Goal: Task Accomplishment & Management: Manage account settings

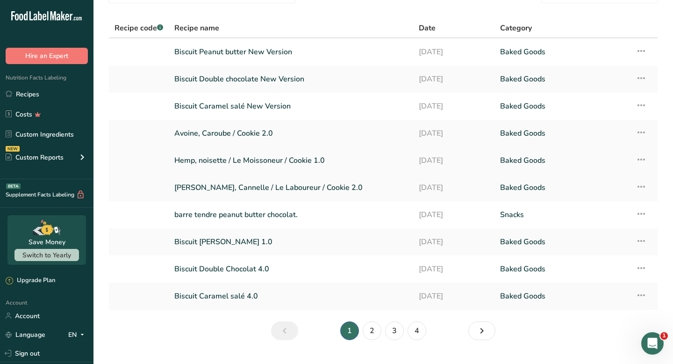
click at [302, 163] on link "Hemp, noisette / Le Moissoneur / Cookie 1.0" at bounding box center [290, 161] width 233 height 20
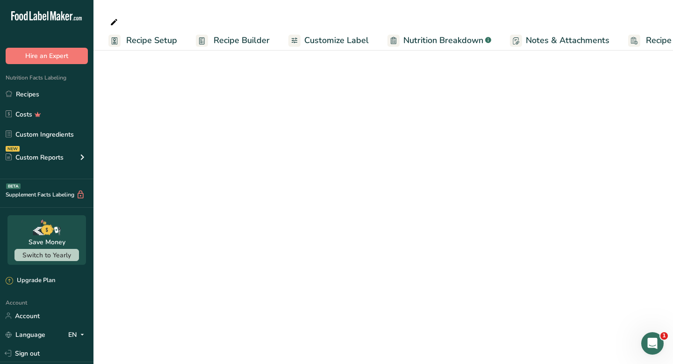
click at [391, 175] on main "Recipe Setup Recipe Builder Customize Label Nutrition Breakdown .a-a{fill:#3473…" at bounding box center [336, 182] width 673 height 364
click at [53, 96] on link "Recipes" at bounding box center [47, 94] width 94 height 18
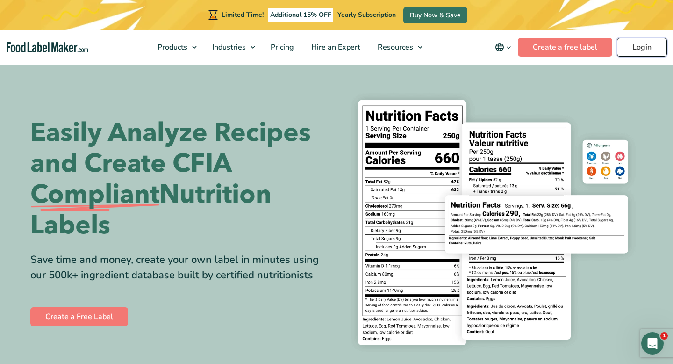
click at [649, 52] on link "Login" at bounding box center [642, 47] width 50 height 19
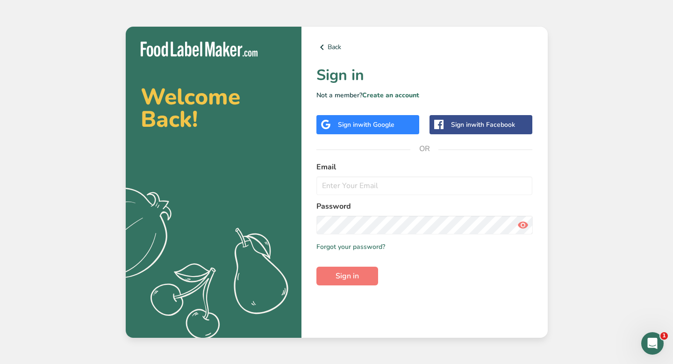
click at [388, 122] on span "with Google" at bounding box center [376, 124] width 36 height 9
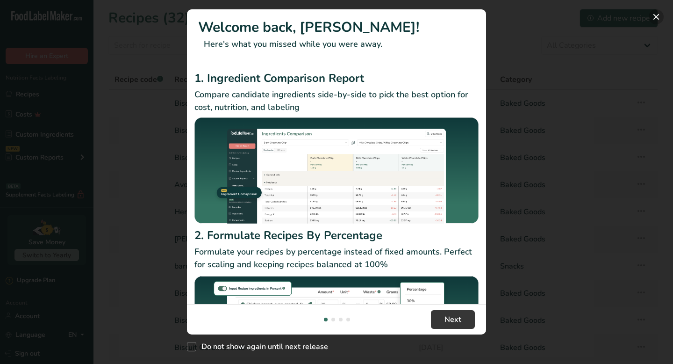
click at [658, 23] on button "New Features" at bounding box center [656, 16] width 15 height 15
click at [658, 23] on div "New Features" at bounding box center [336, 182] width 673 height 364
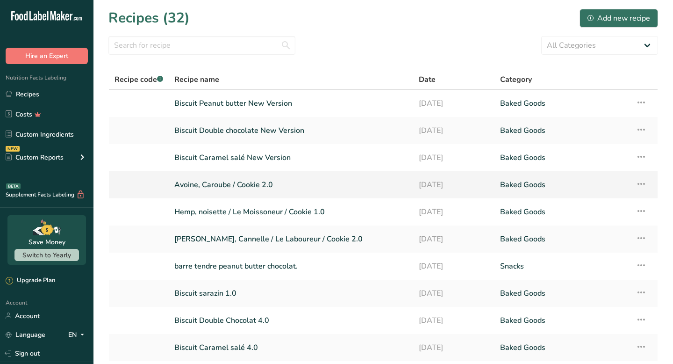
click at [643, 183] on icon at bounding box center [641, 183] width 11 height 17
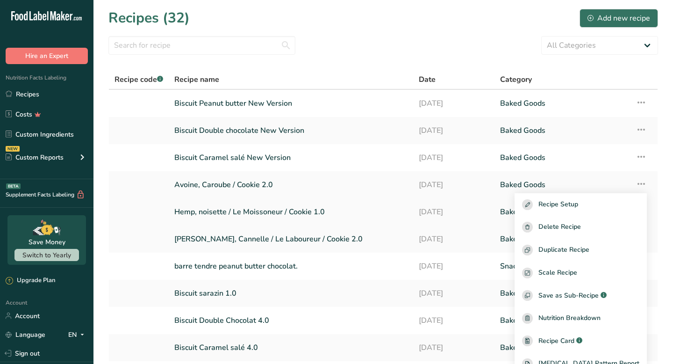
click at [428, 213] on link "[DATE]" at bounding box center [454, 212] width 71 height 20
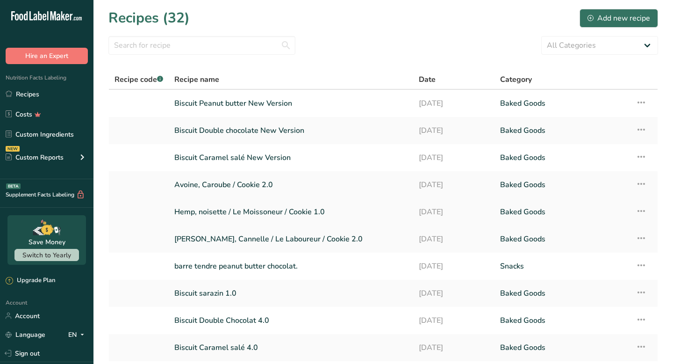
click at [298, 213] on link "Hemp, noisette / Le Moissoneur / Cookie 1.0" at bounding box center [290, 212] width 233 height 20
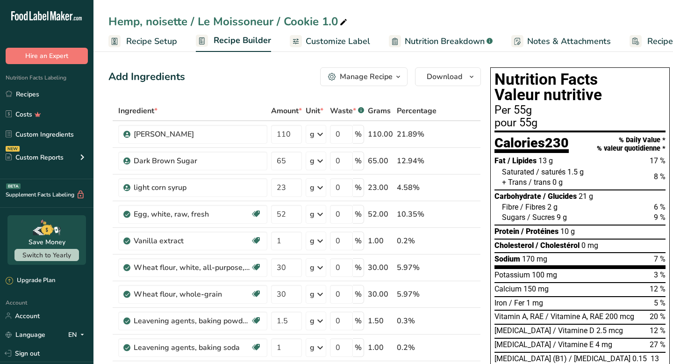
click at [341, 25] on icon at bounding box center [344, 22] width 8 height 13
drag, startPoint x: 270, startPoint y: 21, endPoint x: 187, endPoint y: 22, distance: 82.8
click at [187, 22] on input "Hemp, noisette / Le Moissoneur / Cookie 1.0" at bounding box center [383, 21] width 550 height 17
click at [240, 24] on input "Hemp, noisette / Cookie 1.0" at bounding box center [383, 21] width 550 height 17
type input "Hemp, noisette / Cookie 2.0"
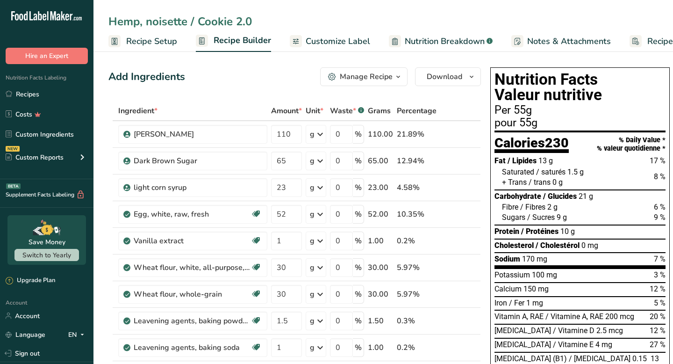
click at [280, 78] on div "Add Ingredients Manage Recipe Delete Recipe Duplicate Recipe Scale Recipe Save …" at bounding box center [294, 76] width 373 height 19
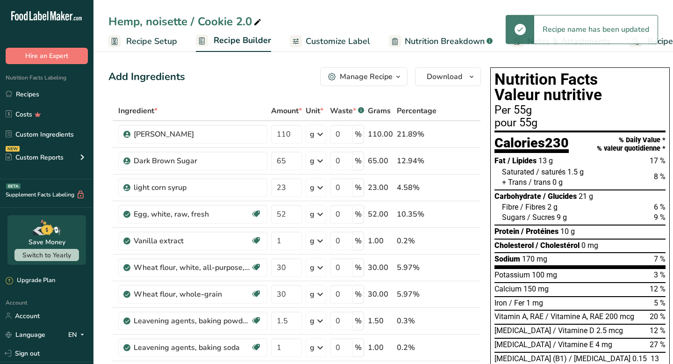
click at [186, 23] on div "Hemp, noisette / Cookie 2.0" at bounding box center [185, 21] width 155 height 17
drag, startPoint x: 189, startPoint y: 23, endPoint x: 146, endPoint y: 25, distance: 43.1
click at [146, 25] on input "Hemp, noisette / Cookie 2.0" at bounding box center [383, 21] width 550 height 17
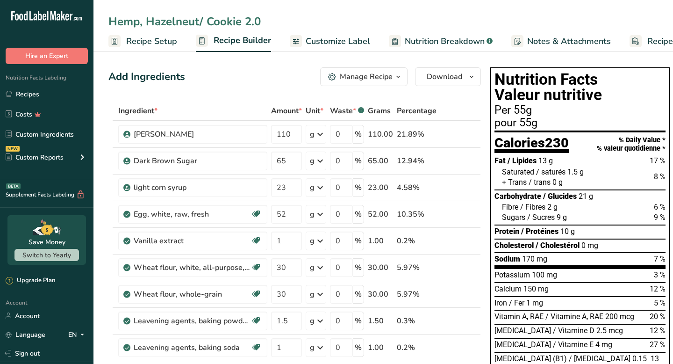
click at [310, 22] on input "Hemp, Hazelneut/ Cookie 2.0" at bounding box center [383, 21] width 550 height 17
click at [192, 22] on input "Hemp, Hazelneut/ Cookie 2.0" at bounding box center [383, 21] width 550 height 17
click at [327, 24] on input "Hemp, Hazelnut/ Cookie 2.0" at bounding box center [383, 21] width 550 height 17
type input "Hemp, Hazelnut/ Cookie 2.0"
click at [267, 80] on div "Add Ingredients Manage Recipe Delete Recipe Duplicate Recipe Scale Recipe Save …" at bounding box center [294, 76] width 373 height 19
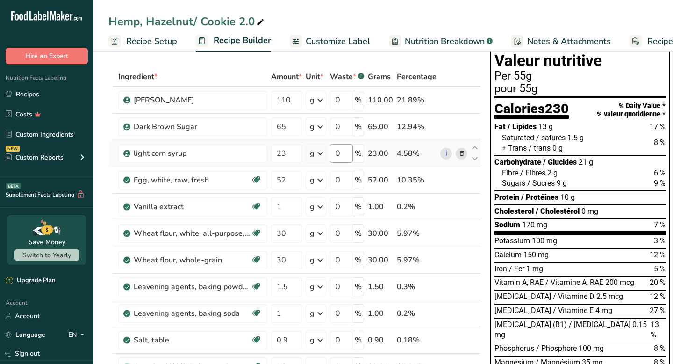
scroll to position [35, 0]
click at [462, 98] on icon at bounding box center [462, 100] width 7 height 10
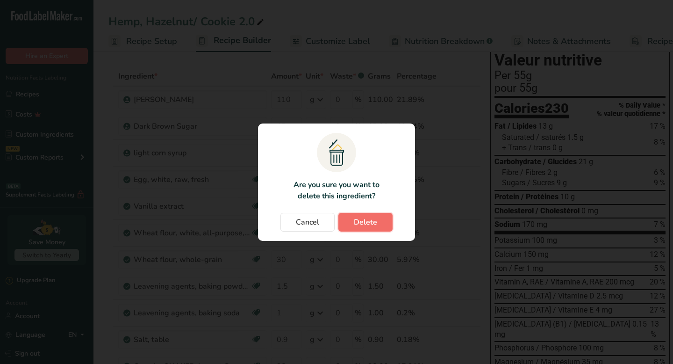
click at [379, 223] on button "Delete" at bounding box center [366, 222] width 54 height 19
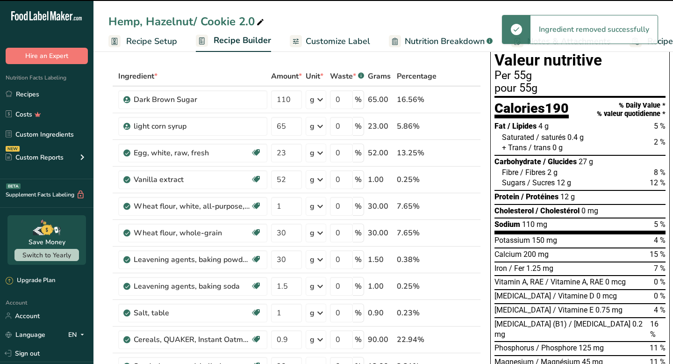
type input "65"
type input "23"
type input "52"
type input "1"
type input "30"
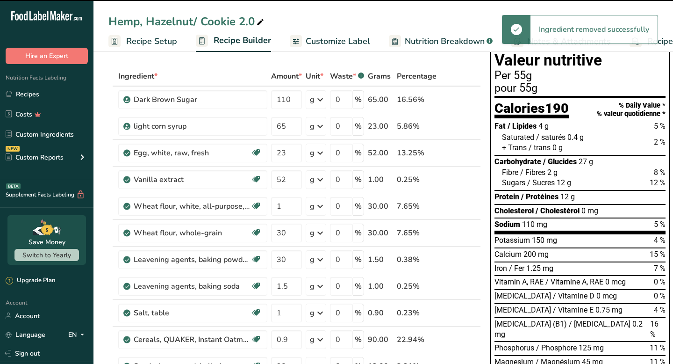
type input "1.5"
type input "1"
type input "0.9"
type input "90"
type input "13"
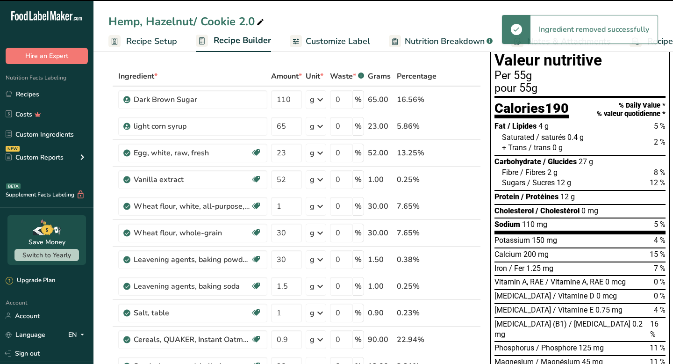
type input "25"
type input "60"
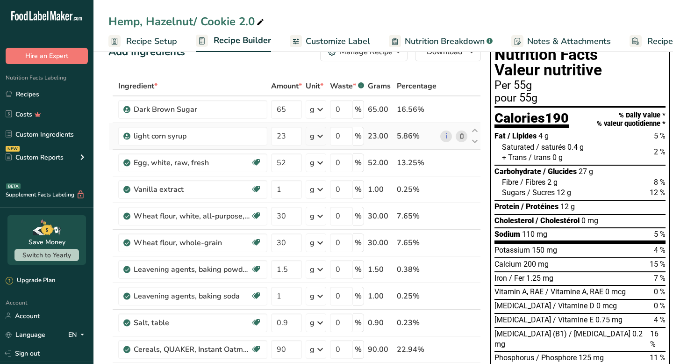
scroll to position [26, 0]
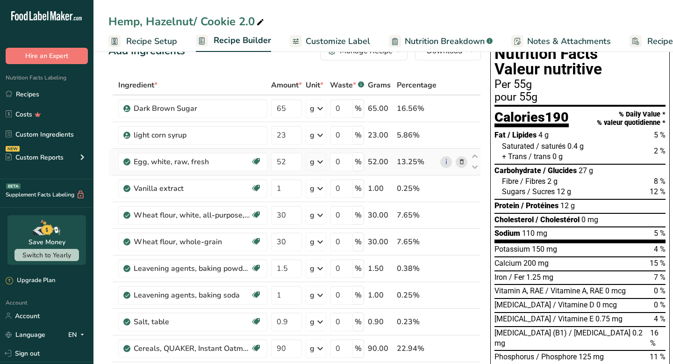
click at [463, 162] on icon at bounding box center [462, 162] width 7 height 10
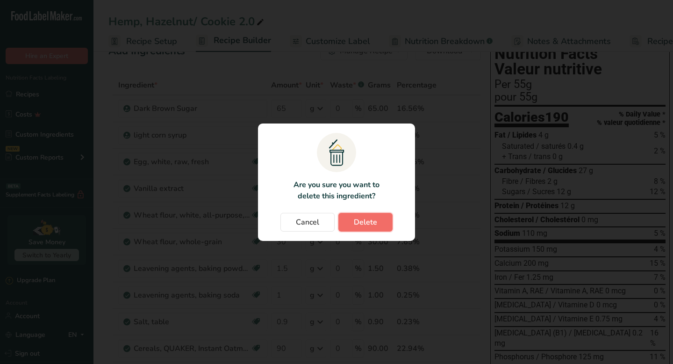
click at [377, 223] on button "Delete" at bounding box center [366, 222] width 54 height 19
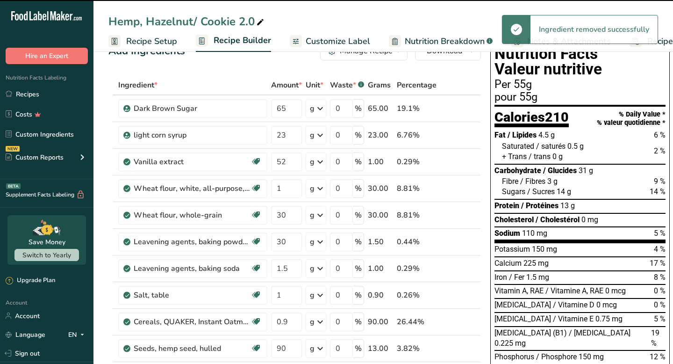
type input "1"
type input "30"
type input "1.5"
type input "1"
type input "0.9"
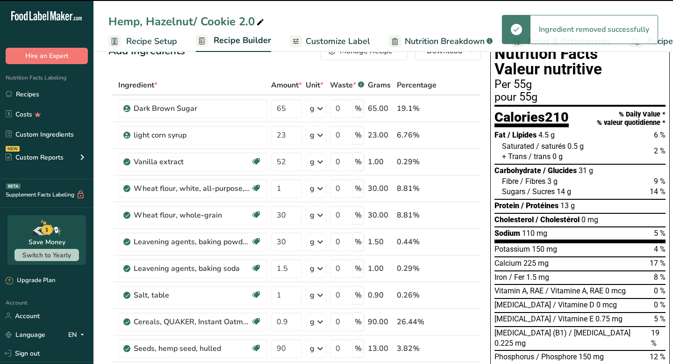
type input "90"
type input "13"
type input "25"
type input "60"
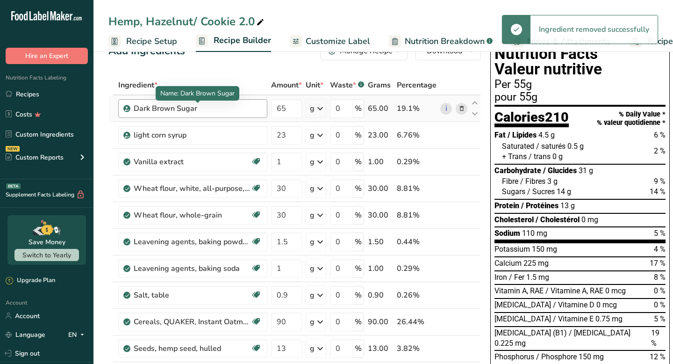
scroll to position [0, 0]
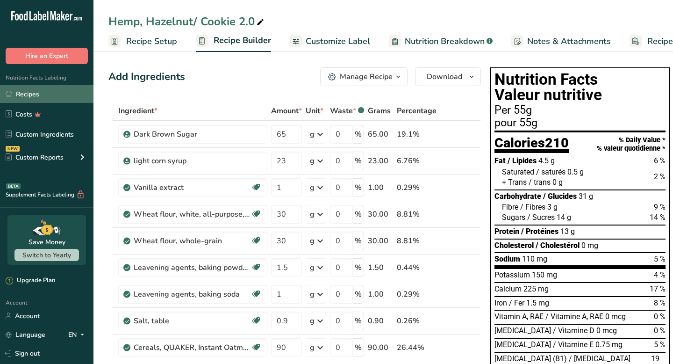
click at [58, 99] on link "Recipes" at bounding box center [47, 94] width 94 height 18
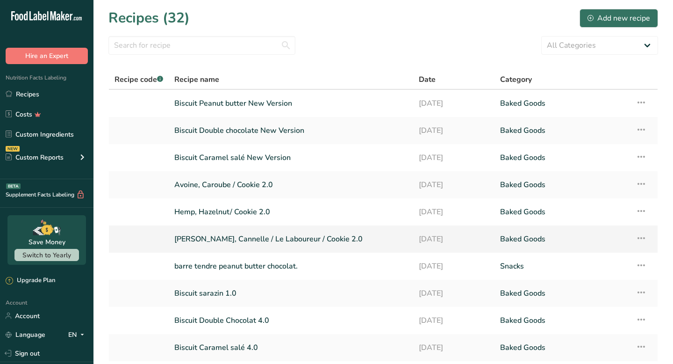
click at [643, 238] on icon at bounding box center [641, 238] width 11 height 17
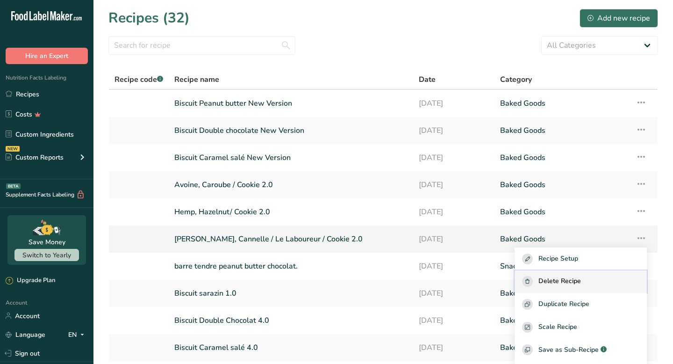
click at [581, 279] on span "Delete Recipe" at bounding box center [560, 281] width 43 height 11
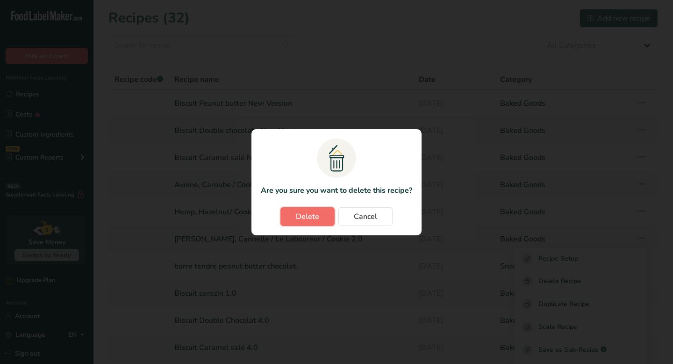
click at [307, 213] on span "Delete" at bounding box center [307, 216] width 23 height 11
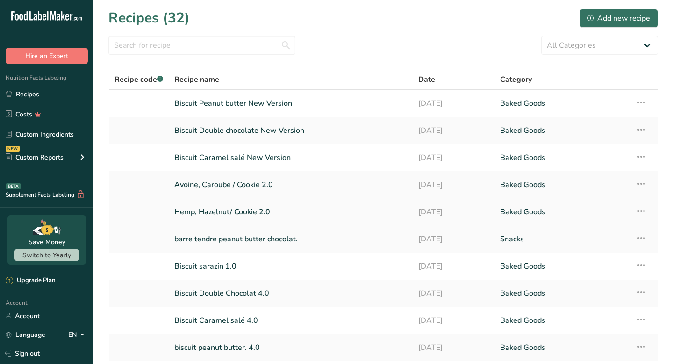
click at [644, 210] on icon at bounding box center [641, 210] width 11 height 17
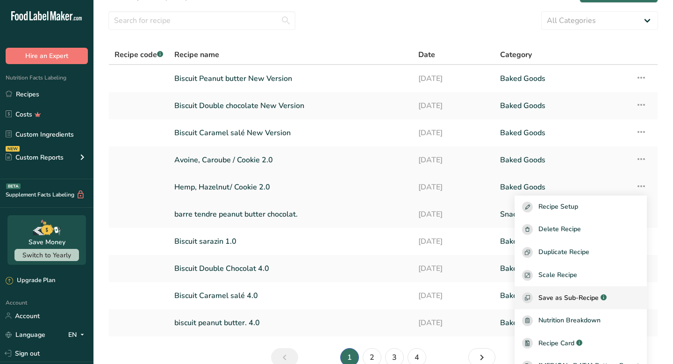
scroll to position [47, 0]
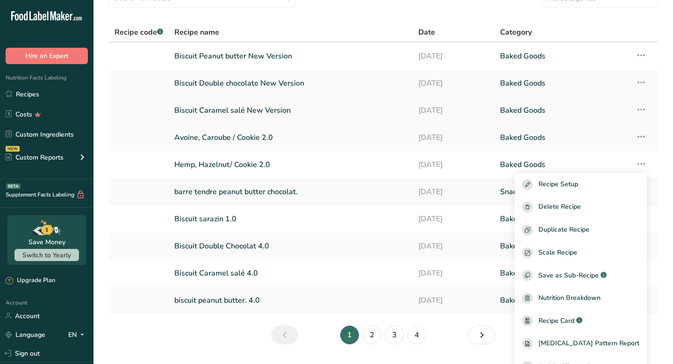
click at [646, 109] on icon at bounding box center [641, 109] width 11 height 17
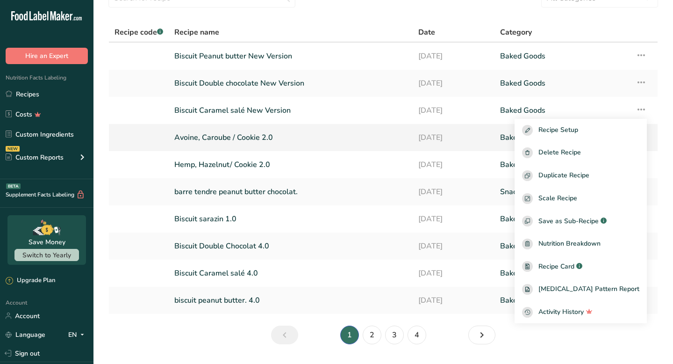
click at [490, 139] on td "[DATE]" at bounding box center [454, 137] width 82 height 27
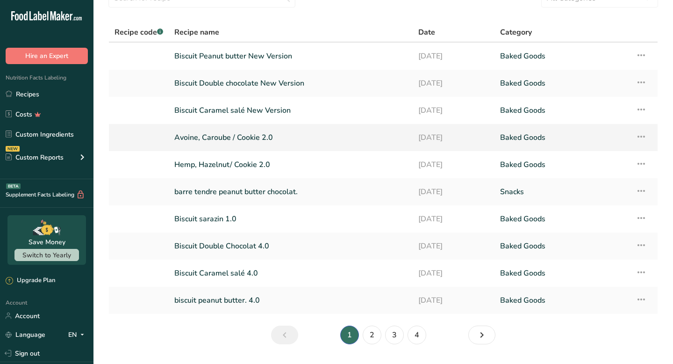
click at [642, 139] on icon at bounding box center [641, 136] width 11 height 17
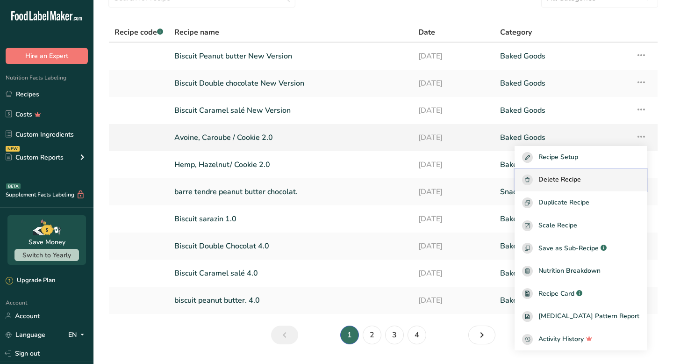
click at [581, 179] on span "Delete Recipe" at bounding box center [560, 179] width 43 height 11
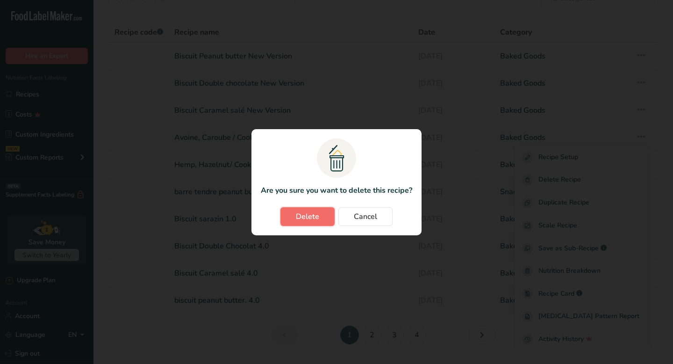
click at [304, 217] on span "Delete" at bounding box center [307, 216] width 23 height 11
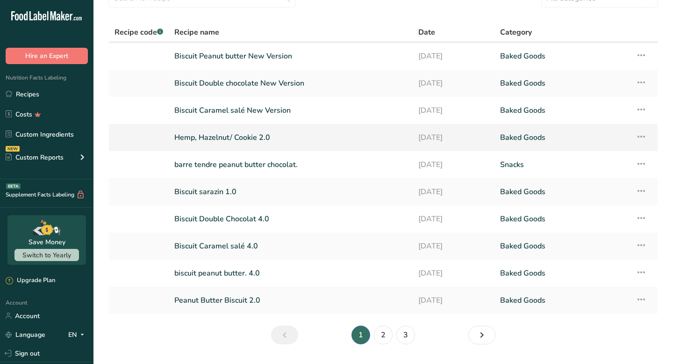
click at [644, 137] on icon at bounding box center [641, 136] width 11 height 17
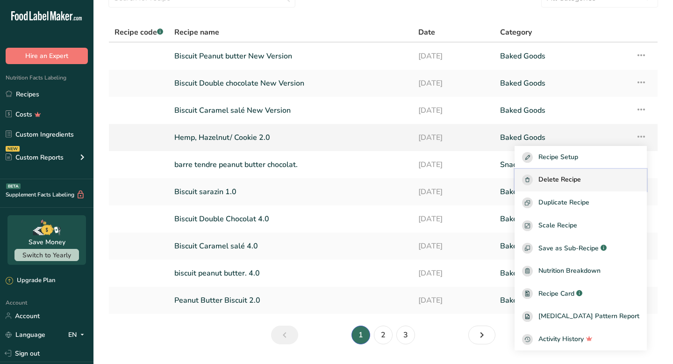
click at [581, 180] on span "Delete Recipe" at bounding box center [560, 179] width 43 height 11
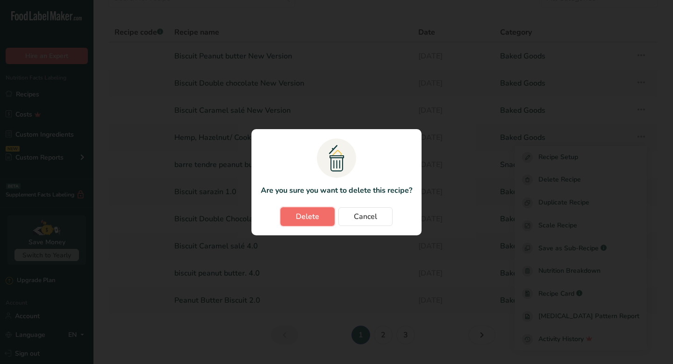
click at [297, 216] on span "Delete" at bounding box center [307, 216] width 23 height 11
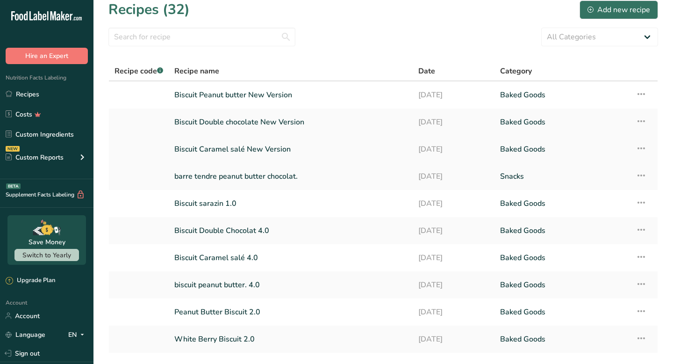
scroll to position [0, 0]
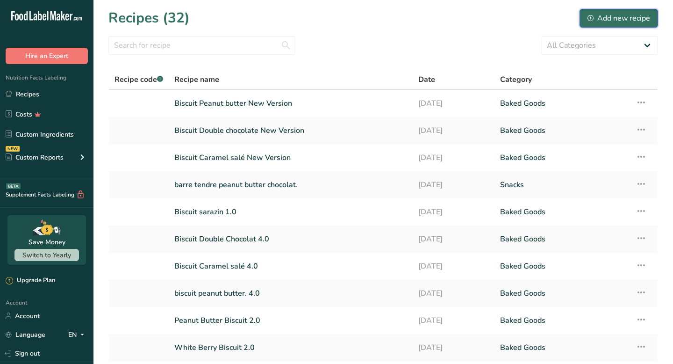
click at [630, 19] on div "Add new recipe" at bounding box center [619, 18] width 63 height 11
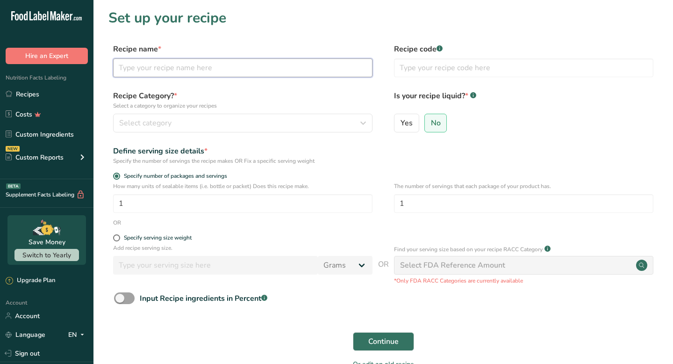
click at [261, 66] on input "text" at bounding box center [243, 67] width 260 height 19
click at [146, 69] on input "Biscuit / Sarrasin" at bounding box center [243, 67] width 260 height 19
click at [197, 68] on input "Biscuit - Sarrasin" at bounding box center [243, 67] width 260 height 19
click at [236, 71] on input "Biscuit - Sarrasin / Canelle" at bounding box center [243, 67] width 260 height 19
type input "Biscuit - Sarrasin / Canelle"
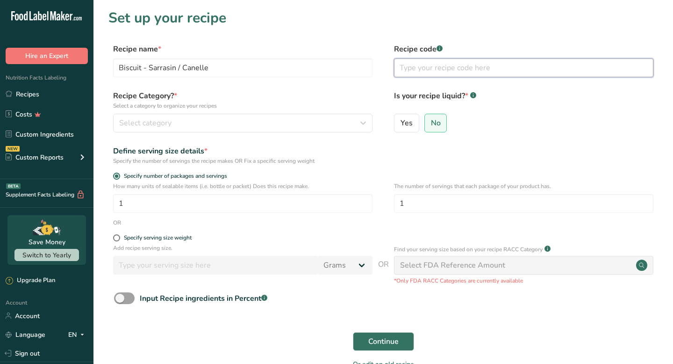
click at [421, 70] on input "text" at bounding box center [524, 67] width 260 height 19
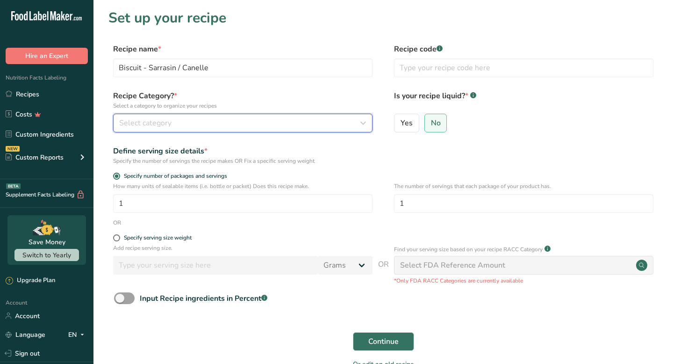
click at [302, 132] on button "Select category" at bounding box center [243, 123] width 260 height 19
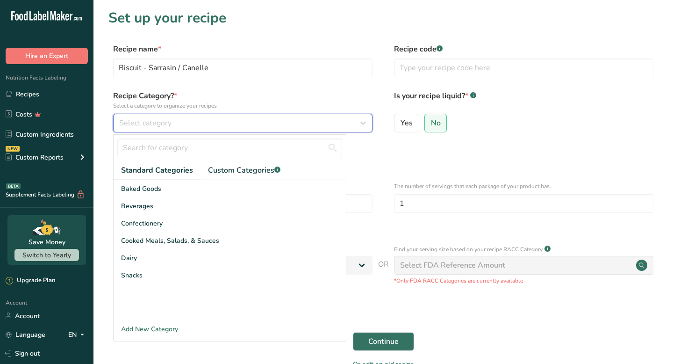
click at [302, 123] on div "Select category" at bounding box center [240, 122] width 242 height 11
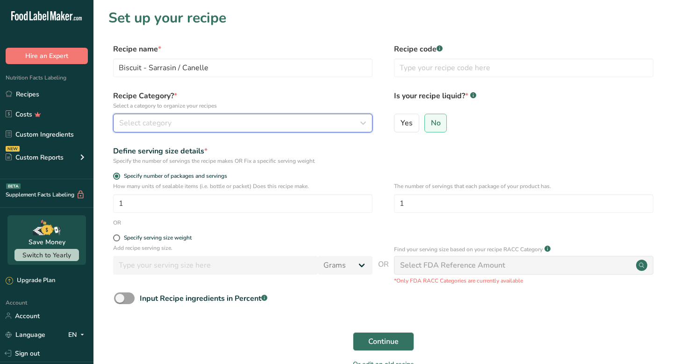
click at [302, 123] on div "Select category" at bounding box center [240, 122] width 242 height 11
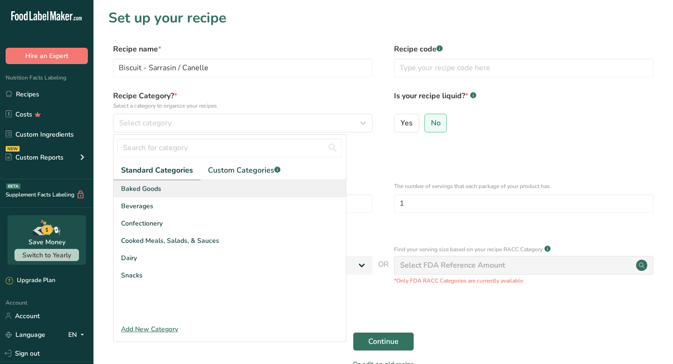
click at [182, 183] on div "Baked Goods" at bounding box center [230, 188] width 232 height 17
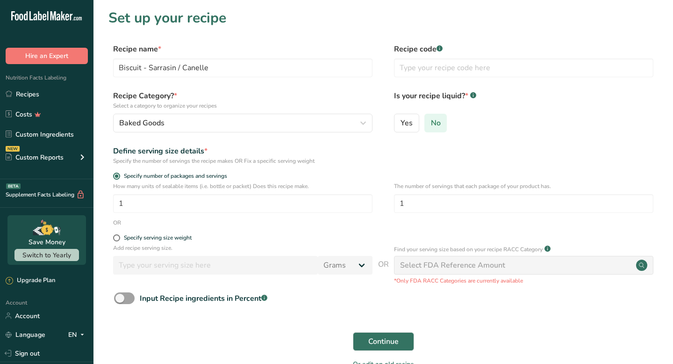
click at [441, 125] on label "No" at bounding box center [436, 123] width 23 height 19
click at [431, 125] on input "No" at bounding box center [428, 123] width 6 height 6
click at [227, 210] on input "1" at bounding box center [243, 203] width 260 height 19
click at [118, 233] on form "Recipe name * Biscuit - Sarrasin / Canelle Recipe code .a-a{fill:#347362;}.b-a{…" at bounding box center [383, 209] width 550 height 332
click at [114, 236] on span at bounding box center [116, 237] width 7 height 7
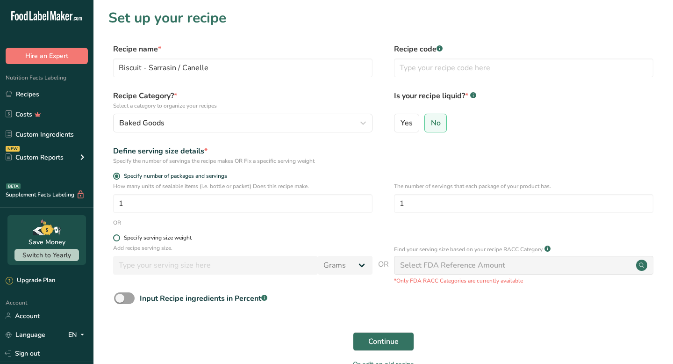
click at [114, 236] on input "Specify serving size weight" at bounding box center [116, 238] width 6 height 6
radio input "true"
radio input "false"
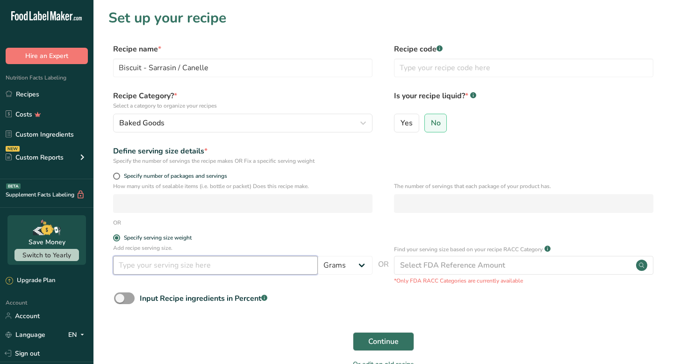
click at [146, 268] on input "number" at bounding box center [215, 265] width 205 height 19
type input "55"
click at [226, 241] on label "Specify serving size weight" at bounding box center [243, 237] width 260 height 7
click at [119, 241] on input "Specify serving size weight" at bounding box center [116, 238] width 6 height 6
click at [397, 340] on span "Continue" at bounding box center [384, 341] width 30 height 11
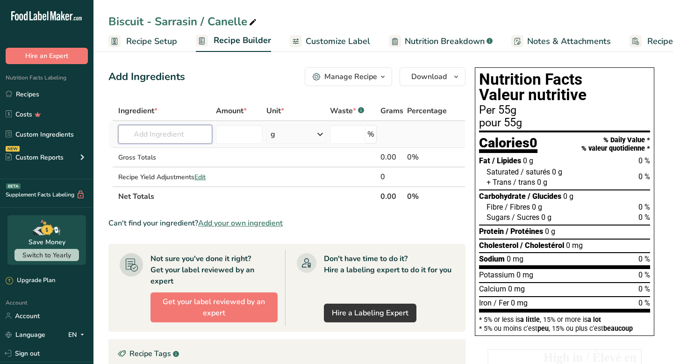
click at [188, 139] on input "text" at bounding box center [165, 134] width 94 height 19
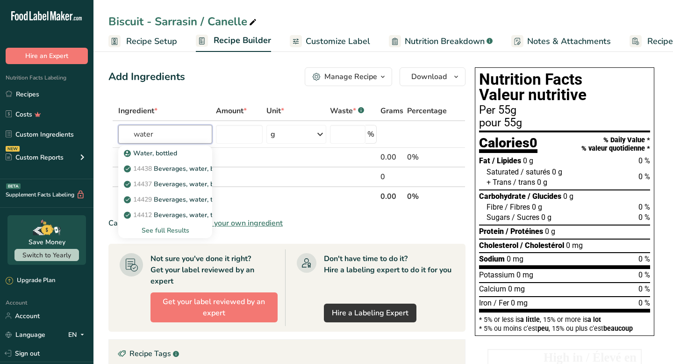
type input "water"
click at [171, 155] on p "Water, bottled" at bounding box center [151, 153] width 51 height 10
type input "Water, bottled"
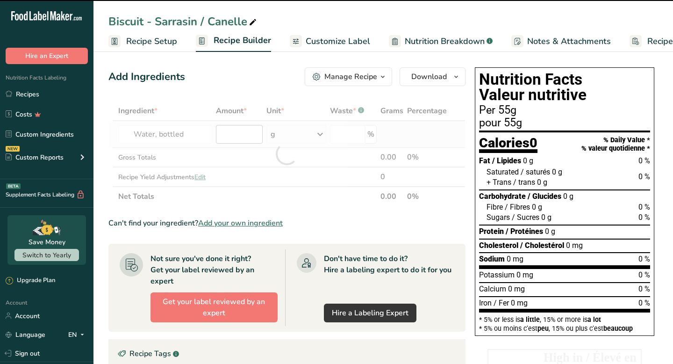
type input "0"
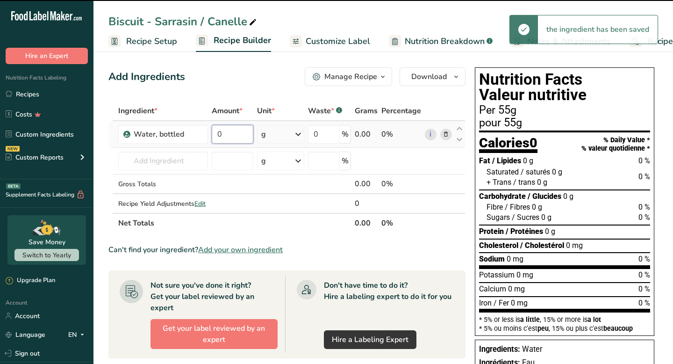
click at [233, 135] on input "0" at bounding box center [233, 134] width 42 height 19
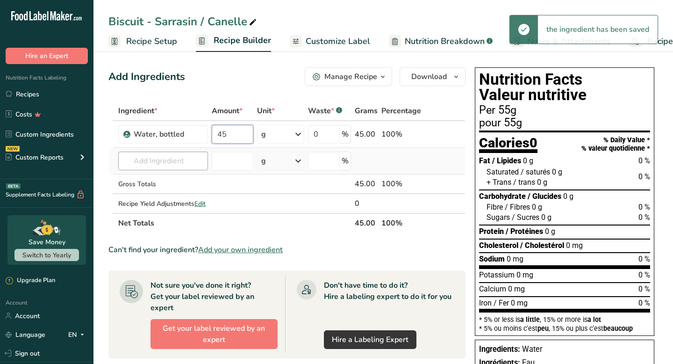
type input "45"
click at [181, 158] on div "Ingredient * Amount * Unit * Waste * .a-a{fill:#347362;}.b-a{fill:#fff;} Grams …" at bounding box center [286, 167] width 357 height 132
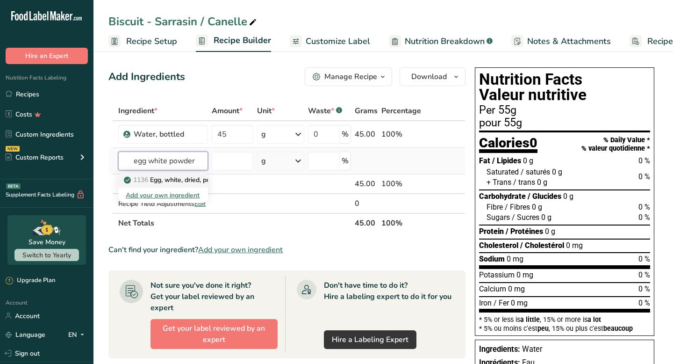
type input "egg white powder"
click at [178, 180] on p "1136 Egg, white, dried, powder, stabilized, glucose reduced" at bounding box center [218, 180] width 185 height 10
type input "Egg, white, dried, powder, stabilized, glucose reduced"
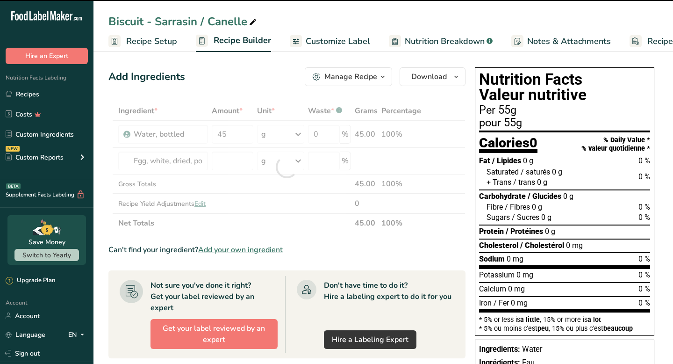
type input "0"
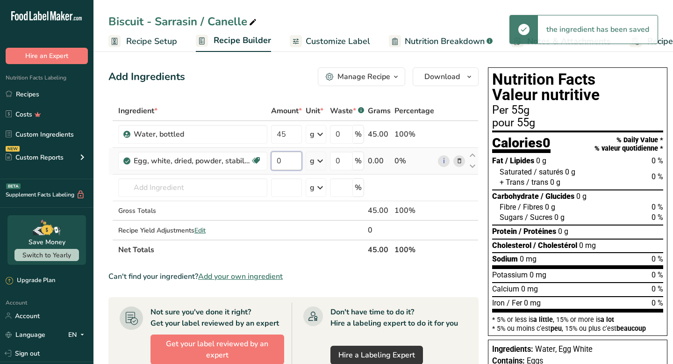
click at [295, 164] on input "0" at bounding box center [286, 161] width 31 height 19
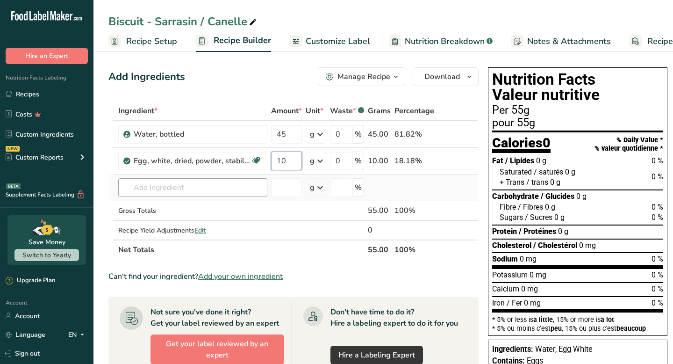
type input "10"
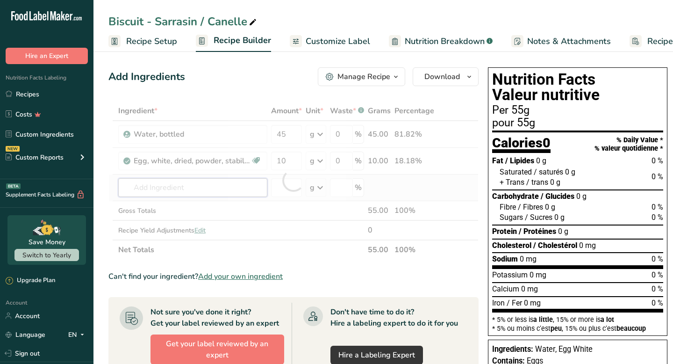
click at [231, 181] on div "Ingredient * Amount * Unit * Waste * .a-a{fill:#347362;}.b-a{fill:#fff;} Grams …" at bounding box center [293, 180] width 370 height 159
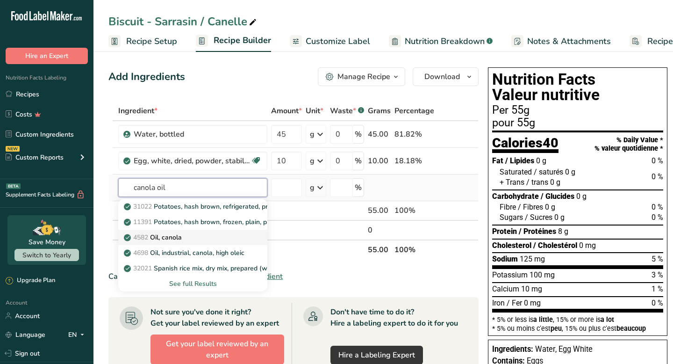
type input "canola oil"
click at [182, 240] on p "4582 Oil, canola" at bounding box center [154, 237] width 56 height 10
type input "Oil, canola"
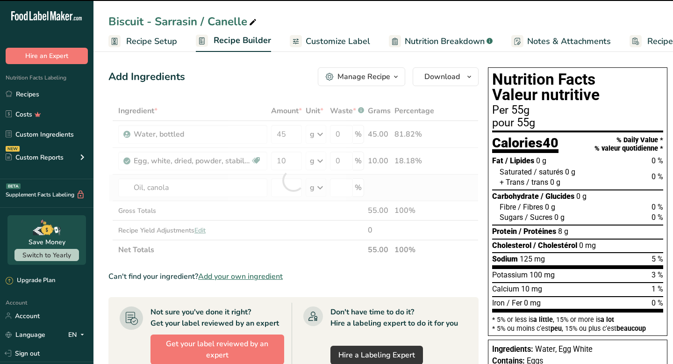
type input "0"
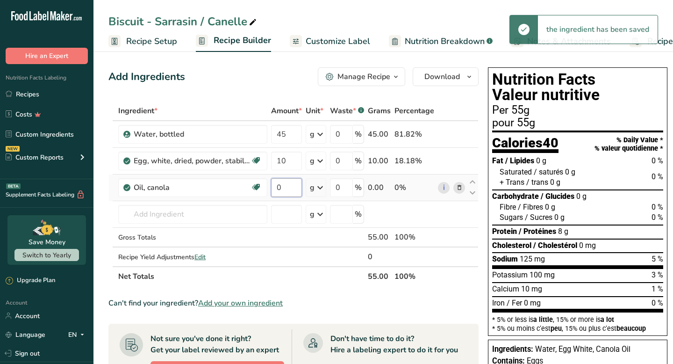
click at [288, 191] on input "0" at bounding box center [286, 187] width 31 height 19
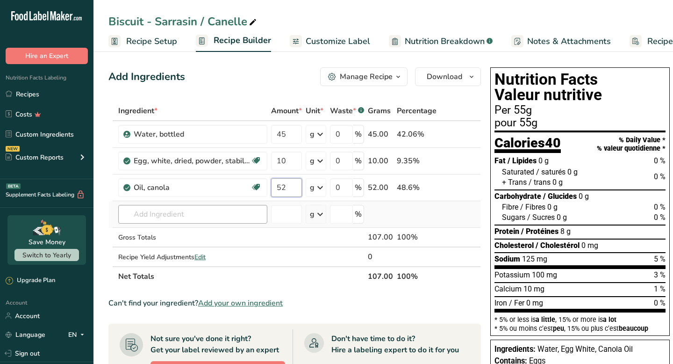
type input "52"
click at [230, 210] on div "Ingredient * Amount * Unit * Waste * .a-a{fill:#347362;}.b-a{fill:#fff;} Grams …" at bounding box center [294, 193] width 373 height 185
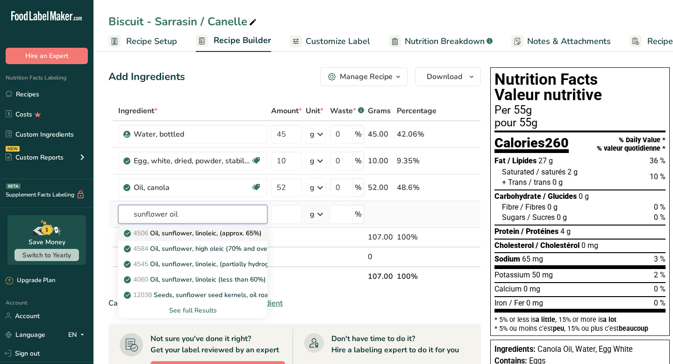
type input "sunflower oil"
click at [224, 232] on p "4506 Oil, sunflower, linoleic, (approx. 65%)" at bounding box center [194, 233] width 136 height 10
type input "Oil, sunflower, linoleic, (approx. 65%)"
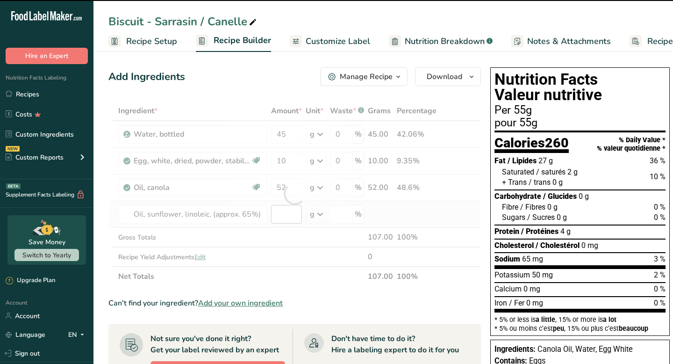
type input "0"
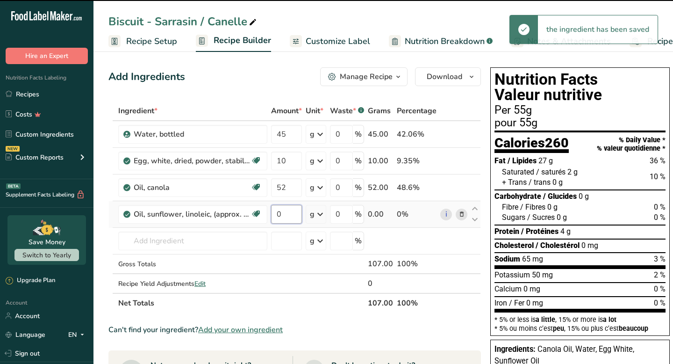
click at [284, 215] on input "0" at bounding box center [286, 214] width 31 height 19
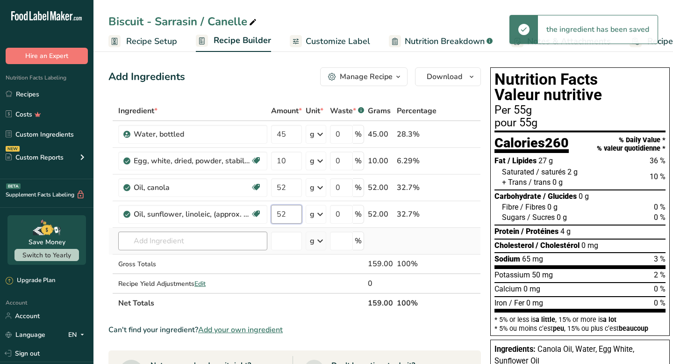
type input "52"
click at [236, 233] on div "Ingredient * Amount * Unit * Waste * .a-a{fill:#347362;}.b-a{fill:#fff;} Grams …" at bounding box center [294, 207] width 373 height 212
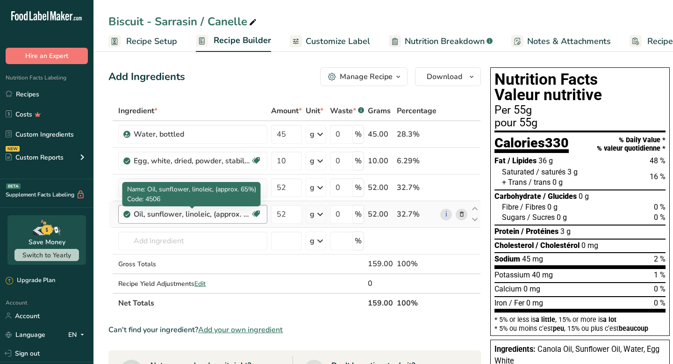
click at [244, 213] on div "Oil, sunflower, linoleic, (approx. 65%)" at bounding box center [192, 214] width 117 height 11
click at [212, 218] on div "Oil, sunflower, linoleic, (approx. 65%)" at bounding box center [192, 214] width 117 height 11
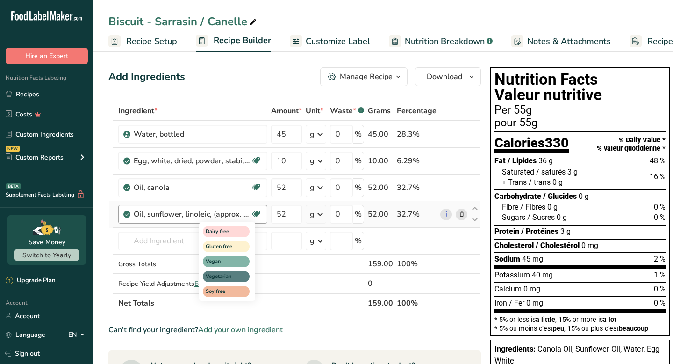
click at [252, 214] on icon at bounding box center [256, 214] width 9 height 14
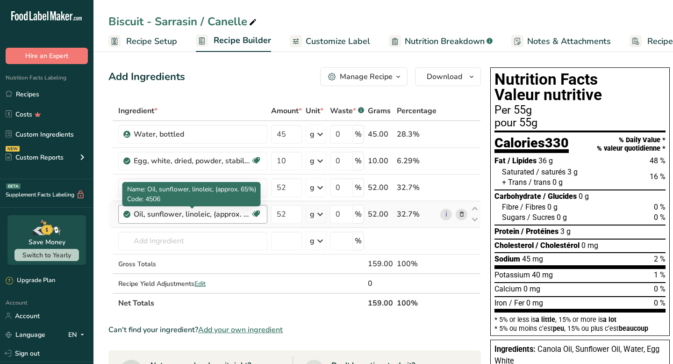
click at [217, 216] on div "Oil, sunflower, linoleic, (approx. 65%)" at bounding box center [192, 214] width 117 height 11
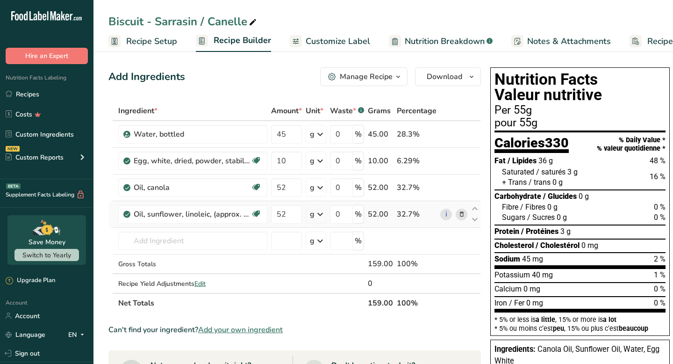
click at [463, 212] on span at bounding box center [461, 214] width 11 height 11
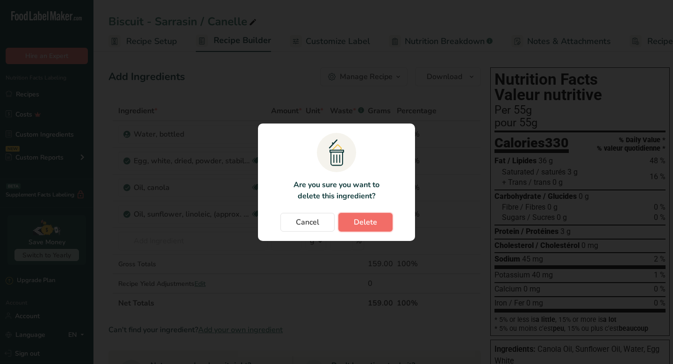
click at [379, 231] on button "Delete" at bounding box center [366, 222] width 54 height 19
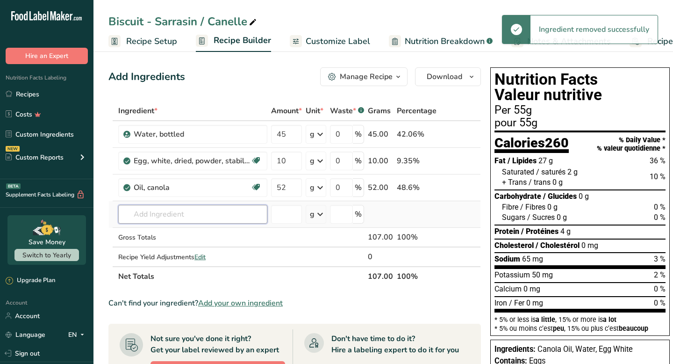
click at [166, 217] on input "text" at bounding box center [192, 214] width 149 height 19
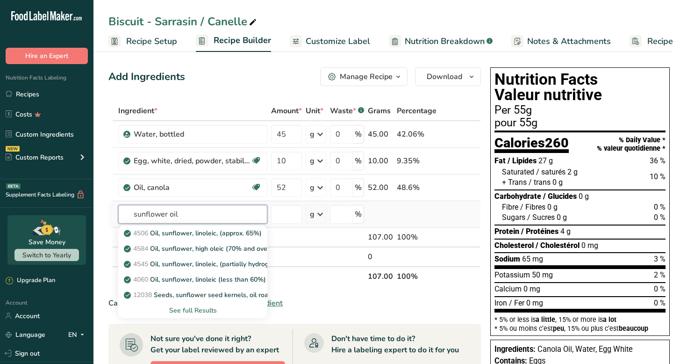
type input "sunflower oil"
click at [198, 308] on div "See full Results" at bounding box center [193, 310] width 134 height 10
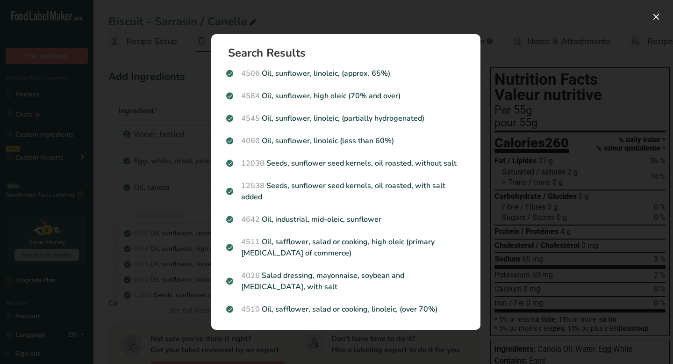
drag, startPoint x: 218, startPoint y: 72, endPoint x: 463, endPoint y: 321, distance: 349.5
click at [463, 321] on section "Search Results 4506 Oil, sunflower, linoleic, (approx. 65%) 4584 Oil, sunflower…" at bounding box center [345, 182] width 269 height 296
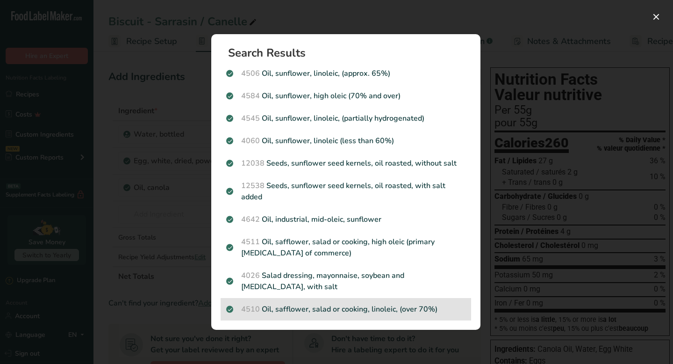
copy section "4506 Oil, sunflower, linoleic, (approx. 65%) 4584 Oil, sunflower, high oleic (7…"
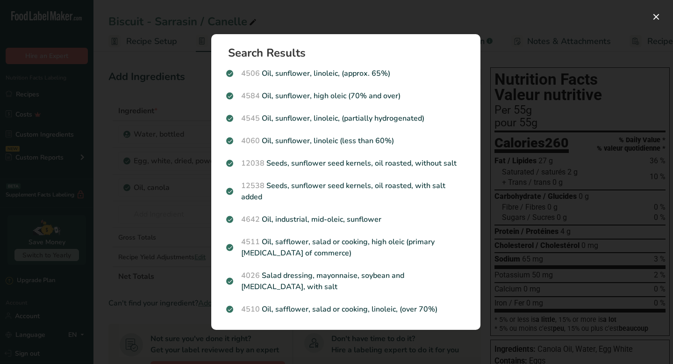
click at [184, 108] on div "Search results modal" at bounding box center [336, 182] width 673 height 364
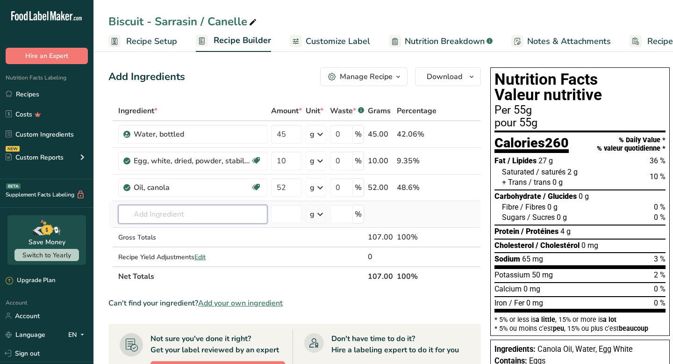
click at [204, 210] on input "text" at bounding box center [192, 214] width 149 height 19
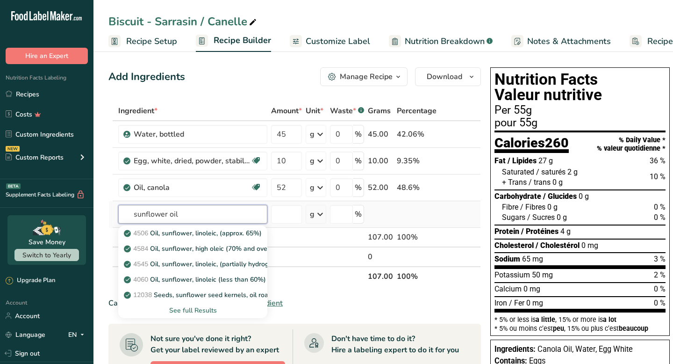
type input "sunflower oil"
click at [196, 307] on div "See full Results" at bounding box center [193, 310] width 134 height 10
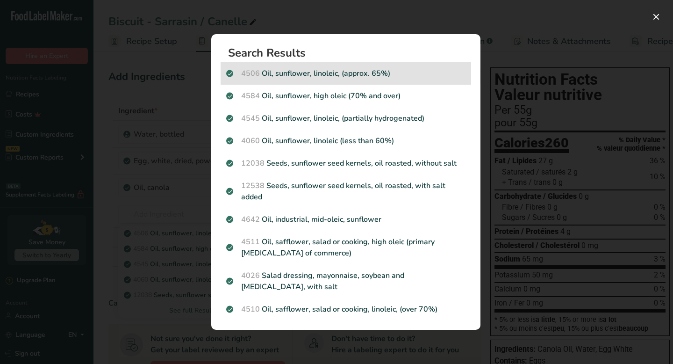
click at [360, 75] on p "4506 Oil, sunflower, linoleic, (approx. 65%)" at bounding box center [345, 73] width 239 height 11
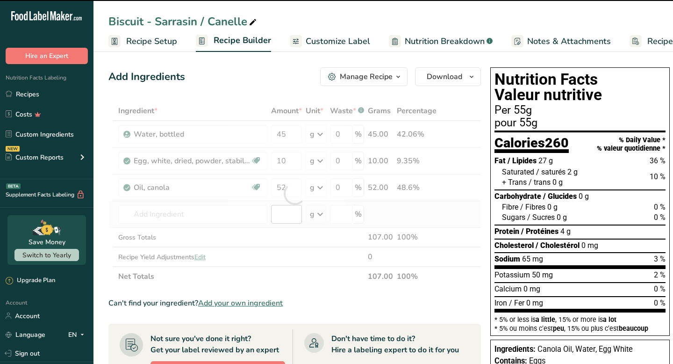
type input "0"
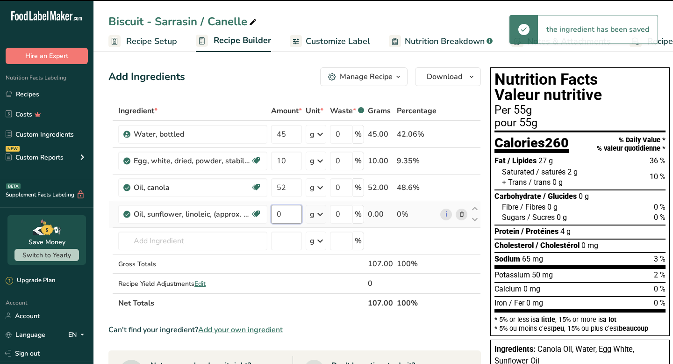
click at [281, 211] on input "0" at bounding box center [286, 214] width 31 height 19
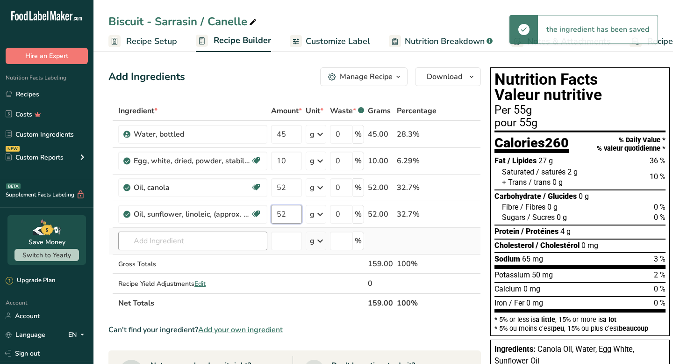
type input "52"
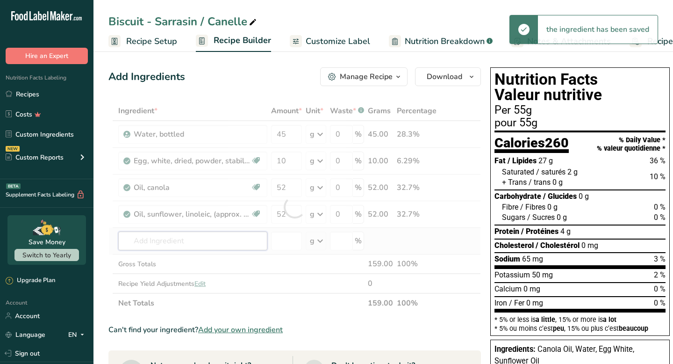
click at [250, 241] on div "Ingredient * Amount * Unit * Waste * .a-a{fill:#347362;}.b-a{fill:#fff;} Grams …" at bounding box center [294, 207] width 373 height 212
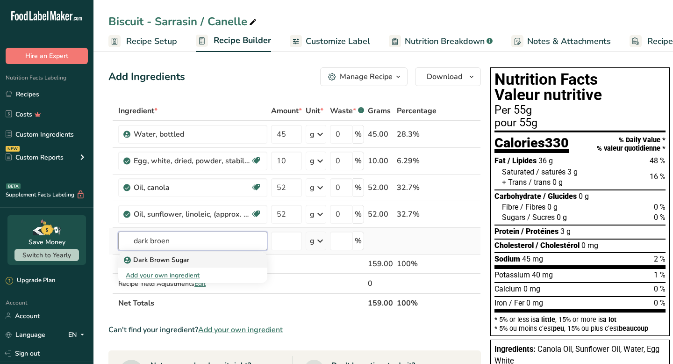
type input "dark broen"
click at [186, 260] on p "Dark Brown Sugar" at bounding box center [158, 260] width 64 height 10
type input "Dark Brown Sugar"
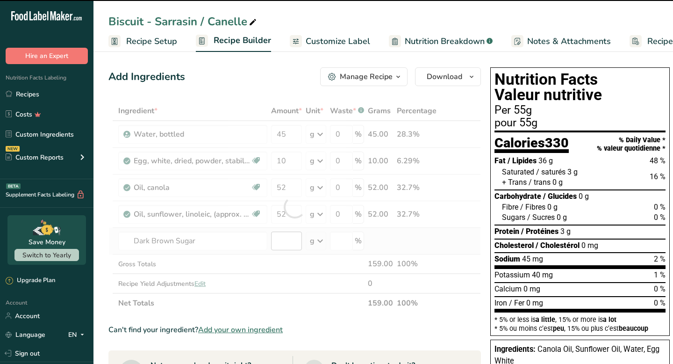
type input "0"
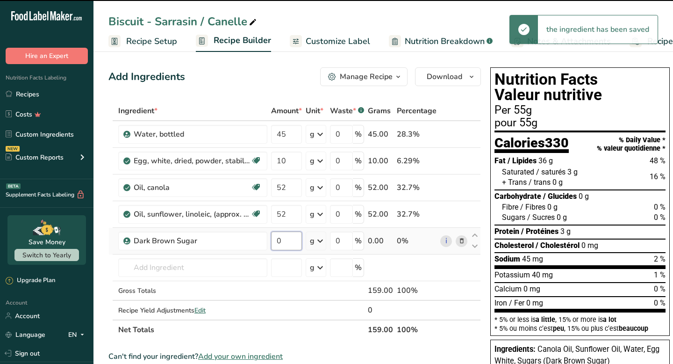
click at [285, 241] on input "0" at bounding box center [286, 240] width 31 height 19
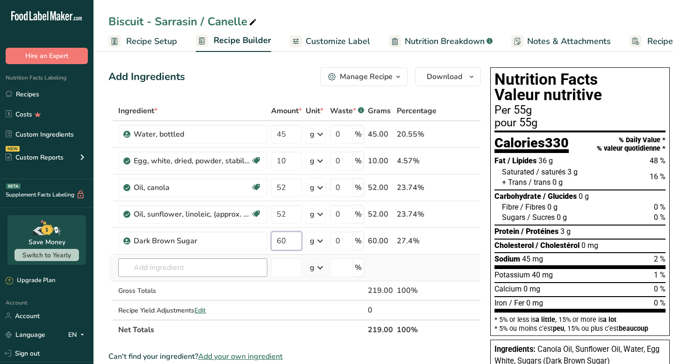
type input "60"
click at [240, 268] on div "Ingredient * Amount * Unit * Waste * .a-a{fill:#347362;}.b-a{fill:#fff;} Grams …" at bounding box center [294, 220] width 373 height 239
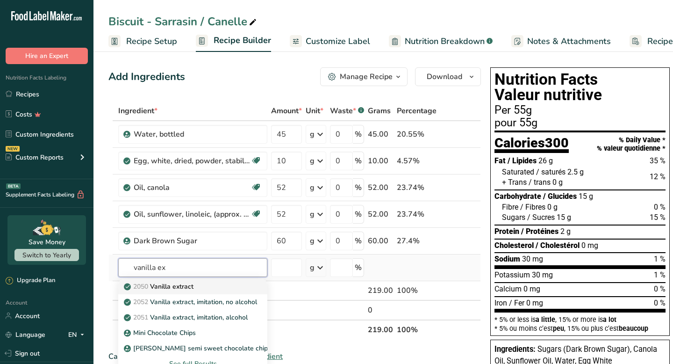
type input "vanilla ex"
click at [210, 285] on div "2050 Vanilla extract" at bounding box center [185, 287] width 119 height 10
type input "Vanilla extract"
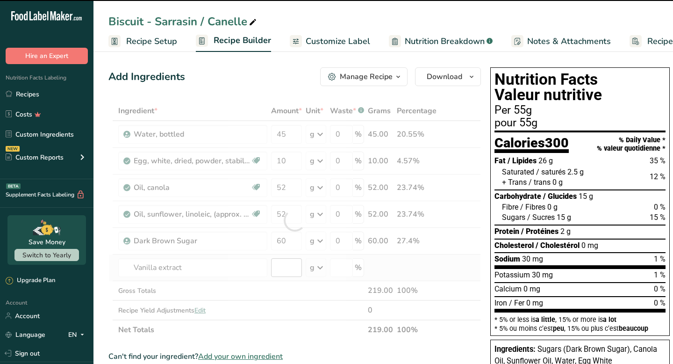
type input "0"
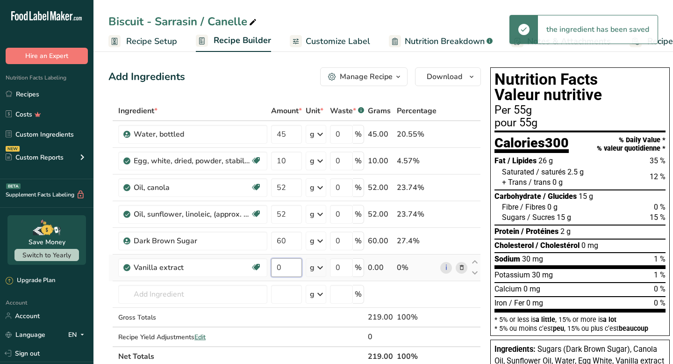
click at [288, 267] on input "0" at bounding box center [286, 267] width 31 height 19
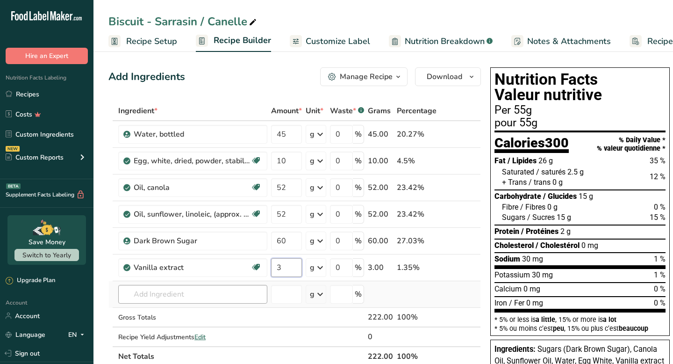
type input "3"
click at [240, 289] on div "Ingredient * Amount * Unit * Waste * .a-a{fill:#347362;}.b-a{fill:#fff;} Grams …" at bounding box center [294, 233] width 373 height 265
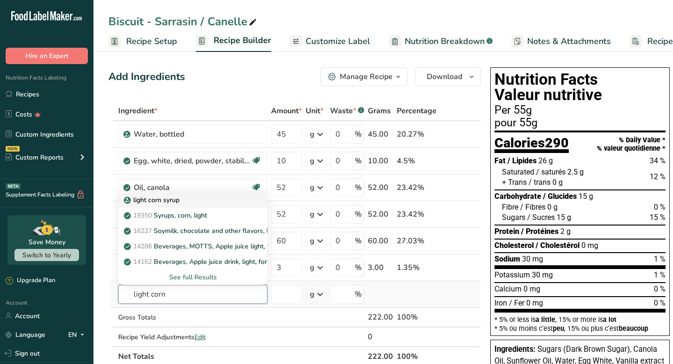
type input "light corn"
click at [231, 199] on div "light corn syrup" at bounding box center [185, 200] width 119 height 10
type input "light corn syrup"
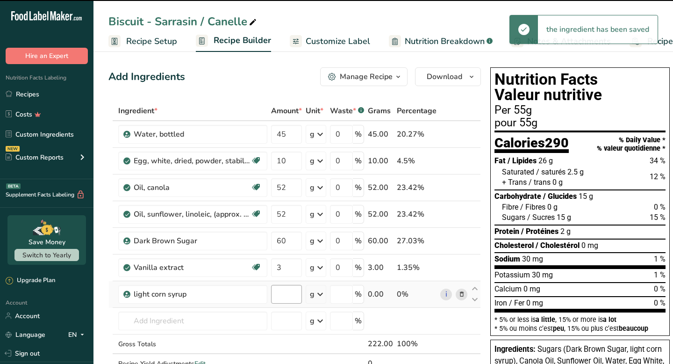
type input "0"
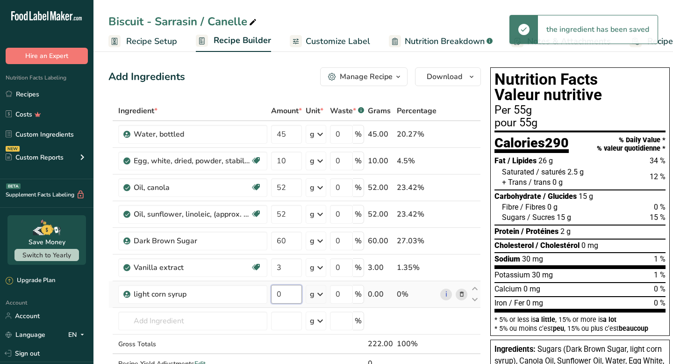
click at [289, 293] on input "0" at bounding box center [286, 294] width 31 height 19
type input "25"
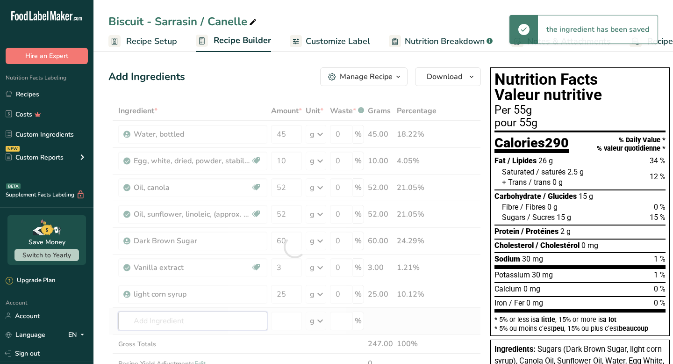
click at [243, 320] on div "Ingredient * Amount * Unit * Waste * .a-a{fill:#347362;}.b-a{fill:#fff;} Grams …" at bounding box center [294, 247] width 373 height 292
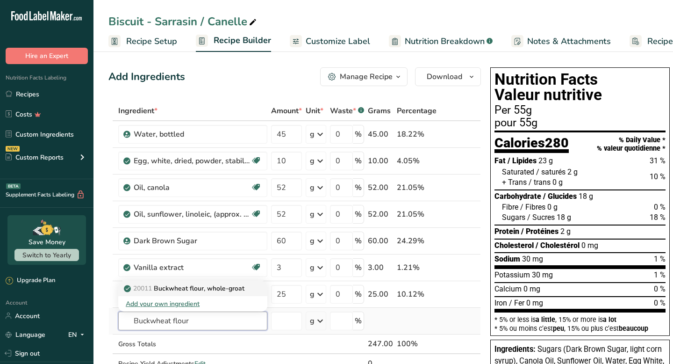
type input "Buckwheat flour"
click at [173, 289] on p "20011 Buckwheat flour, whole-groat" at bounding box center [185, 288] width 119 height 10
type input "Buckwheat flour, whole-groat"
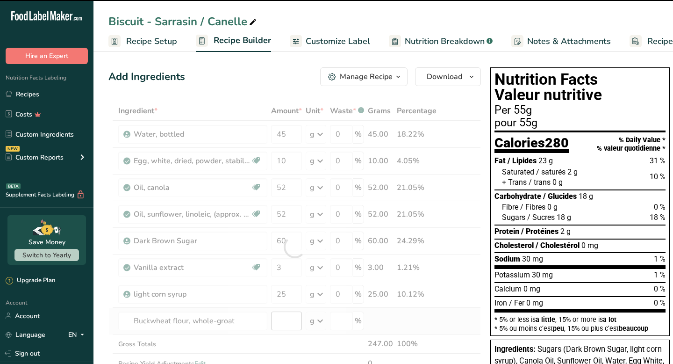
type input "0"
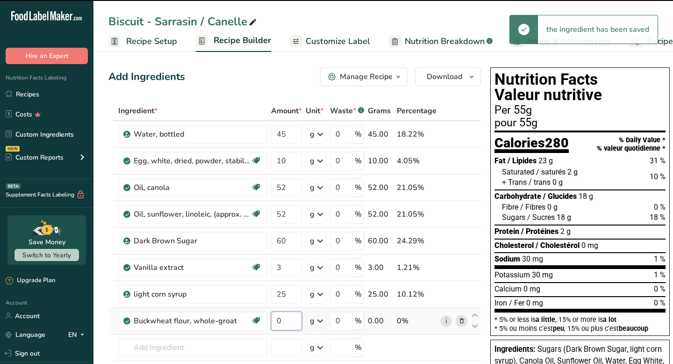
click at [292, 320] on input "0" at bounding box center [286, 320] width 31 height 19
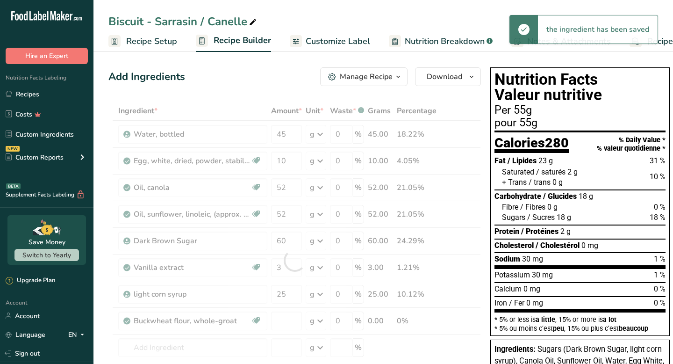
type input "0"
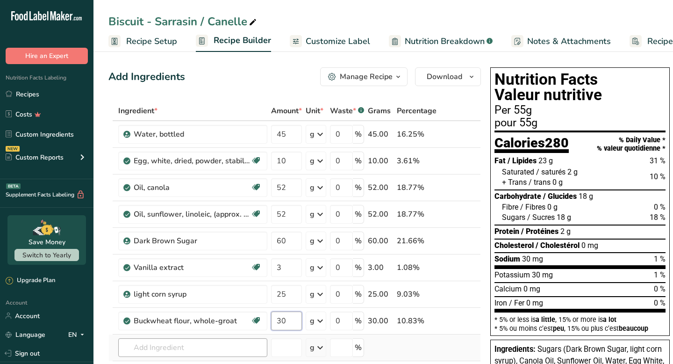
type input "30"
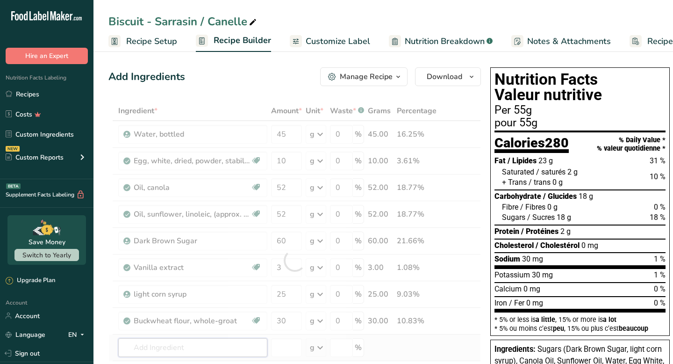
click at [212, 353] on div "Ingredient * Amount * Unit * Waste * .a-a{fill:#347362;}.b-a{fill:#fff;} Grams …" at bounding box center [294, 260] width 373 height 318
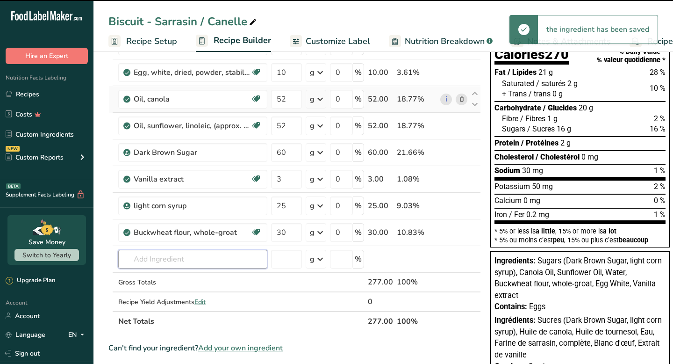
scroll to position [107, 0]
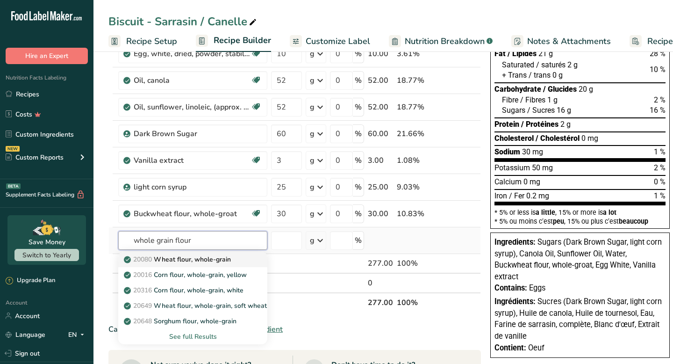
type input "whole grain flour"
click at [209, 260] on p "20080 Wheat flour, whole-grain" at bounding box center [178, 259] width 105 height 10
type input "Wheat flour, whole-grain"
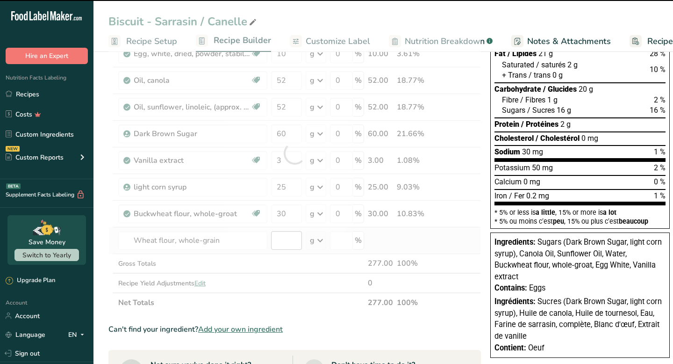
type input "0"
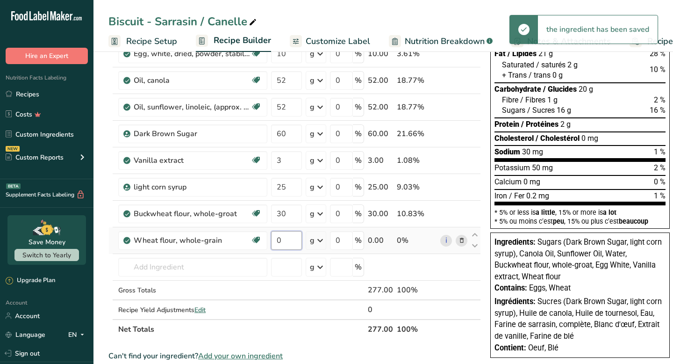
click at [291, 239] on input "0" at bounding box center [286, 240] width 31 height 19
type input "60"
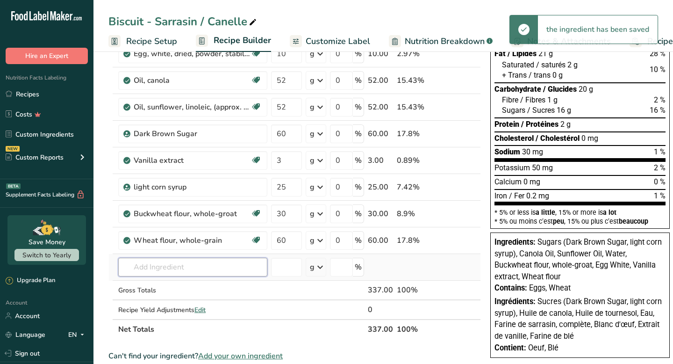
click at [234, 268] on div "Ingredient * Amount * Unit * Waste * .a-a{fill:#347362;}.b-a{fill:#fff;} Grams …" at bounding box center [294, 166] width 373 height 345
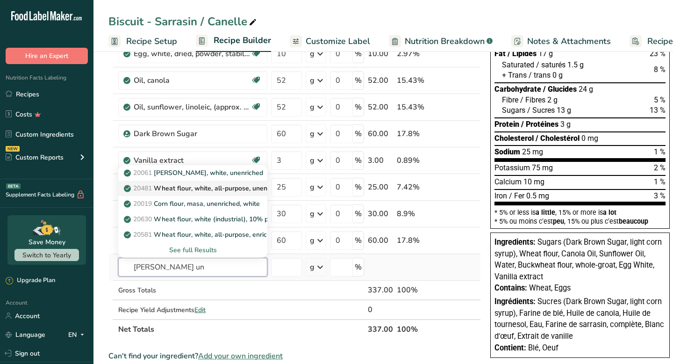
type input "[PERSON_NAME] un"
click at [255, 188] on p "20481 Wheat flour, white, all-purpose, unenriched" at bounding box center [206, 188] width 160 height 10
type input "Wheat flour, white, all-purpose, unenriched"
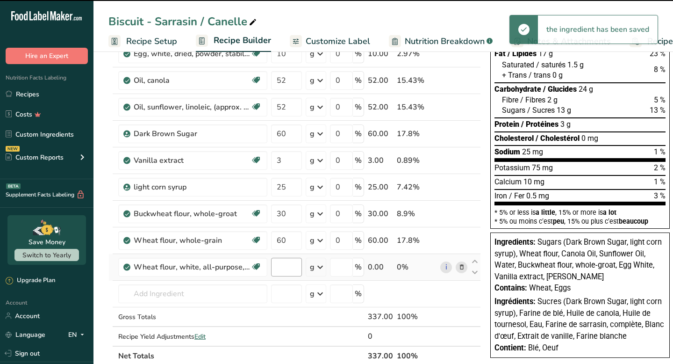
type input "0"
click at [289, 268] on input "0" at bounding box center [286, 267] width 31 height 19
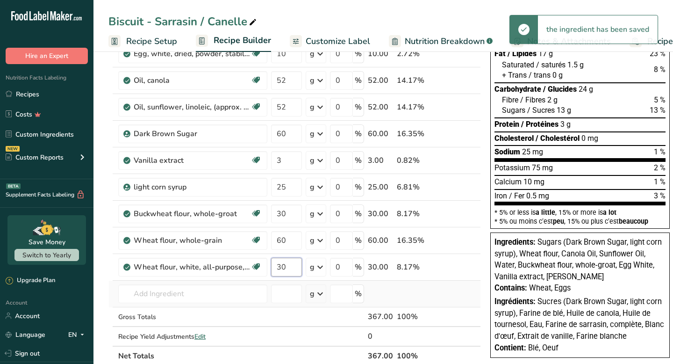
type input "30"
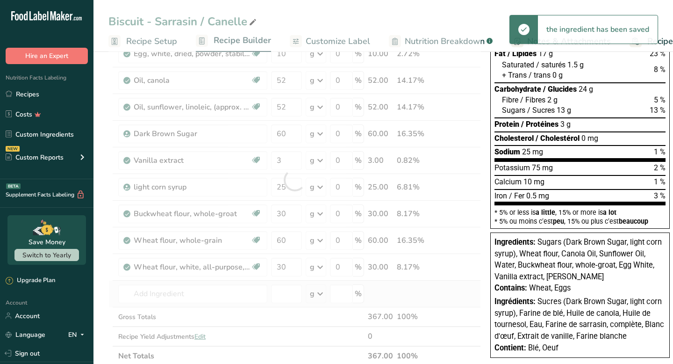
click at [241, 304] on div "Ingredient * Amount * Unit * Waste * .a-a{fill:#347362;}.b-a{fill:#fff;} Grams …" at bounding box center [294, 180] width 373 height 372
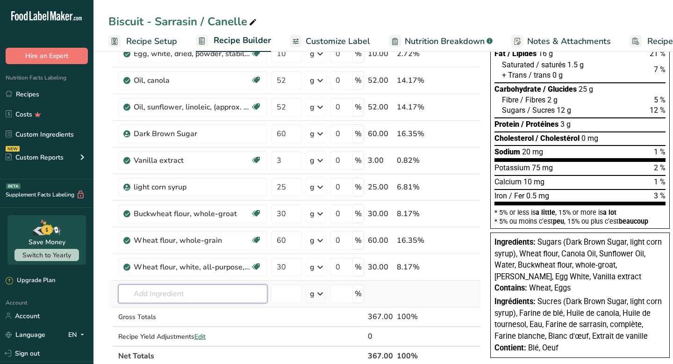
click at [240, 294] on input "text" at bounding box center [192, 293] width 149 height 19
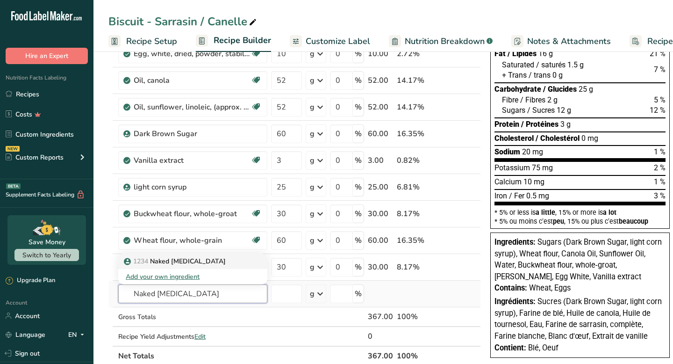
type input "Naked [MEDICAL_DATA]"
click at [196, 262] on div "1234 Naked [MEDICAL_DATA]" at bounding box center [185, 261] width 119 height 10
type input "Naked [MEDICAL_DATA]"
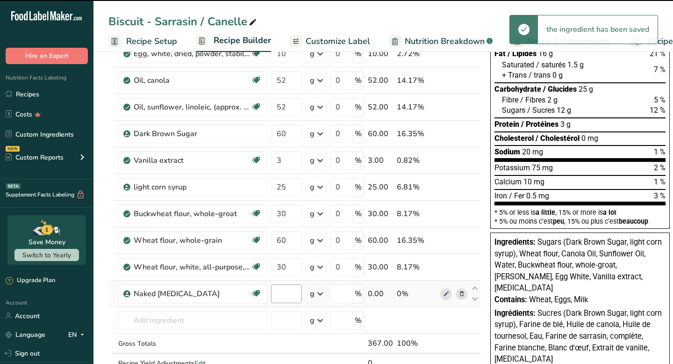
type input "0"
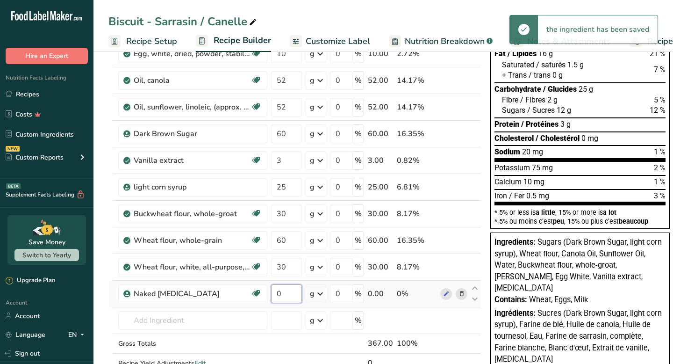
click at [286, 294] on input "0" at bounding box center [286, 293] width 31 height 19
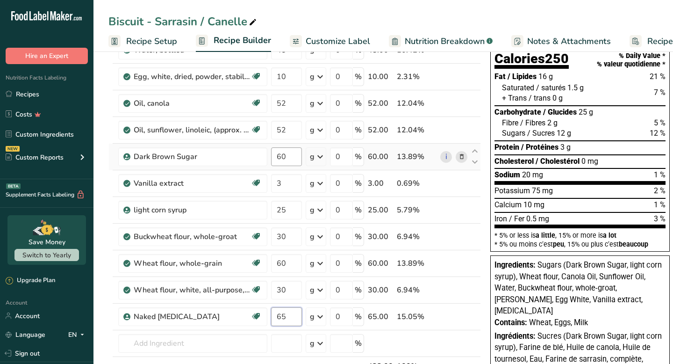
scroll to position [90, 0]
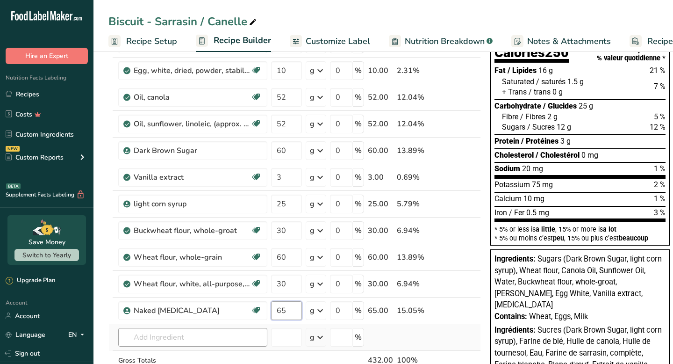
type input "65"
click at [242, 334] on div "Ingredient * Amount * Unit * Waste * .a-a{fill:#347362;}.b-a{fill:#fff;} Grams …" at bounding box center [294, 210] width 373 height 398
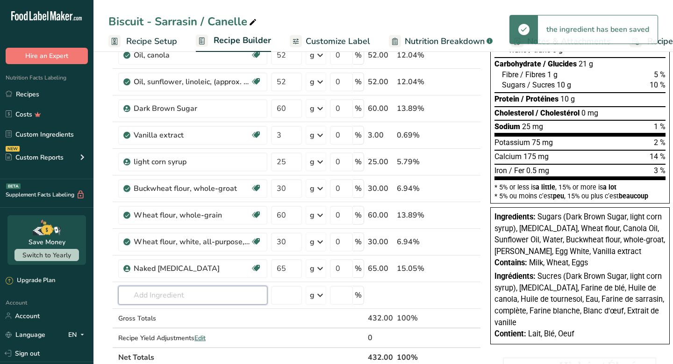
scroll to position [160, 0]
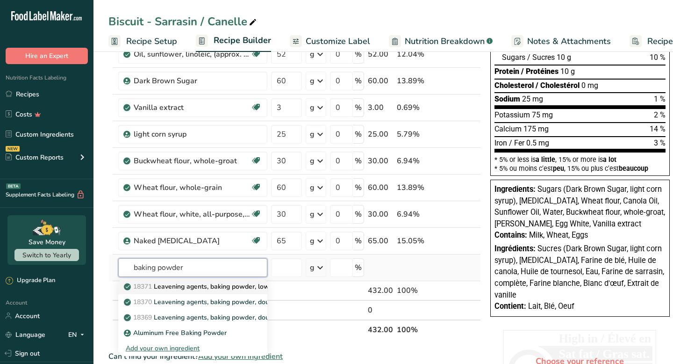
type input "baking powder"
click at [224, 288] on p "18371 Leavening agents, baking powder, low-sodium" at bounding box center [210, 287] width 168 height 10
type input "Leavening agents, baking powder, low-sodium"
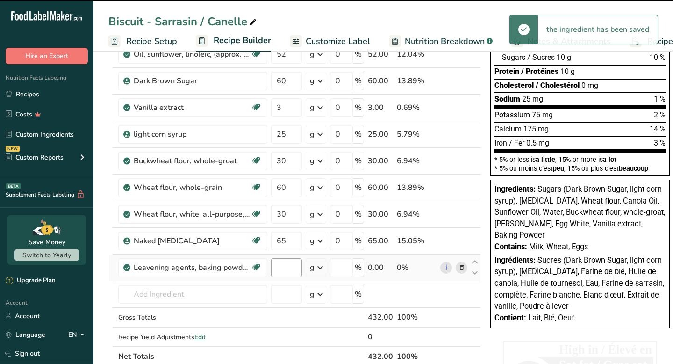
type input "0"
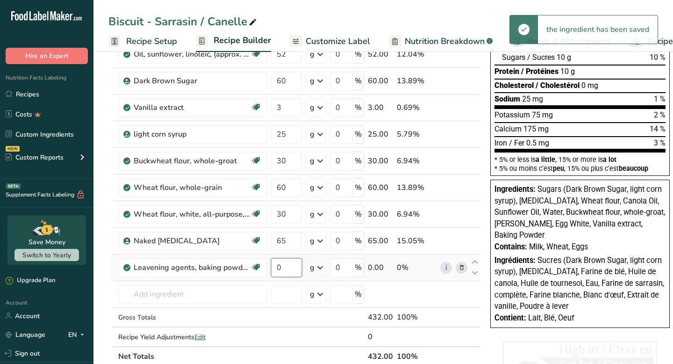
click at [289, 268] on input "0" at bounding box center [286, 267] width 31 height 19
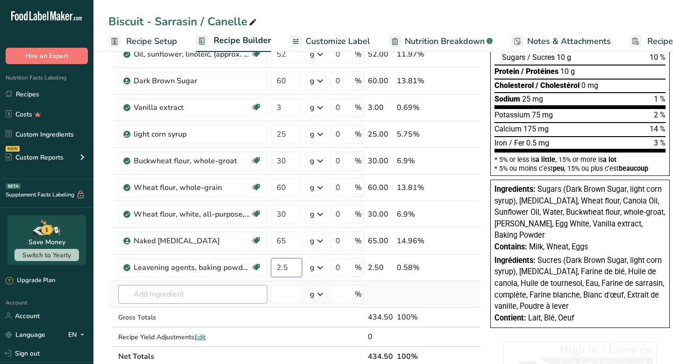
type input "2.5"
click at [239, 297] on div "Ingredient * Amount * Unit * Waste * .a-a{fill:#347362;}.b-a{fill:#fff;} Grams …" at bounding box center [294, 153] width 373 height 425
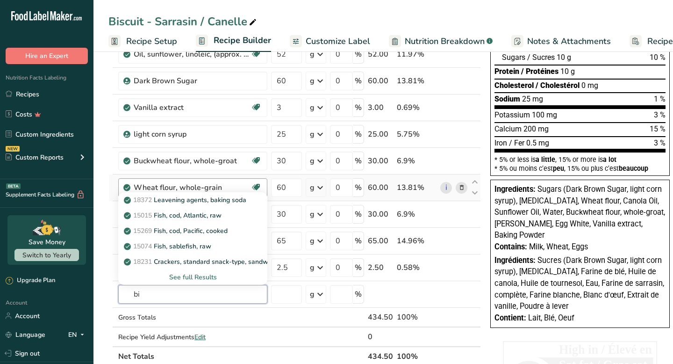
type input "b"
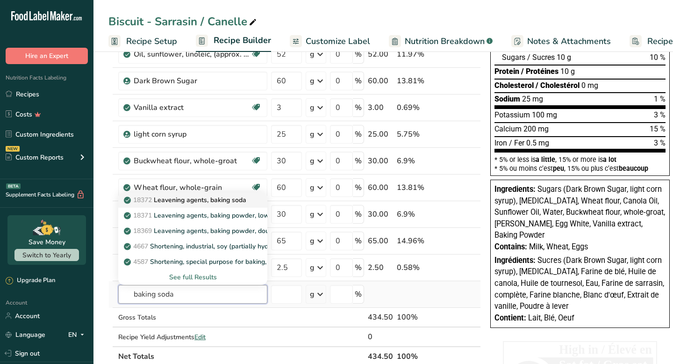
type input "baking soda"
click at [225, 202] on p "18372 Leavening agents, baking soda" at bounding box center [186, 200] width 121 height 10
type input "Leavening agents, baking soda"
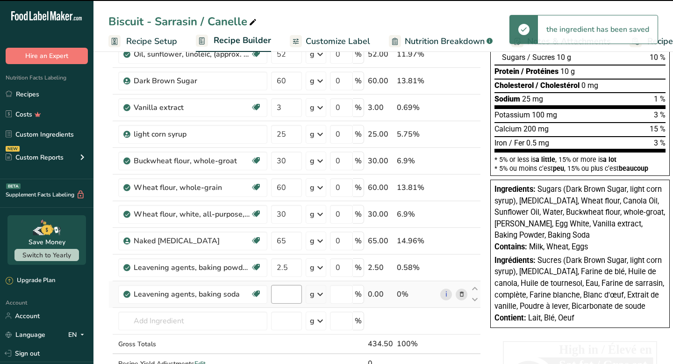
type input "0"
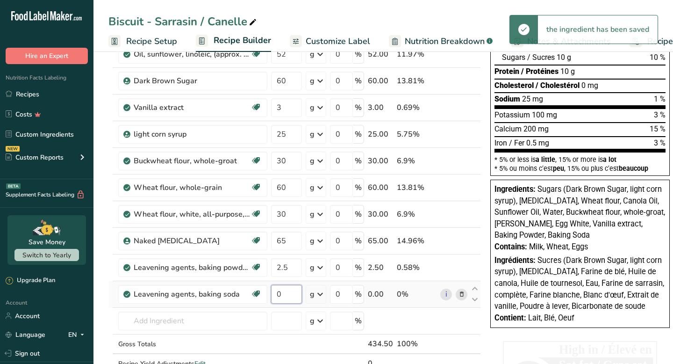
click at [291, 297] on input "0" at bounding box center [286, 294] width 31 height 19
type input "1.5"
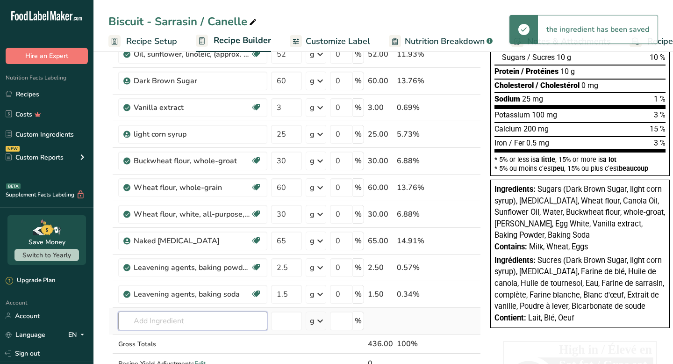
click at [239, 323] on div "Ingredient * Amount * Unit * Waste * .a-a{fill:#347362;}.b-a{fill:#fff;} Grams …" at bounding box center [294, 167] width 373 height 452
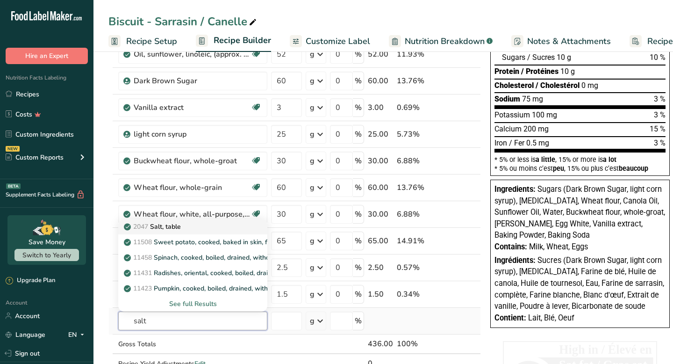
type input "salt"
click at [218, 233] on link "2047 Salt, table" at bounding box center [192, 226] width 149 height 15
type input "Salt, table"
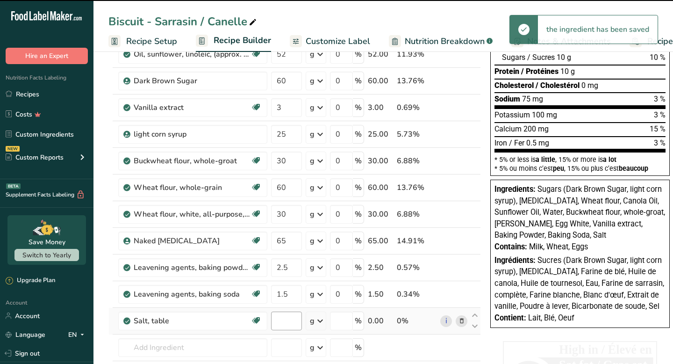
type input "0"
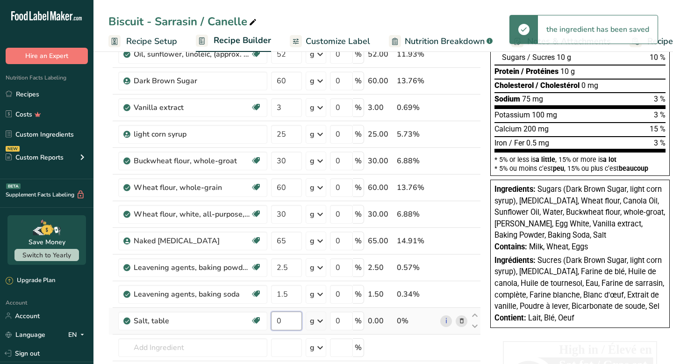
click at [284, 322] on input "0" at bounding box center [286, 320] width 31 height 19
type input "2"
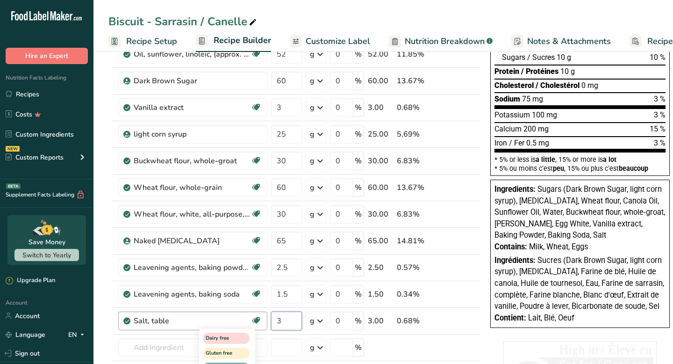
type input "3"
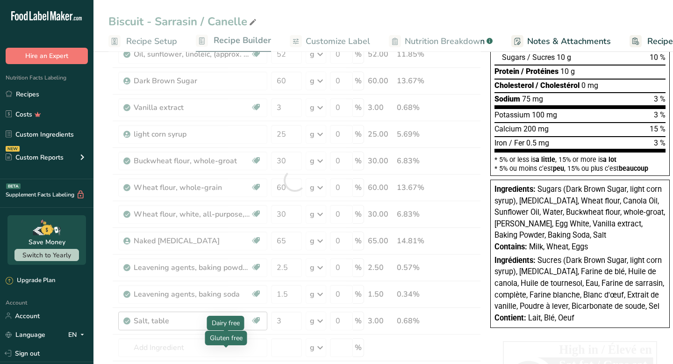
click at [232, 347] on div "Ingredient * Amount * Unit * Waste * .a-a{fill:#347362;}.b-a{fill:#fff;} Grams …" at bounding box center [294, 180] width 373 height 478
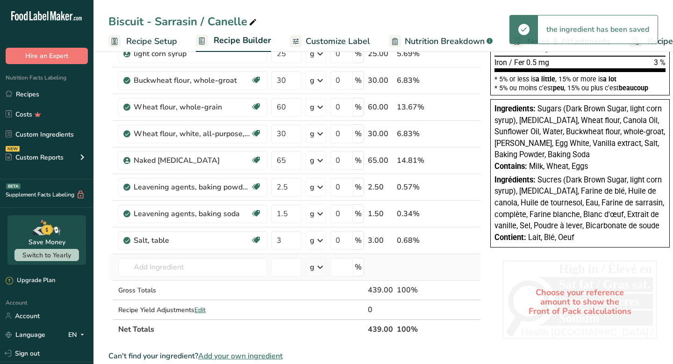
scroll to position [272, 0]
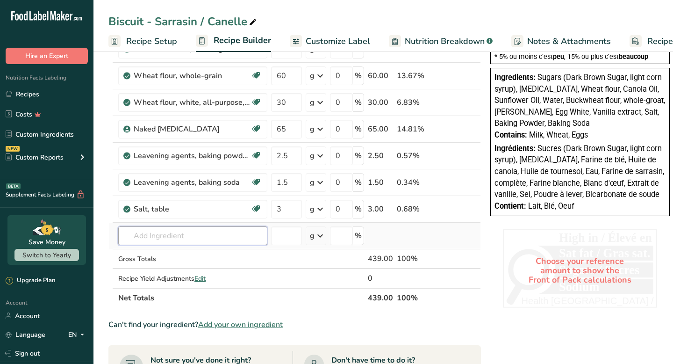
click at [194, 233] on input "text" at bounding box center [192, 235] width 149 height 19
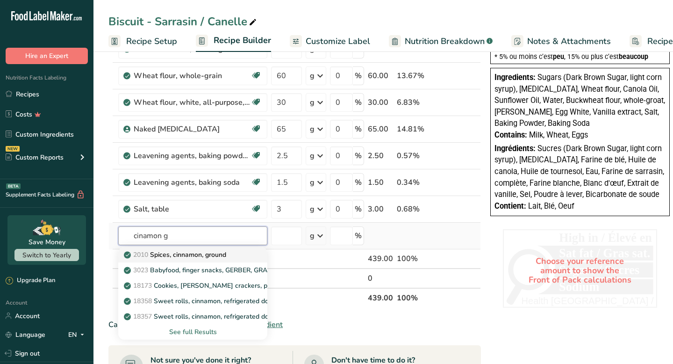
type input "cinamon g"
click at [188, 256] on p "2010 Spices, cinnamon, ground" at bounding box center [176, 255] width 101 height 10
type input "Spices, cinnamon, ground"
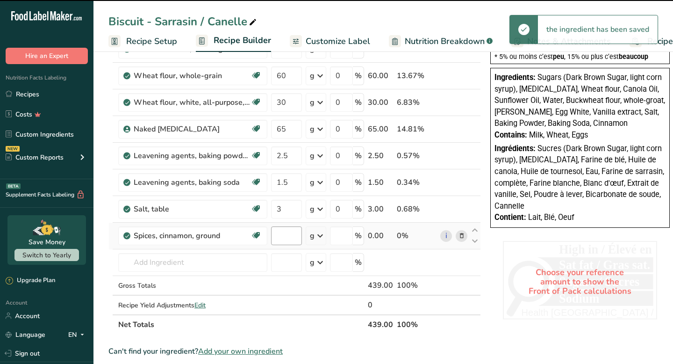
type input "0"
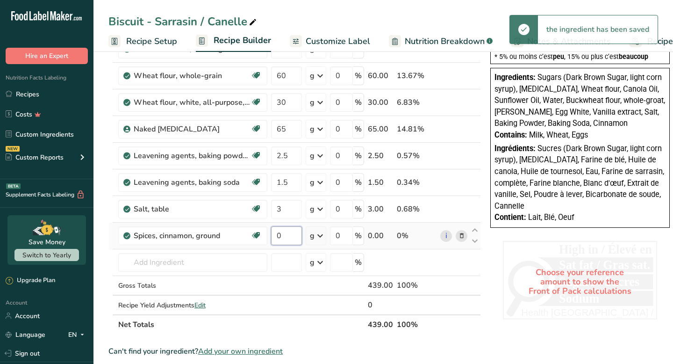
click at [287, 236] on input "0" at bounding box center [286, 235] width 31 height 19
type input "2"
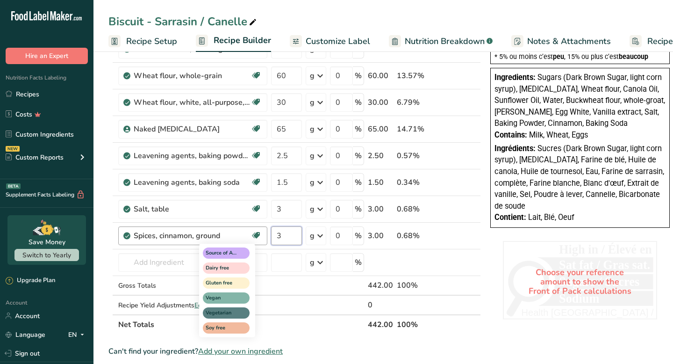
type input "3"
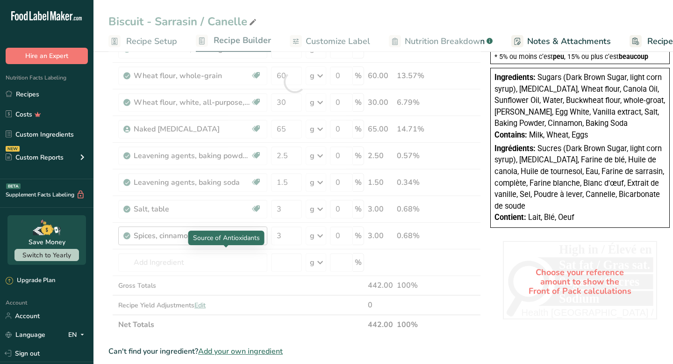
click at [248, 255] on div "Ingredient * Amount * Unit * Waste * .a-a{fill:#347362;}.b-a{fill:#fff;} Grams …" at bounding box center [294, 81] width 373 height 505
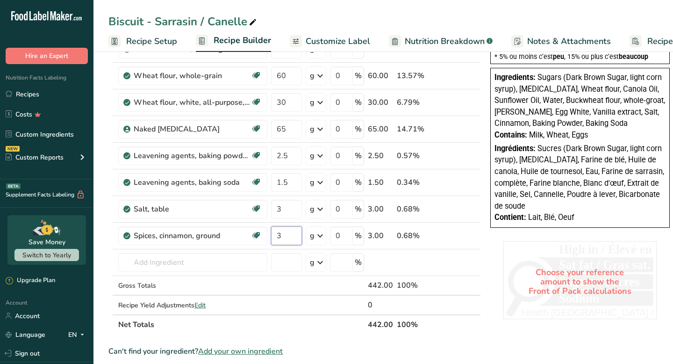
click at [289, 239] on input "3" at bounding box center [286, 235] width 31 height 19
type input "4"
type input "3.5"
click at [226, 272] on div "Ingredient * Amount * Unit * Waste * .a-a{fill:#347362;}.b-a{fill:#fff;} Grams …" at bounding box center [294, 81] width 373 height 505
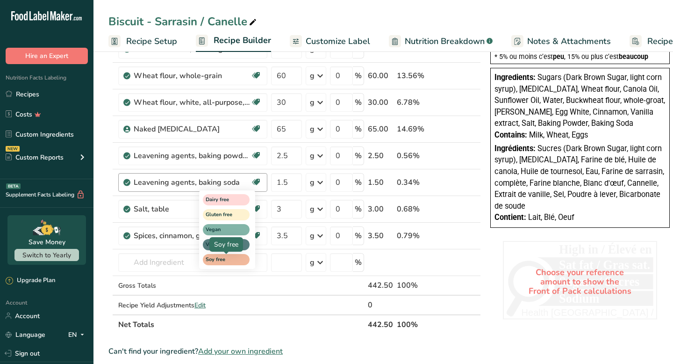
click at [217, 258] on span "Soy free" at bounding box center [222, 260] width 33 height 8
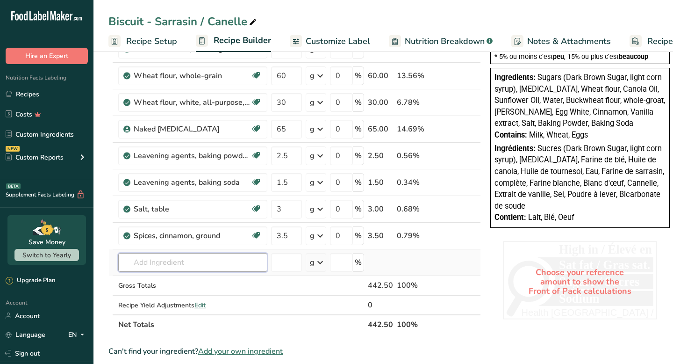
click at [176, 258] on input "text" at bounding box center [192, 262] width 149 height 19
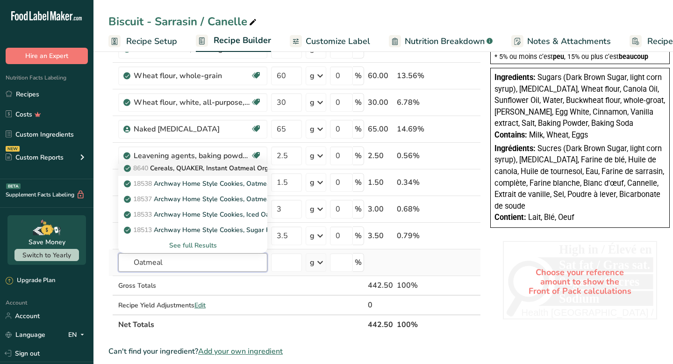
type input "Oatmeal"
click at [183, 171] on p "8640 Cereals, QUAKER, Instant Oatmeal Organic, Regular" at bounding box center [216, 168] width 181 height 10
type input "Cereals, QUAKER, Instant Oatmeal Organic, Regular"
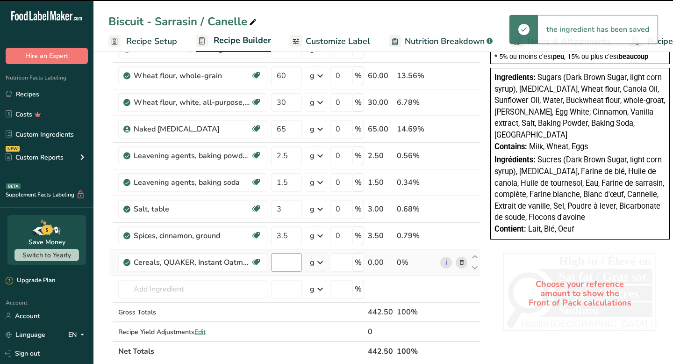
type input "0"
click at [286, 262] on input "0" at bounding box center [286, 262] width 31 height 19
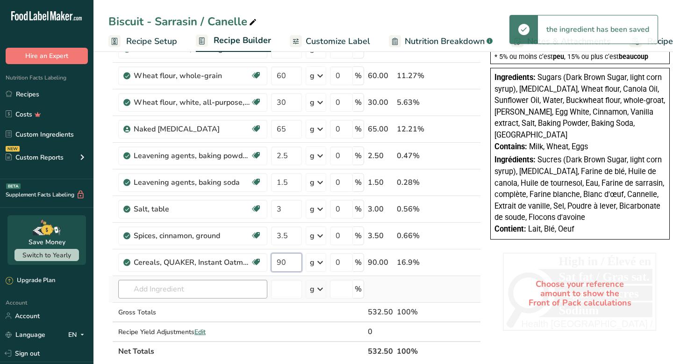
type input "90"
click at [236, 297] on div "Ingredient * Amount * Unit * Waste * .a-a{fill:#347362;}.b-a{fill:#fff;} Grams …" at bounding box center [294, 95] width 373 height 532
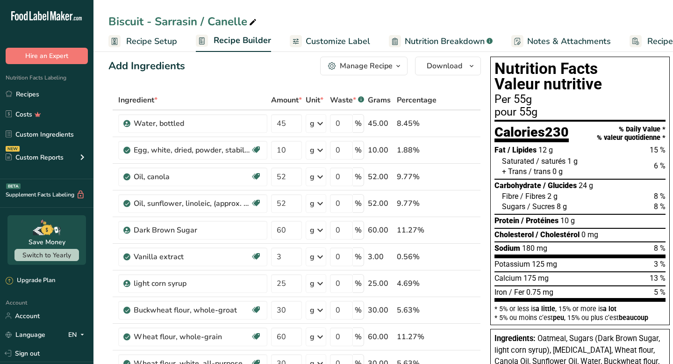
scroll to position [0, 0]
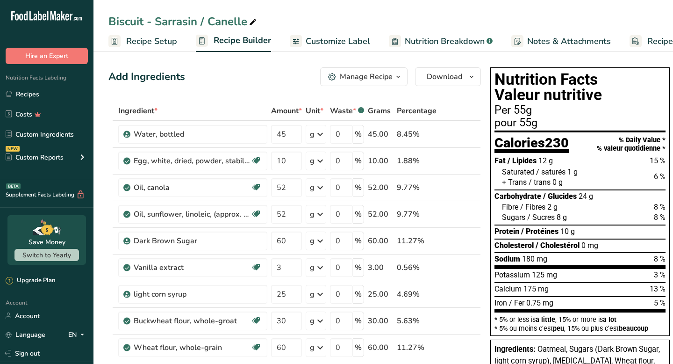
click at [339, 39] on span "Customize Label" at bounding box center [338, 41] width 65 height 13
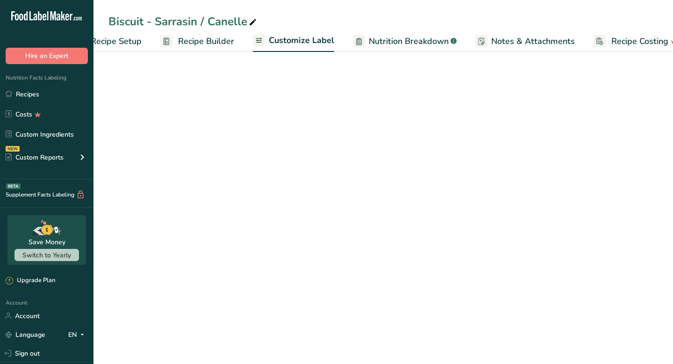
scroll to position [0, 55]
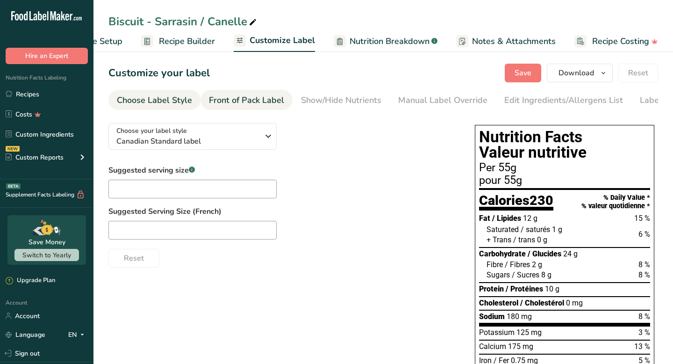
click at [258, 96] on div "Front of Pack Label" at bounding box center [246, 100] width 75 height 13
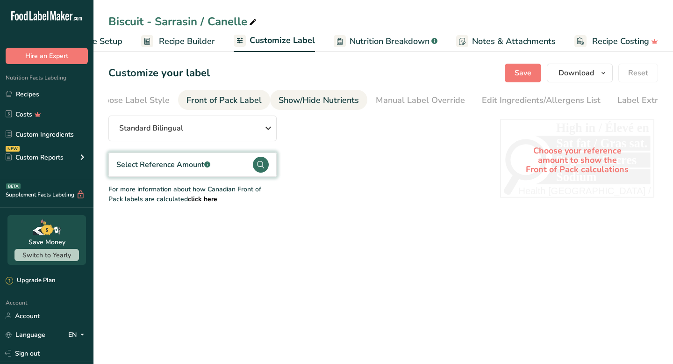
scroll to position [0, 43]
click at [319, 97] on div "Show/Hide Nutrients" at bounding box center [298, 100] width 80 height 13
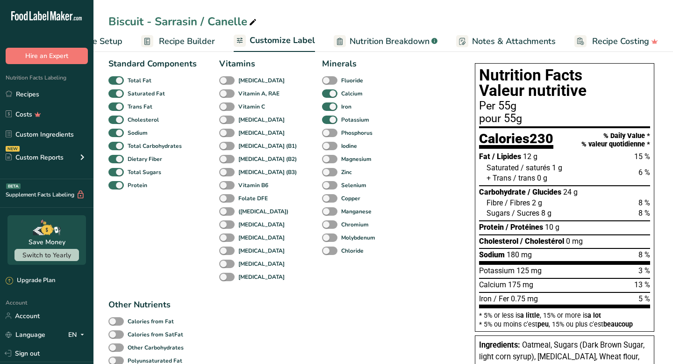
scroll to position [64, 0]
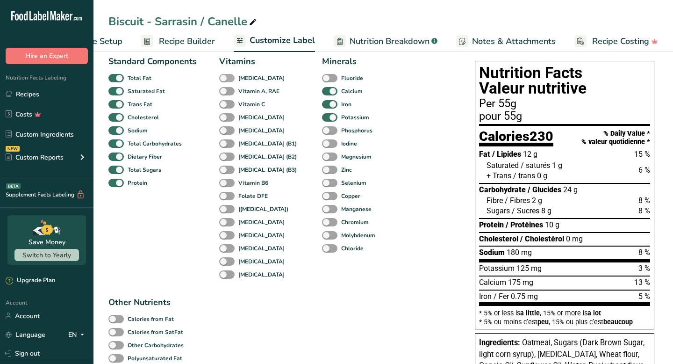
click at [221, 76] on span at bounding box center [226, 78] width 15 height 9
click at [221, 76] on input "[MEDICAL_DATA]" at bounding box center [222, 78] width 6 height 6
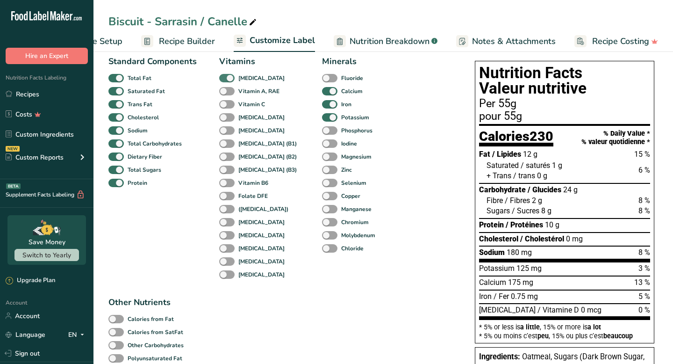
click at [221, 76] on span at bounding box center [226, 78] width 15 height 9
click at [221, 76] on input "[MEDICAL_DATA]" at bounding box center [222, 78] width 6 height 6
checkbox input "false"
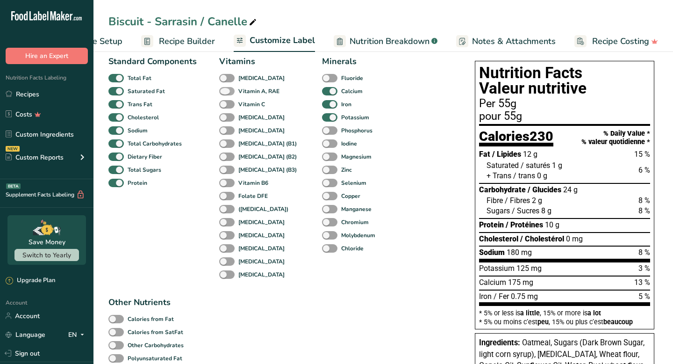
click at [223, 92] on span at bounding box center [226, 91] width 15 height 9
click at [223, 92] on input "Vitamin A, RAE" at bounding box center [222, 91] width 6 height 6
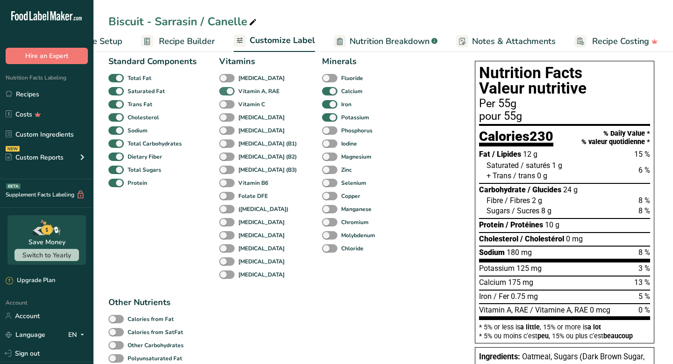
click at [223, 92] on span at bounding box center [226, 91] width 15 height 9
click at [223, 92] on input "Vitamin A, RAE" at bounding box center [222, 91] width 6 height 6
checkbox input "false"
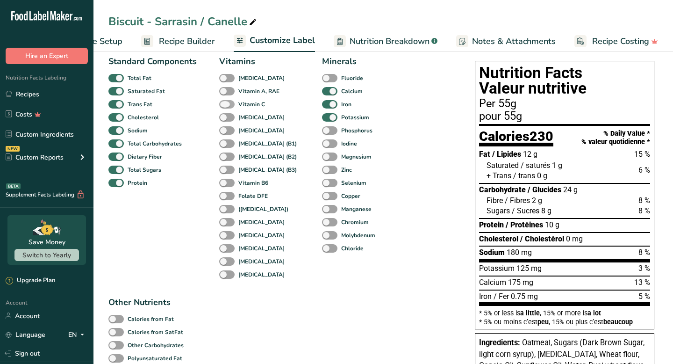
click at [225, 104] on span at bounding box center [226, 104] width 15 height 9
click at [225, 104] on input "Vitamin C" at bounding box center [222, 104] width 6 height 6
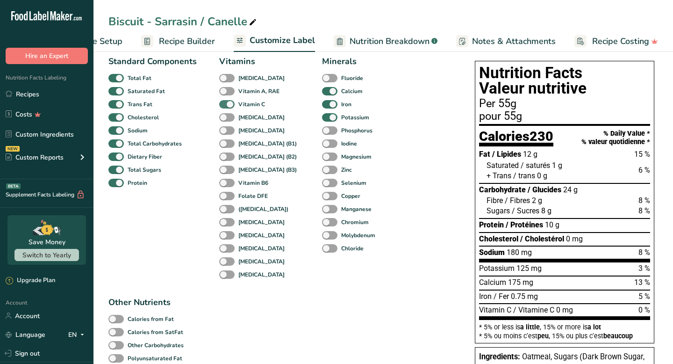
click at [225, 104] on span at bounding box center [226, 104] width 15 height 9
click at [225, 104] on input "Vitamin C" at bounding box center [222, 104] width 6 height 6
checkbox input "false"
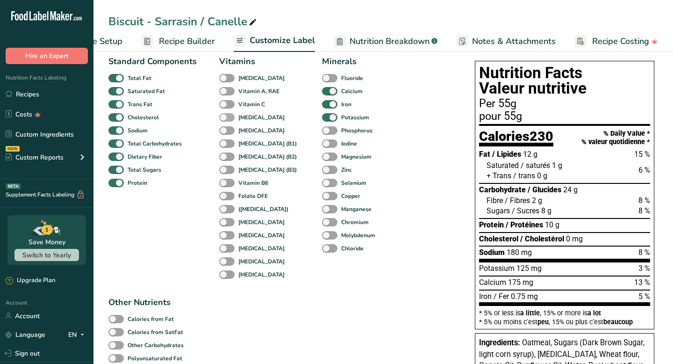
click at [226, 116] on span at bounding box center [226, 117] width 15 height 9
click at [225, 116] on input "[MEDICAL_DATA]" at bounding box center [222, 117] width 6 height 6
checkbox input "true"
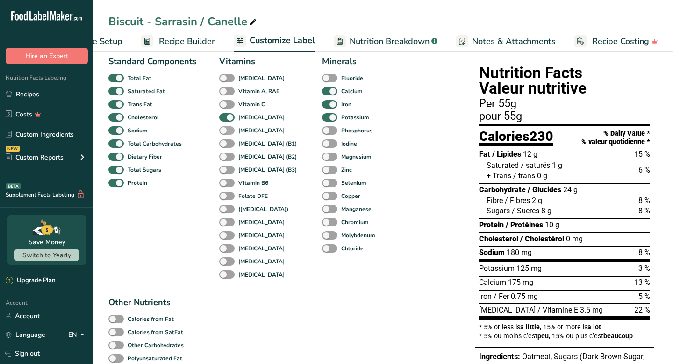
click at [227, 132] on span at bounding box center [226, 130] width 15 height 9
click at [225, 132] on input "[MEDICAL_DATA]" at bounding box center [222, 130] width 6 height 6
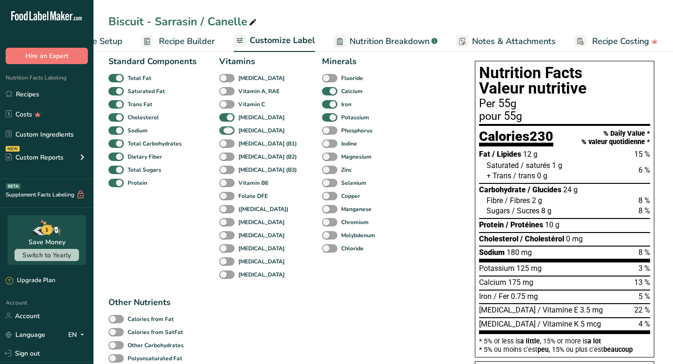
click at [227, 132] on span at bounding box center [226, 130] width 15 height 9
click at [225, 132] on input "[MEDICAL_DATA]" at bounding box center [222, 130] width 6 height 6
checkbox input "false"
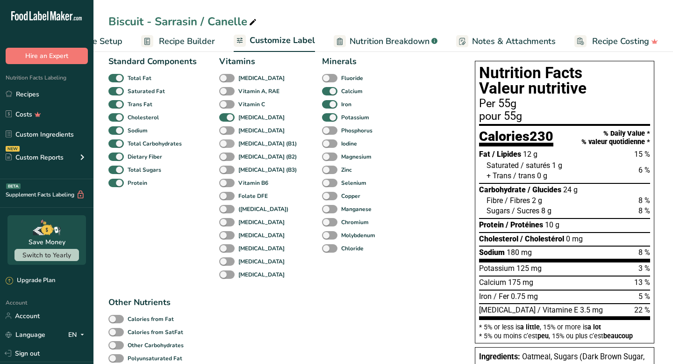
click at [229, 145] on span at bounding box center [226, 143] width 15 height 9
click at [225, 145] on input "[MEDICAL_DATA] (B1)" at bounding box center [222, 143] width 6 height 6
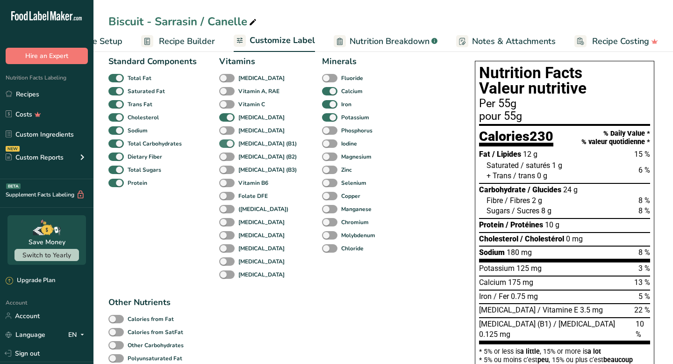
click at [229, 145] on span at bounding box center [226, 143] width 15 height 9
click at [225, 145] on input "[MEDICAL_DATA] (B1)" at bounding box center [222, 143] width 6 height 6
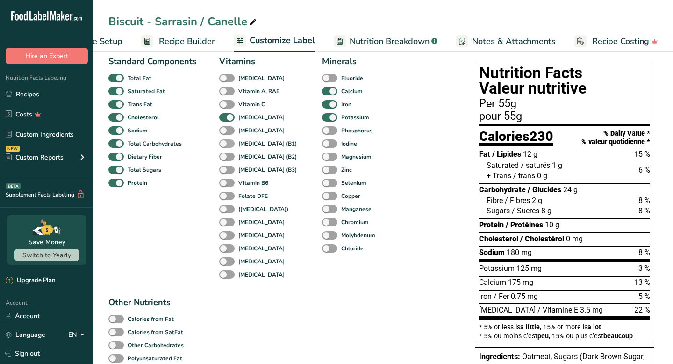
click at [229, 145] on span at bounding box center [226, 143] width 15 height 9
click at [225, 145] on input "[MEDICAL_DATA] (B1)" at bounding box center [222, 143] width 6 height 6
checkbox input "true"
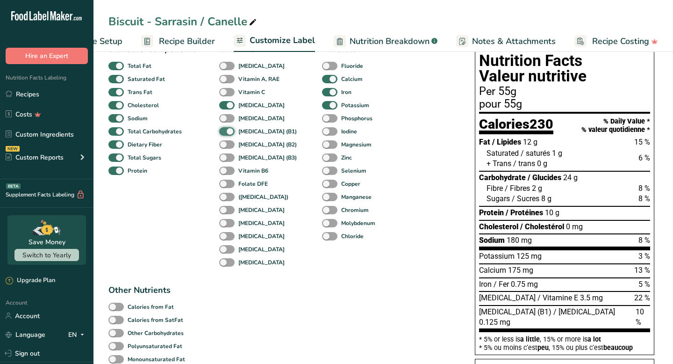
scroll to position [79, 0]
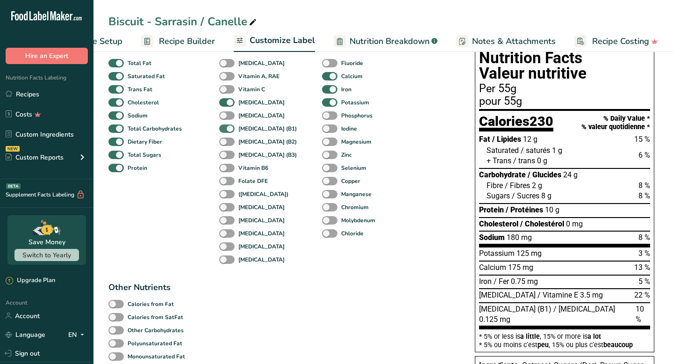
click at [229, 145] on span at bounding box center [226, 141] width 15 height 9
click at [225, 145] on input "[MEDICAL_DATA] (B2)" at bounding box center [222, 141] width 6 height 6
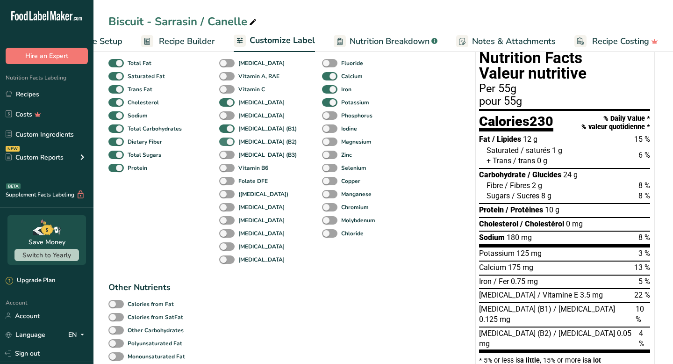
click at [229, 145] on span at bounding box center [226, 141] width 15 height 9
click at [225, 145] on input "[MEDICAL_DATA] (B2)" at bounding box center [222, 141] width 6 height 6
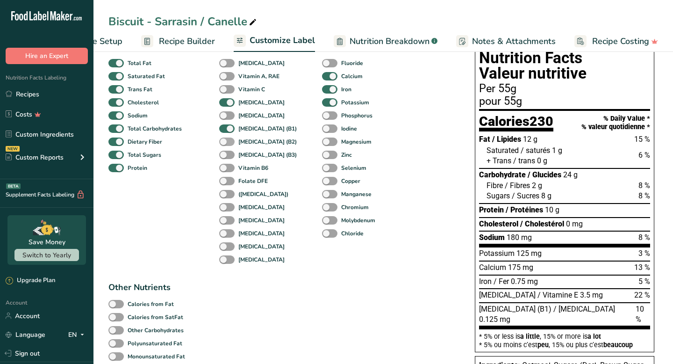
click at [229, 145] on span at bounding box center [226, 141] width 15 height 9
click at [225, 145] on input "[MEDICAL_DATA] (B2)" at bounding box center [222, 141] width 6 height 6
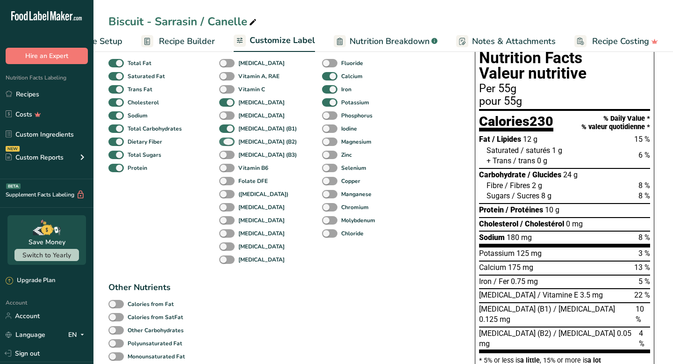
click at [229, 145] on span at bounding box center [226, 141] width 15 height 9
click at [225, 145] on input "[MEDICAL_DATA] (B2)" at bounding box center [222, 141] width 6 height 6
checkbox input "false"
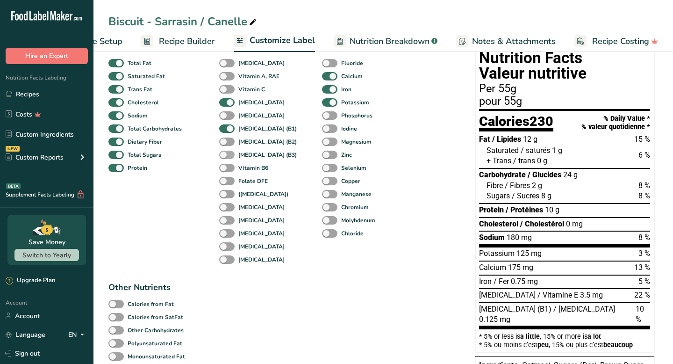
click at [229, 153] on span at bounding box center [226, 155] width 15 height 9
click at [225, 153] on input "[MEDICAL_DATA] (B3)" at bounding box center [222, 155] width 6 height 6
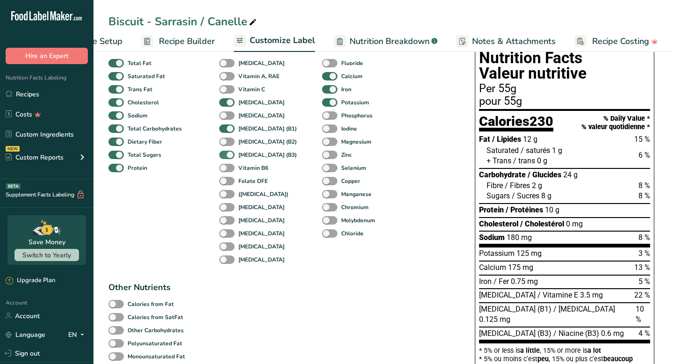
click at [229, 153] on span at bounding box center [226, 155] width 15 height 9
click at [225, 153] on input "[MEDICAL_DATA] (B3)" at bounding box center [222, 155] width 6 height 6
checkbox input "false"
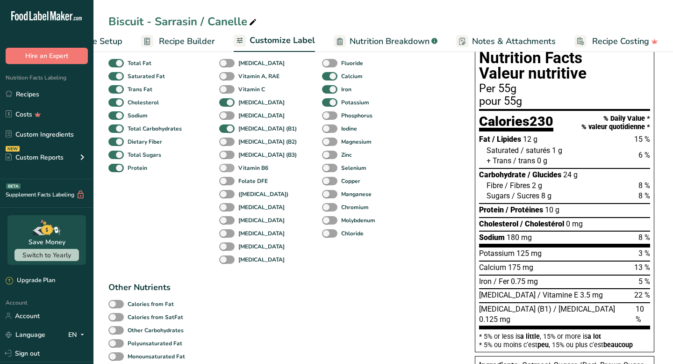
click at [229, 167] on span at bounding box center [226, 168] width 15 height 9
click at [225, 167] on input "Vitamin B6" at bounding box center [222, 168] width 6 height 6
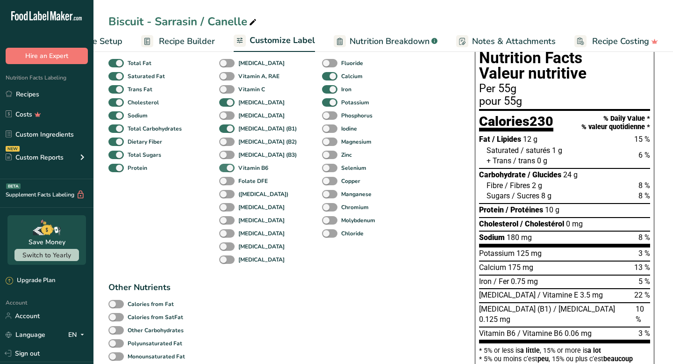
click at [229, 167] on span at bounding box center [226, 168] width 15 height 9
click at [225, 167] on input "Vitamin B6" at bounding box center [222, 168] width 6 height 6
checkbox input "false"
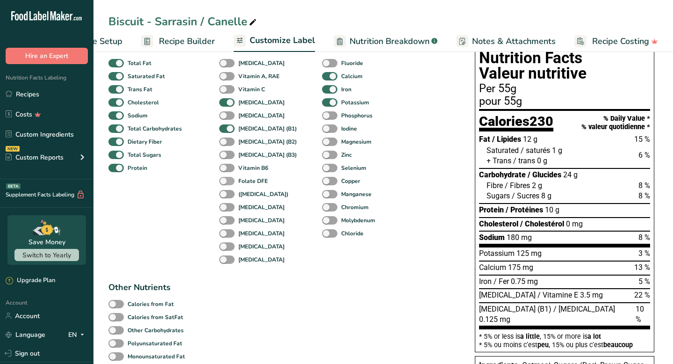
click at [228, 181] on span at bounding box center [226, 181] width 15 height 9
click at [225, 181] on input "Folate DFE" at bounding box center [222, 181] width 6 height 6
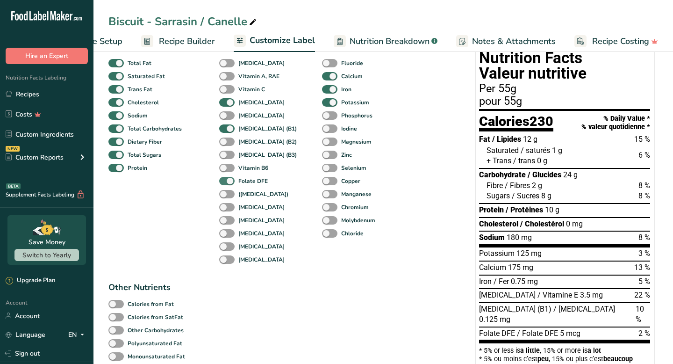
click at [228, 181] on span at bounding box center [226, 181] width 15 height 9
click at [225, 181] on input "Folate DFE" at bounding box center [222, 181] width 6 height 6
checkbox input "false"
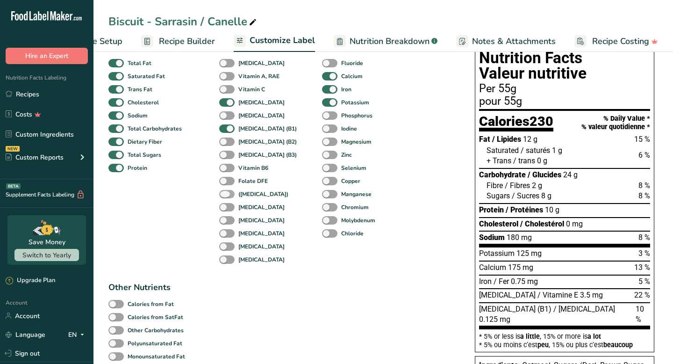
click at [229, 194] on span at bounding box center [226, 194] width 15 height 9
click at [225, 194] on input "([MEDICAL_DATA])" at bounding box center [222, 194] width 6 height 6
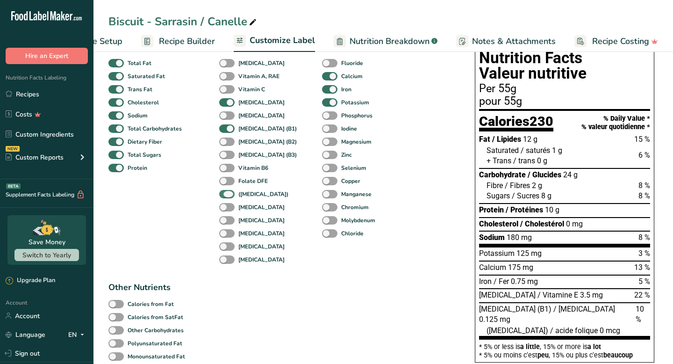
click at [229, 193] on span at bounding box center [226, 194] width 15 height 9
click at [225, 193] on input "([MEDICAL_DATA])" at bounding box center [222, 194] width 6 height 6
checkbox input "false"
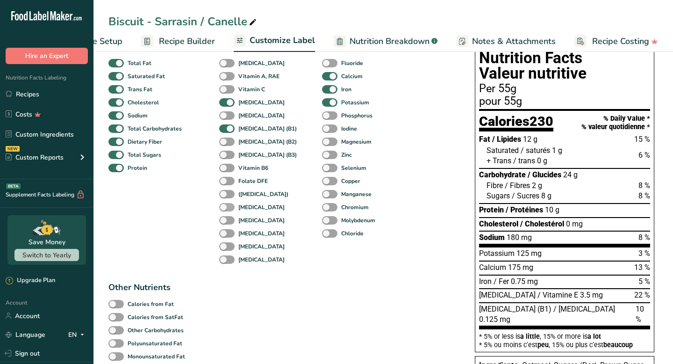
click at [228, 211] on span at bounding box center [226, 207] width 15 height 9
click at [225, 210] on input "[MEDICAL_DATA]" at bounding box center [222, 207] width 6 height 6
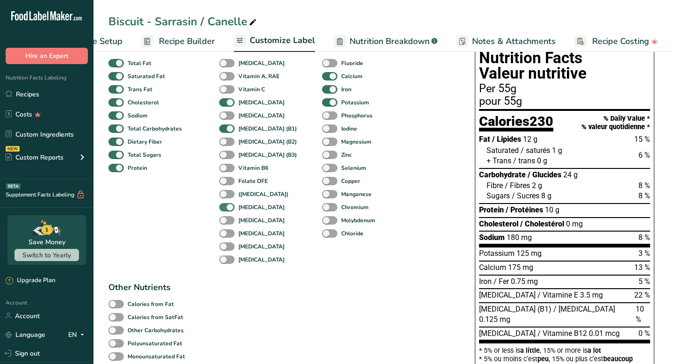
click at [228, 211] on span at bounding box center [226, 207] width 15 height 9
click at [225, 210] on input "[MEDICAL_DATA]" at bounding box center [222, 207] width 6 height 6
checkbox input "false"
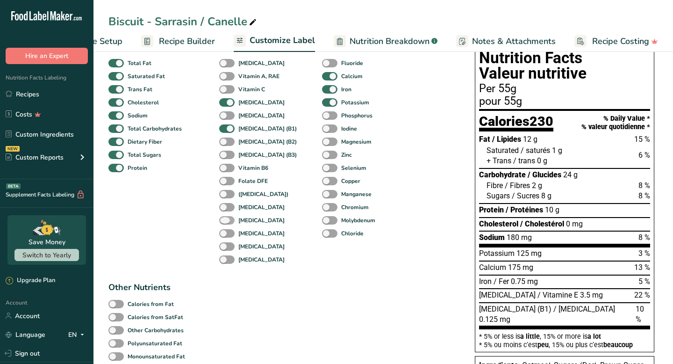
click at [228, 223] on span at bounding box center [226, 220] width 15 height 9
click at [225, 223] on input "[MEDICAL_DATA]" at bounding box center [222, 220] width 6 height 6
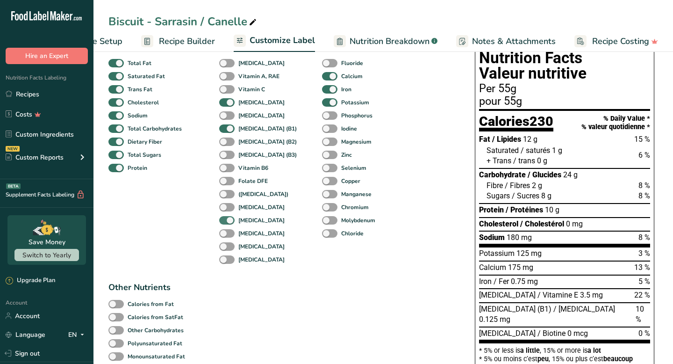
click at [228, 223] on span at bounding box center [226, 220] width 15 height 9
click at [225, 223] on input "[MEDICAL_DATA]" at bounding box center [222, 220] width 6 height 6
checkbox input "false"
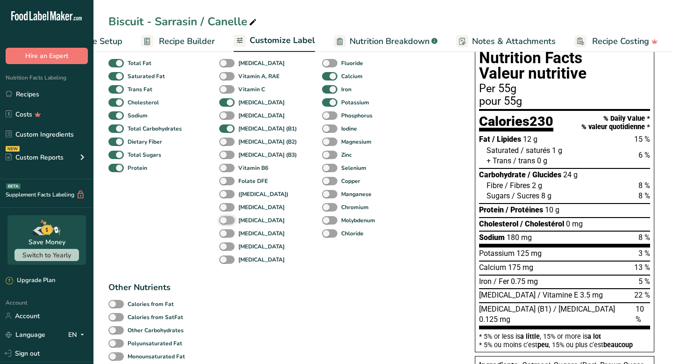
scroll to position [98, 0]
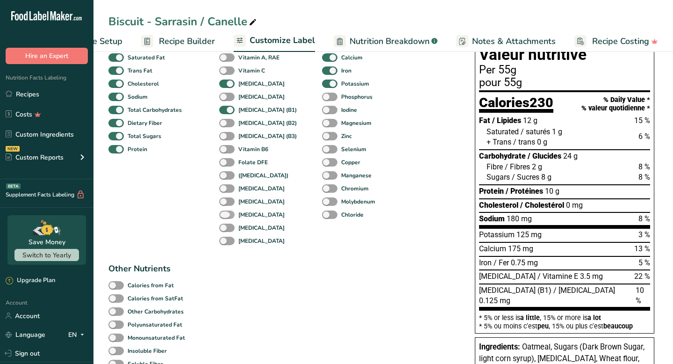
click at [228, 217] on span at bounding box center [226, 214] width 15 height 9
click at [225, 217] on input "[MEDICAL_DATA]" at bounding box center [222, 214] width 6 height 6
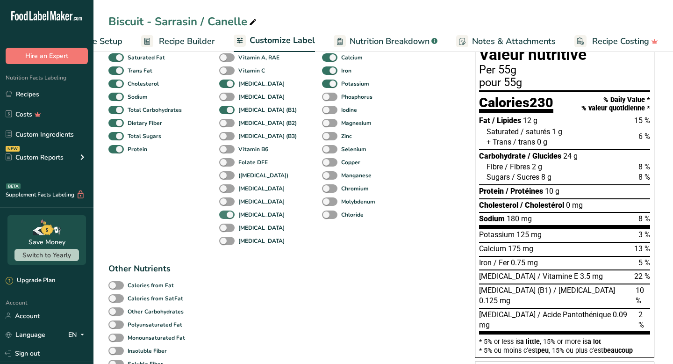
click at [228, 217] on span at bounding box center [226, 214] width 15 height 9
click at [225, 217] on input "[MEDICAL_DATA]" at bounding box center [222, 214] width 6 height 6
checkbox input "false"
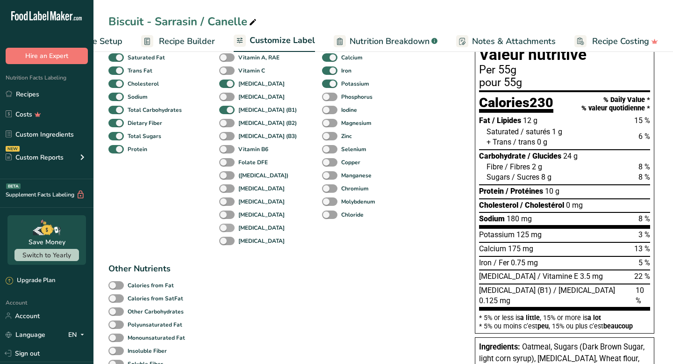
click at [228, 232] on span at bounding box center [226, 228] width 15 height 9
click at [225, 231] on input "[MEDICAL_DATA]" at bounding box center [222, 227] width 6 height 6
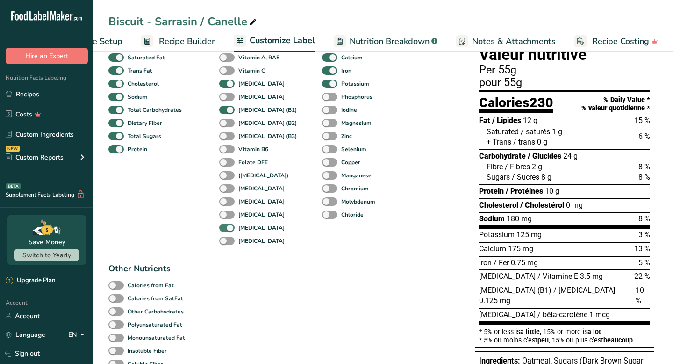
click at [228, 232] on span at bounding box center [226, 228] width 15 height 9
click at [225, 231] on input "[MEDICAL_DATA]" at bounding box center [222, 227] width 6 height 6
checkbox input "false"
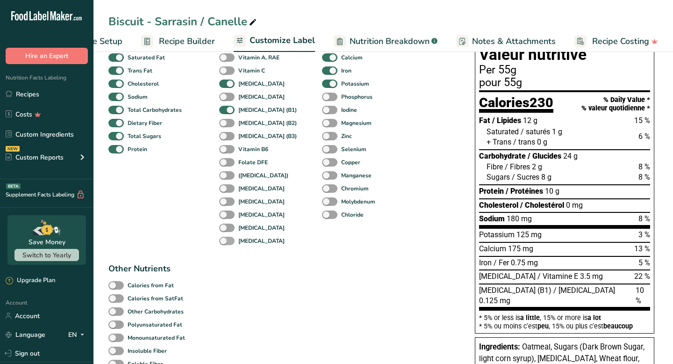
click at [227, 244] on span at bounding box center [226, 241] width 15 height 9
click at [225, 244] on input "[MEDICAL_DATA]" at bounding box center [222, 241] width 6 height 6
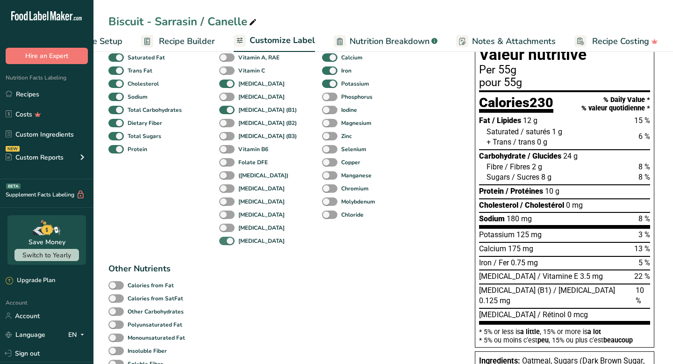
click at [227, 244] on span at bounding box center [226, 241] width 15 height 9
click at [225, 244] on input "[MEDICAL_DATA]" at bounding box center [222, 241] width 6 height 6
checkbox input "false"
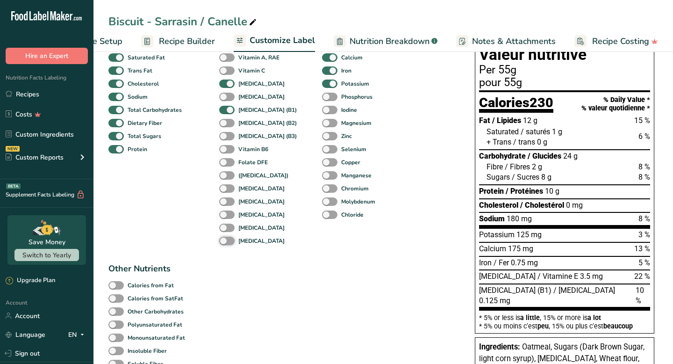
scroll to position [70, 0]
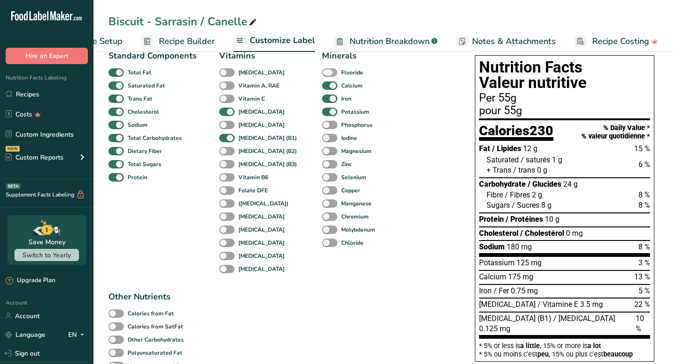
click at [322, 75] on span at bounding box center [329, 72] width 15 height 9
click at [322, 75] on input "Fluoride" at bounding box center [325, 72] width 6 height 6
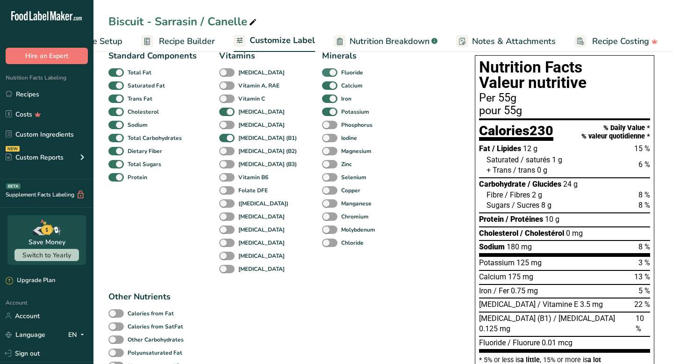
click at [322, 75] on span at bounding box center [329, 72] width 15 height 9
click at [322, 75] on input "Fluoride" at bounding box center [325, 72] width 6 height 6
checkbox input "false"
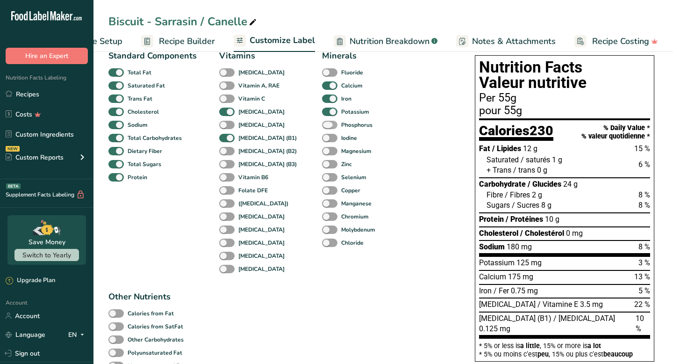
click at [322, 128] on span at bounding box center [329, 125] width 15 height 9
click at [322, 128] on input "Phosphorus" at bounding box center [325, 125] width 6 height 6
checkbox input "true"
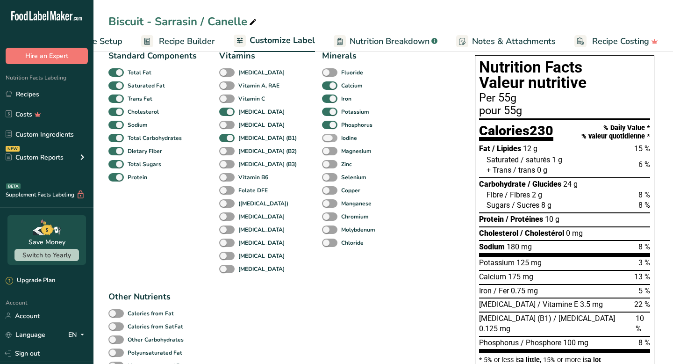
click at [322, 141] on span at bounding box center [329, 138] width 15 height 9
click at [322, 141] on input "Iodine" at bounding box center [325, 138] width 6 height 6
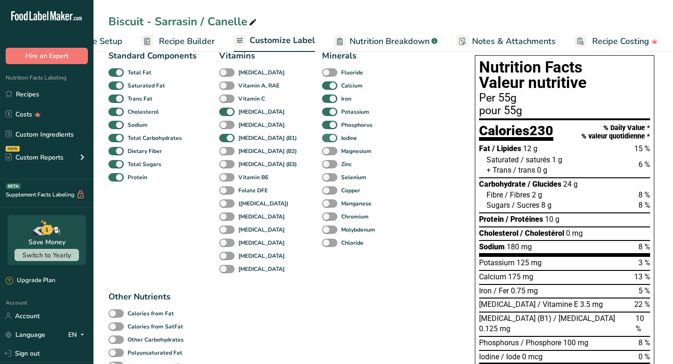
click at [322, 141] on span at bounding box center [329, 138] width 15 height 9
click at [322, 141] on input "Iodine" at bounding box center [325, 138] width 6 height 6
checkbox input "false"
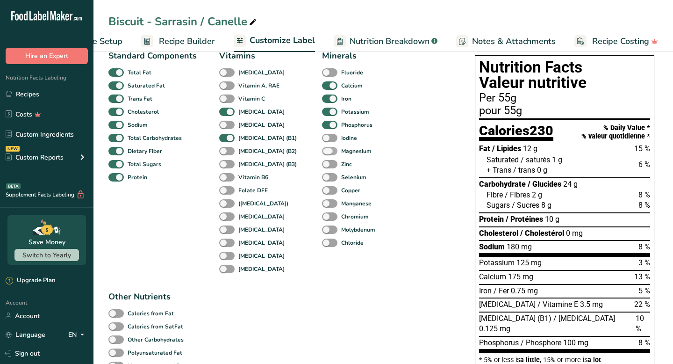
click at [322, 155] on span at bounding box center [329, 151] width 15 height 9
click at [322, 154] on input "Magnesium" at bounding box center [325, 151] width 6 height 6
checkbox input "true"
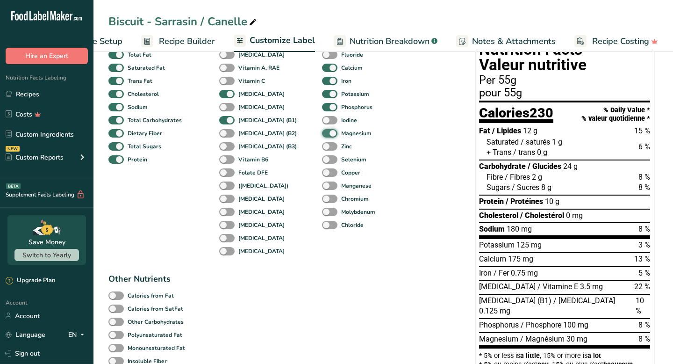
scroll to position [88, 0]
click at [322, 145] on span at bounding box center [329, 146] width 15 height 9
click at [322, 145] on input "Zinc" at bounding box center [325, 146] width 6 height 6
checkbox input "true"
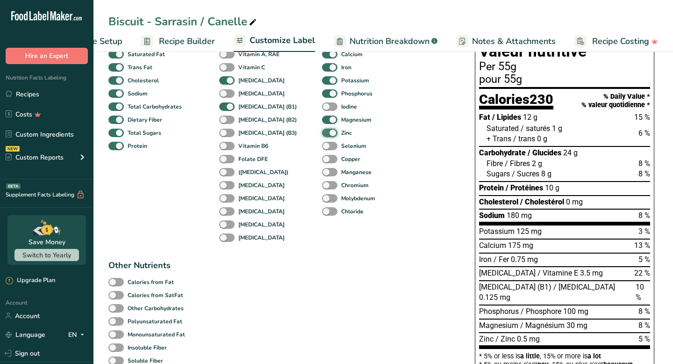
scroll to position [102, 0]
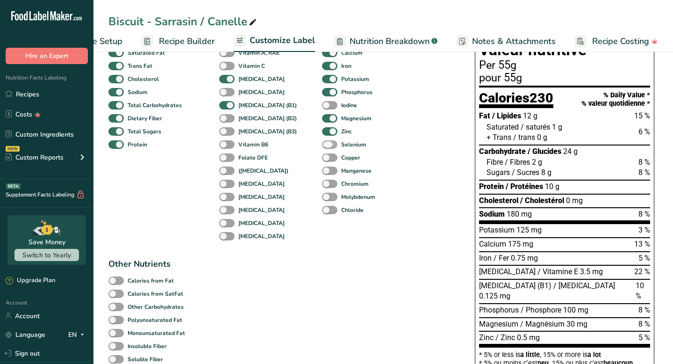
click at [322, 147] on span at bounding box center [329, 144] width 15 height 9
click at [322, 147] on input "Selenium" at bounding box center [325, 144] width 6 height 6
checkbox input "true"
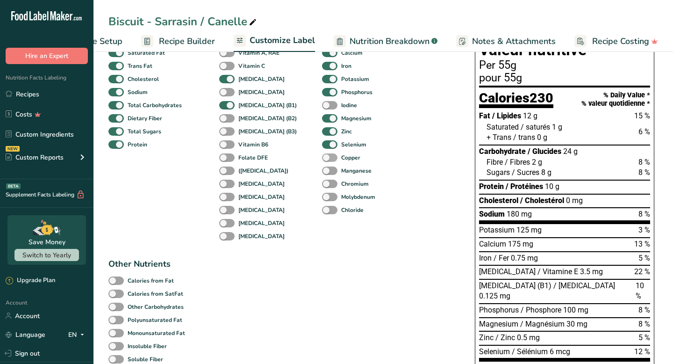
click at [322, 159] on span at bounding box center [329, 157] width 15 height 9
click at [322, 159] on input "Copper" at bounding box center [325, 157] width 6 height 6
checkbox input "true"
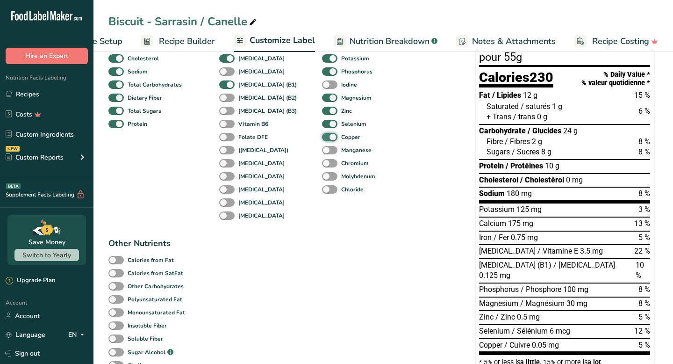
scroll to position [134, 0]
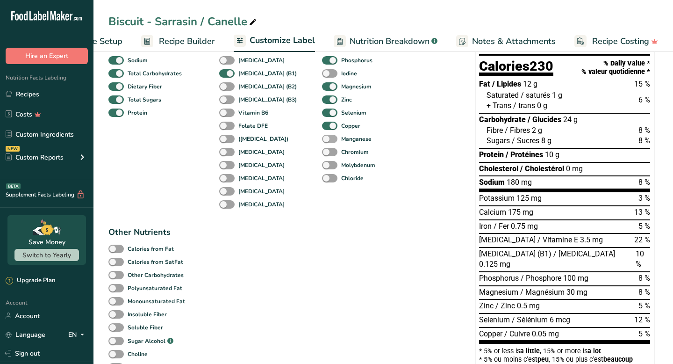
click at [322, 141] on span at bounding box center [329, 139] width 15 height 9
click at [322, 141] on input "Manganese" at bounding box center [325, 139] width 6 height 6
checkbox input "true"
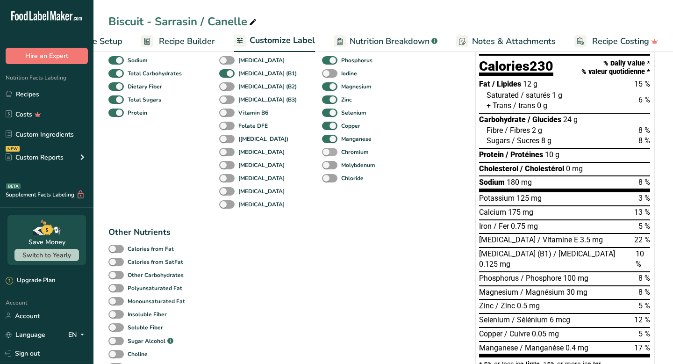
click at [322, 156] on span at bounding box center [329, 152] width 15 height 9
click at [322, 155] on input "Chromium" at bounding box center [325, 152] width 6 height 6
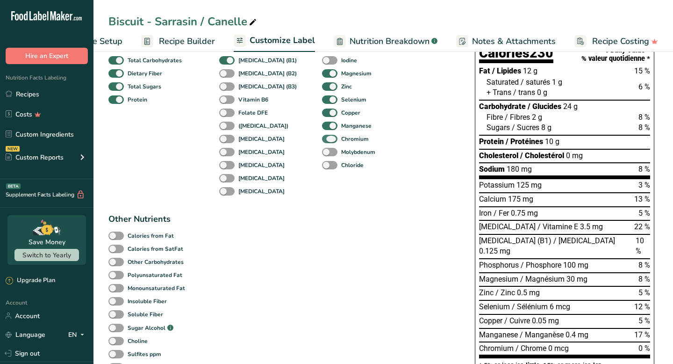
click at [322, 140] on span at bounding box center [329, 139] width 15 height 9
click at [322, 140] on input "Chromium" at bounding box center [325, 139] width 6 height 6
checkbox input "false"
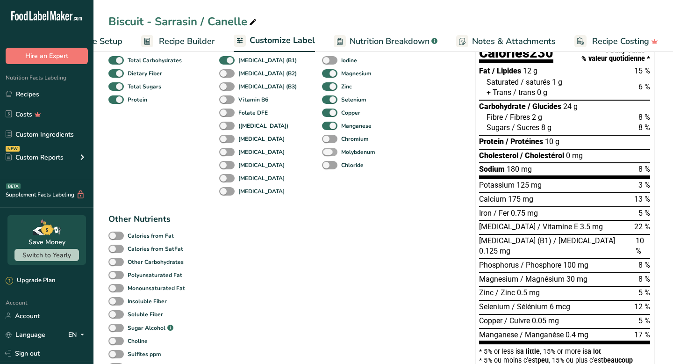
click at [322, 153] on span at bounding box center [329, 152] width 15 height 9
click at [322, 153] on input "Molybdenum" at bounding box center [325, 152] width 6 height 6
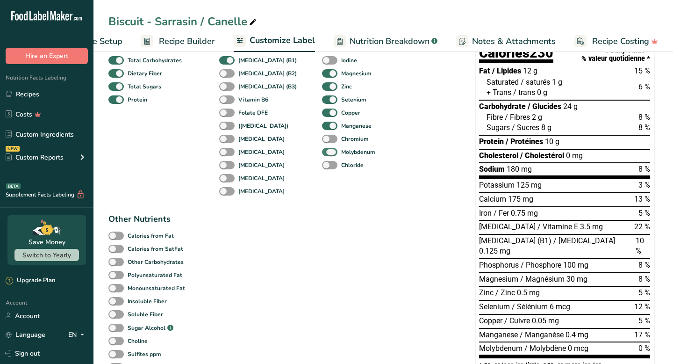
click at [322, 153] on span at bounding box center [329, 152] width 15 height 9
click at [322, 153] on input "Molybdenum" at bounding box center [325, 152] width 6 height 6
checkbox input "false"
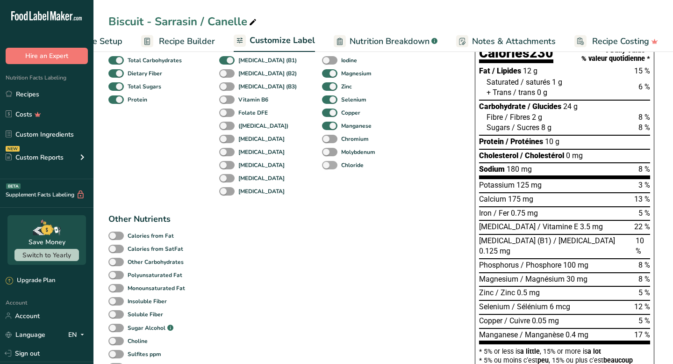
click at [322, 164] on span at bounding box center [329, 165] width 15 height 9
click at [322, 164] on input "Chloride" at bounding box center [325, 165] width 6 height 6
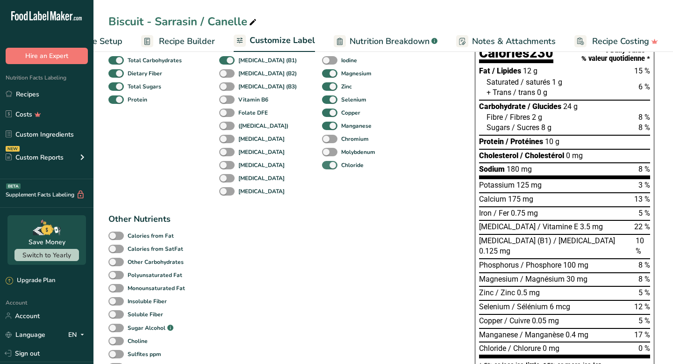
click at [322, 164] on span at bounding box center [329, 165] width 15 height 9
click at [322, 164] on input "Chloride" at bounding box center [325, 165] width 6 height 6
checkbox input "false"
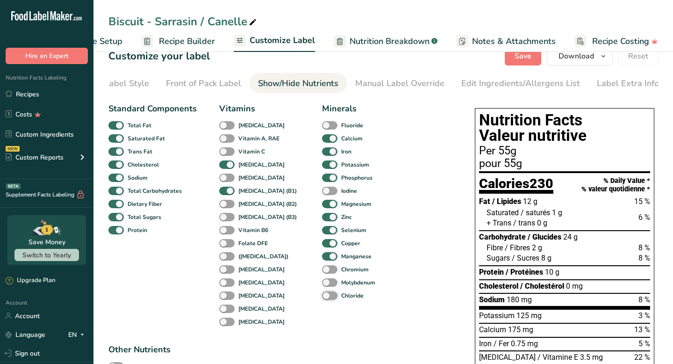
scroll to position [0, 0]
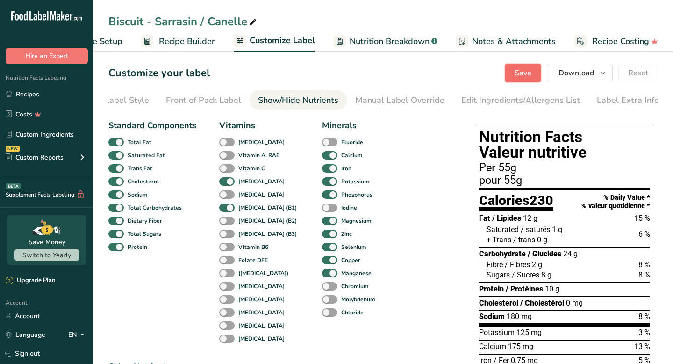
click at [517, 78] on span "Save" at bounding box center [523, 72] width 17 height 11
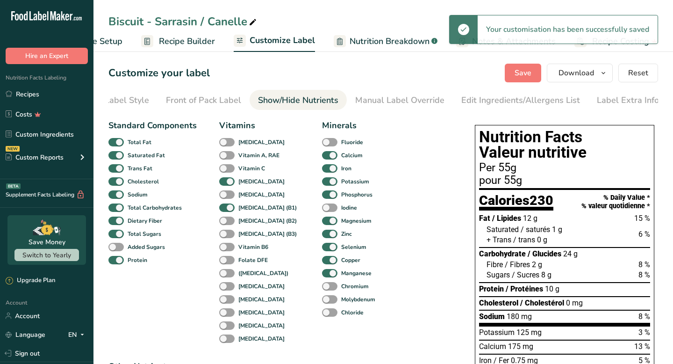
click at [189, 36] on span "Recipe Builder" at bounding box center [187, 41] width 56 height 13
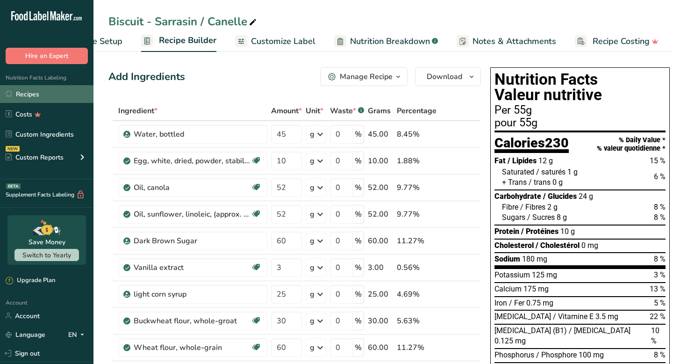
click at [42, 96] on link "Recipes" at bounding box center [47, 94] width 94 height 18
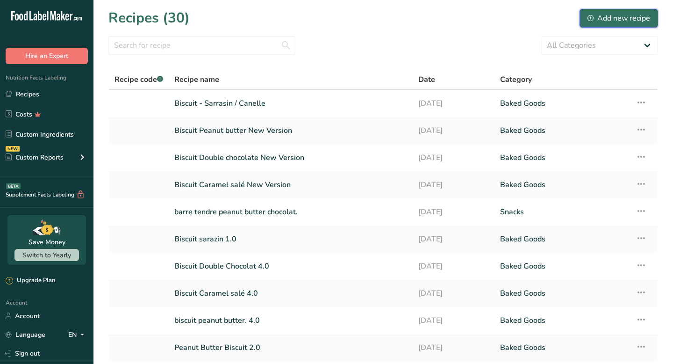
click at [610, 22] on div "Add new recipe" at bounding box center [619, 18] width 63 height 11
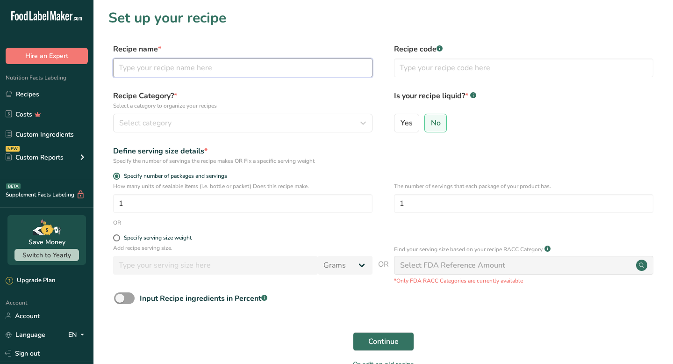
click at [253, 70] on input "text" at bounding box center [243, 67] width 260 height 19
type input "Biscuit - Noisette / Chanvre"
click at [295, 80] on div "Recipe name * Biscuit - Noisette / Chanvre Recipe code .a-a{fill:#347362;}.b-a{…" at bounding box center [383, 62] width 550 height 39
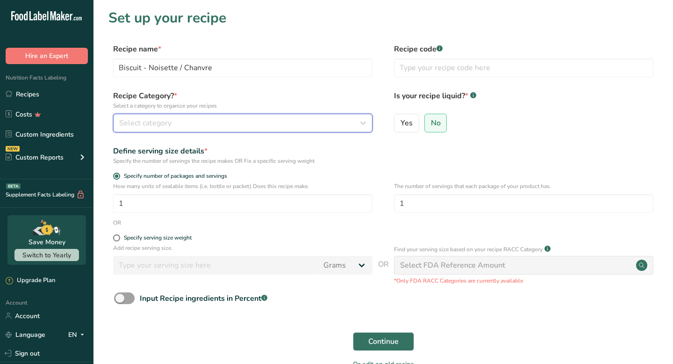
click at [259, 125] on div "Select category" at bounding box center [240, 122] width 242 height 11
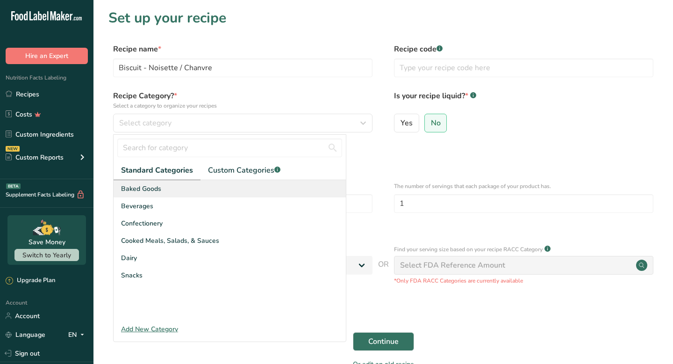
click at [175, 195] on div "Baked Goods" at bounding box center [230, 188] width 232 height 17
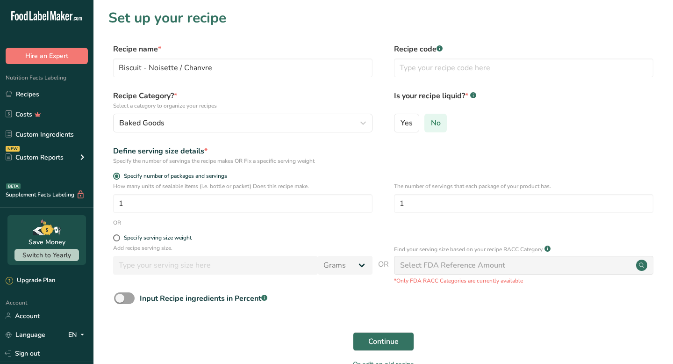
click at [428, 118] on label "No" at bounding box center [436, 123] width 23 height 19
click at [428, 120] on input "No" at bounding box center [428, 123] width 6 height 6
click at [117, 239] on span at bounding box center [116, 237] width 7 height 7
click at [117, 239] on input "Specify serving size weight" at bounding box center [116, 238] width 6 height 6
radio input "true"
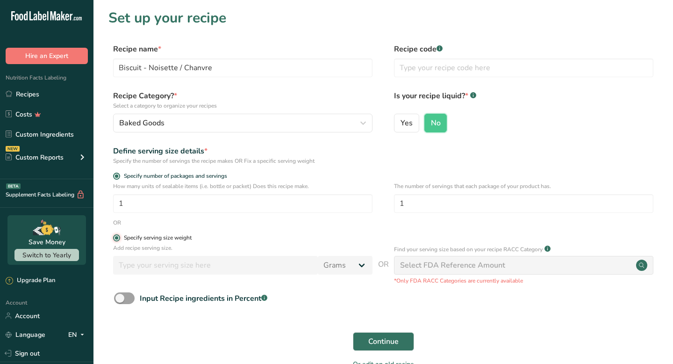
radio input "false"
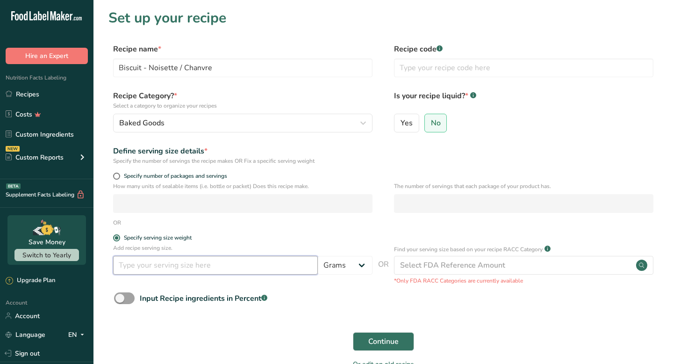
click at [159, 267] on input "number" at bounding box center [215, 265] width 205 height 19
type input "55"
click at [381, 343] on span "Continue" at bounding box center [384, 341] width 30 height 11
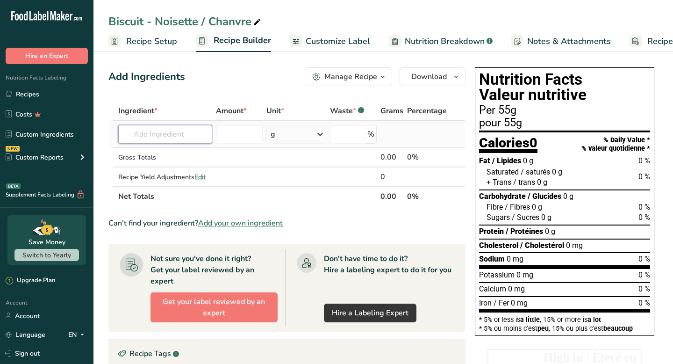
click at [191, 139] on input "text" at bounding box center [165, 134] width 94 height 19
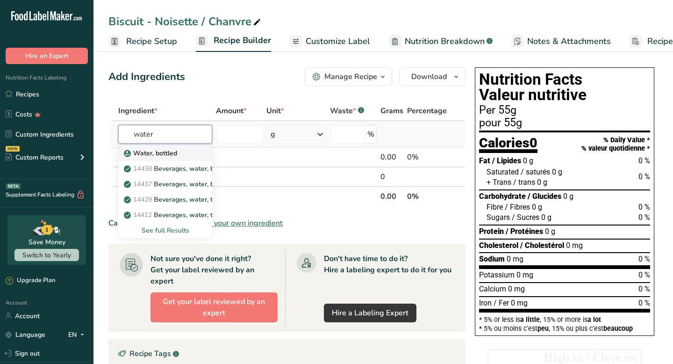
type input "water"
click at [174, 154] on p "Water, bottled" at bounding box center [151, 153] width 51 height 10
type input "Water, bottled"
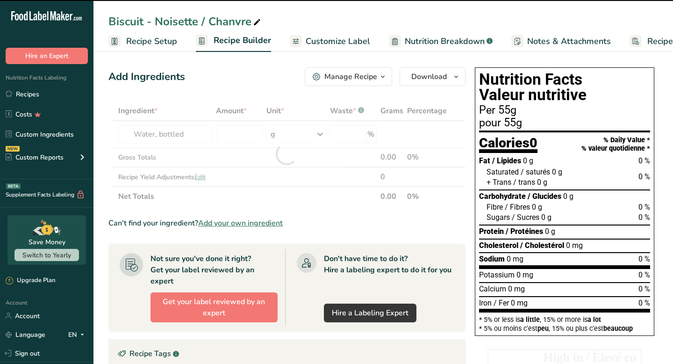
type input "0"
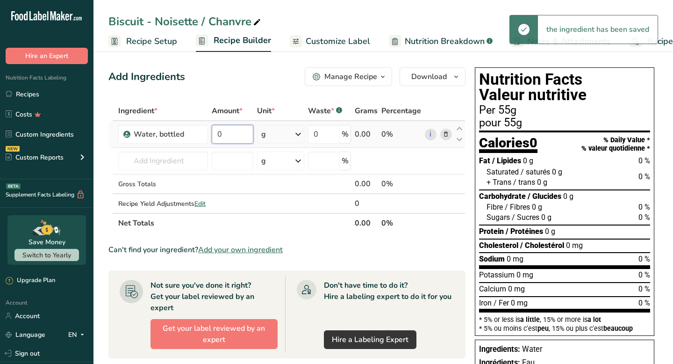
click at [233, 132] on input "0" at bounding box center [233, 134] width 42 height 19
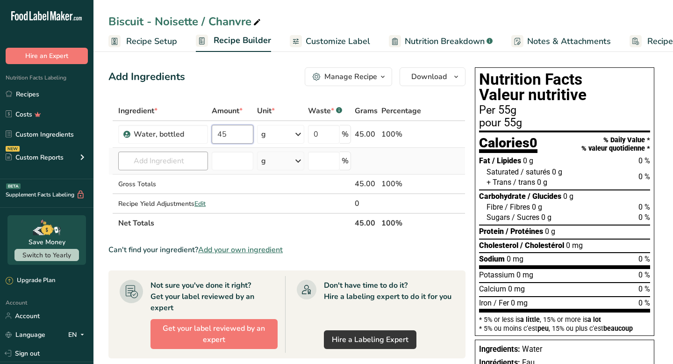
type input "45"
click at [195, 157] on div "Ingredient * Amount * Unit * Waste * .a-a{fill:#347362;}.b-a{fill:#fff;} Grams …" at bounding box center [286, 167] width 357 height 132
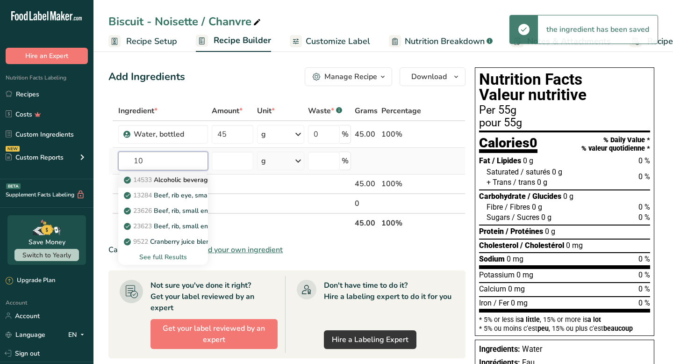
type input "1"
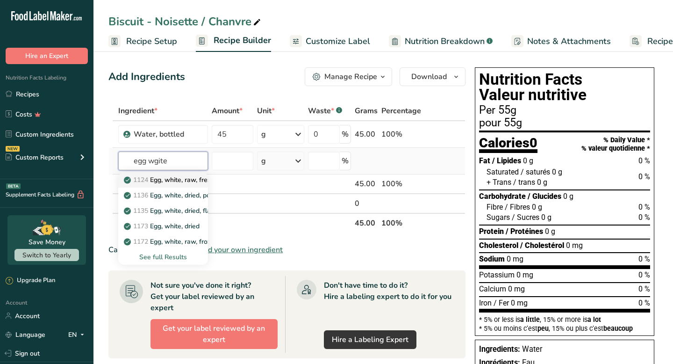
type input "egg wgite"
click at [187, 181] on p "1124 Egg, white, raw, fresh" at bounding box center [170, 180] width 89 height 10
type input "Egg, white, raw, fresh"
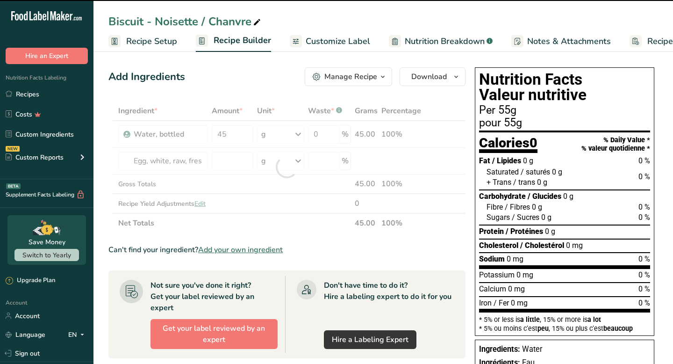
type input "0"
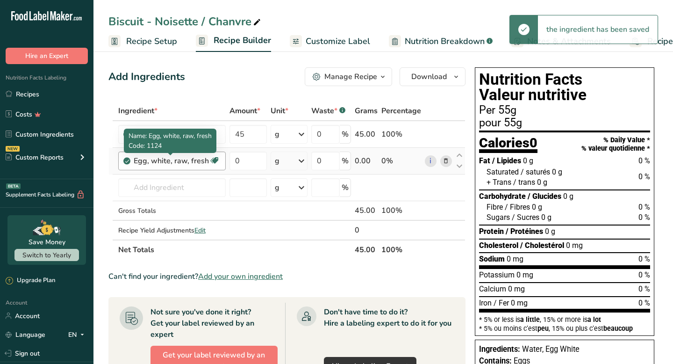
click at [187, 163] on div "Egg, white, raw, fresh" at bounding box center [171, 160] width 75 height 11
click at [448, 159] on icon at bounding box center [446, 161] width 7 height 10
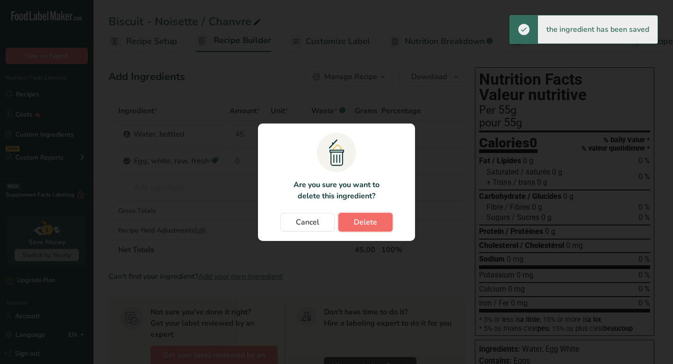
click at [366, 226] on span "Delete" at bounding box center [365, 222] width 23 height 11
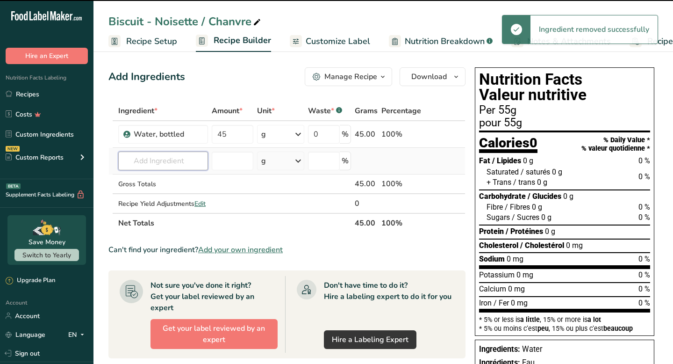
click at [167, 163] on input "text" at bounding box center [163, 161] width 90 height 19
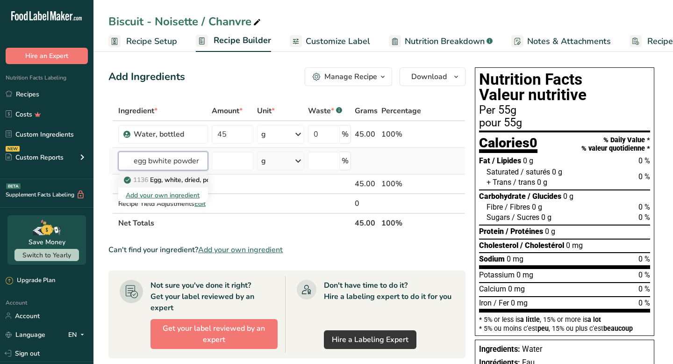
type input "egg bwhite powder"
click at [175, 178] on p "1136 Egg, white, dried, powder, stabilized, glucose reduced" at bounding box center [218, 180] width 185 height 10
type input "Egg, white, dried, powder, stabilized, glucose reduced"
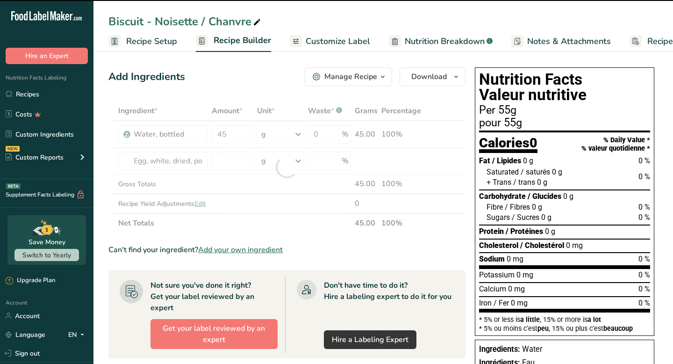
type input "0"
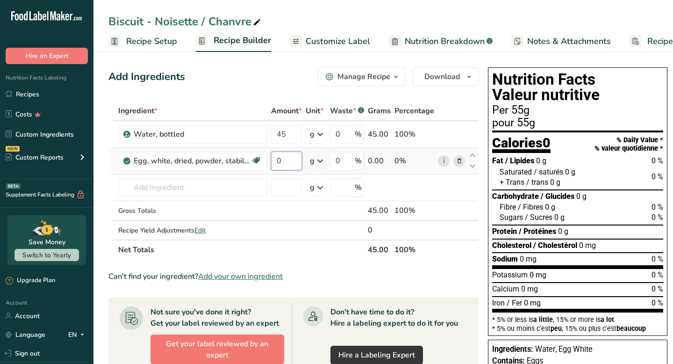
click at [280, 157] on input "0" at bounding box center [286, 161] width 31 height 19
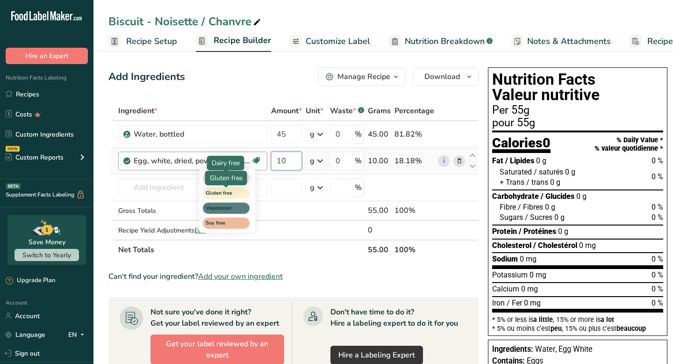
type input "10"
click at [224, 193] on div "Ingredient * Amount * Unit * Waste * .a-a{fill:#347362;}.b-a{fill:#fff;} Grams …" at bounding box center [293, 180] width 370 height 159
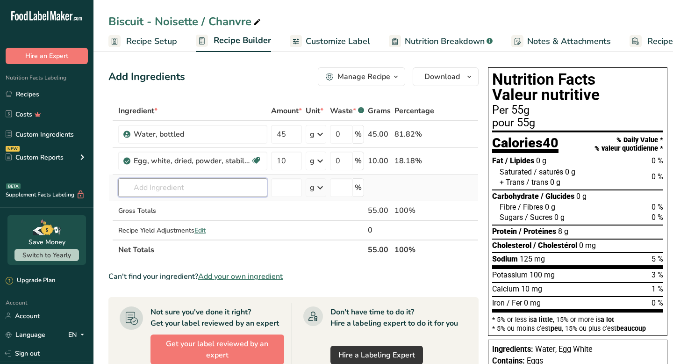
click at [217, 185] on input "text" at bounding box center [192, 187] width 149 height 19
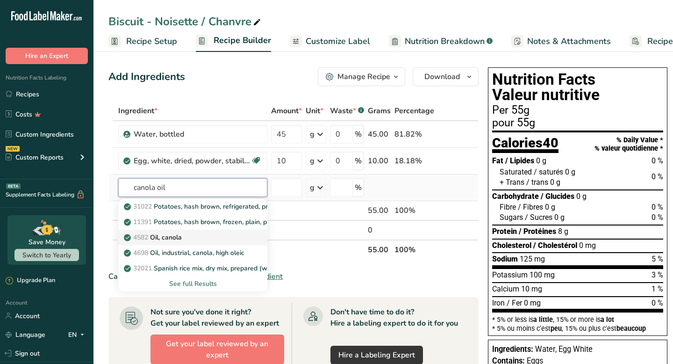
type input "canola oil"
click at [182, 236] on p "4582 Oil, canola" at bounding box center [154, 237] width 56 height 10
type input "Oil, canola"
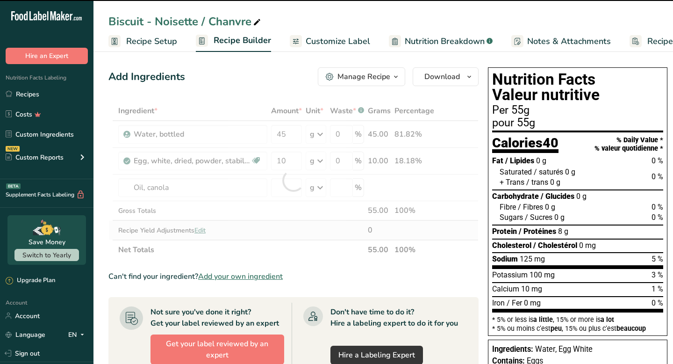
type input "0"
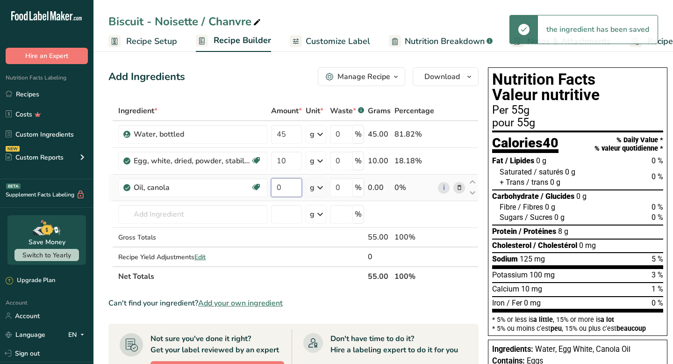
click at [289, 184] on input "0" at bounding box center [286, 187] width 31 height 19
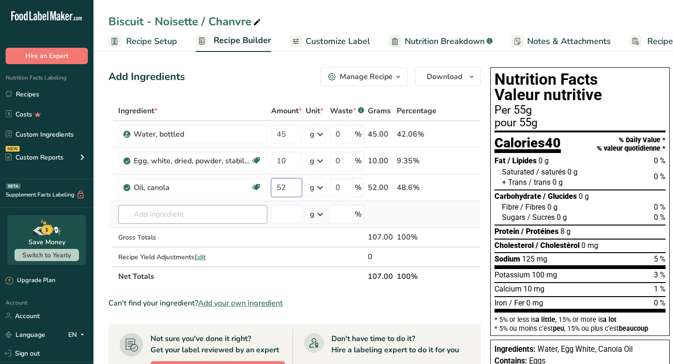
type input "52"
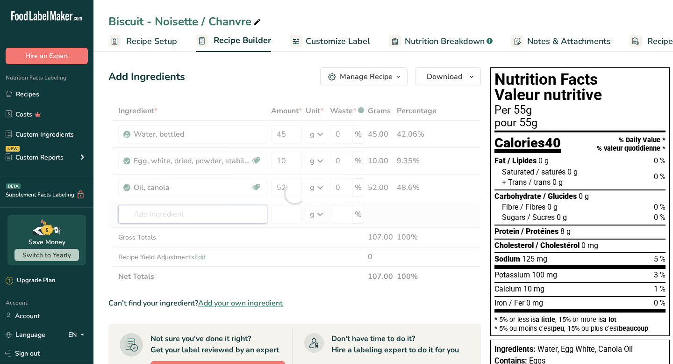
click at [239, 211] on div "Ingredient * Amount * Unit * Waste * .a-a{fill:#347362;}.b-a{fill:#fff;} Grams …" at bounding box center [294, 193] width 373 height 185
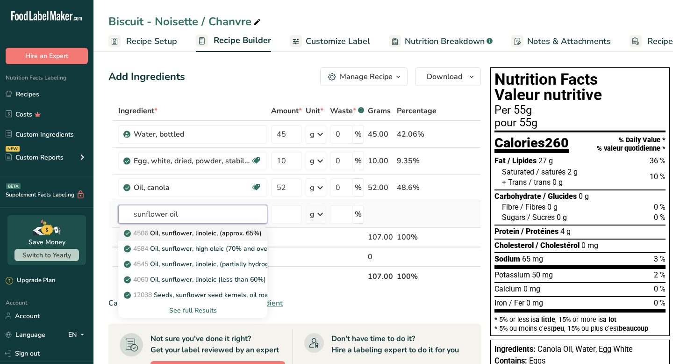
type input "sunflower oil"
click at [209, 235] on p "4506 Oil, sunflower, linoleic, (approx. 65%)" at bounding box center [194, 233] width 136 height 10
type input "Oil, sunflower, linoleic, (approx. 65%)"
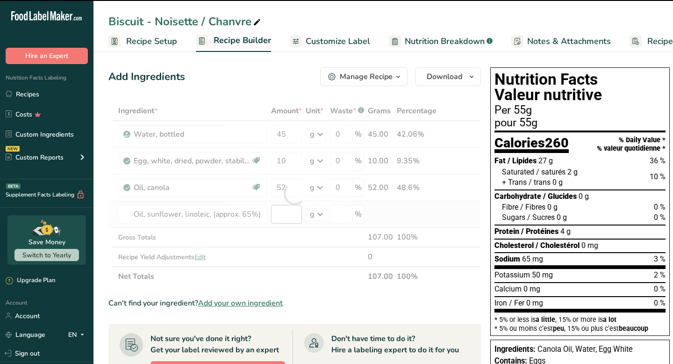
type input "0"
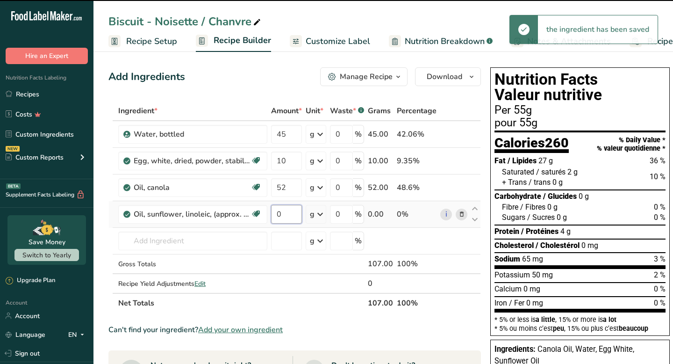
click at [286, 214] on input "0" at bounding box center [286, 214] width 31 height 19
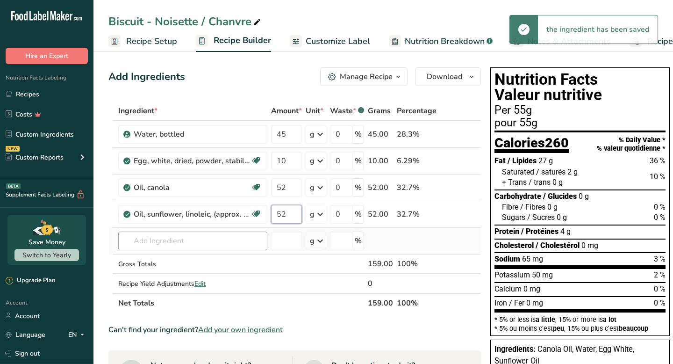
type input "52"
click at [200, 246] on div "Ingredient * Amount * Unit * Waste * .a-a{fill:#347362;}.b-a{fill:#fff;} Grams …" at bounding box center [294, 207] width 373 height 212
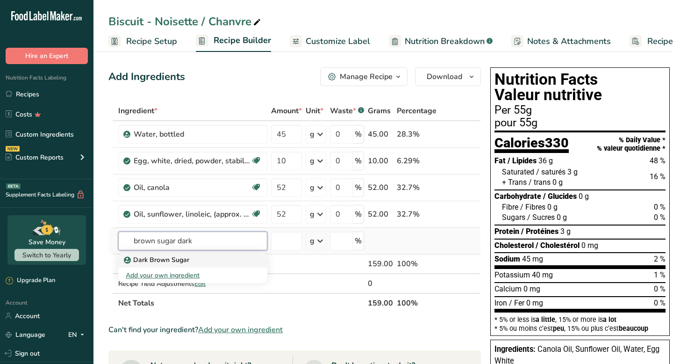
type input "brown sugar dark"
click at [190, 260] on div "Dark Brown Sugar" at bounding box center [185, 260] width 119 height 10
type input "Dark Brown Sugar"
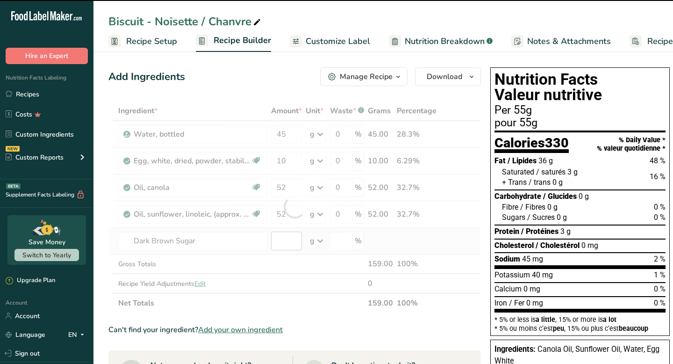
type input "0"
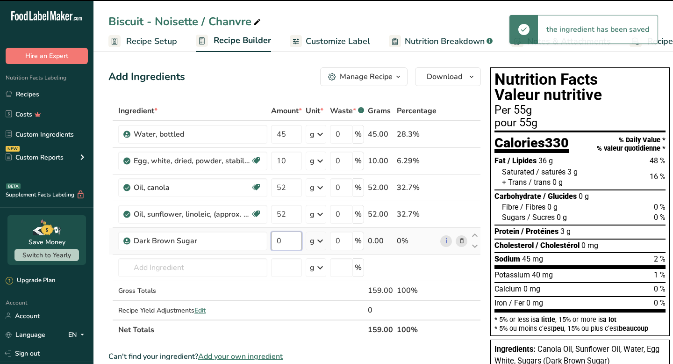
click at [286, 240] on input "0" at bounding box center [286, 240] width 31 height 19
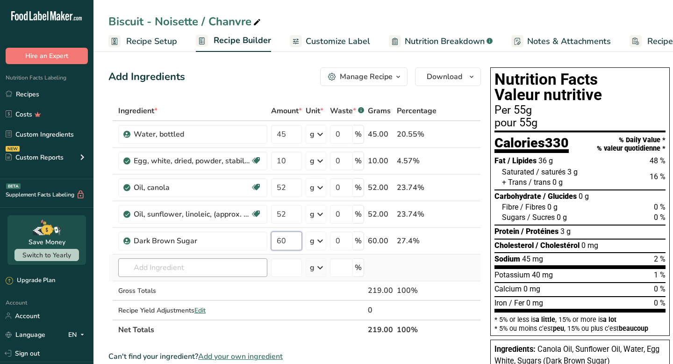
type input "60"
click at [210, 271] on div "Ingredient * Amount * Unit * Waste * .a-a{fill:#347362;}.b-a{fill:#fff;} Grams …" at bounding box center [294, 220] width 373 height 239
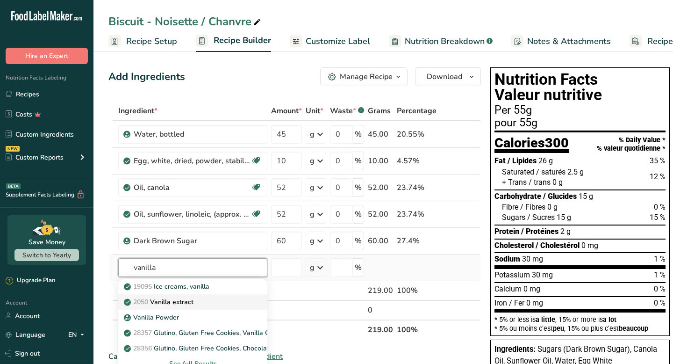
type input "vanilla"
click at [204, 303] on div "2050 Vanilla extract" at bounding box center [185, 302] width 119 height 10
type input "Vanilla extract"
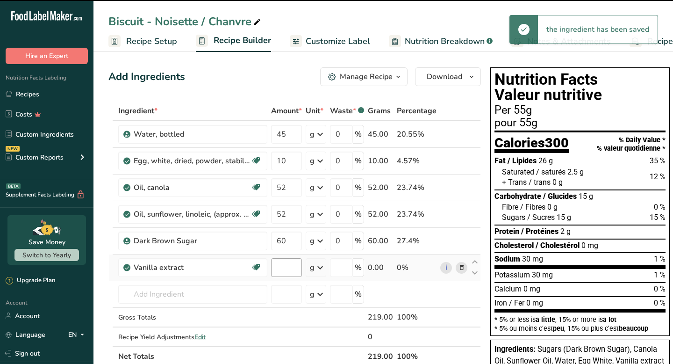
type input "0"
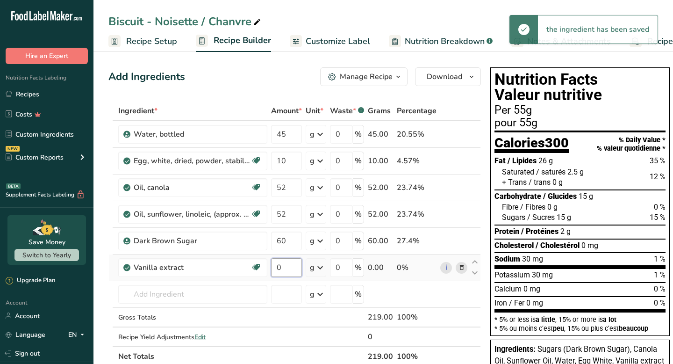
click at [285, 269] on input "0" at bounding box center [286, 267] width 31 height 19
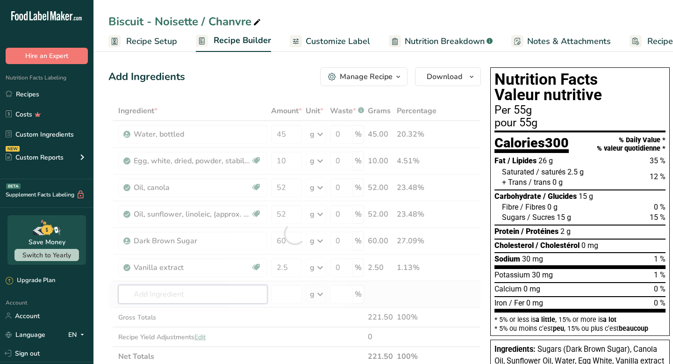
click at [236, 298] on div "Ingredient * Amount * Unit * Waste * .a-a{fill:#347362;}.b-a{fill:#fff;} Grams …" at bounding box center [294, 233] width 373 height 265
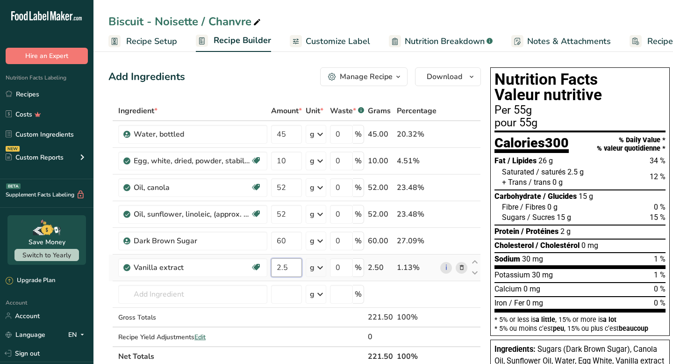
click at [289, 266] on input "2.5" at bounding box center [286, 267] width 31 height 19
type input "2"
type input "3"
click at [235, 293] on div "Ingredient * Amount * Unit * Waste * .a-a{fill:#347362;}.b-a{fill:#fff;} Grams …" at bounding box center [294, 233] width 373 height 265
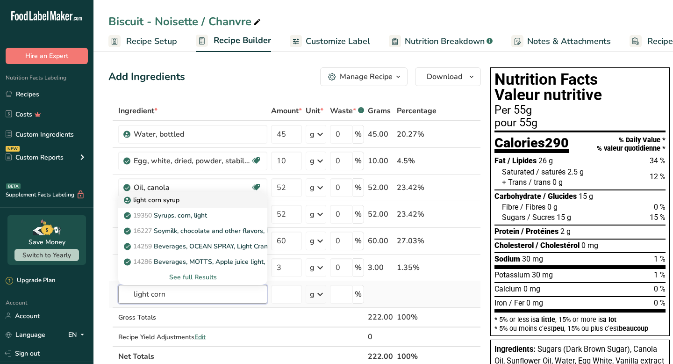
type input "light corn"
click at [201, 202] on div "light corn syrup" at bounding box center [185, 200] width 119 height 10
type input "light corn syrup"
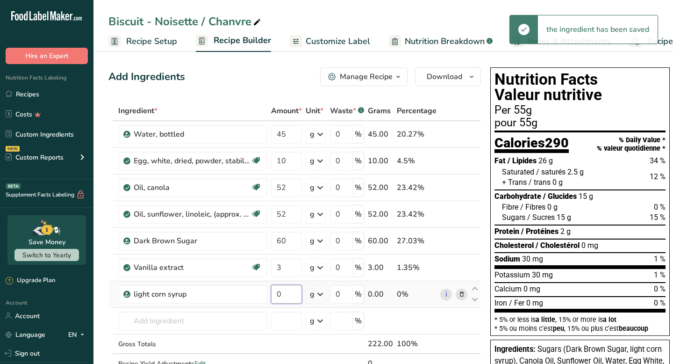
click at [282, 293] on input "0" at bounding box center [286, 294] width 31 height 19
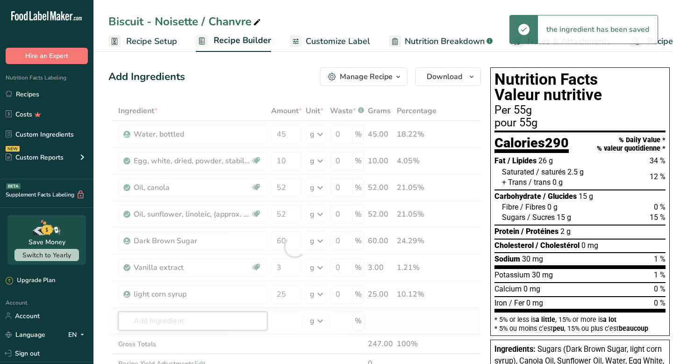
click at [241, 315] on div "Ingredient * Amount * Unit * Waste * .a-a{fill:#347362;}.b-a{fill:#fff;} Grams …" at bounding box center [294, 247] width 373 height 292
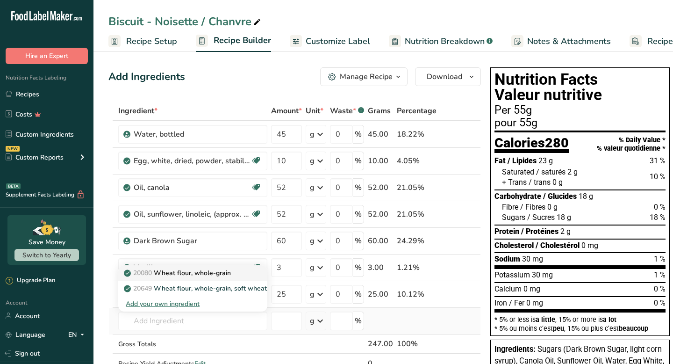
click at [195, 270] on p "20080 Wheat flour, whole-grain" at bounding box center [178, 273] width 105 height 10
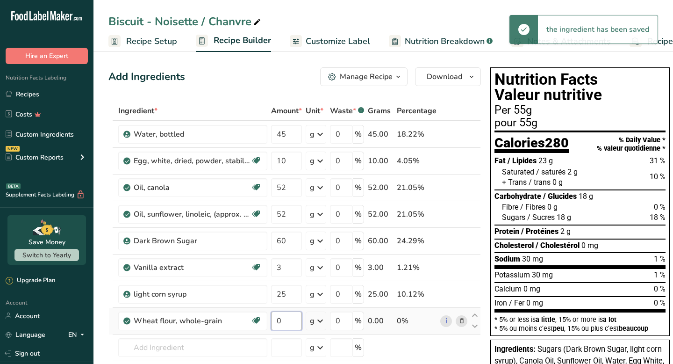
click at [287, 320] on input "0" at bounding box center [286, 320] width 31 height 19
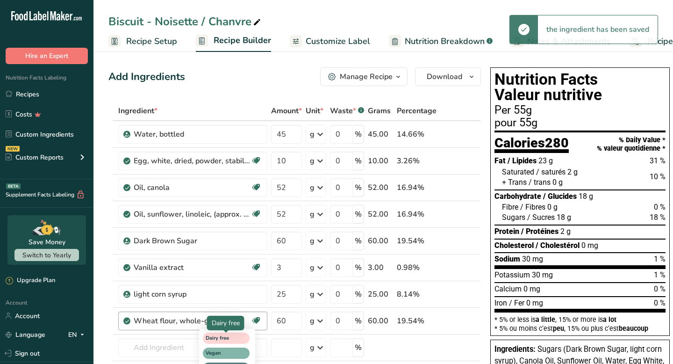
click at [236, 346] on div "Ingredient * Amount * Unit * Waste * .a-a{fill:#347362;}.b-a{fill:#fff;} Grams …" at bounding box center [294, 260] width 373 height 318
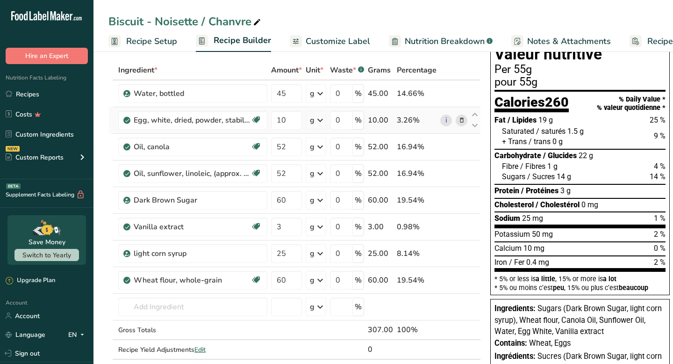
scroll to position [59, 0]
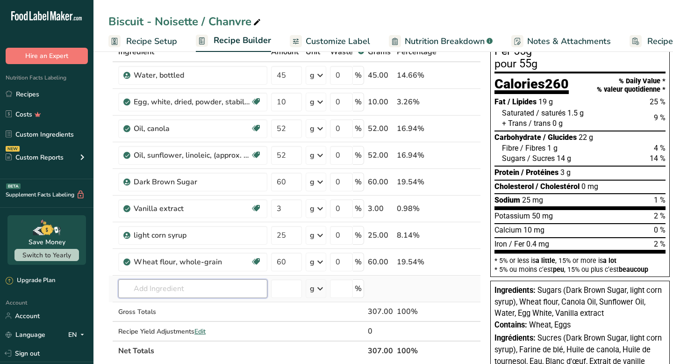
click at [179, 291] on input "text" at bounding box center [192, 288] width 149 height 19
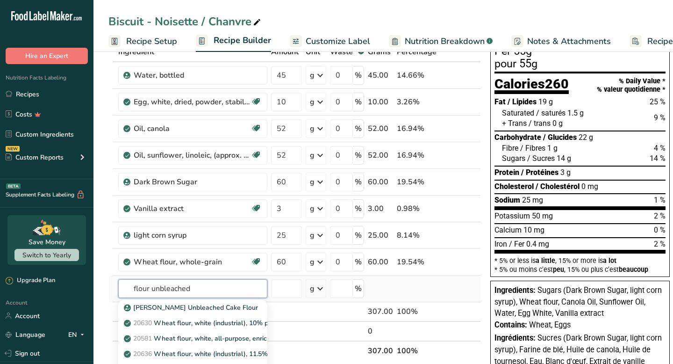
click at [132, 290] on input "flour unbleached" at bounding box center [192, 288] width 149 height 19
click at [203, 322] on p "20581 Wheat flour, white, all-purpose, enriched, unbleached" at bounding box center [221, 323] width 191 height 10
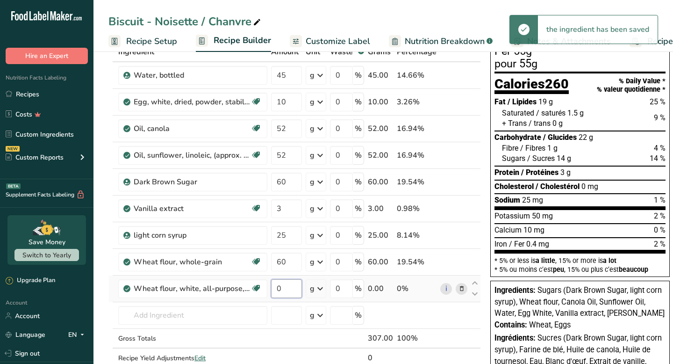
click at [289, 291] on input "0" at bounding box center [286, 288] width 31 height 19
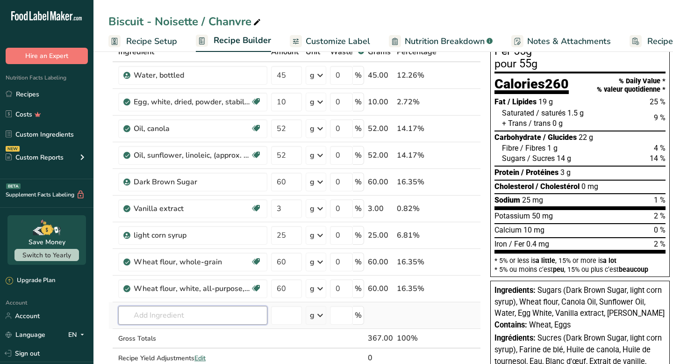
click at [247, 313] on div "Ingredient * Amount * Unit * Waste * .a-a{fill:#347362;}.b-a{fill:#fff;} Grams …" at bounding box center [294, 214] width 373 height 345
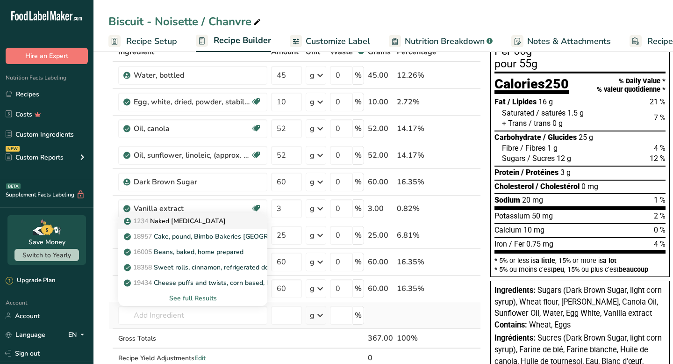
click at [201, 219] on div "1234 Naked [MEDICAL_DATA]" at bounding box center [185, 221] width 119 height 10
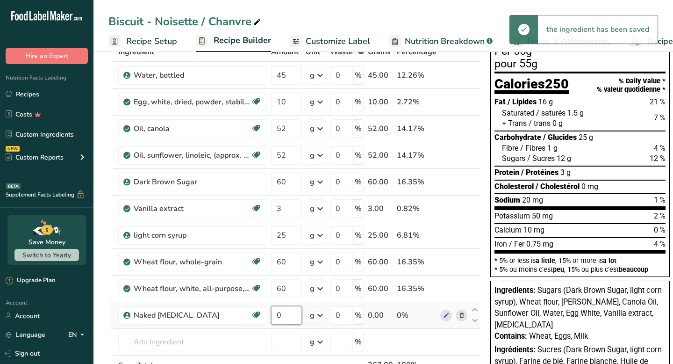
click at [286, 315] on input "0" at bounding box center [286, 315] width 31 height 19
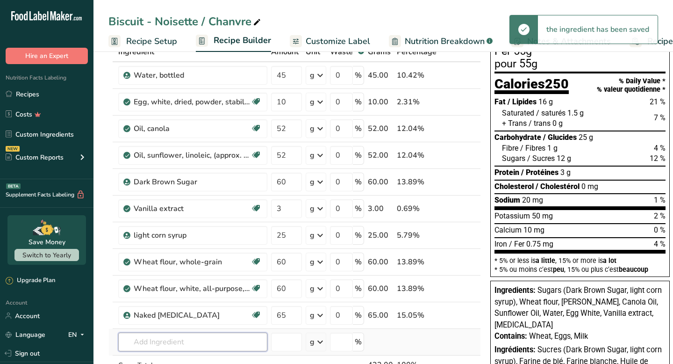
click at [236, 340] on div "Ingredient * Amount * Unit * Waste * .a-a{fill:#347362;}.b-a{fill:#fff;} Grams …" at bounding box center [294, 228] width 373 height 372
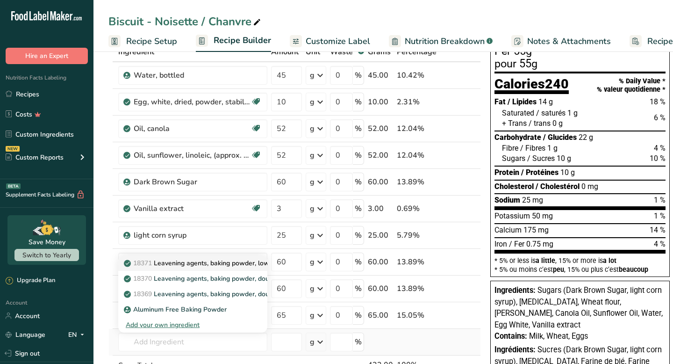
click at [217, 268] on link "18371 Leavening agents, baking powder, low-sodium" at bounding box center [192, 262] width 149 height 15
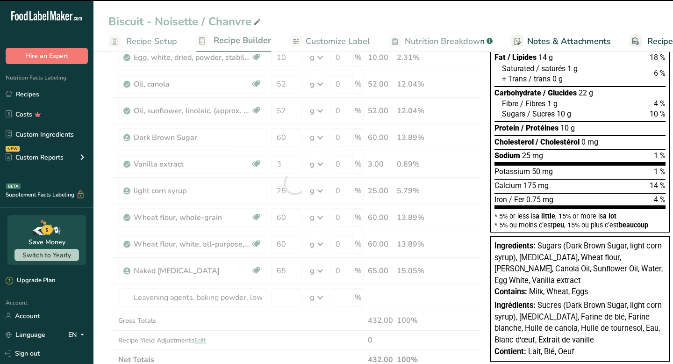
scroll to position [112, 0]
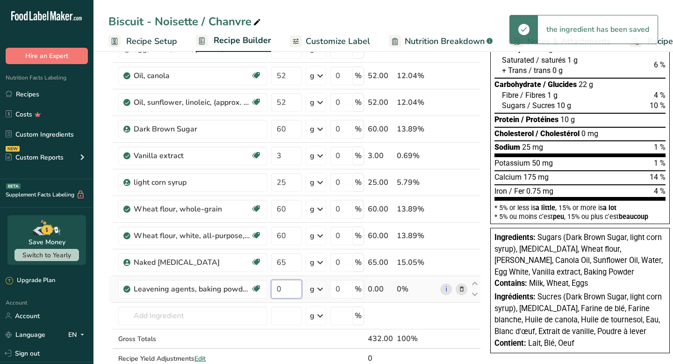
click at [282, 292] on input "0" at bounding box center [286, 289] width 31 height 19
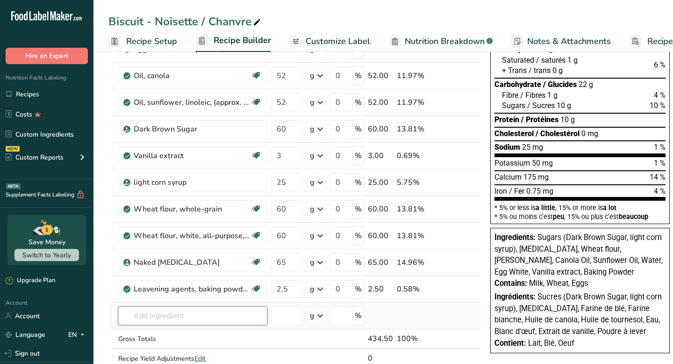
click at [191, 317] on div "Ingredient * Amount * Unit * Waste * .a-a{fill:#347362;}.b-a{fill:#fff;} Grams …" at bounding box center [294, 188] width 373 height 398
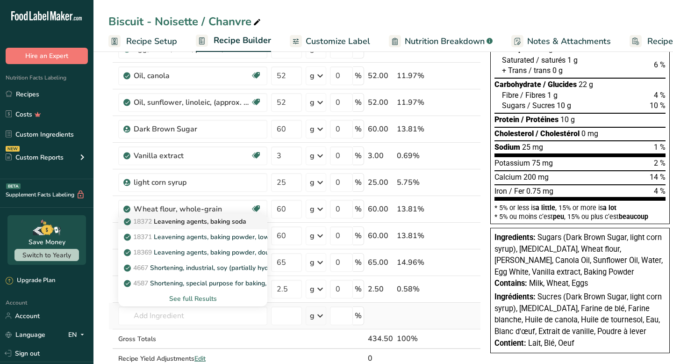
click at [233, 223] on p "18372 Leavening agents, baking soda" at bounding box center [186, 222] width 121 height 10
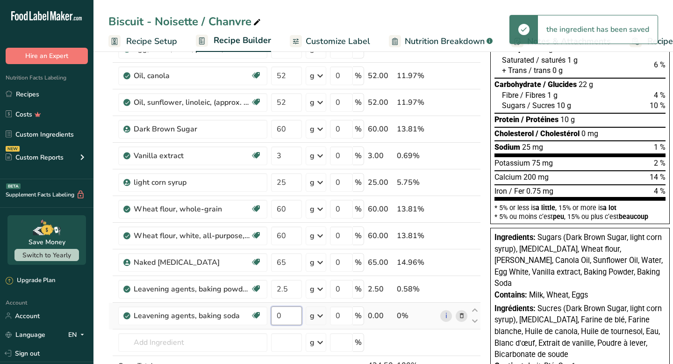
click at [281, 315] on input "0" at bounding box center [286, 315] width 31 height 19
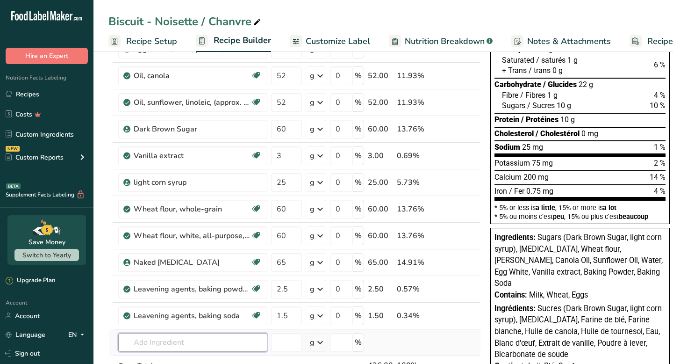
click at [242, 337] on div "Ingredient * Amount * Unit * Waste * .a-a{fill:#347362;}.b-a{fill:#fff;} Grams …" at bounding box center [294, 201] width 373 height 425
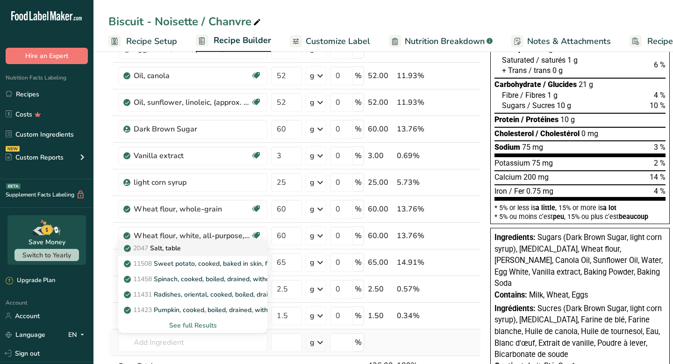
click at [207, 255] on link "2047 Salt, table" at bounding box center [192, 247] width 149 height 15
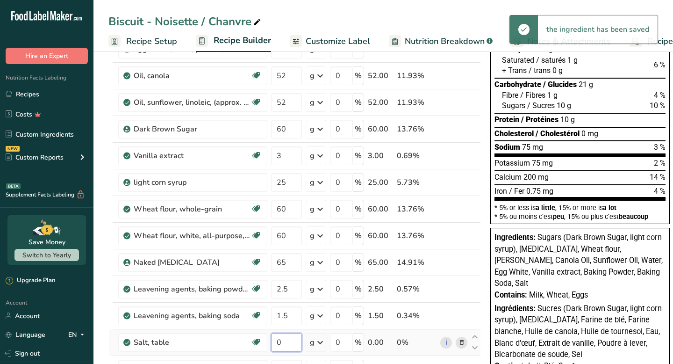
click at [284, 344] on input "0" at bounding box center [286, 342] width 31 height 19
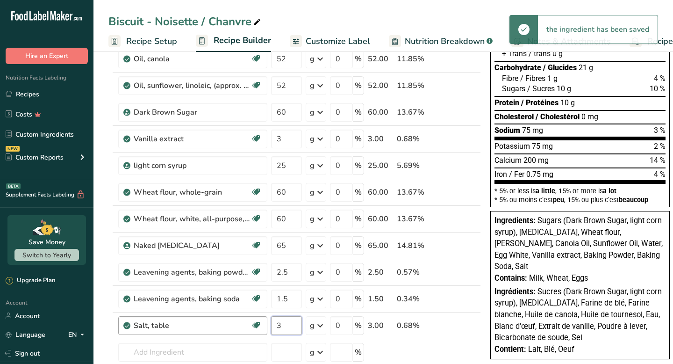
scroll to position [145, 0]
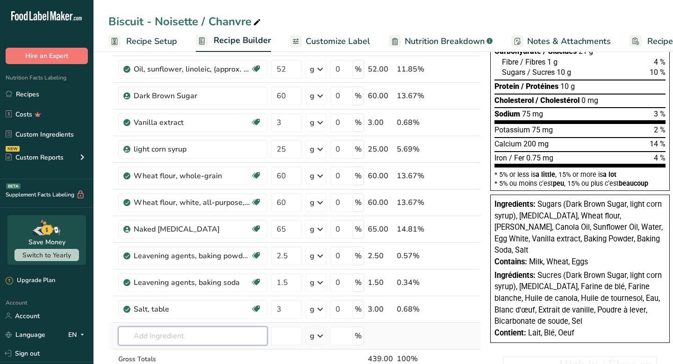
click at [232, 333] on div "Ingredient * Amount * Unit * Waste * .a-a{fill:#347362;}.b-a{fill:#fff;} Grams …" at bounding box center [294, 182] width 373 height 452
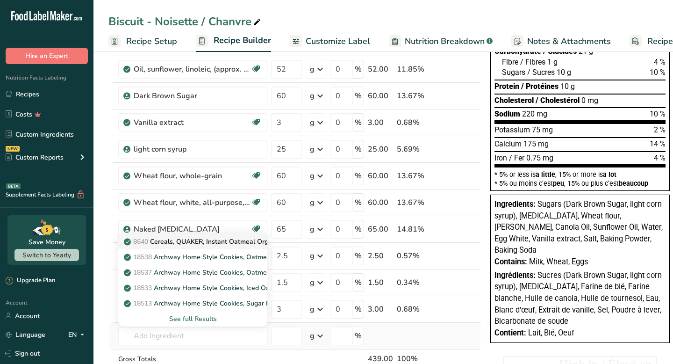
click at [210, 243] on p "8640 Cereals, QUAKER, Instant Oatmeal Organic, Regular" at bounding box center [216, 242] width 181 height 10
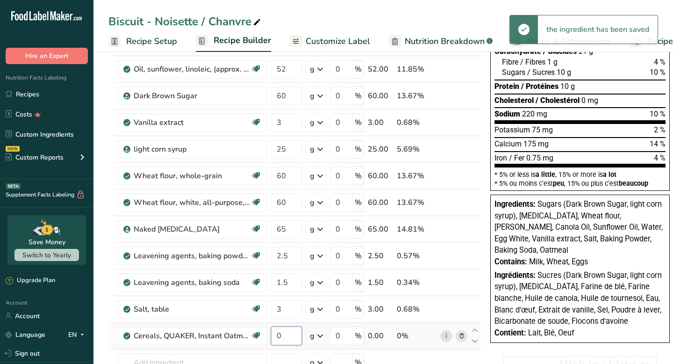
click at [288, 339] on input "0" at bounding box center [286, 335] width 31 height 19
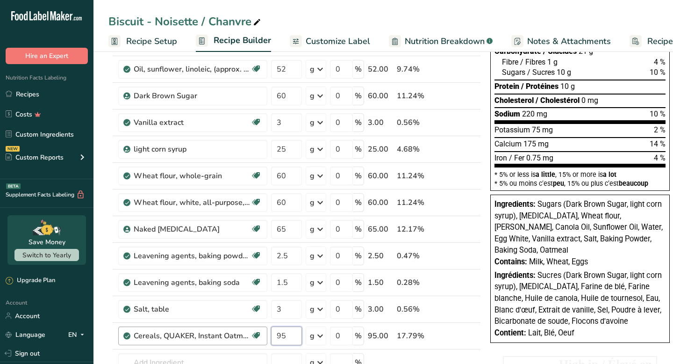
scroll to position [199, 0]
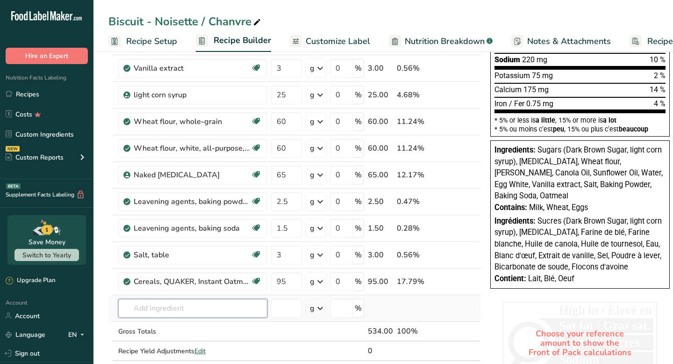
click at [228, 299] on div "Ingredient * Amount * Unit * Waste * .a-a{fill:#347362;}.b-a{fill:#fff;} Grams …" at bounding box center [294, 141] width 373 height 478
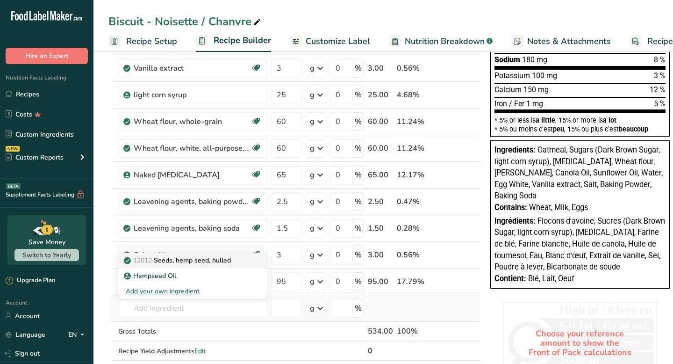
click at [215, 263] on p "12012 Seeds, hemp seed, hulled" at bounding box center [178, 260] width 105 height 10
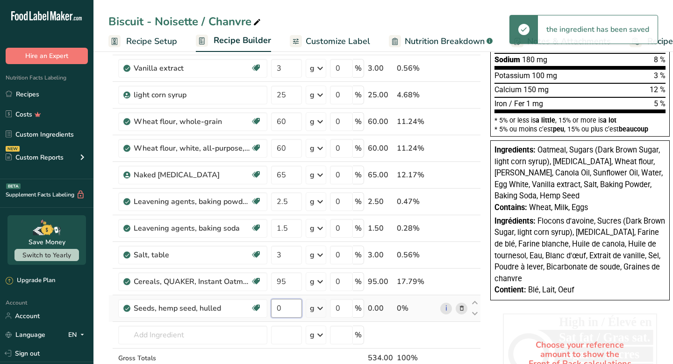
click at [289, 310] on input "0" at bounding box center [286, 308] width 31 height 19
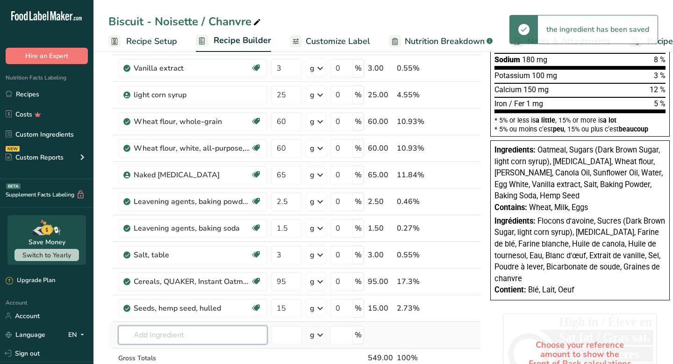
click at [240, 336] on div "Ingredient * Amount * Unit * Waste * .a-a{fill:#347362;}.b-a{fill:#fff;} Grams …" at bounding box center [294, 154] width 373 height 505
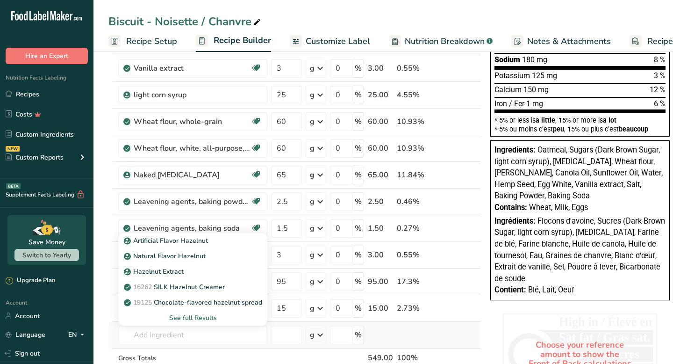
click at [203, 318] on div "See full Results" at bounding box center [193, 318] width 134 height 10
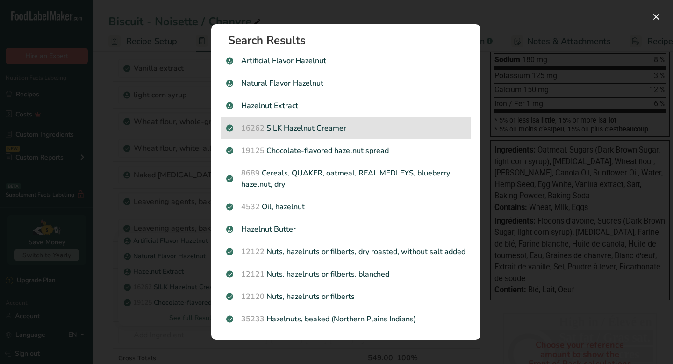
scroll to position [14, 0]
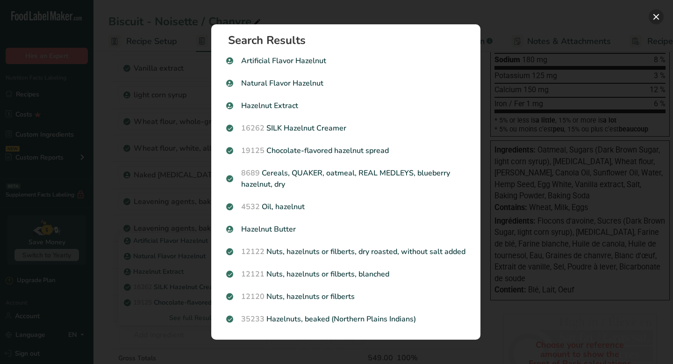
click at [658, 20] on button "Search results modal" at bounding box center [656, 16] width 15 height 15
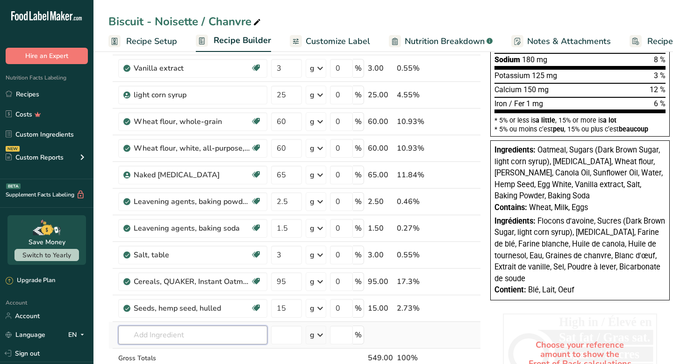
click at [181, 336] on input "text" at bounding box center [192, 334] width 149 height 19
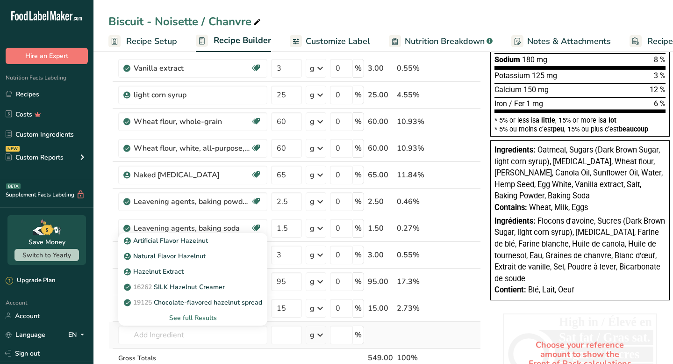
click at [202, 316] on div "See full Results" at bounding box center [193, 318] width 134 height 10
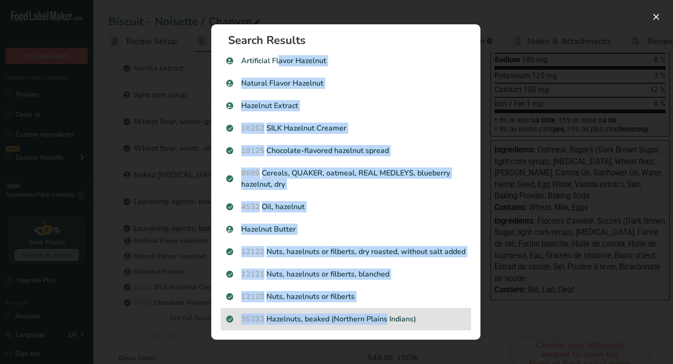
drag, startPoint x: 215, startPoint y: 58, endPoint x: 389, endPoint y: 318, distance: 312.6
click at [389, 318] on section "Search Results Artificial Flavor Hazelnut Natural Flavor Hazelnut Hazelnut Extr…" at bounding box center [345, 181] width 269 height 315
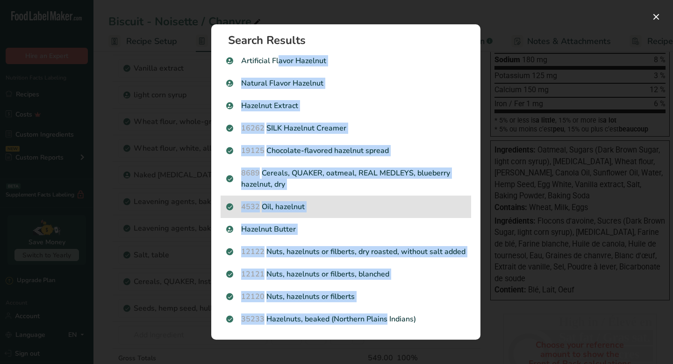
scroll to position [0, 0]
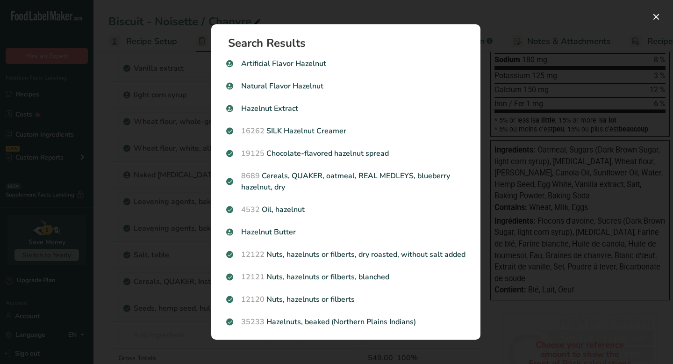
click at [214, 39] on section "Search Results Artificial Flavor Hazelnut Natural Flavor Hazelnut Hazelnut Extr…" at bounding box center [345, 181] width 269 height 315
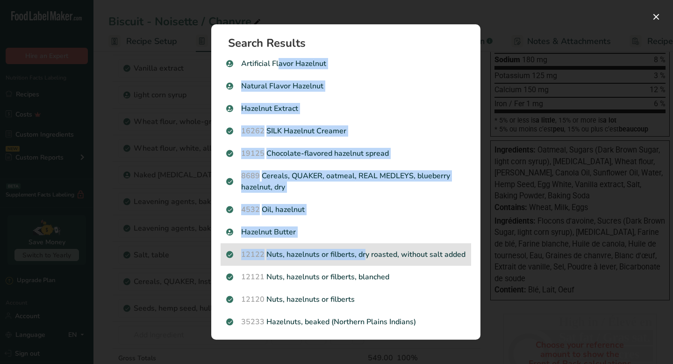
scroll to position [14, 0]
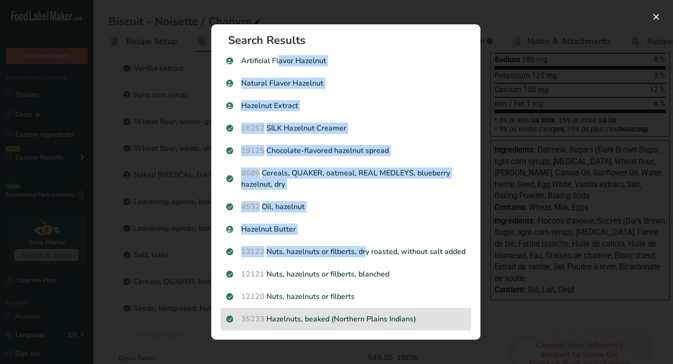
drag, startPoint x: 222, startPoint y: 55, endPoint x: 437, endPoint y: 328, distance: 347.7
click at [437, 328] on section "Search Results Artificial Flavor Hazelnut Natural Flavor Hazelnut Hazelnut Extr…" at bounding box center [345, 181] width 269 height 315
copy section "Artificial Flavor Hazelnut Natural Flavor Hazelnut Hazelnut Extract 16262 SILK …"
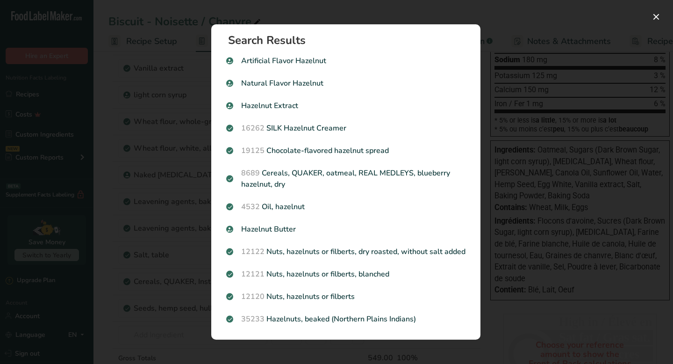
click at [142, 166] on div "Search results modal" at bounding box center [336, 182] width 673 height 364
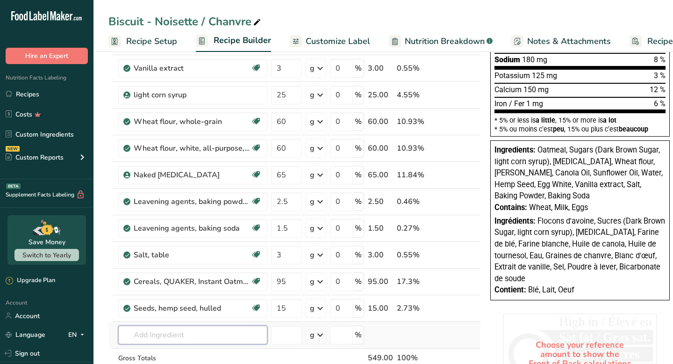
click at [189, 334] on input "text" at bounding box center [192, 334] width 149 height 19
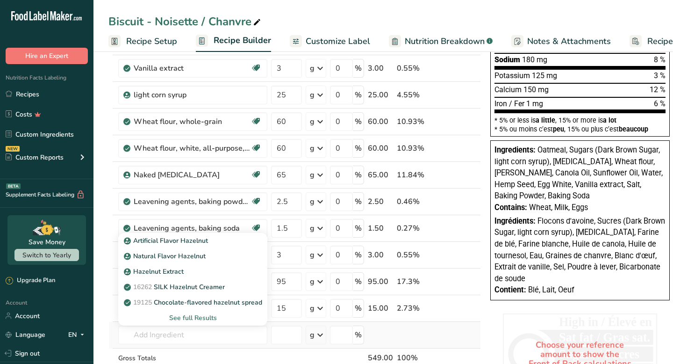
click at [191, 318] on div "See full Results" at bounding box center [193, 318] width 134 height 10
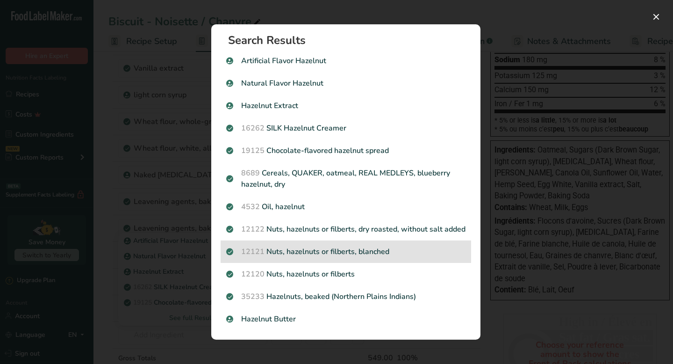
click at [328, 254] on p "12121 Nuts, hazelnuts or filberts, blanched" at bounding box center [345, 251] width 239 height 11
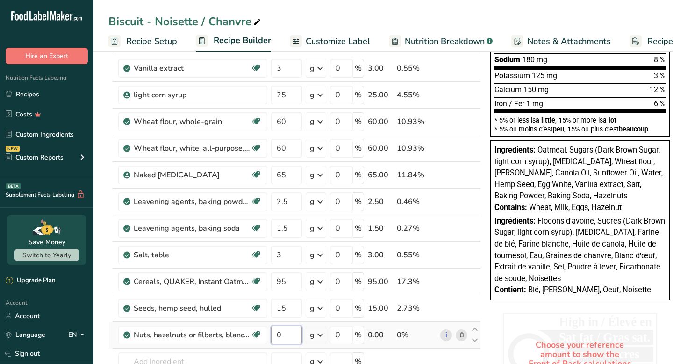
click at [289, 337] on input "0" at bounding box center [286, 334] width 31 height 19
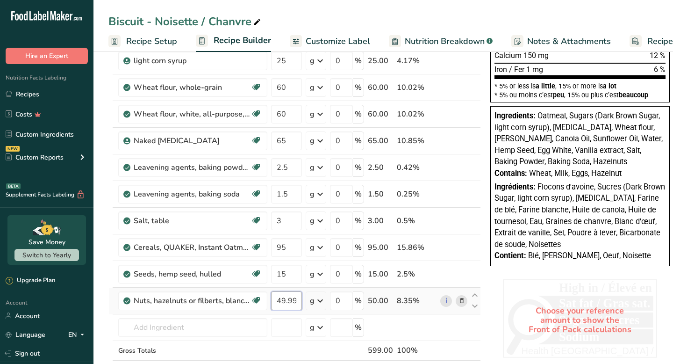
scroll to position [246, 0]
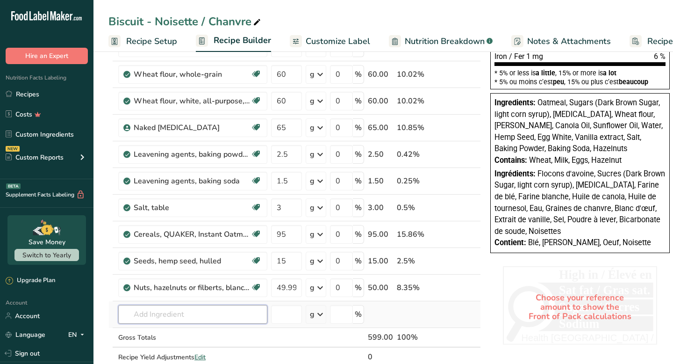
click at [216, 313] on div "Ingredient * Amount * Unit * Waste * .a-a{fill:#347362;}.b-a{fill:#fff;} Grams …" at bounding box center [294, 121] width 373 height 532
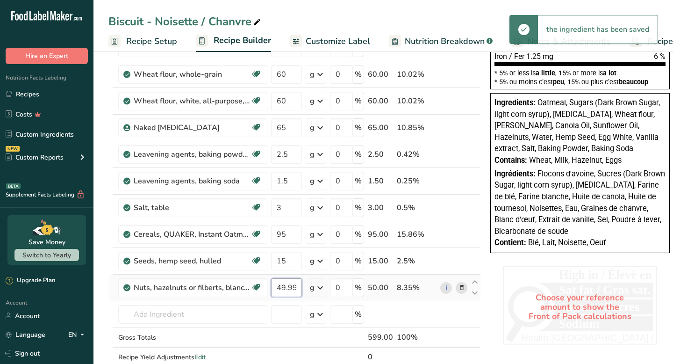
click at [288, 285] on input "49.999999" at bounding box center [286, 287] width 31 height 19
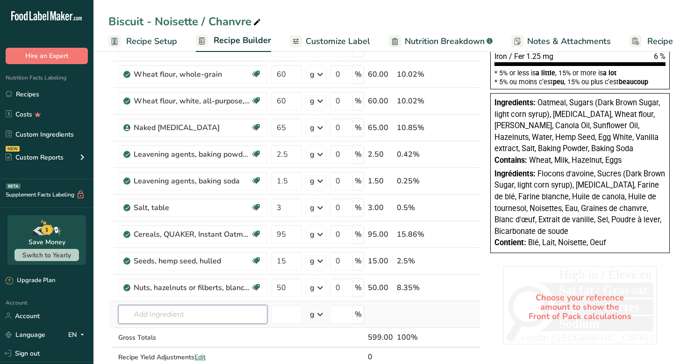
click at [234, 317] on div "Ingredient * Amount * Unit * Waste * .a-a{fill:#347362;}.b-a{fill:#fff;} Grams …" at bounding box center [294, 121] width 373 height 532
click at [459, 286] on icon at bounding box center [462, 288] width 7 height 10
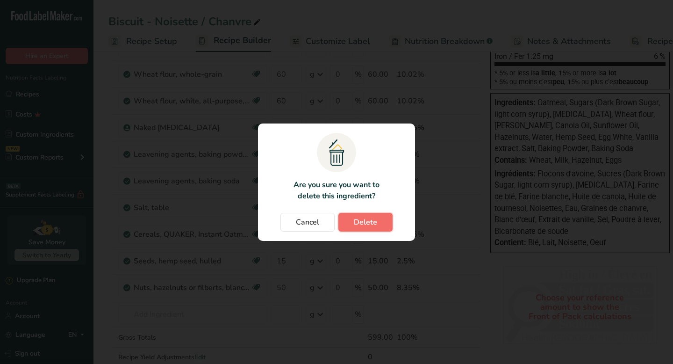
click at [379, 222] on button "Delete" at bounding box center [366, 222] width 54 height 19
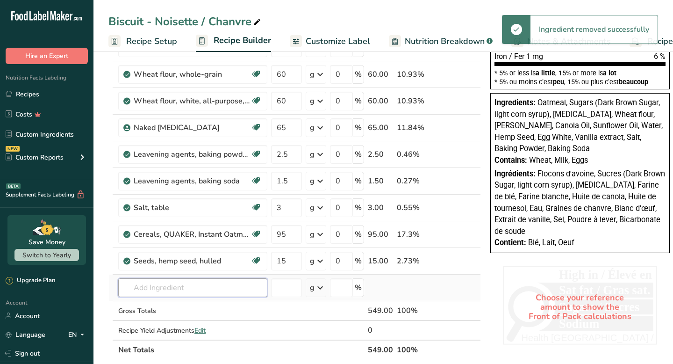
click at [201, 290] on input "text" at bounding box center [192, 287] width 149 height 19
paste input "Nuts, hazelnuts or filberts"
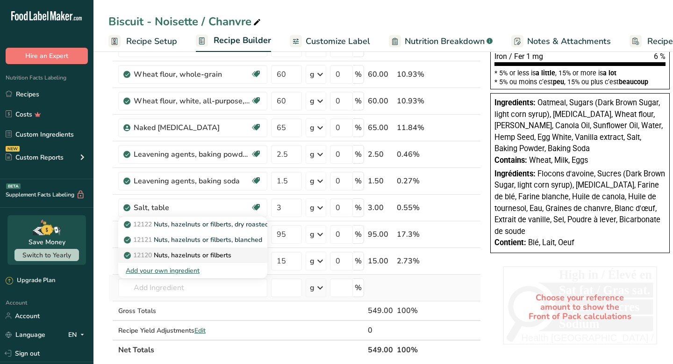
click at [225, 256] on p "12120 Nuts, hazelnuts or filberts" at bounding box center [179, 255] width 106 height 10
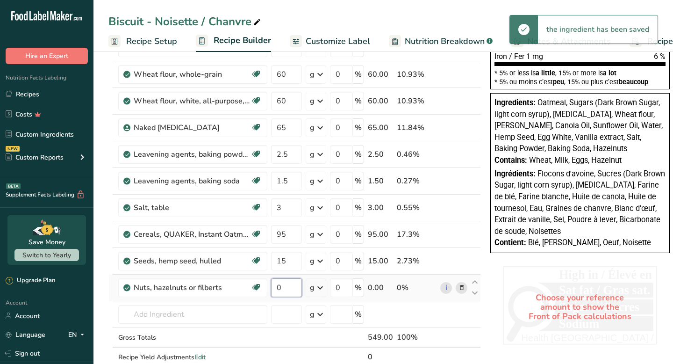
click at [287, 290] on input "0" at bounding box center [286, 287] width 31 height 19
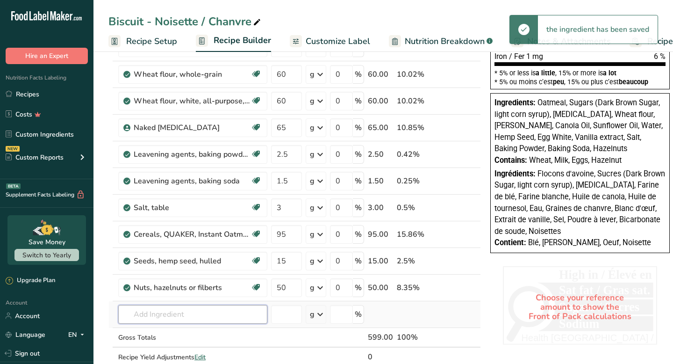
click at [245, 313] on div "Ingredient * Amount * Unit * Waste * .a-a{fill:#347362;}.b-a{fill:#fff;} Grams …" at bounding box center [294, 121] width 373 height 532
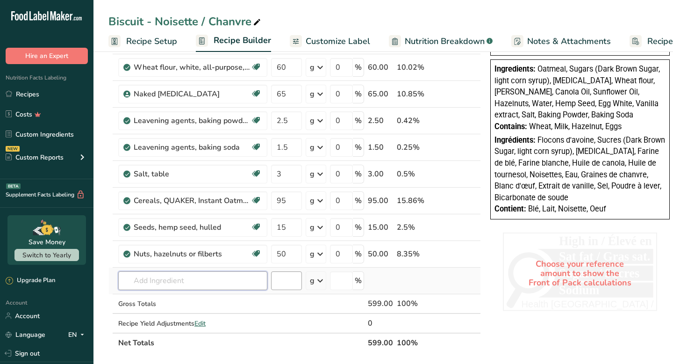
scroll to position [288, 0]
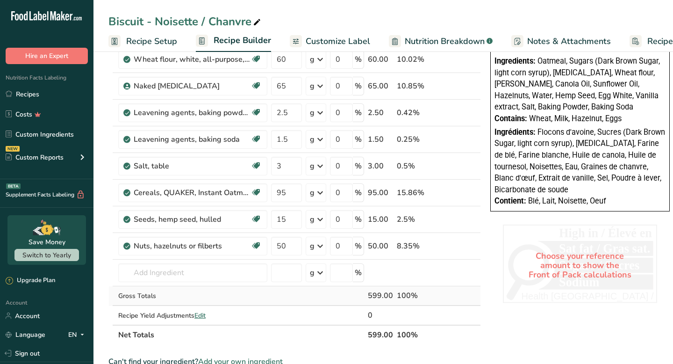
click at [287, 297] on td at bounding box center [286, 296] width 35 height 20
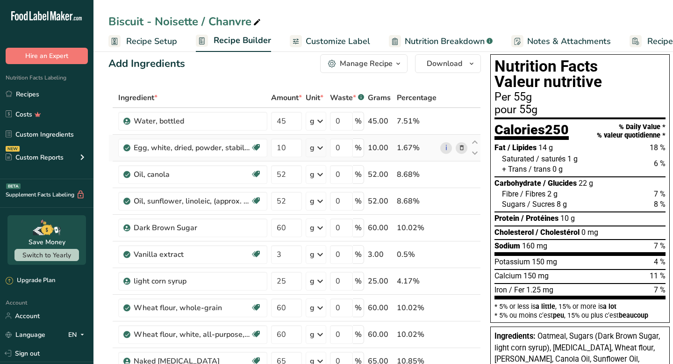
scroll to position [0, 0]
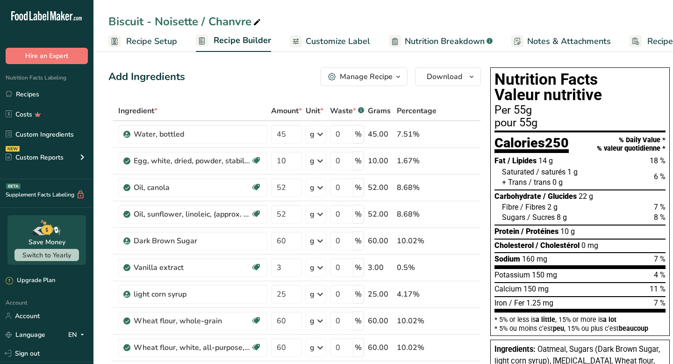
click at [318, 37] on span "Customize Label" at bounding box center [338, 41] width 65 height 13
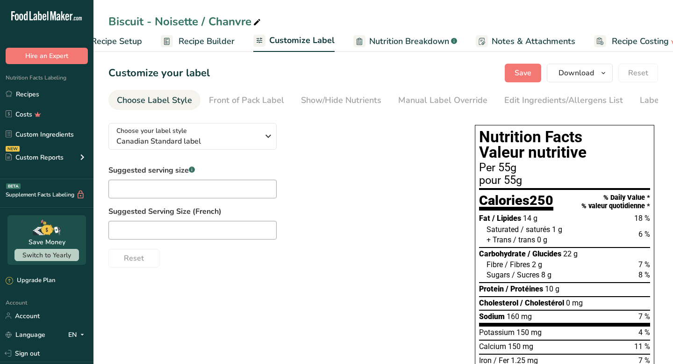
scroll to position [0, 55]
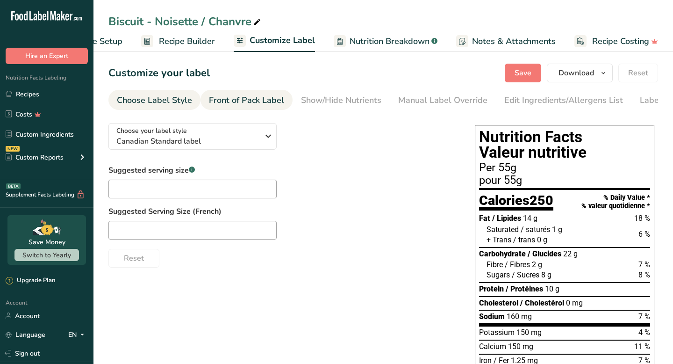
click at [246, 98] on div "Front of Pack Label" at bounding box center [246, 100] width 75 height 13
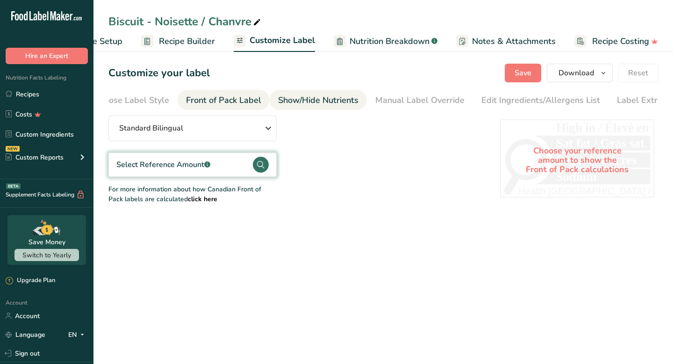
scroll to position [0, 43]
click at [281, 101] on div "Show/Hide Nutrients" at bounding box center [298, 100] width 80 height 13
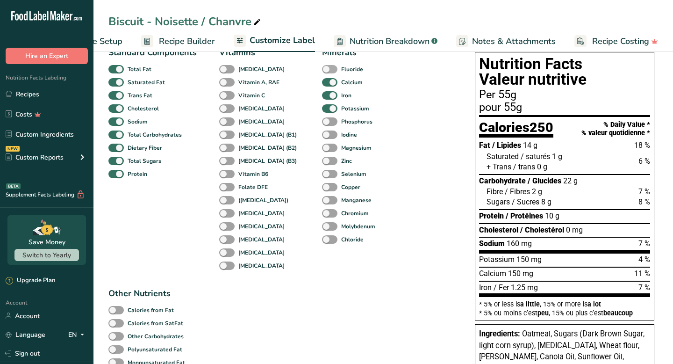
scroll to position [80, 0]
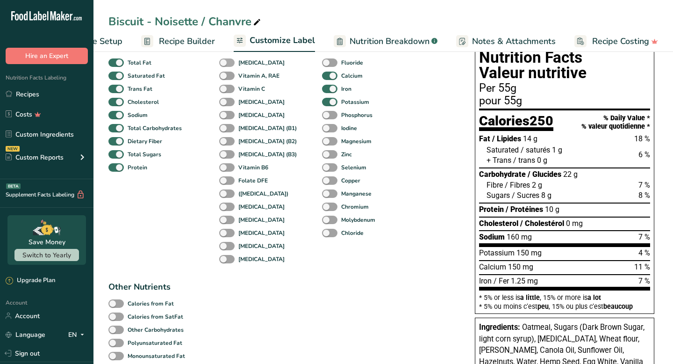
click at [225, 65] on span at bounding box center [226, 62] width 15 height 9
click at [225, 65] on input "[MEDICAL_DATA]" at bounding box center [222, 62] width 6 height 6
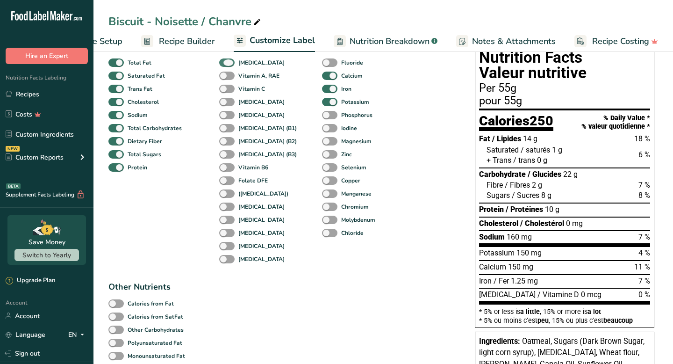
click at [225, 65] on span at bounding box center [226, 62] width 15 height 9
click at [225, 65] on input "[MEDICAL_DATA]" at bounding box center [222, 62] width 6 height 6
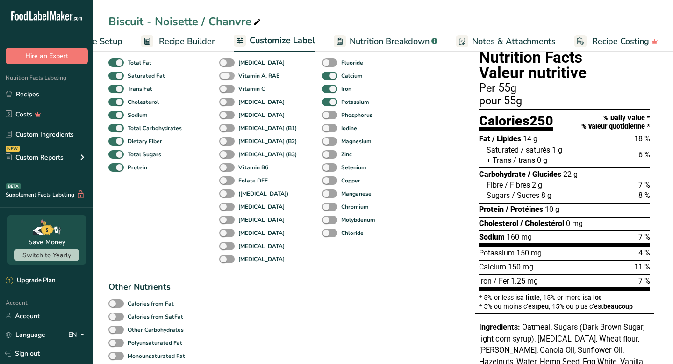
click at [226, 80] on span at bounding box center [226, 76] width 15 height 9
click at [225, 79] on input "Vitamin A, RAE" at bounding box center [222, 75] width 6 height 6
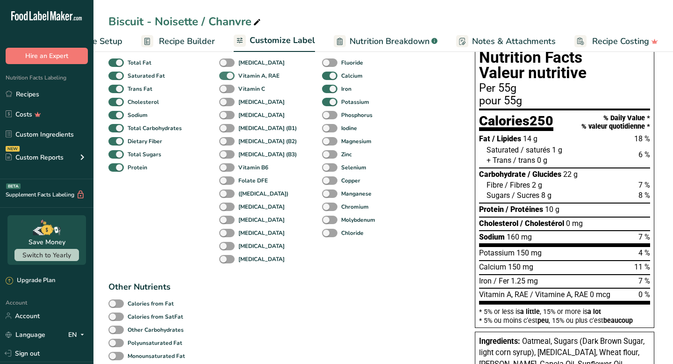
click at [226, 80] on span at bounding box center [226, 76] width 15 height 9
click at [225, 79] on input "Vitamin A, RAE" at bounding box center [222, 75] width 6 height 6
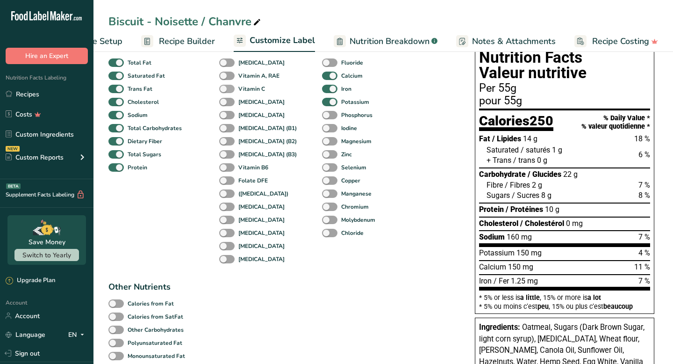
click at [228, 93] on span at bounding box center [226, 89] width 15 height 9
click at [225, 92] on input "Vitamin C" at bounding box center [222, 89] width 6 height 6
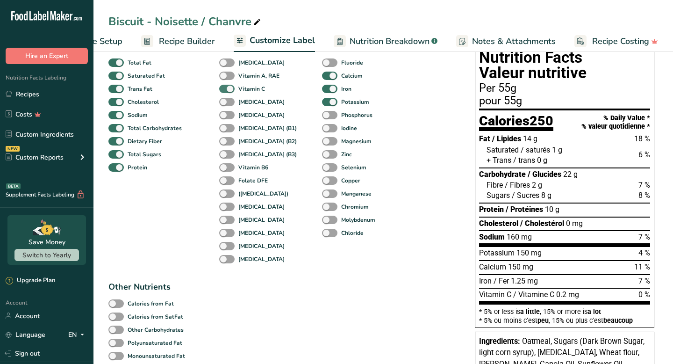
click at [228, 93] on span at bounding box center [226, 89] width 15 height 9
click at [225, 92] on input "Vitamin C" at bounding box center [222, 89] width 6 height 6
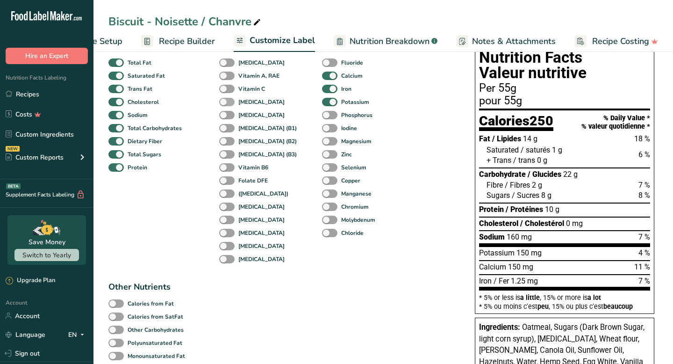
click at [229, 103] on span at bounding box center [226, 102] width 15 height 9
click at [225, 103] on input "[MEDICAL_DATA]" at bounding box center [222, 102] width 6 height 6
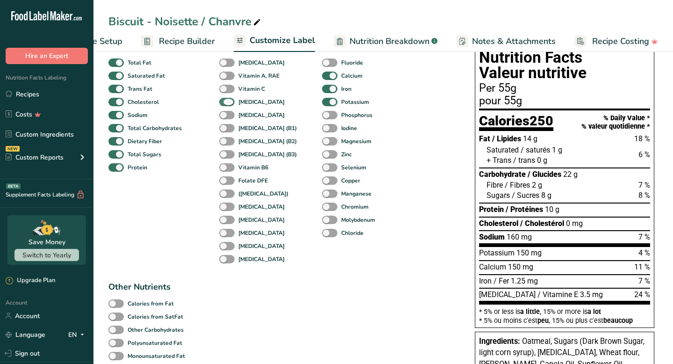
click at [229, 103] on span at bounding box center [226, 102] width 15 height 9
click at [225, 103] on input "[MEDICAL_DATA]" at bounding box center [222, 102] width 6 height 6
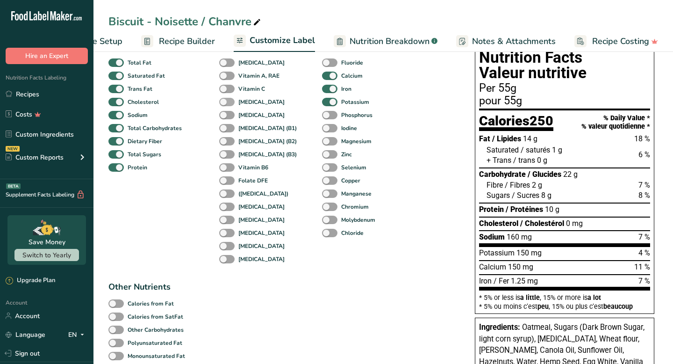
click at [229, 103] on span at bounding box center [226, 102] width 15 height 9
click at [225, 103] on input "[MEDICAL_DATA]" at bounding box center [222, 102] width 6 height 6
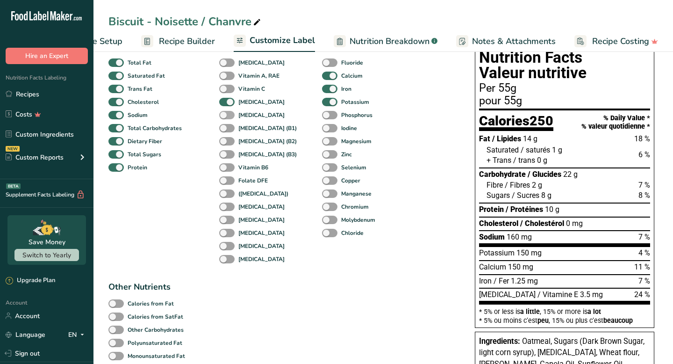
click at [228, 117] on span at bounding box center [226, 115] width 15 height 9
click at [225, 117] on input "[MEDICAL_DATA]" at bounding box center [222, 115] width 6 height 6
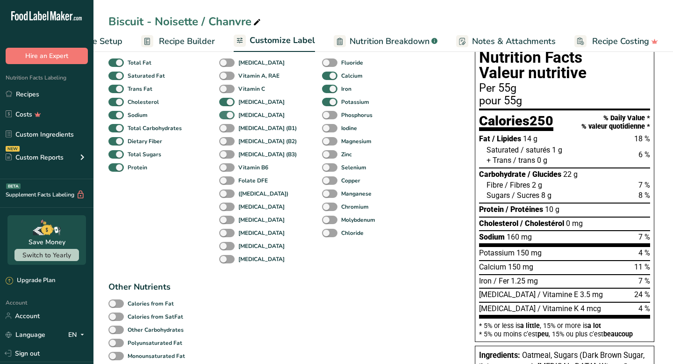
click at [228, 117] on span at bounding box center [226, 115] width 15 height 9
click at [225, 117] on input "[MEDICAL_DATA]" at bounding box center [222, 115] width 6 height 6
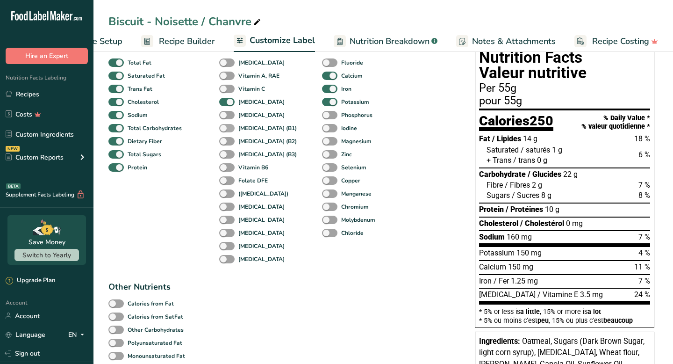
click at [230, 128] on span at bounding box center [226, 128] width 15 height 9
click at [225, 128] on input "[MEDICAL_DATA] (B1)" at bounding box center [222, 128] width 6 height 6
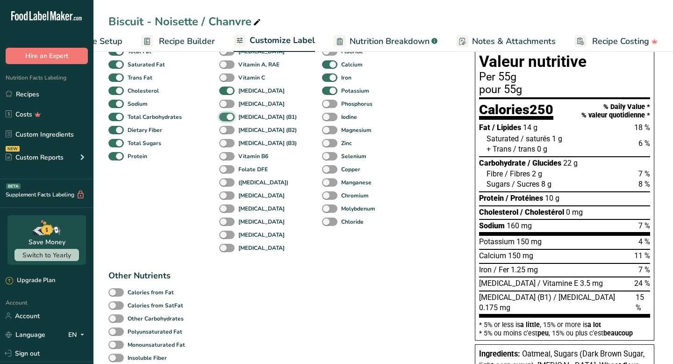
scroll to position [93, 0]
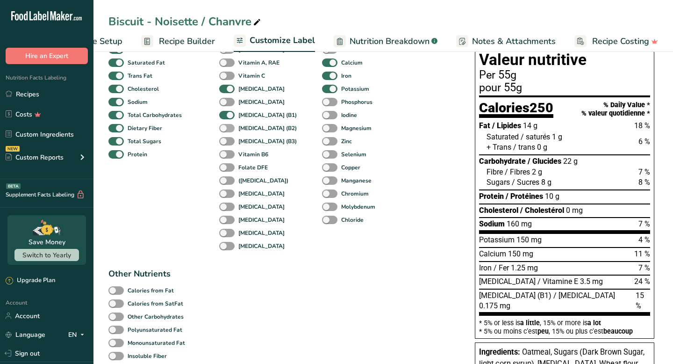
click at [229, 131] on span at bounding box center [226, 128] width 15 height 9
click at [225, 131] on input "[MEDICAL_DATA] (B2)" at bounding box center [222, 128] width 6 height 6
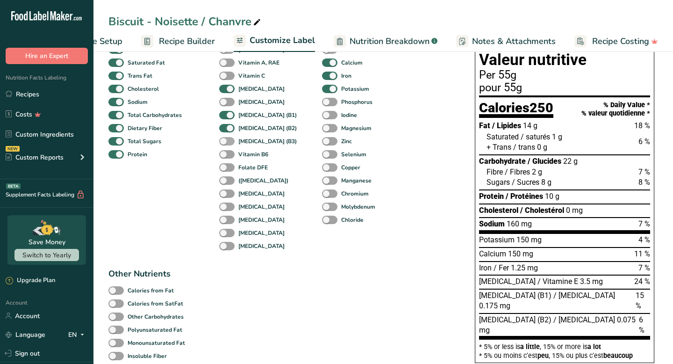
click at [230, 142] on span at bounding box center [226, 141] width 15 height 9
click at [225, 142] on input "[MEDICAL_DATA] (B3)" at bounding box center [222, 141] width 6 height 6
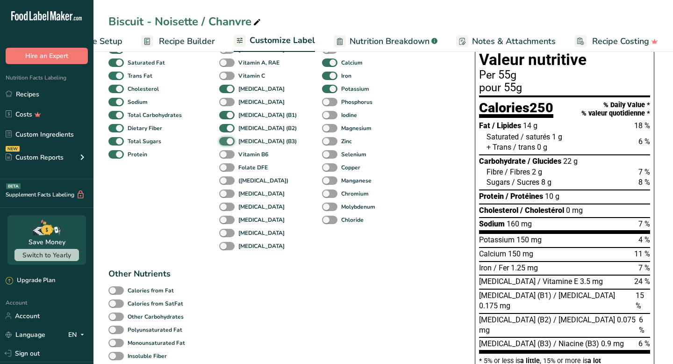
scroll to position [100, 0]
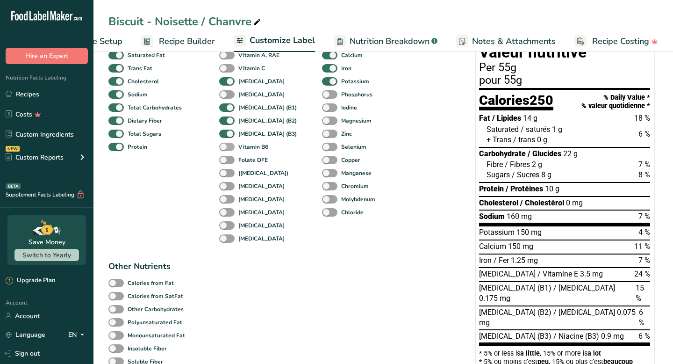
click at [229, 148] on span at bounding box center [226, 147] width 15 height 9
click at [225, 148] on input "Vitamin B6" at bounding box center [222, 147] width 6 height 6
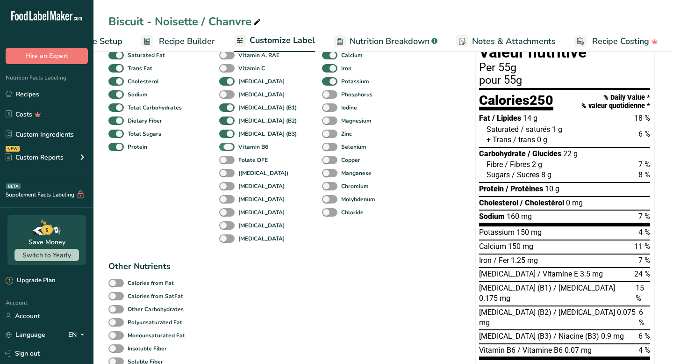
click at [229, 148] on span at bounding box center [226, 147] width 15 height 9
click at [225, 148] on input "Vitamin B6" at bounding box center [222, 147] width 6 height 6
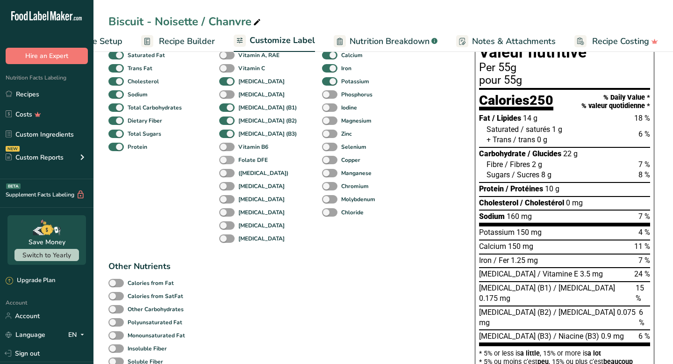
click at [229, 165] on span at bounding box center [226, 160] width 15 height 9
click at [225, 163] on input "Folate DFE" at bounding box center [222, 160] width 6 height 6
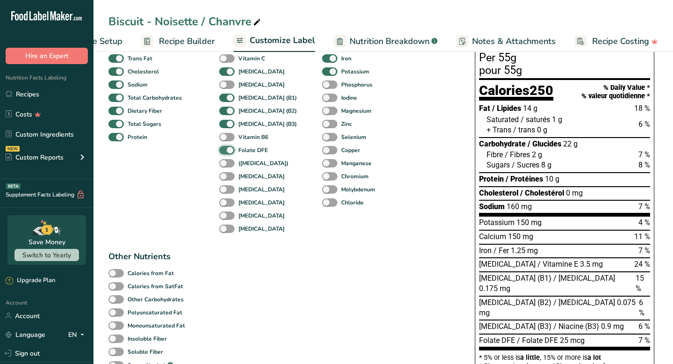
scroll to position [113, 0]
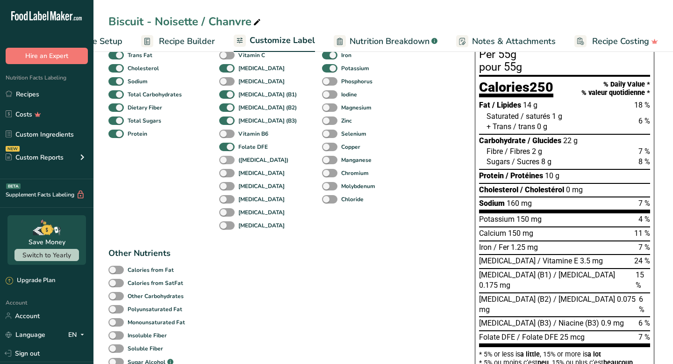
click at [229, 164] on span at bounding box center [226, 160] width 15 height 9
click at [225, 163] on input "([MEDICAL_DATA])" at bounding box center [222, 160] width 6 height 6
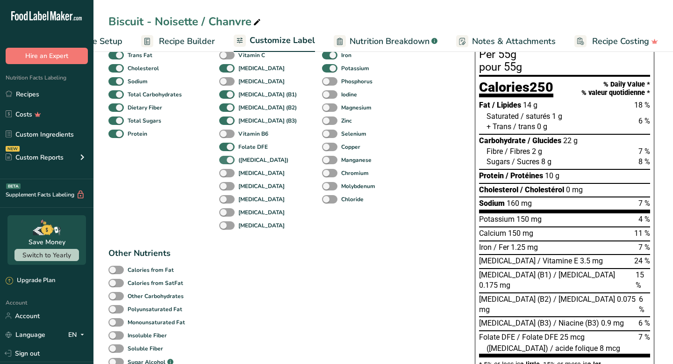
click at [229, 164] on span at bounding box center [226, 160] width 15 height 9
click at [225, 163] on input "([MEDICAL_DATA])" at bounding box center [222, 160] width 6 height 6
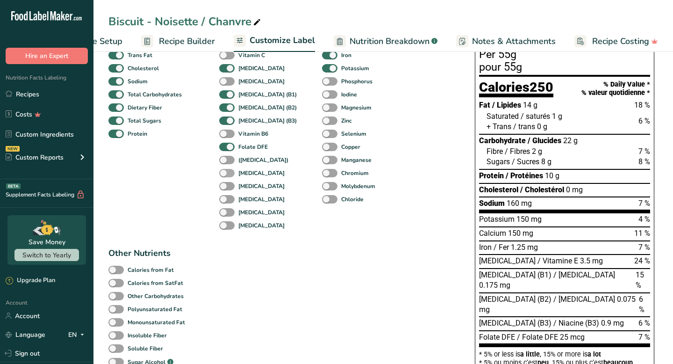
click at [231, 175] on span at bounding box center [226, 173] width 15 height 9
click at [225, 175] on input "[MEDICAL_DATA]" at bounding box center [222, 173] width 6 height 6
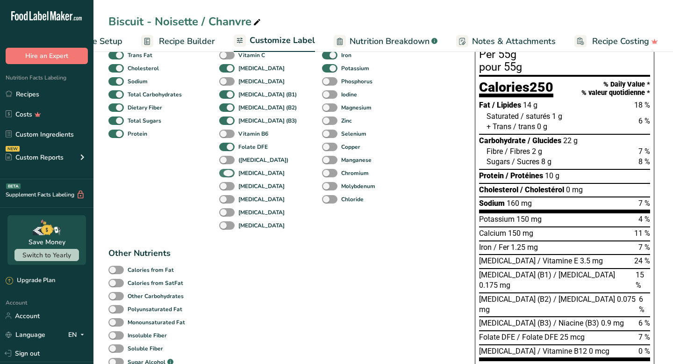
click at [231, 175] on span at bounding box center [226, 173] width 15 height 9
click at [225, 175] on input "[MEDICAL_DATA]" at bounding box center [222, 173] width 6 height 6
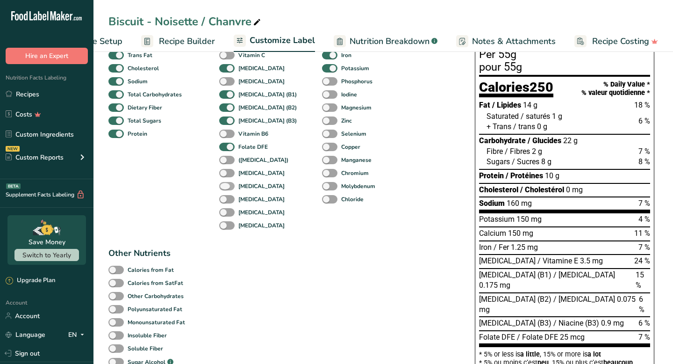
click at [230, 186] on span at bounding box center [226, 186] width 15 height 9
click at [225, 186] on input "[MEDICAL_DATA]" at bounding box center [222, 186] width 6 height 6
click at [230, 186] on span at bounding box center [226, 186] width 15 height 9
click at [225, 186] on input "[MEDICAL_DATA]" at bounding box center [222, 186] width 6 height 6
click at [228, 203] on span at bounding box center [226, 199] width 15 height 9
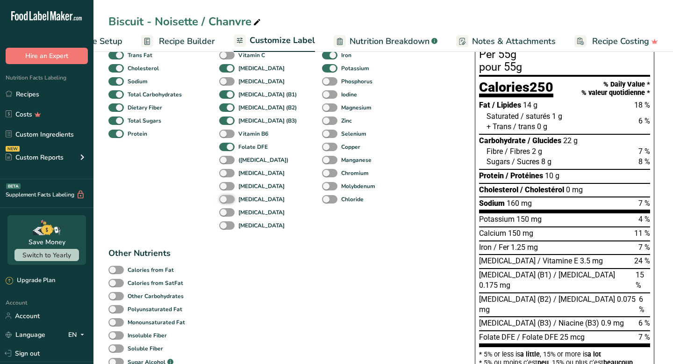
click at [225, 202] on input "[MEDICAL_DATA]" at bounding box center [222, 199] width 6 height 6
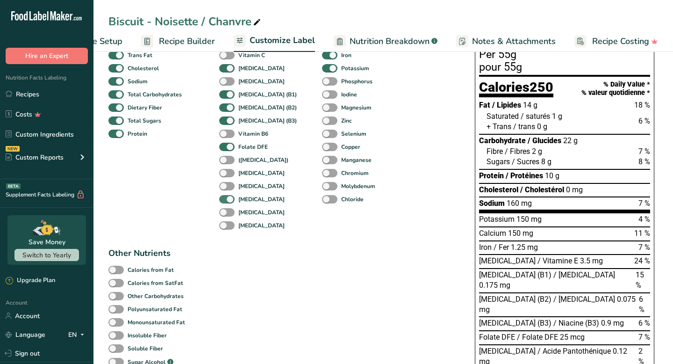
click at [228, 203] on span at bounding box center [226, 199] width 15 height 9
click at [225, 202] on input "[MEDICAL_DATA]" at bounding box center [222, 199] width 6 height 6
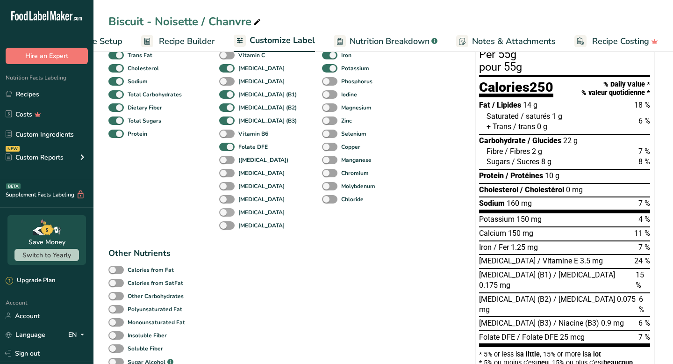
click at [228, 213] on span at bounding box center [226, 212] width 15 height 9
click at [225, 213] on input "[MEDICAL_DATA]" at bounding box center [222, 212] width 6 height 6
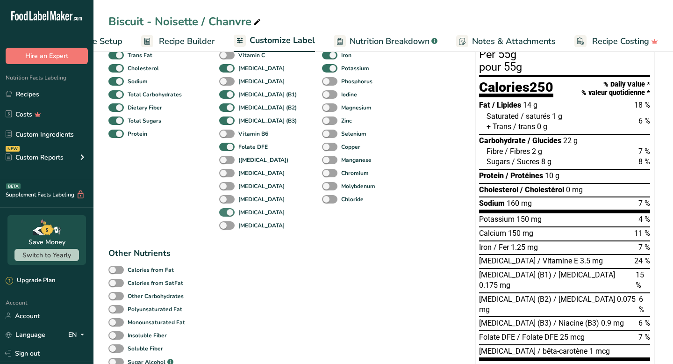
click at [228, 213] on span at bounding box center [226, 212] width 15 height 9
click at [225, 213] on input "[MEDICAL_DATA]" at bounding box center [222, 212] width 6 height 6
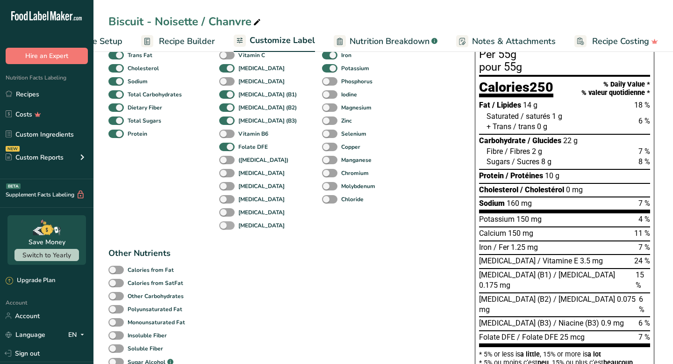
click at [228, 224] on span at bounding box center [226, 225] width 15 height 9
click at [225, 224] on input "[MEDICAL_DATA]" at bounding box center [222, 225] width 6 height 6
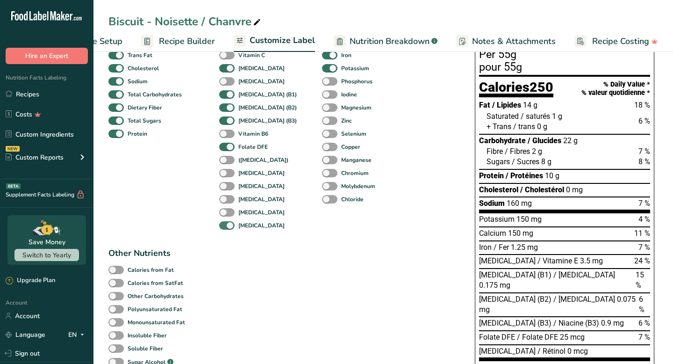
click at [228, 225] on span at bounding box center [226, 225] width 15 height 9
click at [225, 225] on input "[MEDICAL_DATA]" at bounding box center [222, 225] width 6 height 6
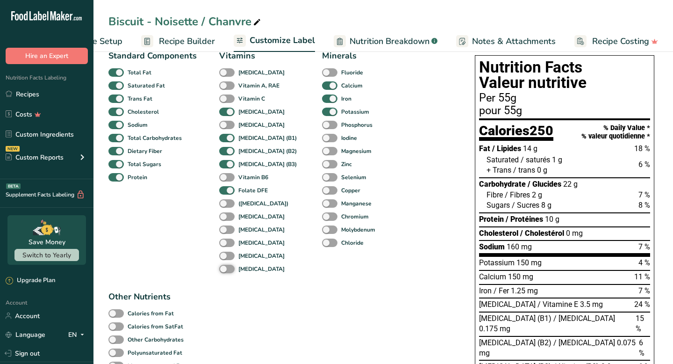
scroll to position [59, 0]
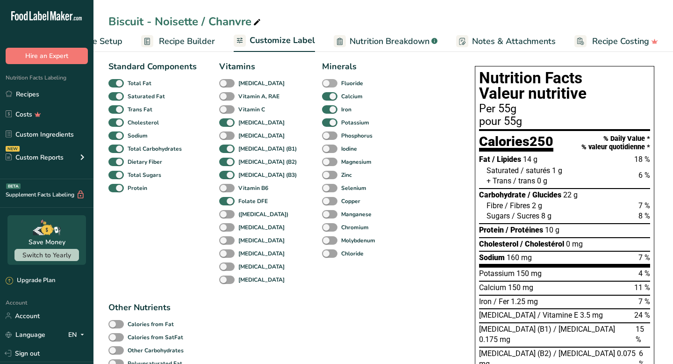
click at [322, 85] on span at bounding box center [329, 83] width 15 height 9
click at [322, 85] on input "Fluoride" at bounding box center [325, 83] width 6 height 6
click at [322, 85] on span at bounding box center [329, 83] width 15 height 9
click at [322, 85] on input "Fluoride" at bounding box center [325, 83] width 6 height 6
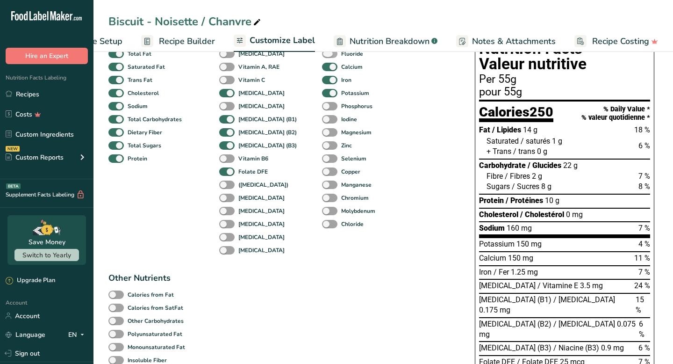
click at [322, 56] on span at bounding box center [329, 54] width 15 height 9
click at [322, 56] on input "Fluoride" at bounding box center [325, 54] width 6 height 6
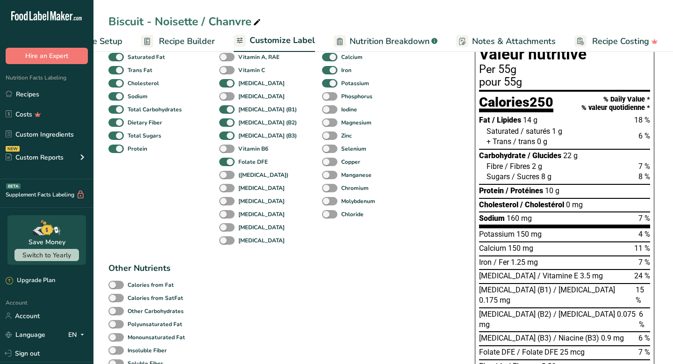
scroll to position [85, 0]
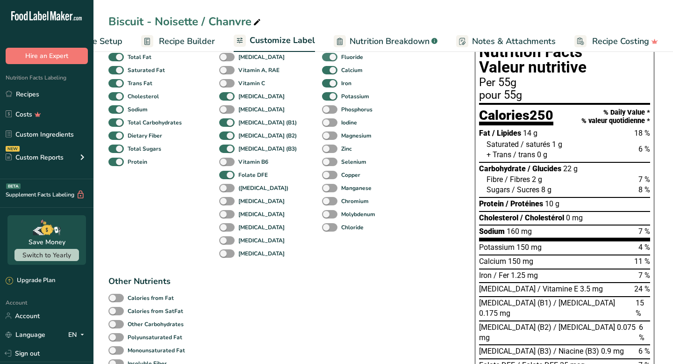
click at [322, 58] on span at bounding box center [329, 57] width 15 height 9
click at [322, 58] on input "Fluoride" at bounding box center [325, 57] width 6 height 6
click at [322, 110] on span at bounding box center [329, 109] width 15 height 9
click at [322, 110] on input "Phosphorus" at bounding box center [325, 109] width 6 height 6
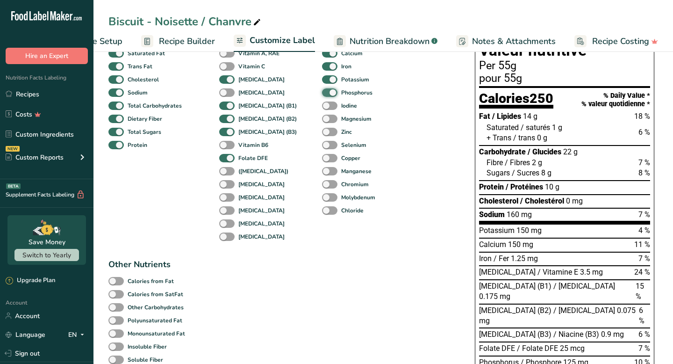
scroll to position [108, 0]
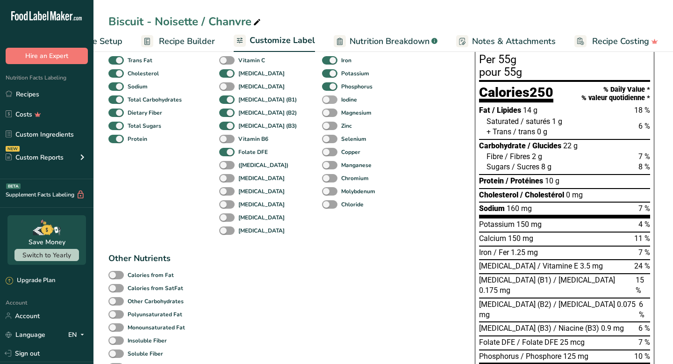
click at [322, 101] on span at bounding box center [329, 99] width 15 height 9
click at [322, 101] on input "Iodine" at bounding box center [325, 99] width 6 height 6
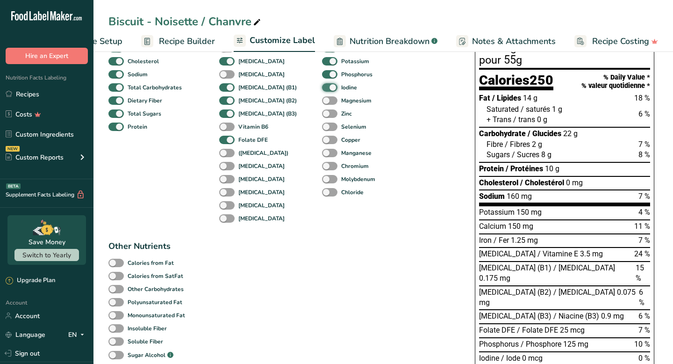
scroll to position [121, 0]
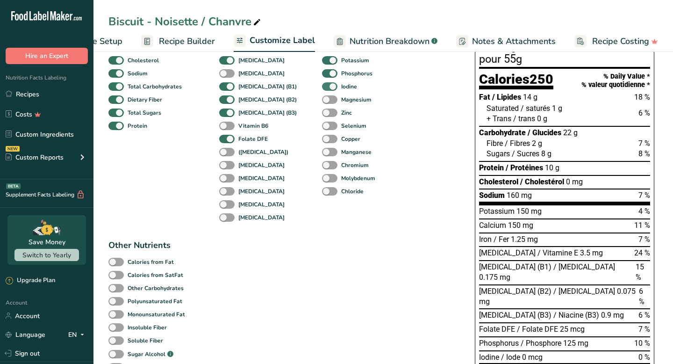
click at [322, 88] on span at bounding box center [329, 86] width 15 height 9
click at [322, 88] on input "Iodine" at bounding box center [325, 86] width 6 height 6
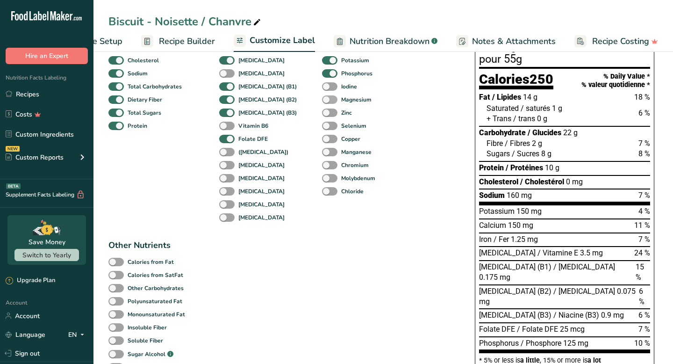
click at [322, 100] on span at bounding box center [329, 99] width 15 height 9
click at [322, 100] on input "Magnesium" at bounding box center [325, 99] width 6 height 6
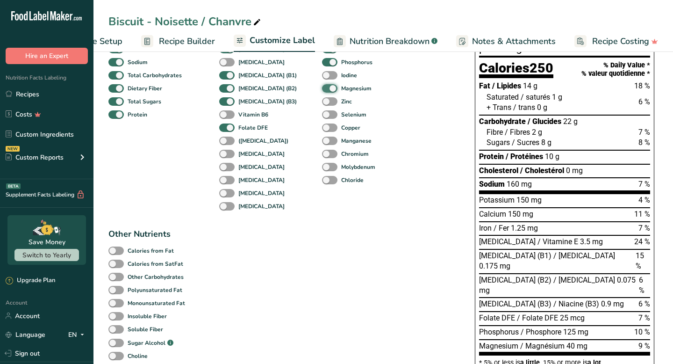
scroll to position [135, 0]
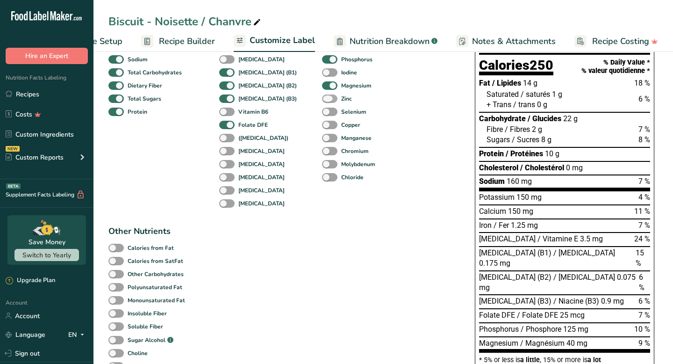
click at [322, 101] on span at bounding box center [329, 98] width 15 height 9
click at [322, 101] on input "Zinc" at bounding box center [325, 98] width 6 height 6
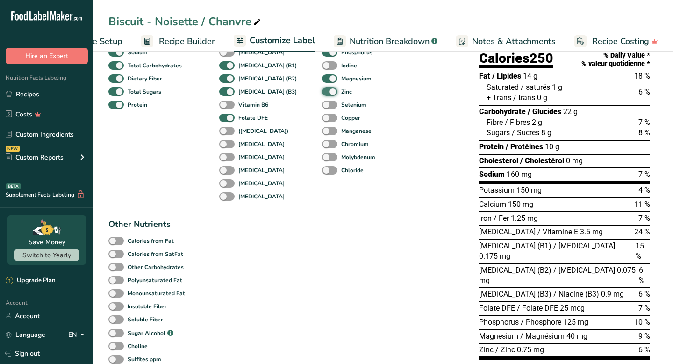
scroll to position [145, 0]
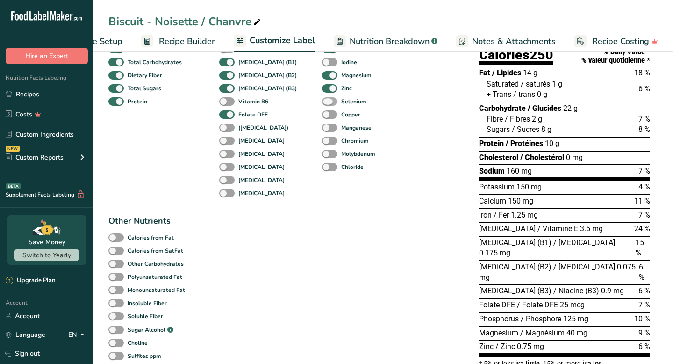
click at [322, 102] on span at bounding box center [329, 101] width 15 height 9
click at [322, 102] on input "Selenium" at bounding box center [325, 101] width 6 height 6
click at [322, 117] on span at bounding box center [329, 114] width 15 height 9
click at [322, 117] on input "Copper" at bounding box center [325, 114] width 6 height 6
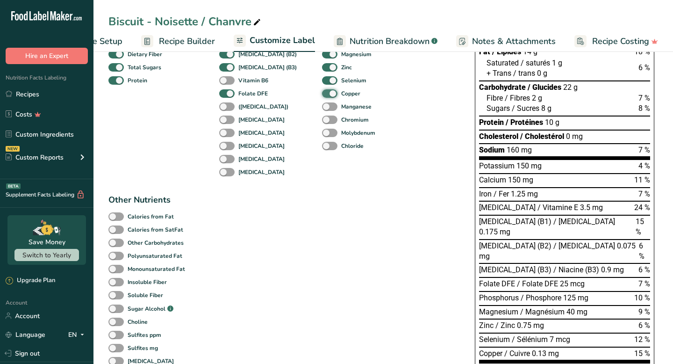
scroll to position [169, 0]
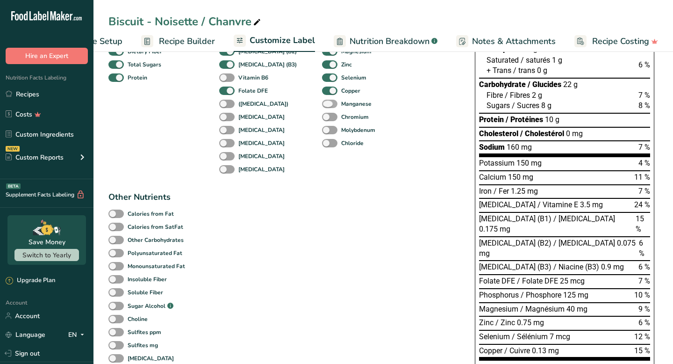
click at [322, 106] on span at bounding box center [329, 104] width 15 height 9
click at [322, 106] on input "Manganese" at bounding box center [325, 104] width 6 height 6
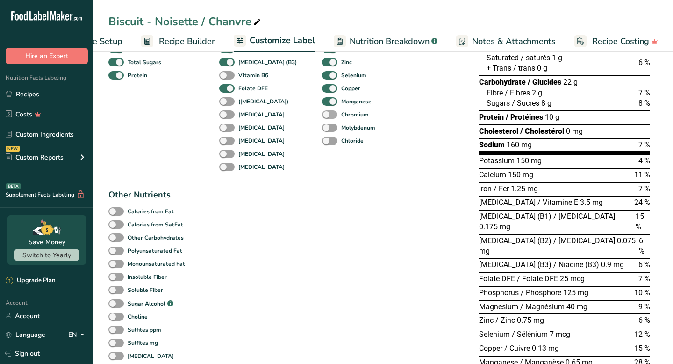
click at [322, 116] on span at bounding box center [329, 114] width 15 height 9
click at [322, 116] on input "Chromium" at bounding box center [325, 114] width 6 height 6
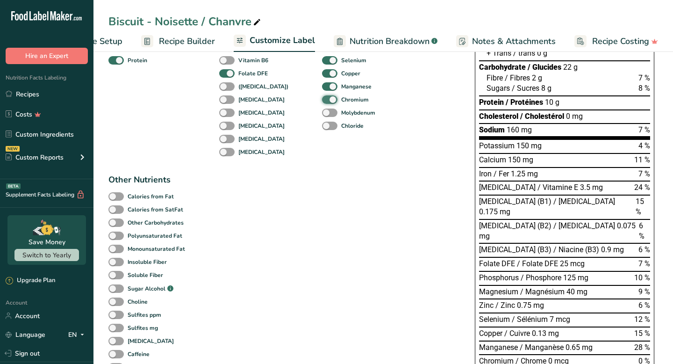
scroll to position [188, 0]
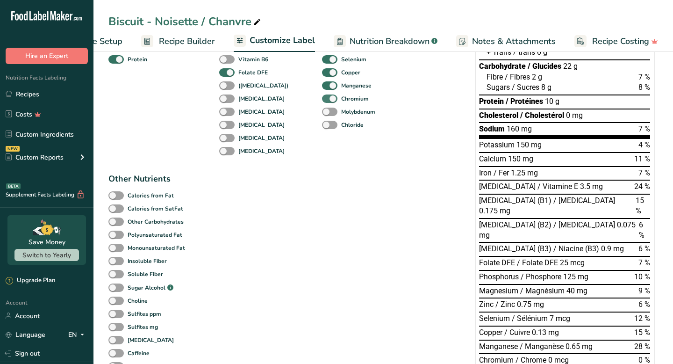
click at [322, 97] on span at bounding box center [329, 98] width 15 height 9
click at [322, 97] on input "Chromium" at bounding box center [325, 98] width 6 height 6
click at [322, 115] on span at bounding box center [329, 112] width 15 height 9
click at [322, 115] on input "Molybdenum" at bounding box center [325, 111] width 6 height 6
click at [322, 115] on span at bounding box center [329, 112] width 15 height 9
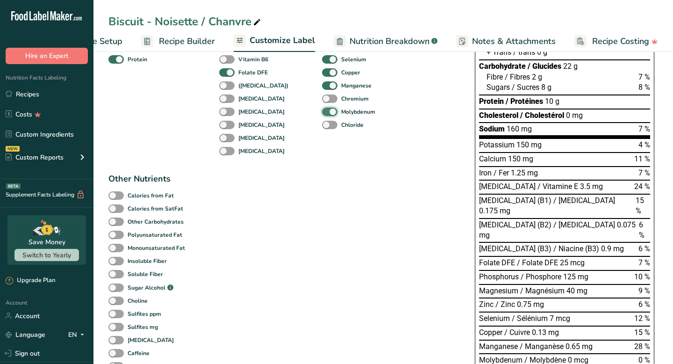
click at [322, 115] on input "Molybdenum" at bounding box center [325, 111] width 6 height 6
click at [322, 126] on span at bounding box center [329, 125] width 15 height 9
click at [322, 126] on input "Chloride" at bounding box center [325, 125] width 6 height 6
click at [322, 126] on span at bounding box center [329, 125] width 15 height 9
click at [322, 126] on input "Chloride" at bounding box center [325, 125] width 6 height 6
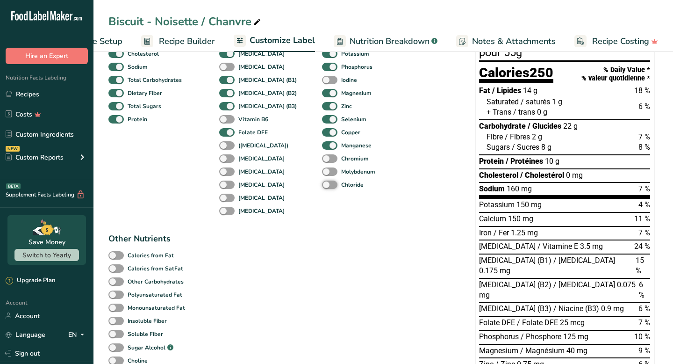
scroll to position [0, 0]
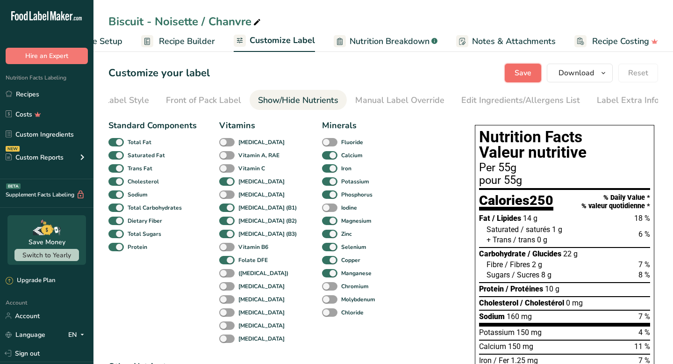
click at [530, 73] on span "Save" at bounding box center [523, 72] width 17 height 11
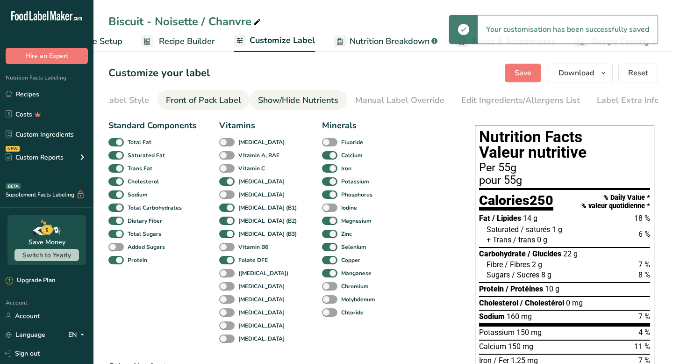
click at [217, 95] on div "Front of Pack Label" at bounding box center [203, 100] width 75 height 13
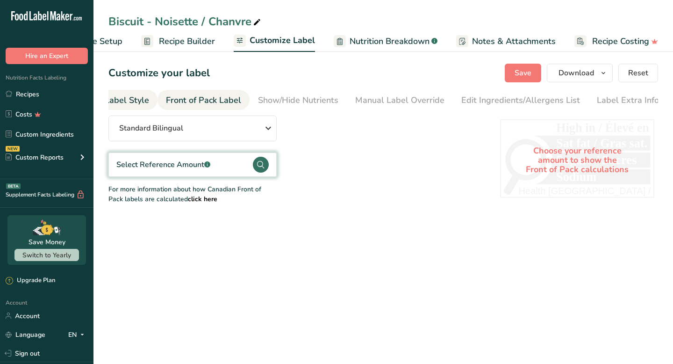
click at [137, 98] on div "Choose Label Style" at bounding box center [111, 100] width 75 height 13
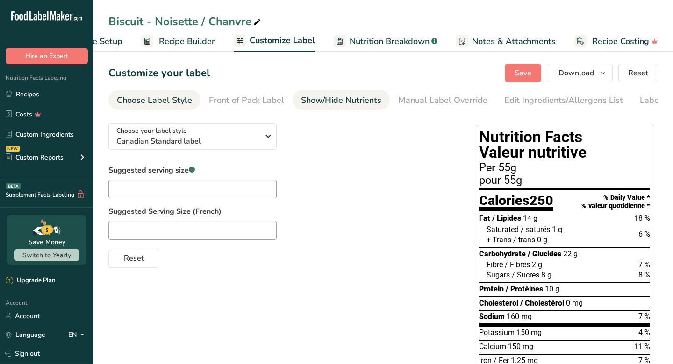
click at [351, 98] on div "Show/Hide Nutrients" at bounding box center [341, 100] width 80 height 13
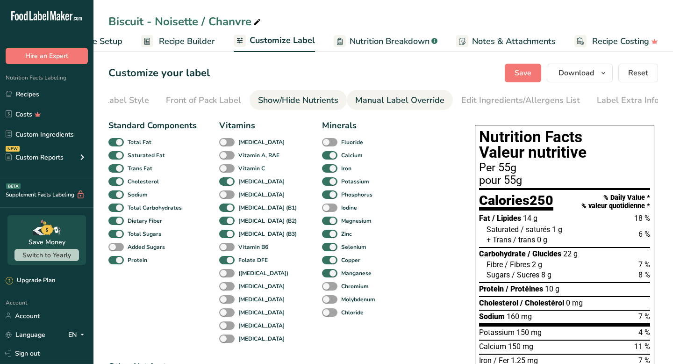
scroll to position [0, 43]
click at [399, 96] on div "Manual Label Override" at bounding box center [399, 100] width 89 height 13
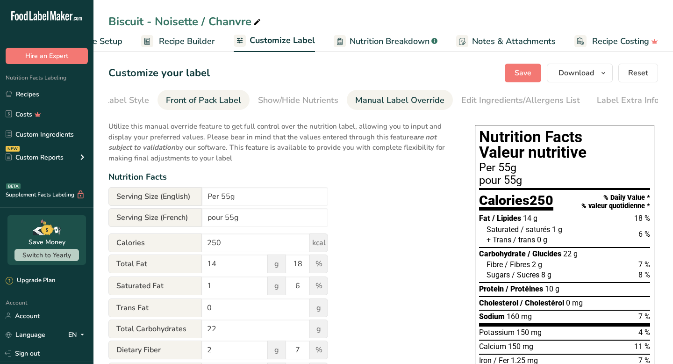
click at [180, 98] on div "Front of Pack Label" at bounding box center [203, 100] width 75 height 13
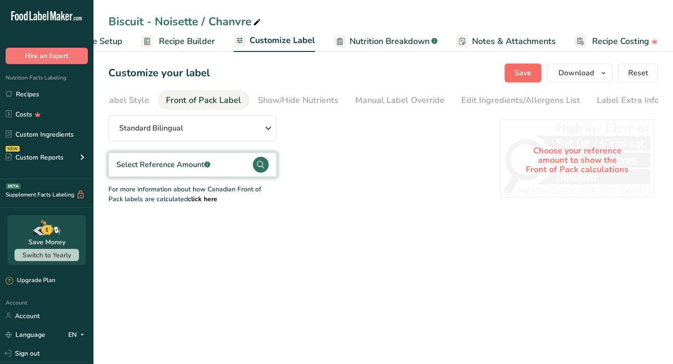
click at [531, 75] on span "Save" at bounding box center [523, 72] width 17 height 11
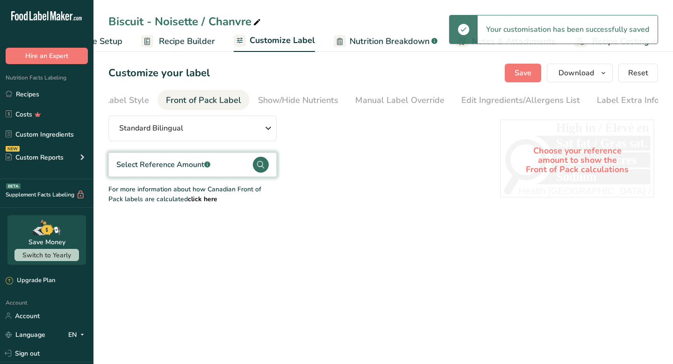
click at [195, 38] on span "Recipe Builder" at bounding box center [187, 41] width 56 height 13
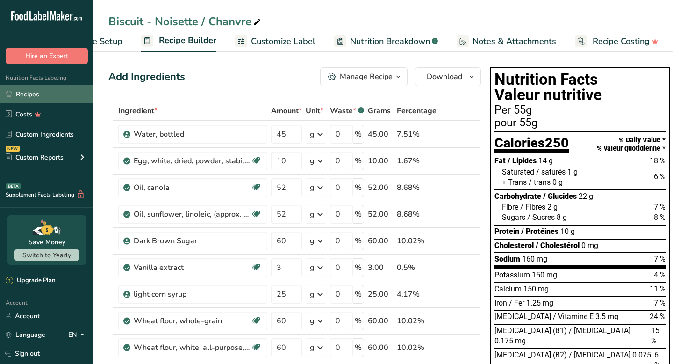
click at [63, 97] on link "Recipes" at bounding box center [47, 94] width 94 height 18
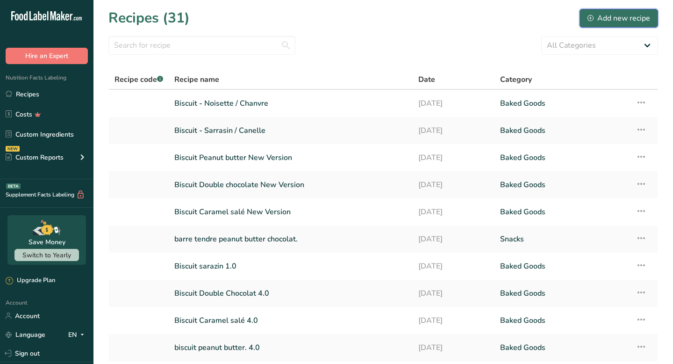
click at [622, 20] on div "Add new recipe" at bounding box center [619, 18] width 63 height 11
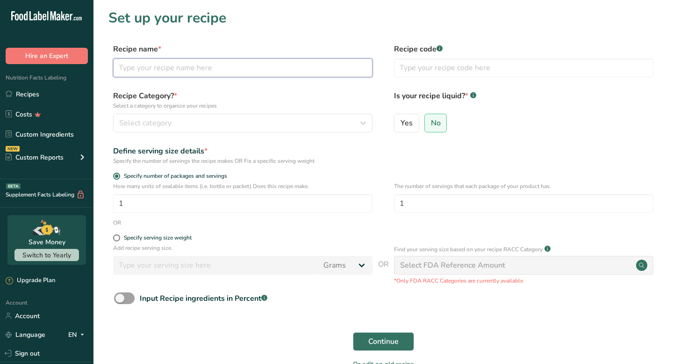
click at [266, 72] on input "text" at bounding box center [243, 67] width 260 height 19
click at [285, 87] on form "Recipe name * Biscuit - Caroube / Avoine Recipe code .a-a{fill:#347362;}.b-a{fi…" at bounding box center [383, 209] width 550 height 332
click at [117, 240] on span at bounding box center [116, 237] width 7 height 7
click at [117, 240] on input "Specify serving size weight" at bounding box center [116, 238] width 6 height 6
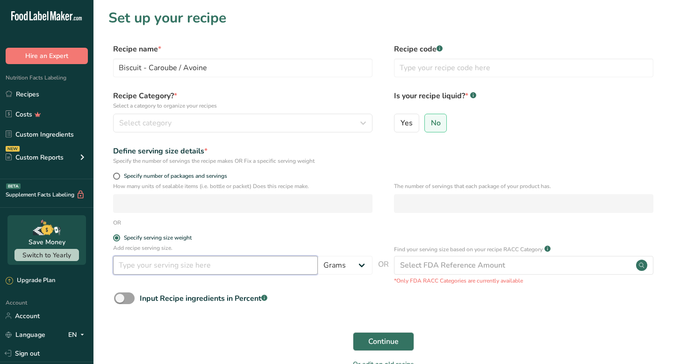
click at [142, 261] on input "number" at bounding box center [215, 265] width 205 height 19
click at [199, 242] on div "Specify serving size weight" at bounding box center [243, 238] width 260 height 9
click at [440, 124] on label "No" at bounding box center [436, 123] width 23 height 19
click at [431, 124] on input "No" at bounding box center [428, 123] width 6 height 6
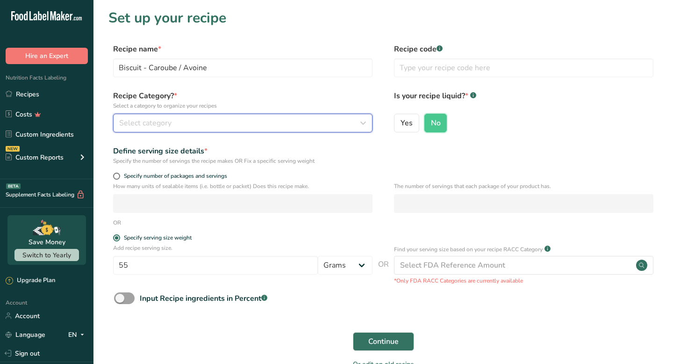
click at [298, 128] on div "Select category" at bounding box center [240, 122] width 242 height 11
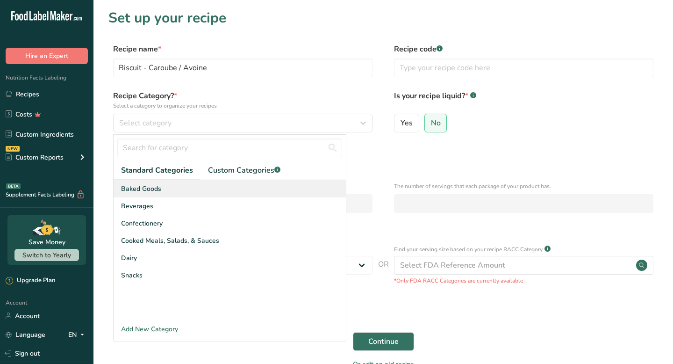
click at [237, 183] on div "Baked Goods" at bounding box center [230, 188] width 232 height 17
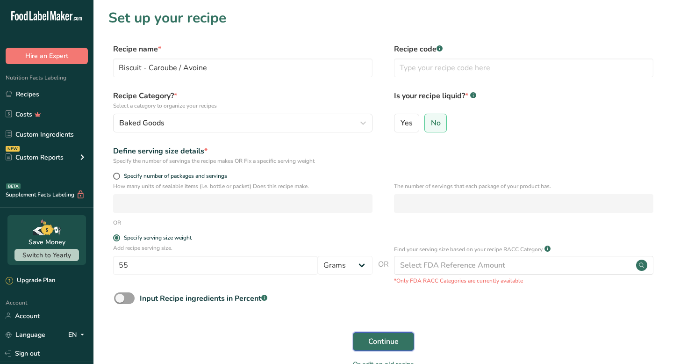
click at [386, 339] on span "Continue" at bounding box center [384, 341] width 30 height 11
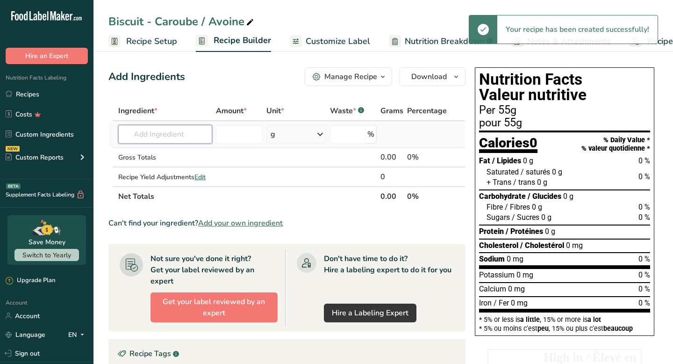
click at [182, 134] on input "text" at bounding box center [165, 134] width 94 height 19
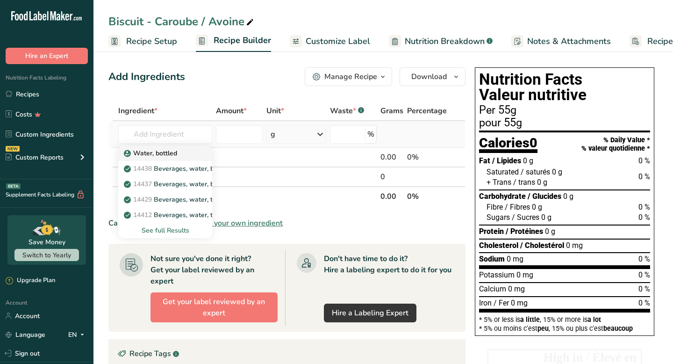
click at [178, 155] on div "Water, bottled" at bounding box center [158, 153] width 64 height 10
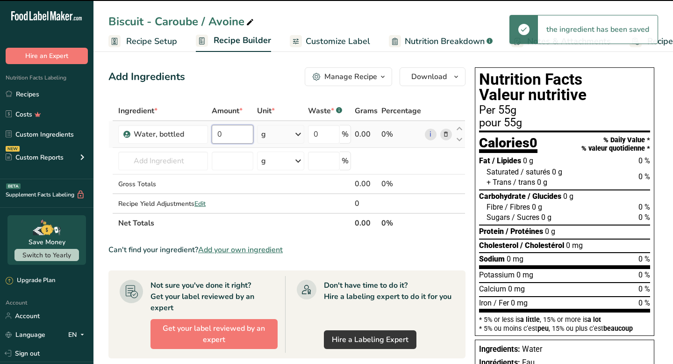
click at [238, 137] on input "0" at bounding box center [233, 134] width 42 height 19
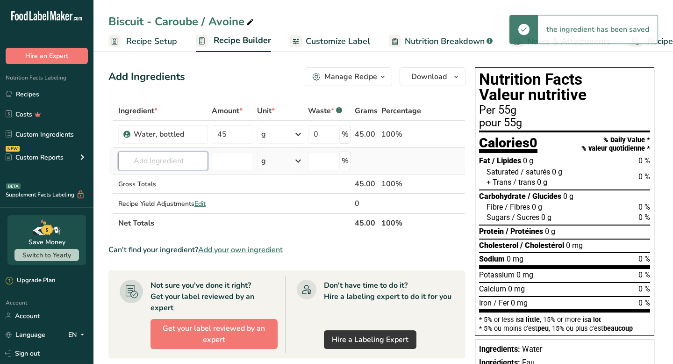
click at [164, 161] on div "Ingredient * Amount * Unit * Waste * .a-a{fill:#347362;}.b-a{fill:#fff;} Grams …" at bounding box center [286, 167] width 357 height 132
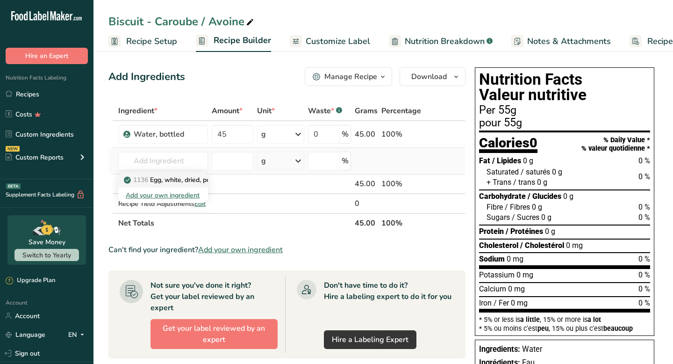
click at [163, 183] on p "1136 Egg, white, dried, powder, stabilized, glucose reduced" at bounding box center [218, 180] width 185 height 10
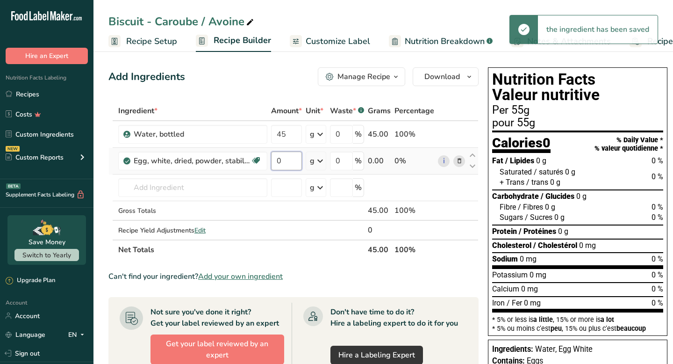
click at [279, 163] on input "0" at bounding box center [286, 161] width 31 height 19
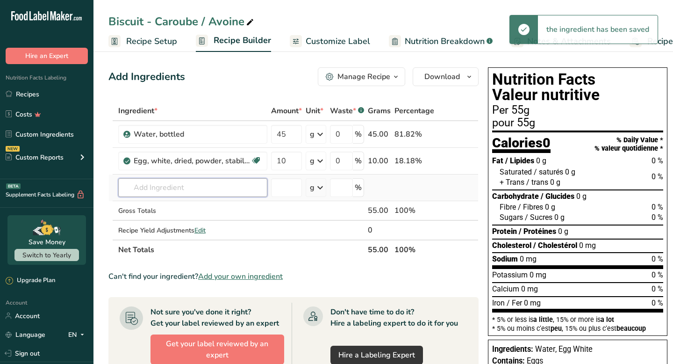
click at [237, 191] on div "Ingredient * Amount * Unit * Waste * .a-a{fill:#347362;}.b-a{fill:#fff;} Grams …" at bounding box center [293, 180] width 370 height 159
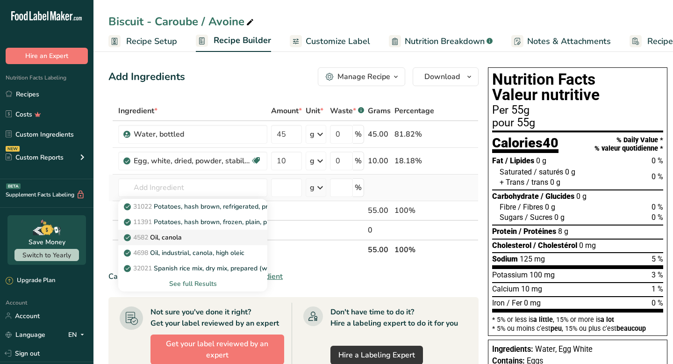
click at [182, 237] on p "4582 Oil, canola" at bounding box center [154, 237] width 56 height 10
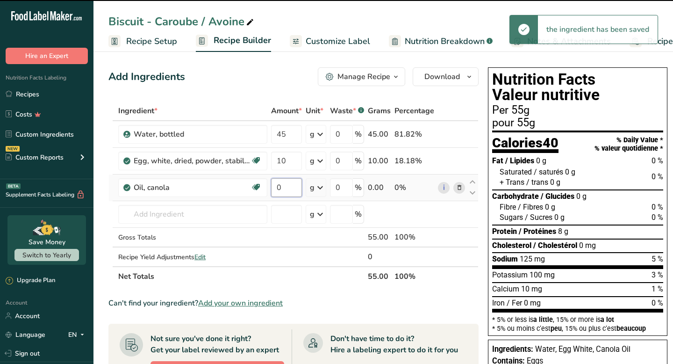
click at [287, 188] on input "0" at bounding box center [286, 187] width 31 height 19
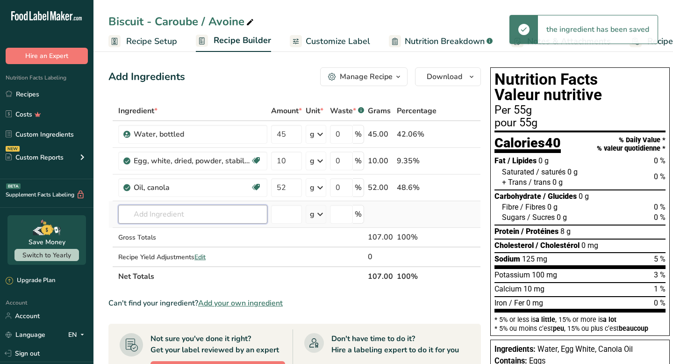
click at [249, 211] on div "Ingredient * Amount * Unit * Waste * .a-a{fill:#347362;}.b-a{fill:#fff;} Grams …" at bounding box center [294, 193] width 373 height 185
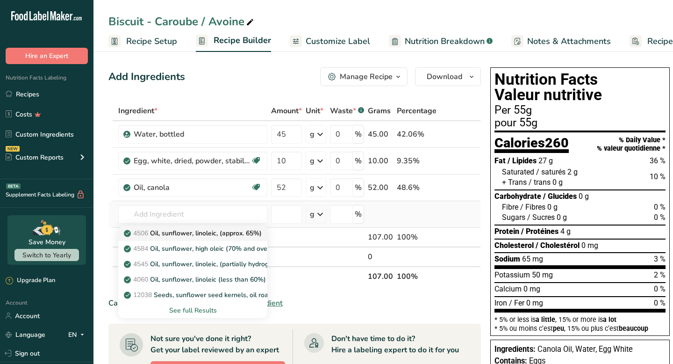
click at [203, 231] on p "4506 Oil, sunflower, linoleic, (approx. 65%)" at bounding box center [194, 233] width 136 height 10
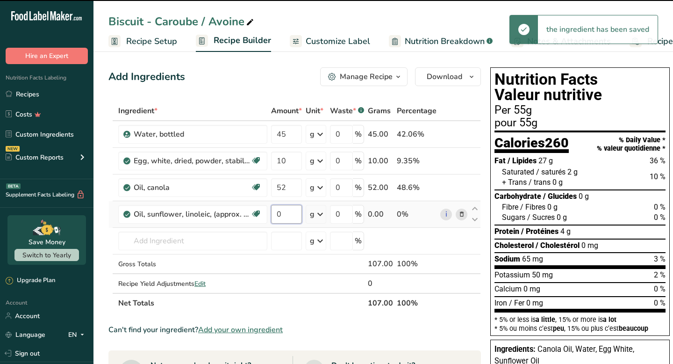
click at [282, 214] on input "0" at bounding box center [286, 214] width 31 height 19
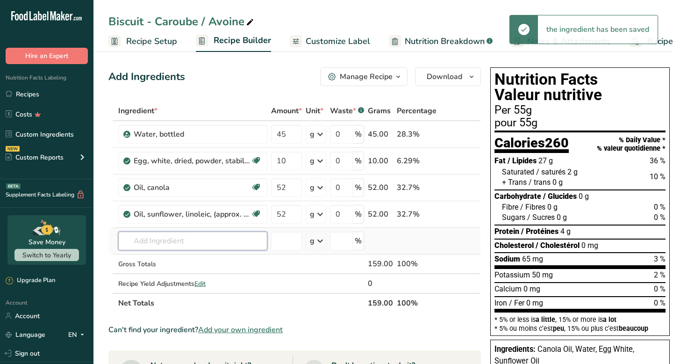
click at [234, 244] on div "Ingredient * Amount * Unit * Waste * .a-a{fill:#347362;}.b-a{fill:#fff;} Grams …" at bounding box center [294, 207] width 373 height 212
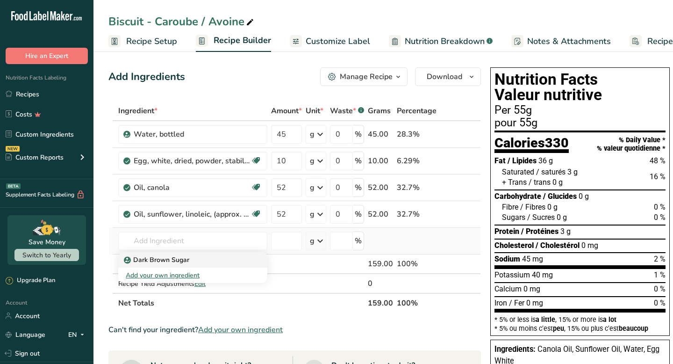
click at [227, 263] on div "Dark Brown Sugar" at bounding box center [185, 260] width 119 height 10
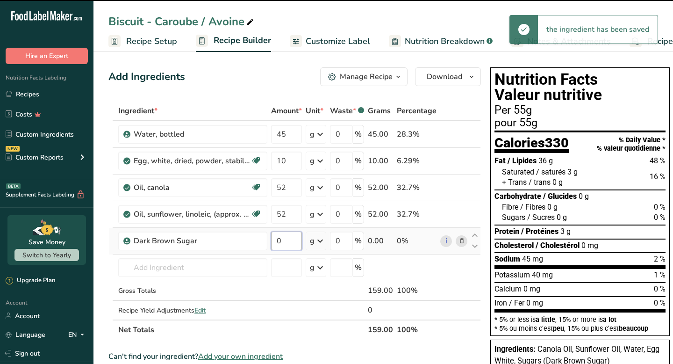
click at [286, 241] on input "0" at bounding box center [286, 240] width 31 height 19
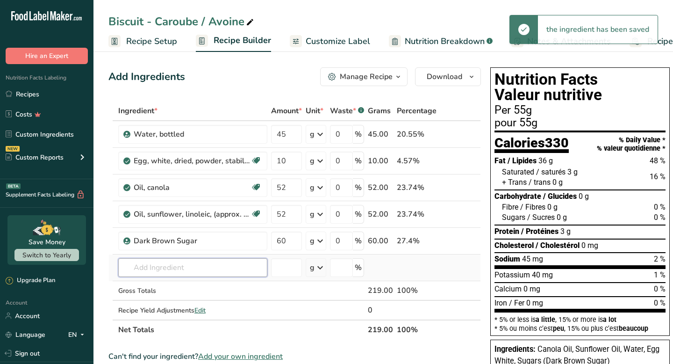
click at [227, 273] on div "Ingredient * Amount * Unit * Waste * .a-a{fill:#347362;}.b-a{fill:#fff;} Grams …" at bounding box center [294, 220] width 373 height 239
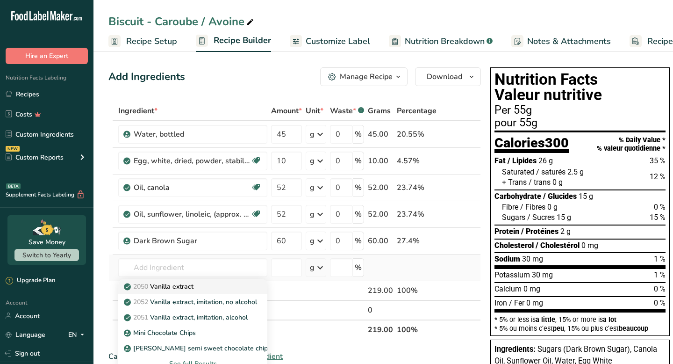
click at [211, 285] on div "2050 Vanilla extract" at bounding box center [185, 287] width 119 height 10
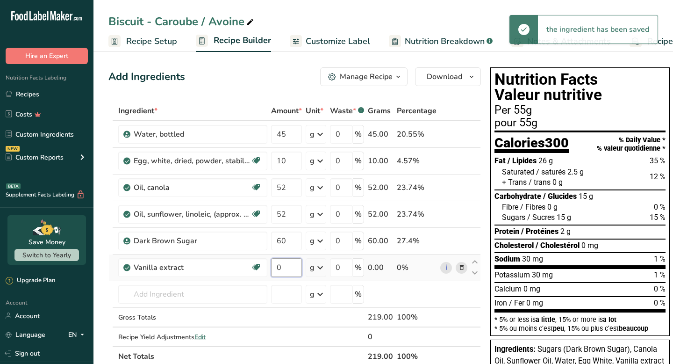
click at [294, 271] on input "0" at bounding box center [286, 267] width 31 height 19
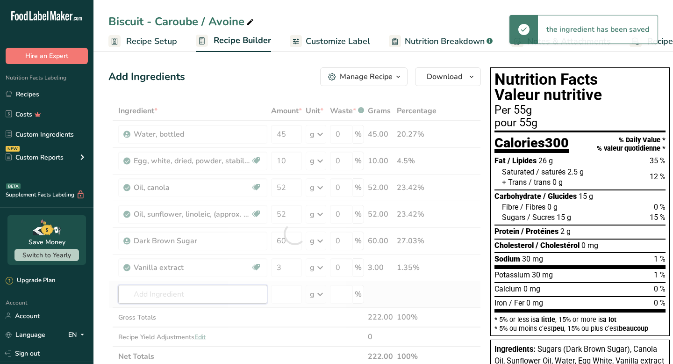
click at [247, 293] on div "Ingredient * Amount * Unit * Waste * .a-a{fill:#347362;}.b-a{fill:#fff;} Grams …" at bounding box center [294, 233] width 373 height 265
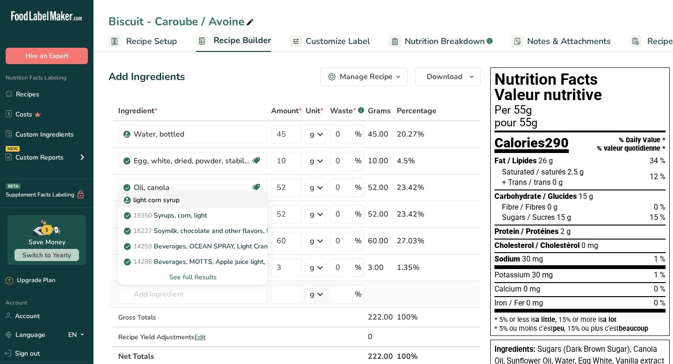
click at [190, 199] on div "light corn syrup" at bounding box center [185, 200] width 119 height 10
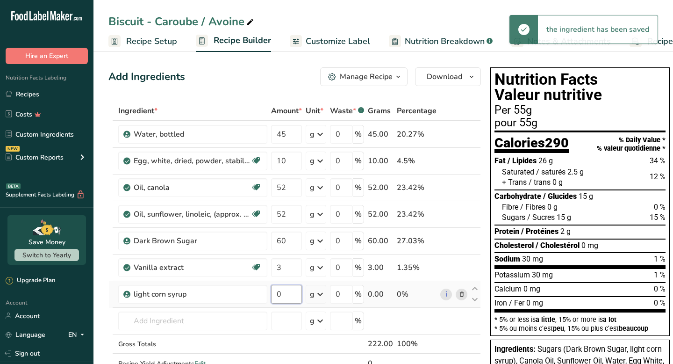
click at [290, 292] on input "0" at bounding box center [286, 294] width 31 height 19
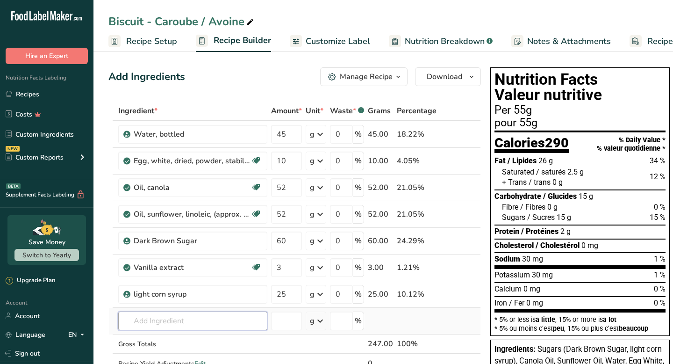
click at [219, 328] on div "Ingredient * Amount * Unit * Waste * .a-a{fill:#347362;}.b-a{fill:#fff;} Grams …" at bounding box center [294, 247] width 373 height 292
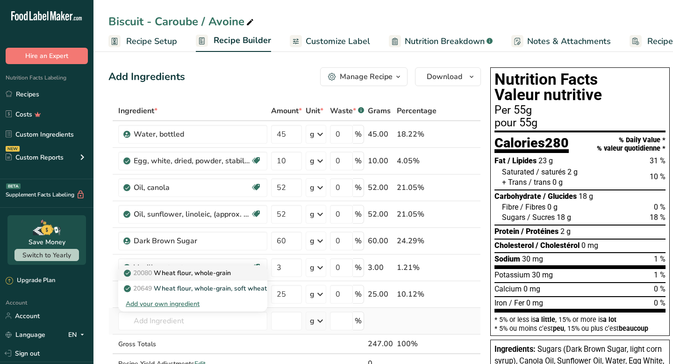
click at [225, 273] on p "20080 Wheat flour, whole-grain" at bounding box center [178, 273] width 105 height 10
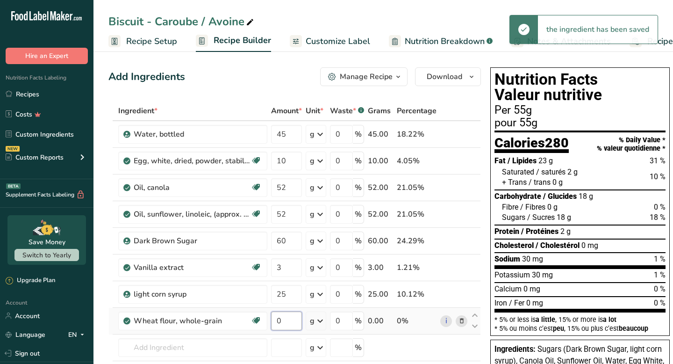
click at [286, 321] on input "0" at bounding box center [286, 320] width 31 height 19
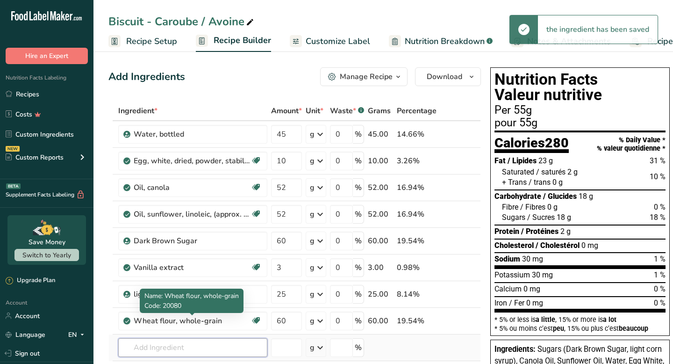
click at [235, 345] on div "Ingredient * Amount * Unit * Waste * .a-a{fill:#347362;}.b-a{fill:#fff;} Grams …" at bounding box center [294, 260] width 373 height 318
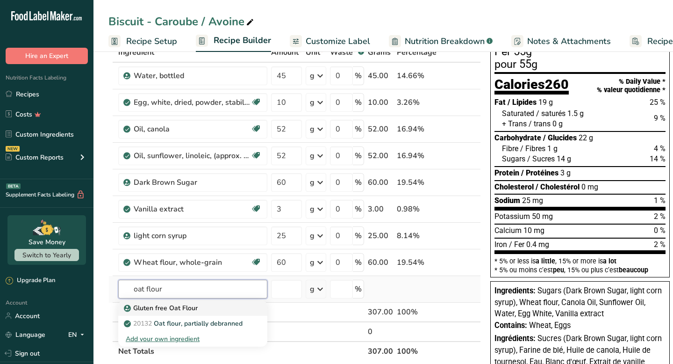
scroll to position [60, 0]
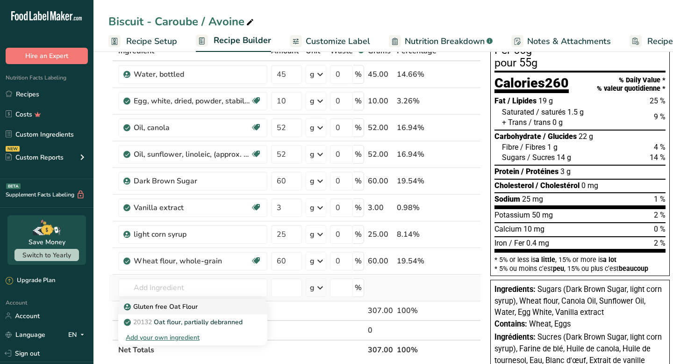
click at [214, 309] on div "Gluten free Oat Flour" at bounding box center [185, 307] width 119 height 10
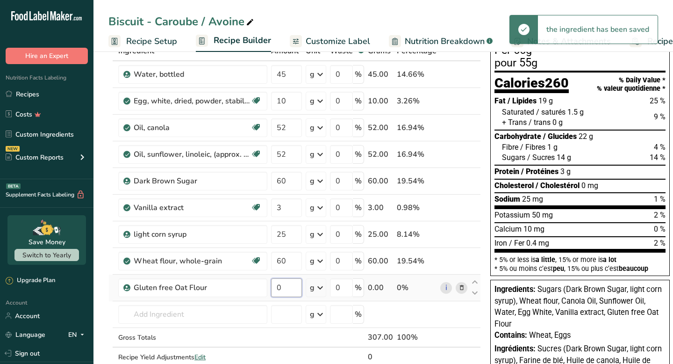
click at [290, 287] on input "0" at bounding box center [286, 287] width 31 height 19
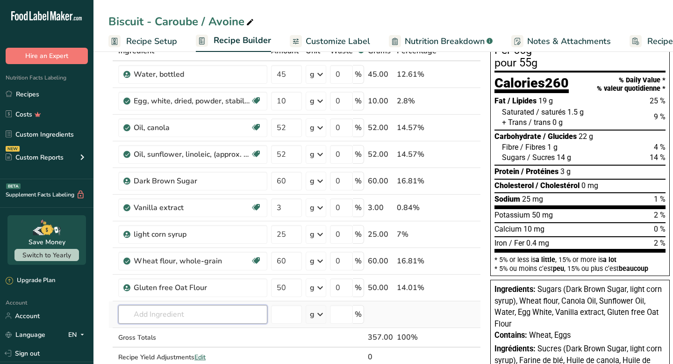
click at [226, 316] on div "Ingredient * Amount * Unit * Waste * .a-a{fill:#347362;}.b-a{fill:#fff;} Grams …" at bounding box center [294, 213] width 373 height 345
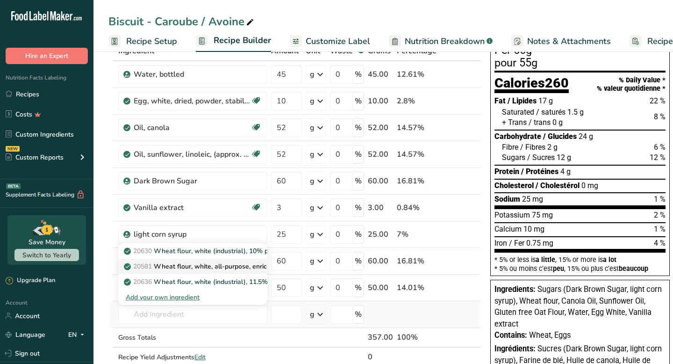
click at [235, 266] on p "20581 Wheat flour, white, all-purpose, enriched, unbleached" at bounding box center [221, 266] width 191 height 10
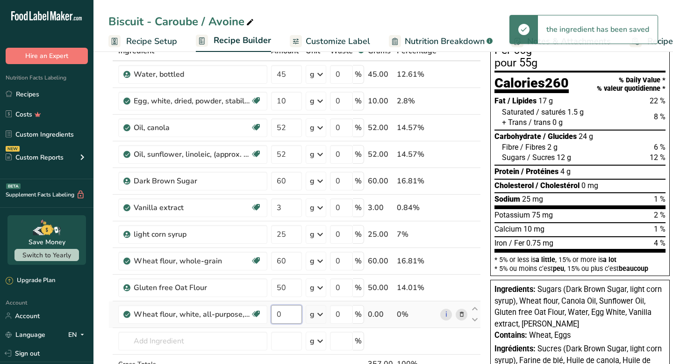
click at [289, 314] on input "0" at bounding box center [286, 314] width 31 height 19
click at [247, 345] on div "Ingredient * Amount * Unit * Waste * .a-a{fill:#347362;}.b-a{fill:#fff;} Grams …" at bounding box center [294, 227] width 373 height 372
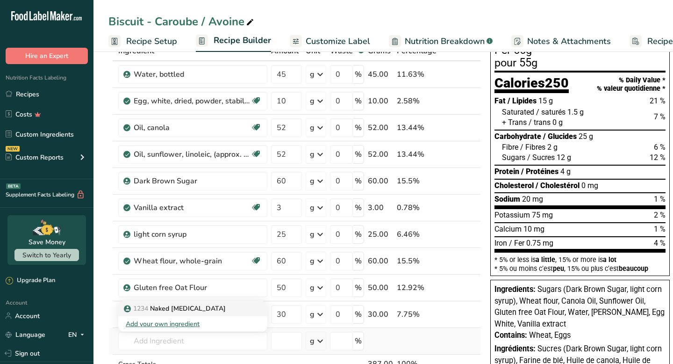
click at [187, 307] on p "1234 Naked [MEDICAL_DATA]" at bounding box center [176, 309] width 100 height 10
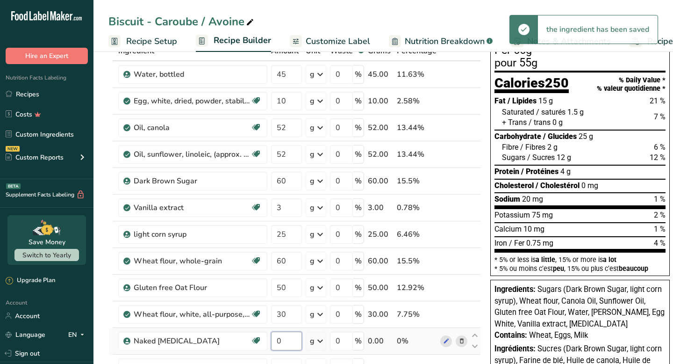
click at [286, 342] on input "0" at bounding box center [286, 341] width 31 height 19
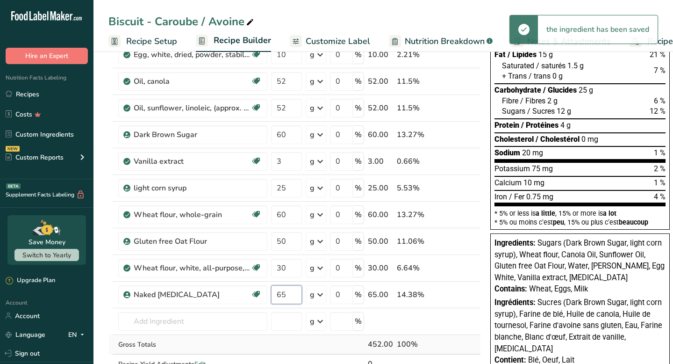
scroll to position [115, 0]
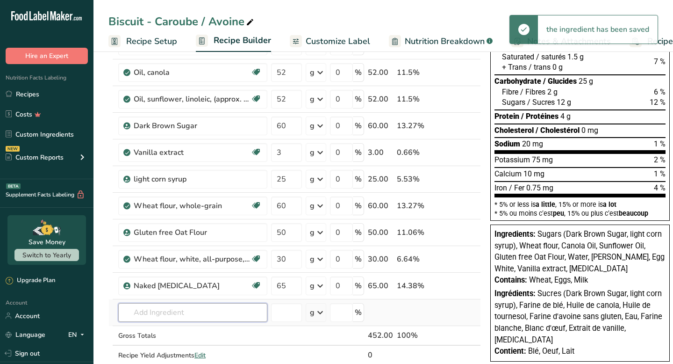
click at [237, 312] on div "Ingredient * Amount * Unit * Waste * .a-a{fill:#347362;}.b-a{fill:#fff;} Grams …" at bounding box center [294, 185] width 373 height 398
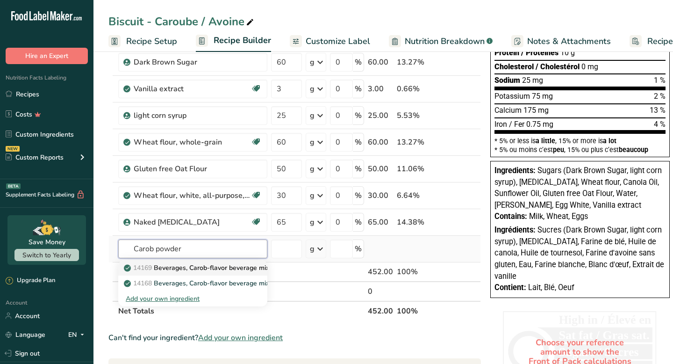
scroll to position [174, 0]
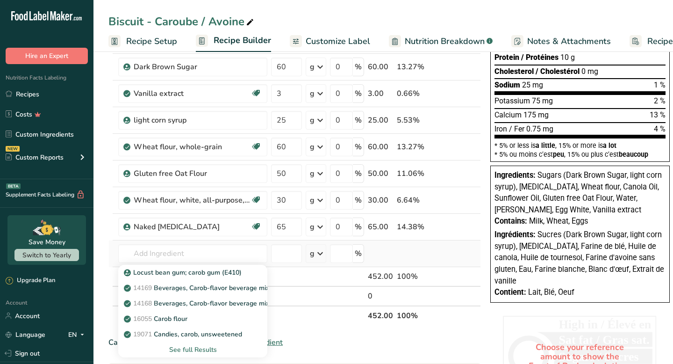
click at [190, 349] on div "See full Results" at bounding box center [193, 350] width 134 height 10
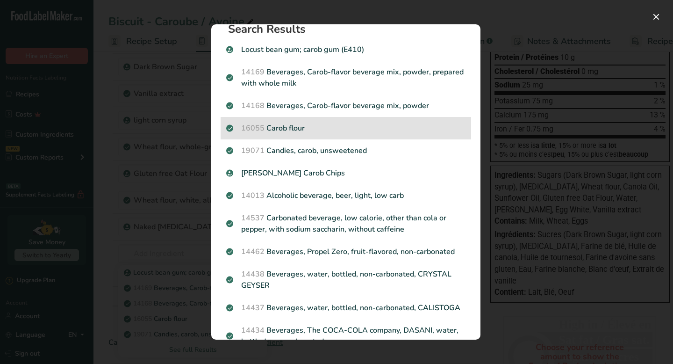
scroll to position [26, 0]
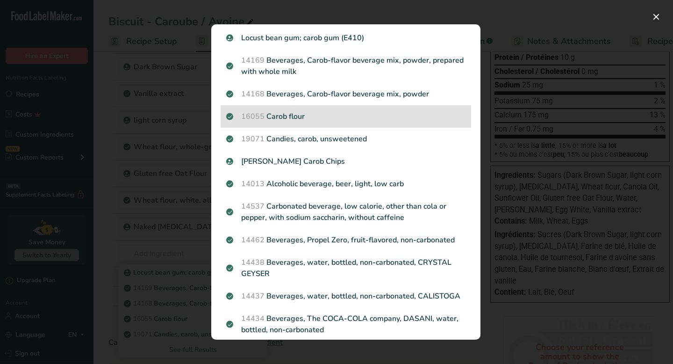
click at [319, 119] on p "16055 Carob flour" at bounding box center [345, 116] width 239 height 11
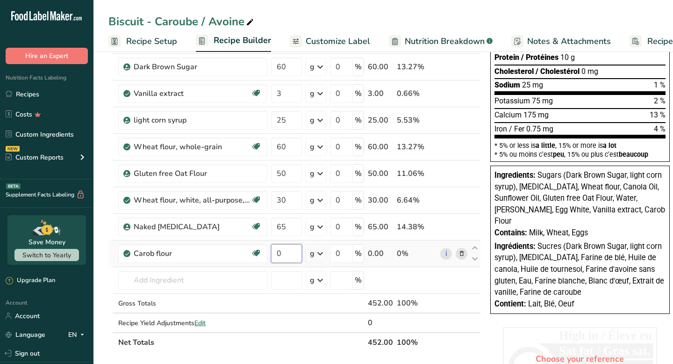
click at [290, 251] on input "0" at bounding box center [286, 253] width 31 height 19
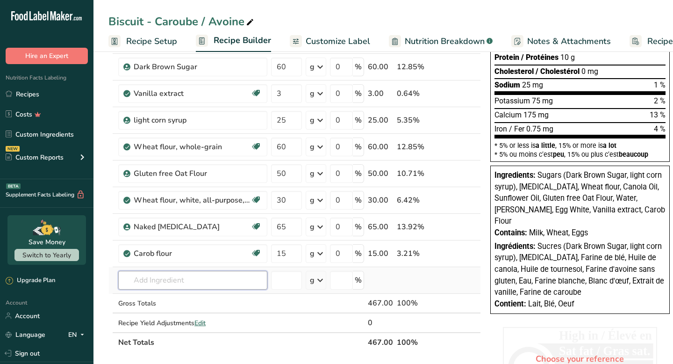
click at [237, 282] on div "Ingredient * Amount * Unit * Waste * .a-a{fill:#347362;}.b-a{fill:#fff;} Grams …" at bounding box center [294, 139] width 373 height 425
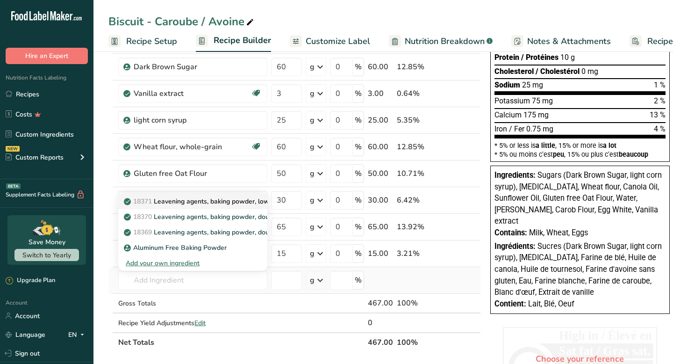
click at [236, 202] on p "18371 Leavening agents, baking powder, low-sodium" at bounding box center [210, 201] width 168 height 10
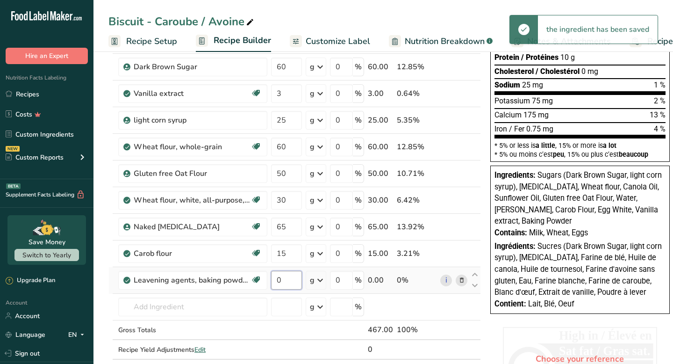
click at [289, 282] on input "0" at bounding box center [286, 280] width 31 height 19
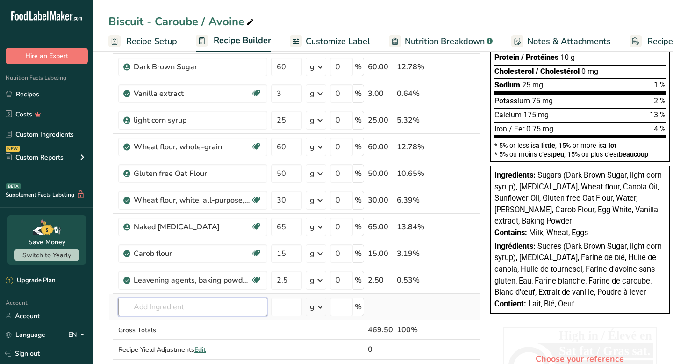
click at [244, 306] on div "Ingredient * Amount * Unit * Waste * .a-a{fill:#347362;}.b-a{fill:#fff;} Grams …" at bounding box center [294, 153] width 373 height 452
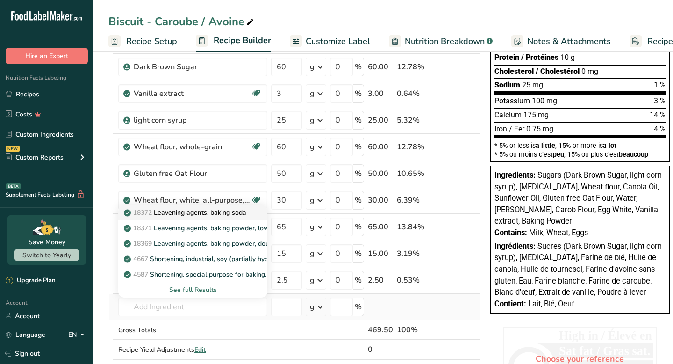
click at [239, 213] on p "18372 Leavening agents, baking soda" at bounding box center [186, 213] width 121 height 10
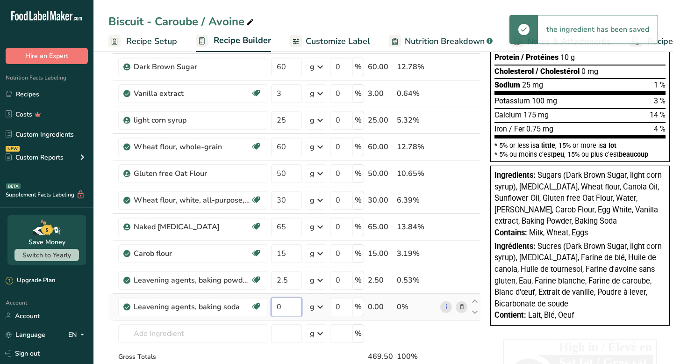
click at [292, 307] on input "0" at bounding box center [286, 306] width 31 height 19
click at [221, 337] on div "Ingredient * Amount * Unit * Waste * .a-a{fill:#347362;}.b-a{fill:#fff;} Grams …" at bounding box center [294, 166] width 373 height 478
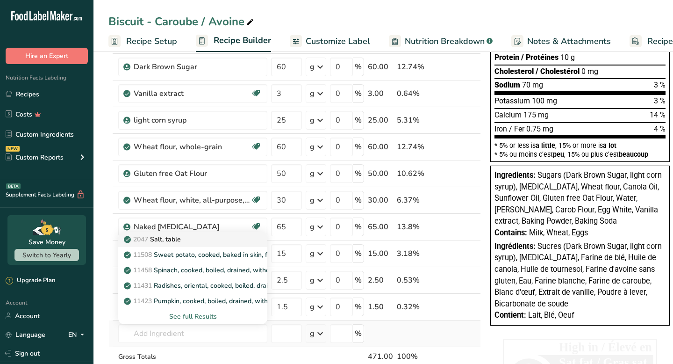
click at [196, 238] on div "2047 Salt, table" at bounding box center [185, 239] width 119 height 10
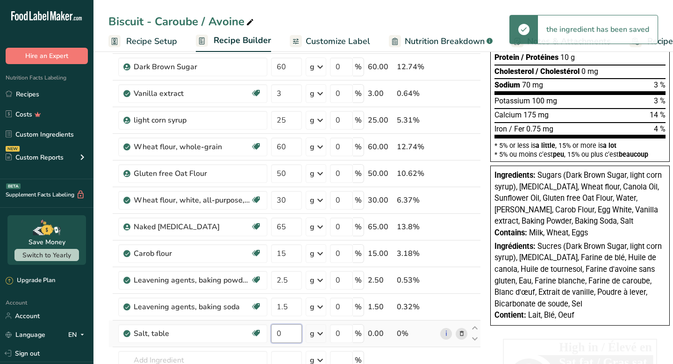
click at [282, 333] on input "0" at bounding box center [286, 333] width 31 height 19
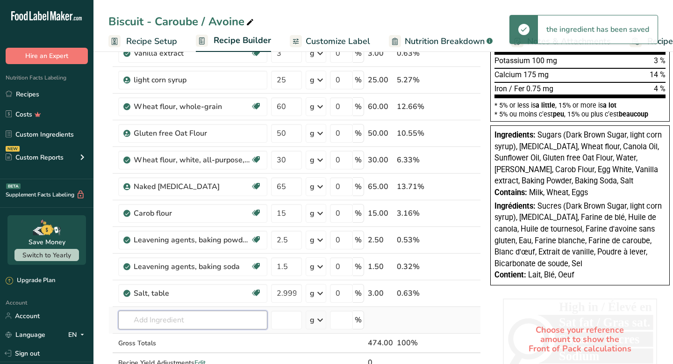
click at [202, 319] on div "Ingredient * Amount * Unit * Waste * .a-a{fill:#347362;}.b-a{fill:#fff;} Grams …" at bounding box center [294, 139] width 373 height 505
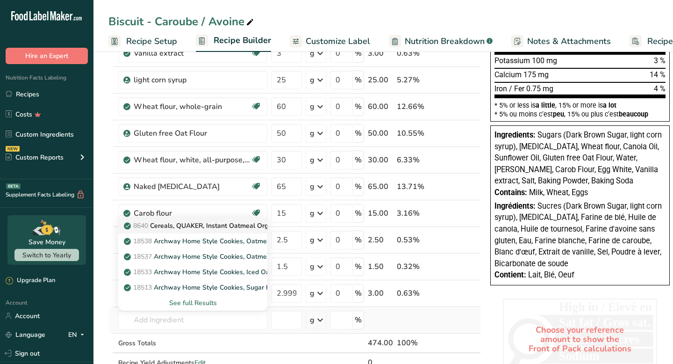
click at [236, 225] on p "8640 Cereals, QUAKER, Instant Oatmeal Organic, Regular" at bounding box center [216, 226] width 181 height 10
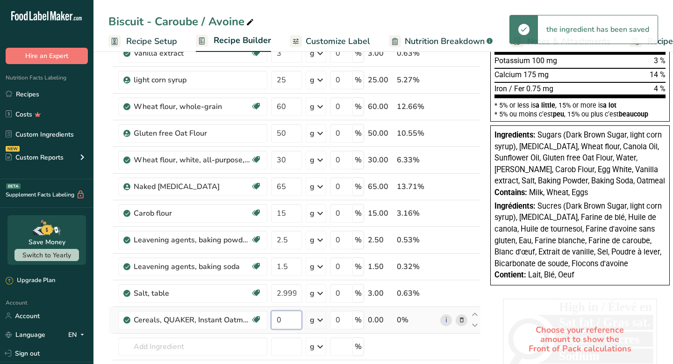
click at [292, 321] on input "0" at bounding box center [286, 320] width 31 height 19
click at [241, 348] on div "Ingredient * Amount * Unit * Waste * .a-a{fill:#347362;}.b-a{fill:#fff;} Grams …" at bounding box center [294, 153] width 373 height 532
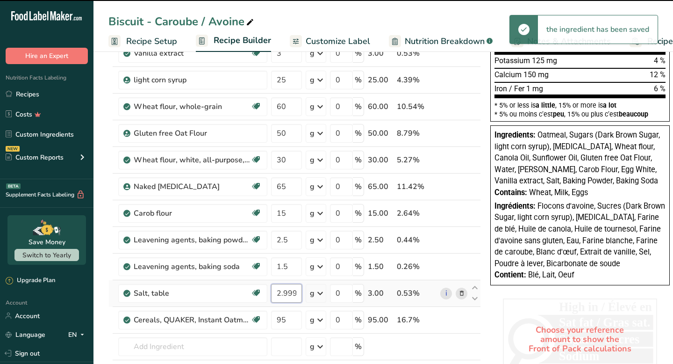
click at [290, 293] on input "2.999998" at bounding box center [286, 293] width 31 height 19
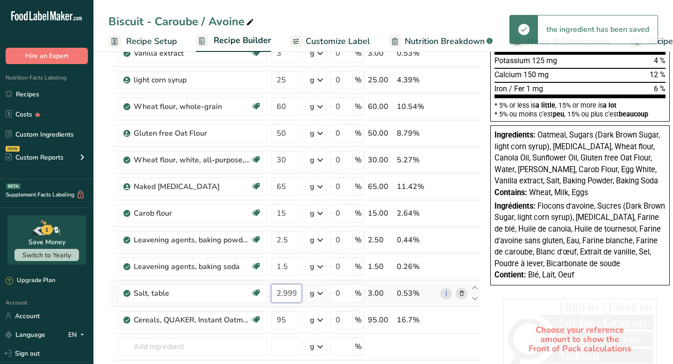
click at [290, 293] on input "2.999998" at bounding box center [286, 293] width 31 height 19
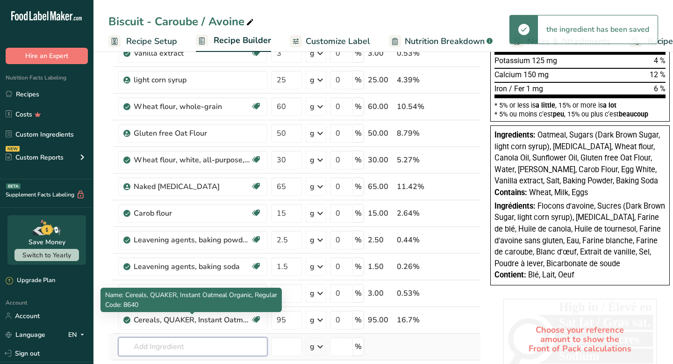
click at [239, 341] on div "Ingredient * Amount * Unit * Waste * .a-a{fill:#347362;}.b-a{fill:#fff;} Grams …" at bounding box center [294, 153] width 373 height 532
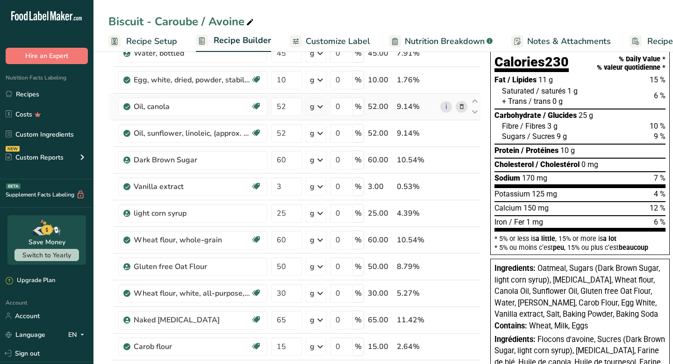
scroll to position [80, 0]
click at [289, 269] on input "50" at bounding box center [286, 267] width 31 height 19
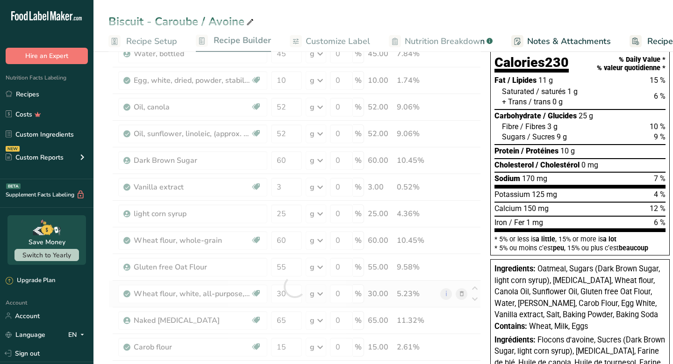
click at [289, 303] on div "Ingredient * Amount * Unit * Waste * .a-a{fill:#347362;}.b-a{fill:#fff;} Grams …" at bounding box center [294, 287] width 373 height 532
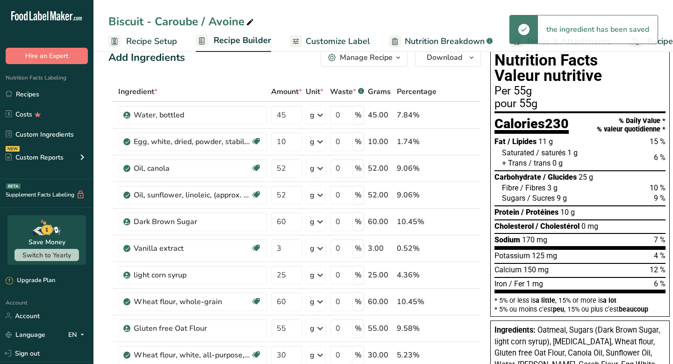
scroll to position [0, 0]
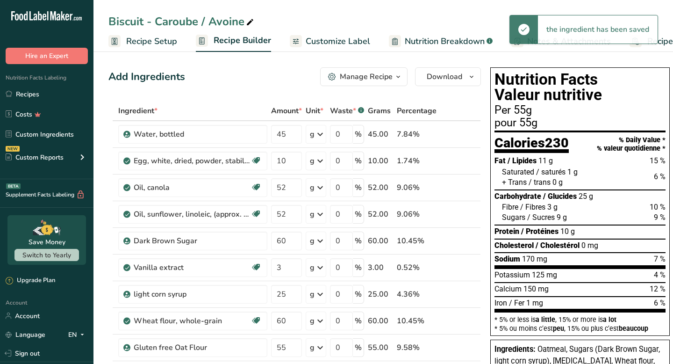
click at [306, 42] on span "Customize Label" at bounding box center [338, 41] width 65 height 13
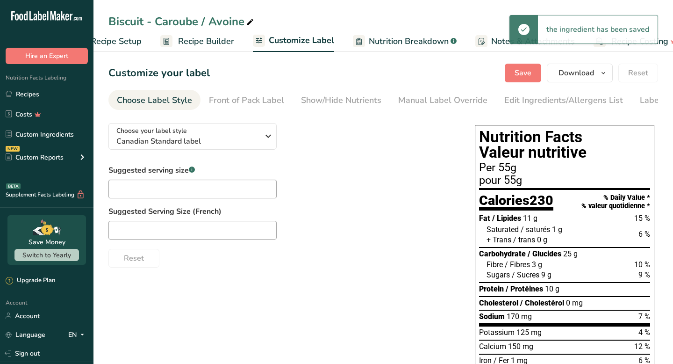
scroll to position [0, 55]
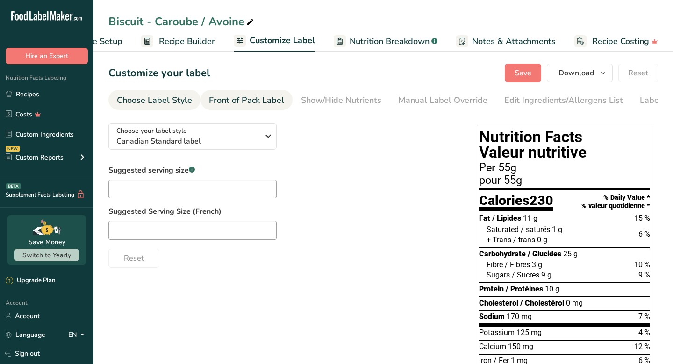
click at [220, 103] on div "Front of Pack Label" at bounding box center [246, 100] width 75 height 13
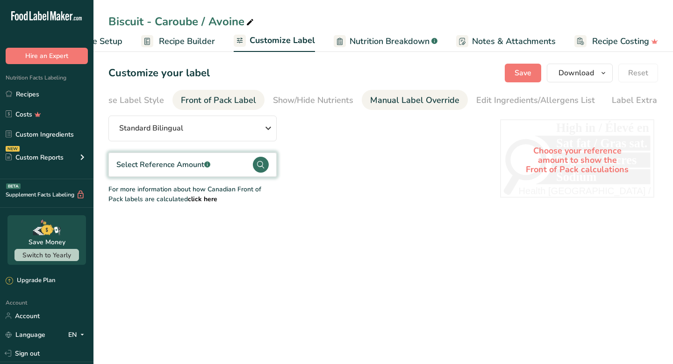
scroll to position [0, 43]
click at [347, 95] on li "Manual Label Override" at bounding box center [400, 100] width 106 height 20
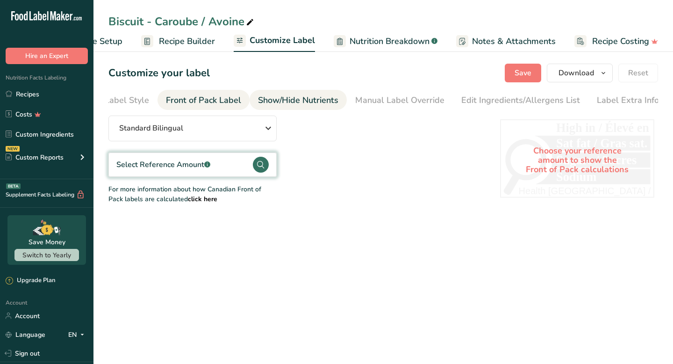
click at [322, 98] on div "Show/Hide Nutrients" at bounding box center [298, 100] width 80 height 13
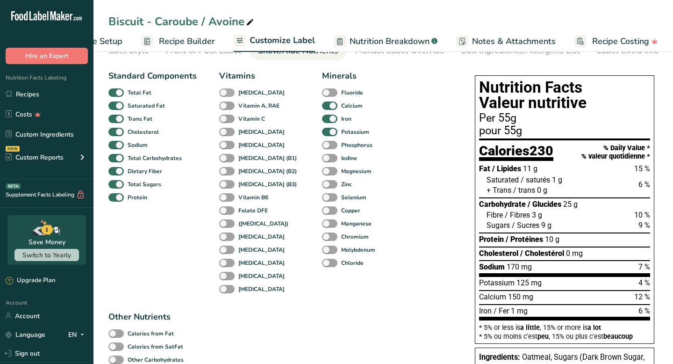
scroll to position [53, 0]
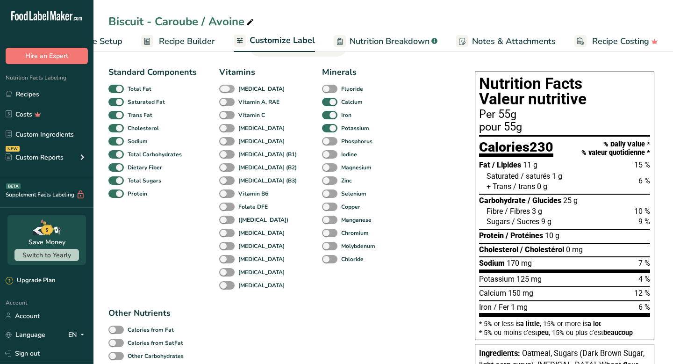
click at [228, 90] on span at bounding box center [226, 89] width 15 height 9
click at [225, 90] on input "[MEDICAL_DATA]" at bounding box center [222, 89] width 6 height 6
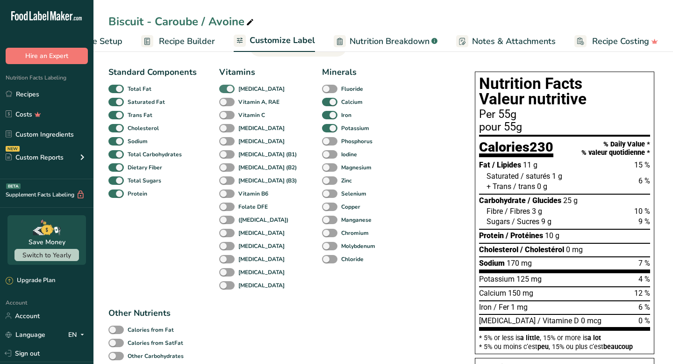
click at [228, 90] on span at bounding box center [226, 89] width 15 height 9
click at [225, 90] on input "[MEDICAL_DATA]" at bounding box center [222, 89] width 6 height 6
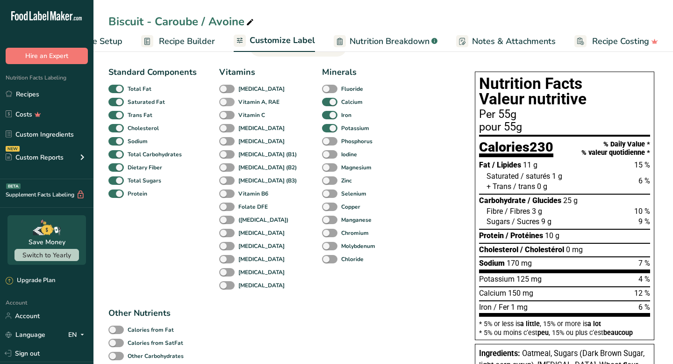
click at [227, 101] on span at bounding box center [226, 102] width 15 height 9
click at [225, 101] on input "Vitamin A, RAE" at bounding box center [222, 102] width 6 height 6
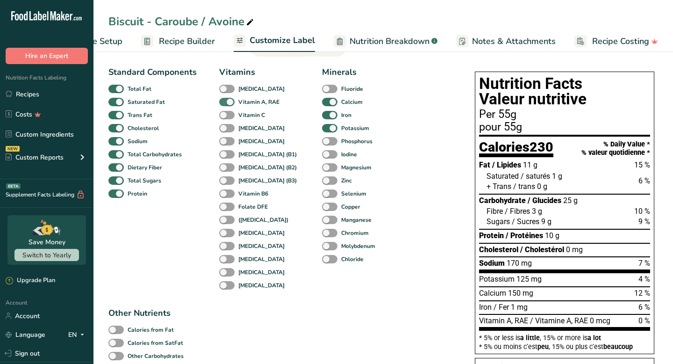
click at [227, 101] on span at bounding box center [226, 102] width 15 height 9
click at [225, 101] on input "Vitamin A, RAE" at bounding box center [222, 102] width 6 height 6
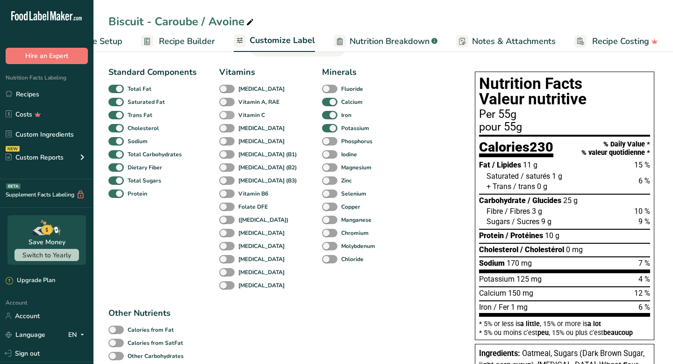
click at [227, 116] on span at bounding box center [226, 115] width 15 height 9
click at [225, 116] on input "Vitamin C" at bounding box center [222, 115] width 6 height 6
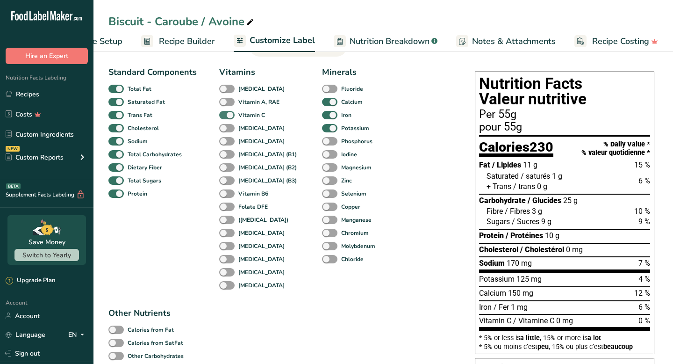
click at [227, 116] on span at bounding box center [226, 115] width 15 height 9
click at [225, 116] on input "Vitamin C" at bounding box center [222, 115] width 6 height 6
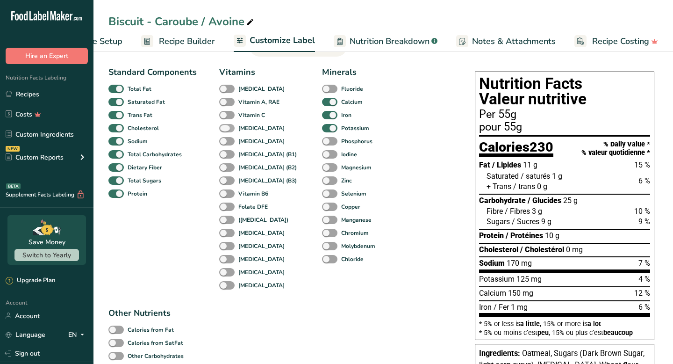
click at [227, 128] on span at bounding box center [226, 128] width 15 height 9
click at [225, 128] on input "[MEDICAL_DATA]" at bounding box center [222, 128] width 6 height 6
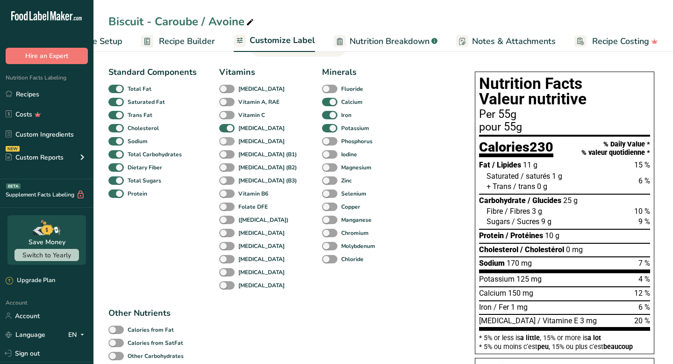
click at [226, 143] on span at bounding box center [226, 141] width 15 height 9
click at [225, 143] on input "[MEDICAL_DATA]" at bounding box center [222, 141] width 6 height 6
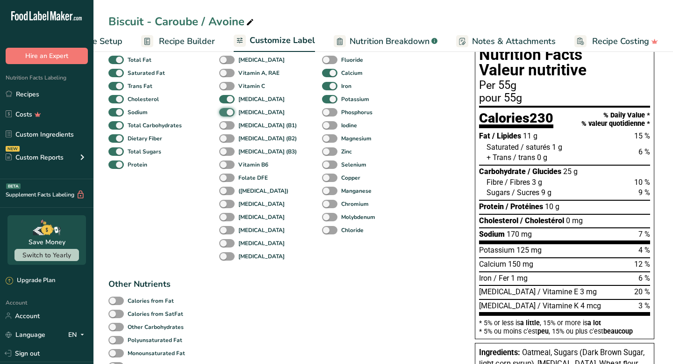
scroll to position [83, 0]
click at [226, 109] on div "[MEDICAL_DATA]" at bounding box center [229, 111] width 20 height 13
click at [226, 115] on span at bounding box center [226, 112] width 15 height 9
click at [225, 115] on input "[MEDICAL_DATA]" at bounding box center [222, 111] width 6 height 6
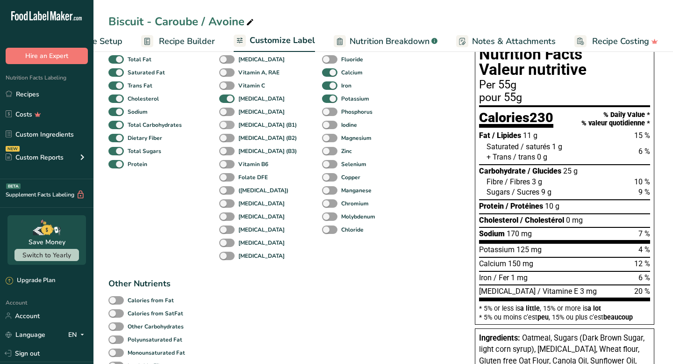
click at [226, 127] on span at bounding box center [226, 125] width 15 height 9
click at [225, 127] on input "[MEDICAL_DATA] (B1)" at bounding box center [222, 125] width 6 height 6
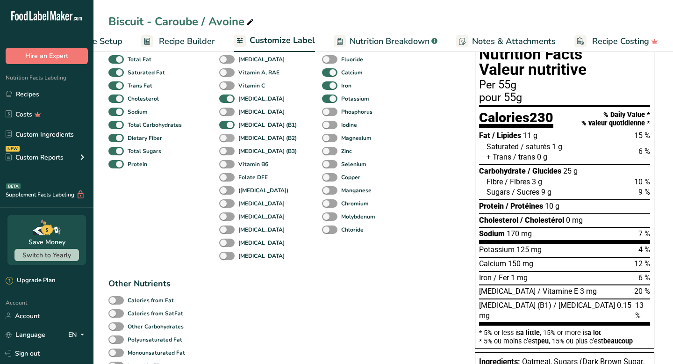
click at [229, 139] on span at bounding box center [226, 138] width 15 height 9
click at [225, 139] on input "[MEDICAL_DATA] (B2)" at bounding box center [222, 138] width 6 height 6
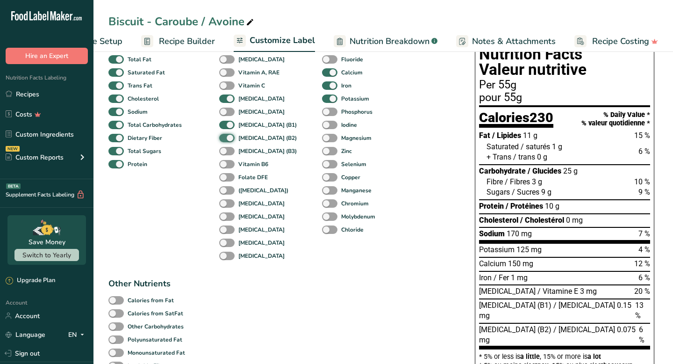
scroll to position [94, 0]
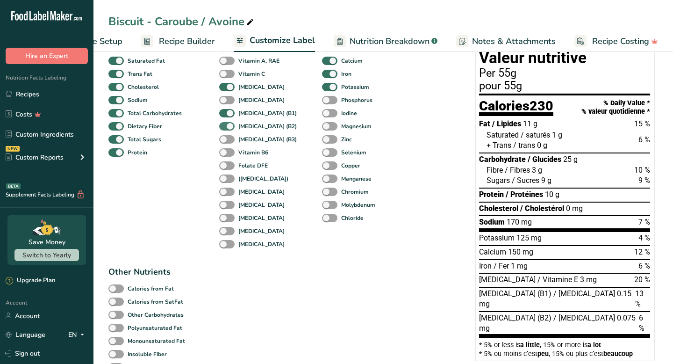
click at [229, 139] on span at bounding box center [226, 139] width 15 height 9
click at [225, 139] on input "[MEDICAL_DATA] (B3)" at bounding box center [222, 139] width 6 height 6
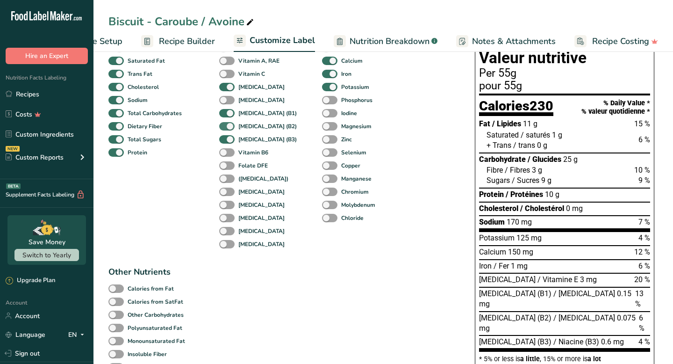
click at [229, 139] on span at bounding box center [226, 139] width 15 height 9
click at [225, 139] on input "[MEDICAL_DATA] (B3)" at bounding box center [222, 139] width 6 height 6
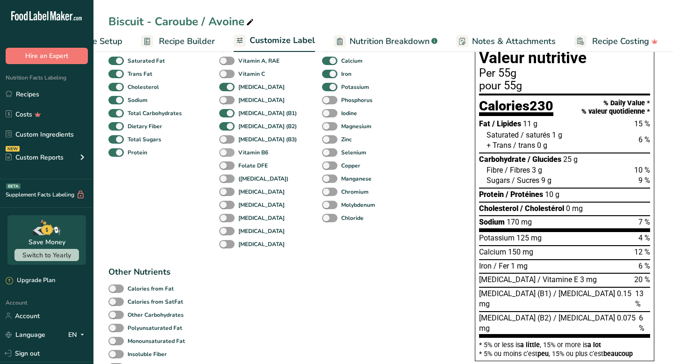
click at [230, 151] on span at bounding box center [226, 152] width 15 height 9
click at [225, 151] on input "Vitamin B6" at bounding box center [222, 152] width 6 height 6
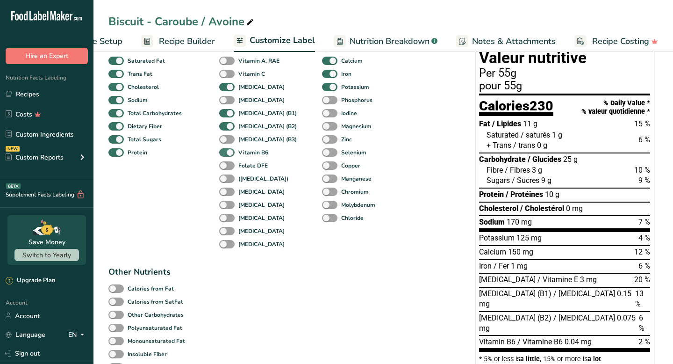
click at [230, 151] on span at bounding box center [226, 152] width 15 height 9
click at [225, 151] on input "Vitamin B6" at bounding box center [222, 152] width 6 height 6
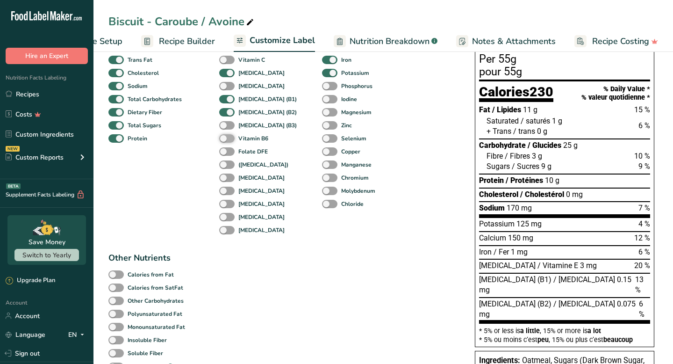
scroll to position [115, 0]
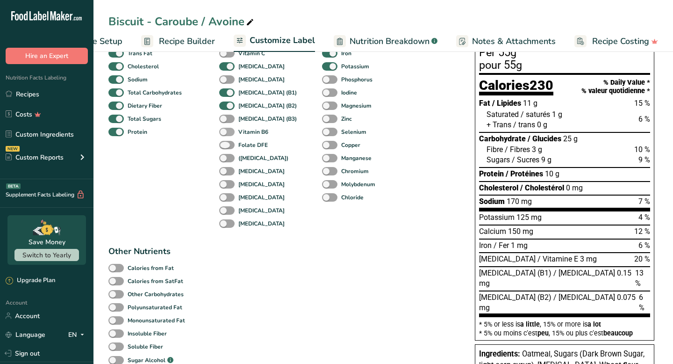
click at [230, 150] on span at bounding box center [226, 145] width 15 height 9
click at [225, 148] on input "Folate DFE" at bounding box center [222, 145] width 6 height 6
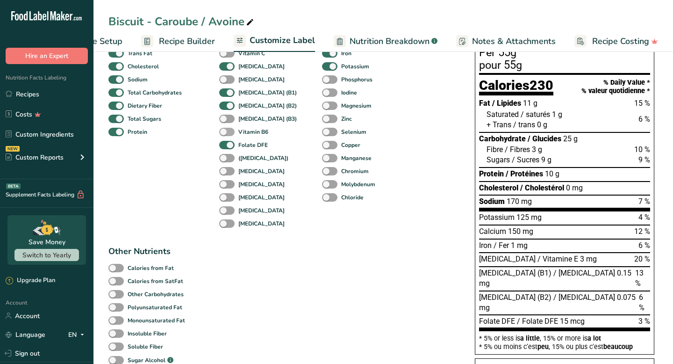
click at [230, 150] on span at bounding box center [226, 145] width 15 height 9
click at [225, 148] on input "Folate DFE" at bounding box center [222, 145] width 6 height 6
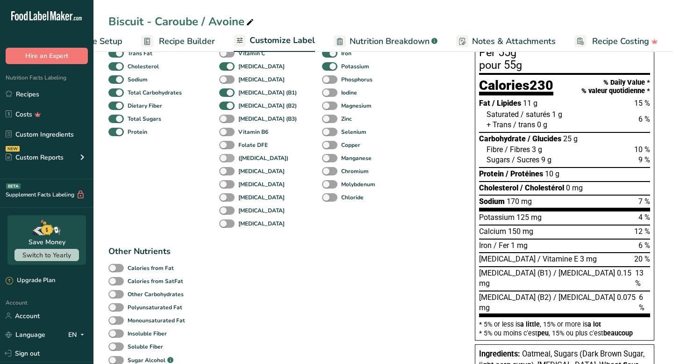
click at [225, 160] on span at bounding box center [226, 158] width 15 height 9
click at [225, 160] on input "([MEDICAL_DATA])" at bounding box center [222, 158] width 6 height 6
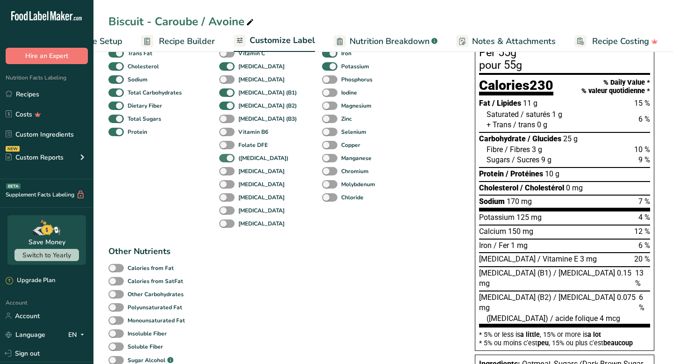
click at [225, 160] on span at bounding box center [226, 158] width 15 height 9
click at [225, 160] on input "([MEDICAL_DATA])" at bounding box center [222, 158] width 6 height 6
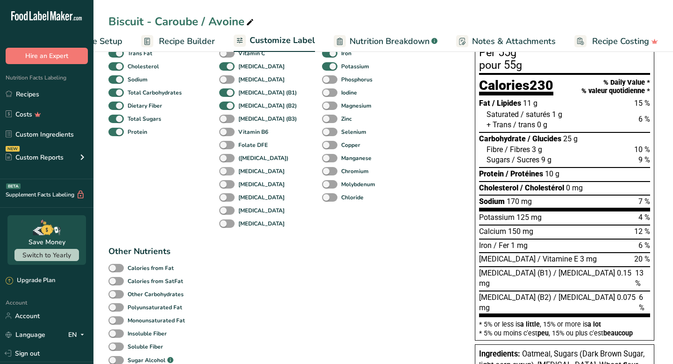
click at [226, 174] on span at bounding box center [226, 171] width 15 height 9
click at [225, 174] on input "[MEDICAL_DATA]" at bounding box center [222, 171] width 6 height 6
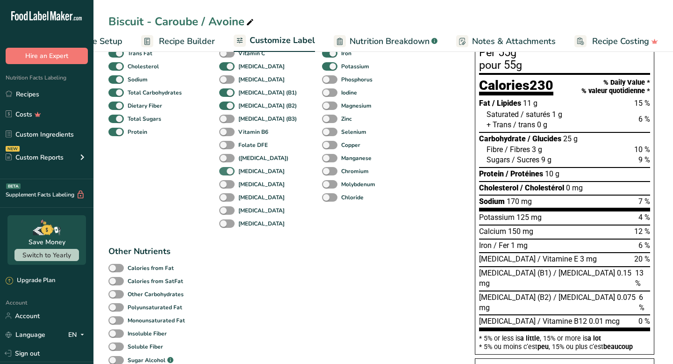
click at [226, 174] on span at bounding box center [226, 171] width 15 height 9
click at [225, 174] on input "[MEDICAL_DATA]" at bounding box center [222, 171] width 6 height 6
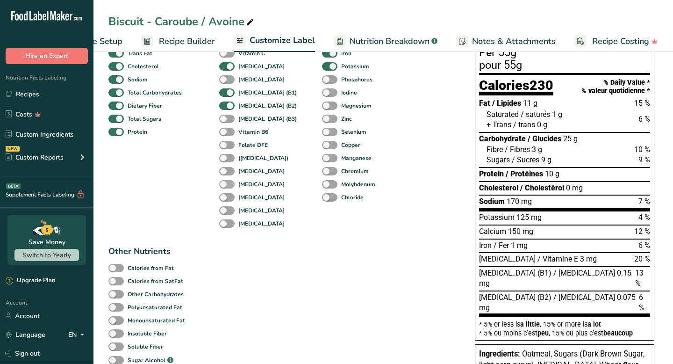
click at [228, 186] on span at bounding box center [226, 184] width 15 height 9
click at [225, 186] on input "[MEDICAL_DATA]" at bounding box center [222, 184] width 6 height 6
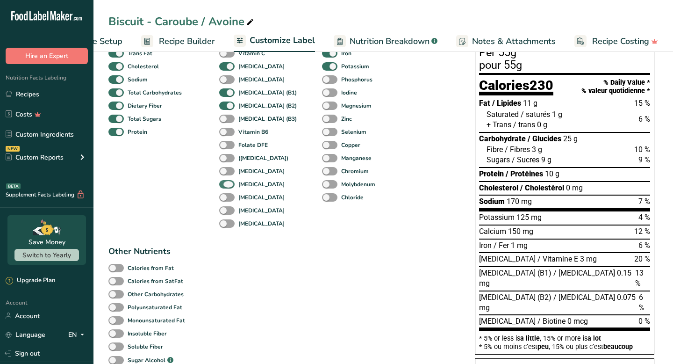
click at [228, 186] on span at bounding box center [226, 184] width 15 height 9
click at [225, 186] on input "[MEDICAL_DATA]" at bounding box center [222, 184] width 6 height 6
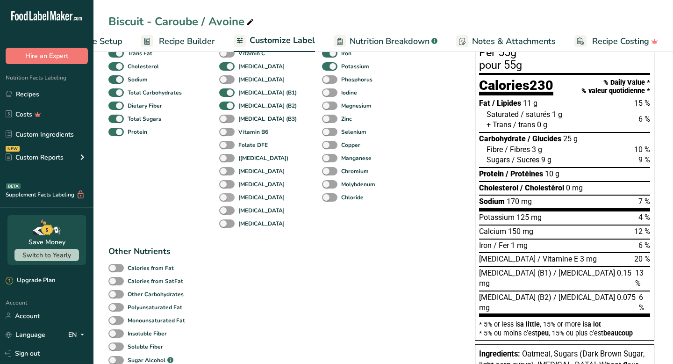
click at [229, 200] on span at bounding box center [226, 197] width 15 height 9
click at [225, 200] on input "[MEDICAL_DATA]" at bounding box center [222, 197] width 6 height 6
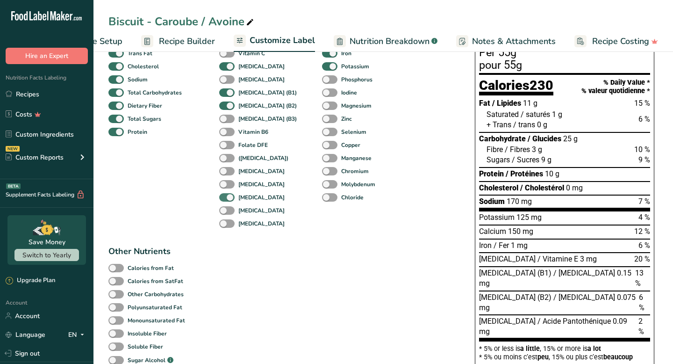
click at [229, 200] on span at bounding box center [226, 197] width 15 height 9
click at [225, 200] on input "[MEDICAL_DATA]" at bounding box center [222, 197] width 6 height 6
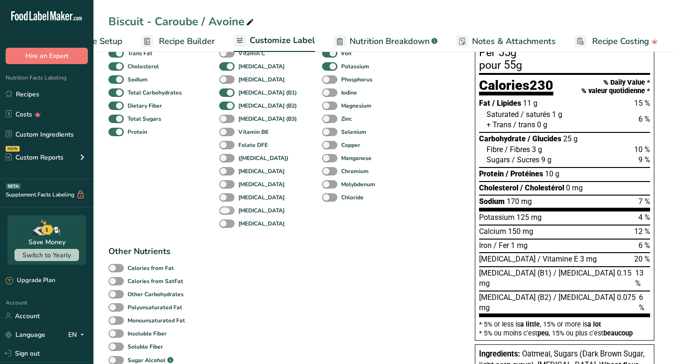
click at [227, 212] on span at bounding box center [226, 210] width 15 height 9
click at [225, 212] on input "[MEDICAL_DATA]" at bounding box center [222, 210] width 6 height 6
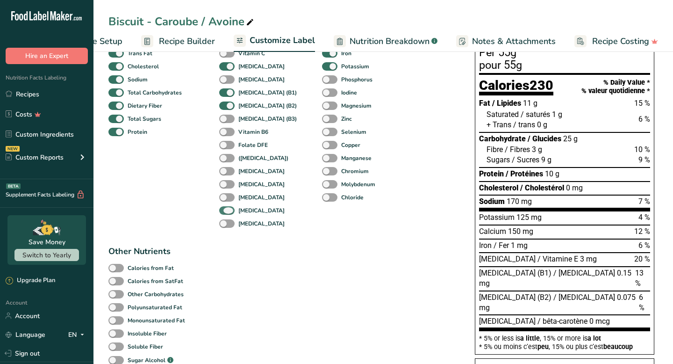
click at [227, 212] on span at bounding box center [226, 210] width 15 height 9
click at [225, 212] on input "[MEDICAL_DATA]" at bounding box center [222, 210] width 6 height 6
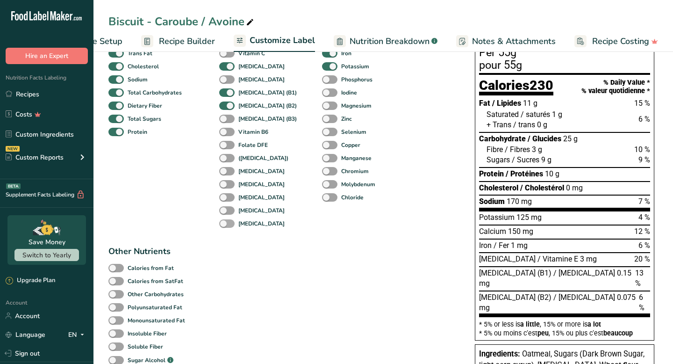
click at [227, 224] on span at bounding box center [226, 223] width 15 height 9
click at [225, 224] on input "[MEDICAL_DATA]" at bounding box center [222, 223] width 6 height 6
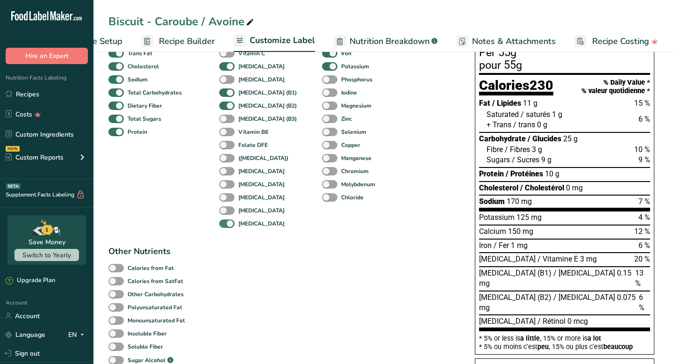
click at [227, 224] on span at bounding box center [226, 223] width 15 height 9
click at [225, 224] on input "[MEDICAL_DATA]" at bounding box center [222, 223] width 6 height 6
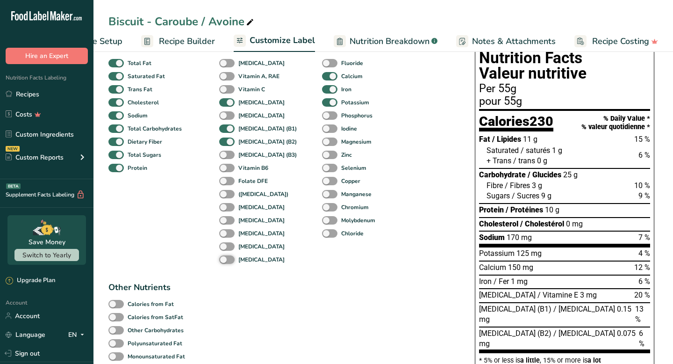
scroll to position [71, 0]
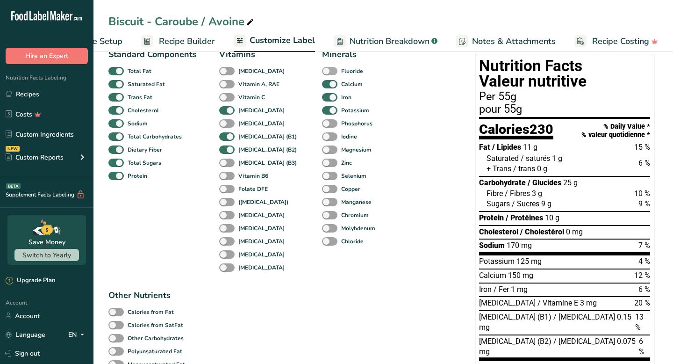
click at [322, 72] on span at bounding box center [329, 71] width 15 height 9
click at [322, 72] on input "Fluoride" at bounding box center [325, 71] width 6 height 6
click at [322, 72] on span at bounding box center [329, 71] width 15 height 9
click at [322, 72] on input "Fluoride" at bounding box center [325, 71] width 6 height 6
click at [322, 126] on span at bounding box center [329, 123] width 15 height 9
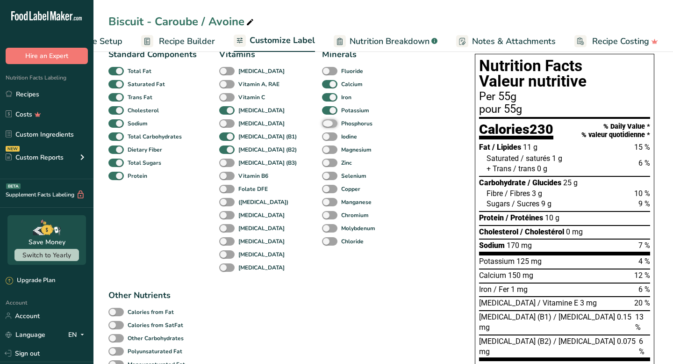
click at [322, 126] on input "Phosphorus" at bounding box center [325, 123] width 6 height 6
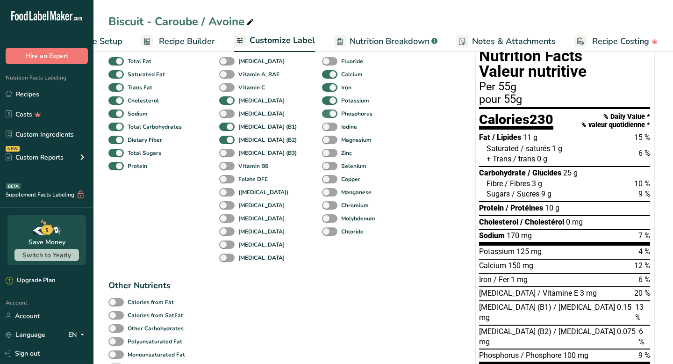
click at [322, 126] on span at bounding box center [329, 127] width 15 height 9
click at [322, 126] on input "Iodine" at bounding box center [325, 126] width 6 height 6
click at [322, 126] on span at bounding box center [329, 127] width 15 height 9
click at [322, 126] on input "Iodine" at bounding box center [325, 126] width 6 height 6
click at [322, 137] on span at bounding box center [329, 140] width 15 height 9
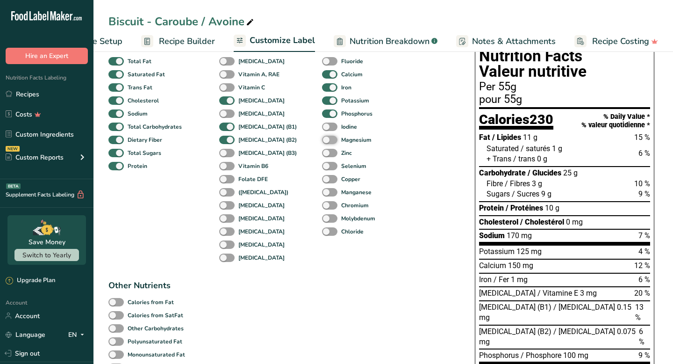
click at [322, 137] on input "Magnesium" at bounding box center [325, 140] width 6 height 6
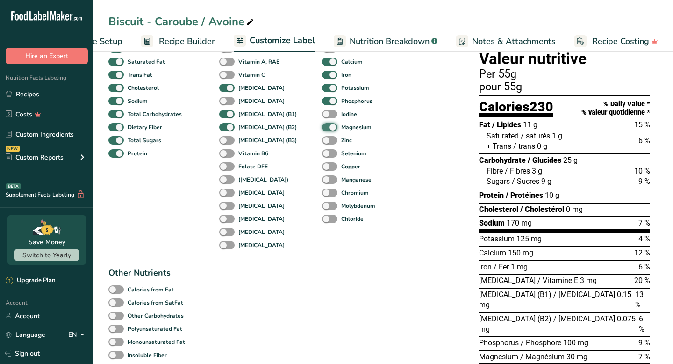
scroll to position [99, 0]
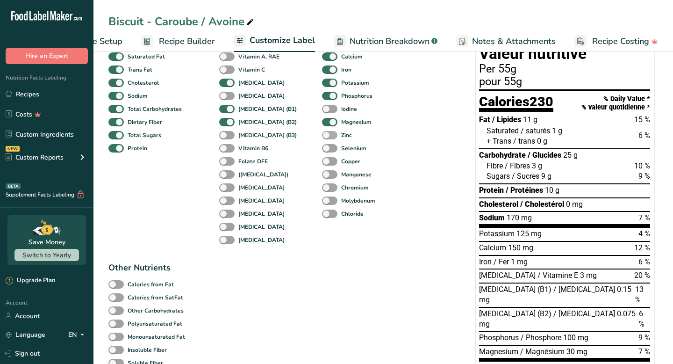
click at [322, 137] on span at bounding box center [329, 135] width 15 height 9
click at [322, 137] on input "Zinc" at bounding box center [325, 135] width 6 height 6
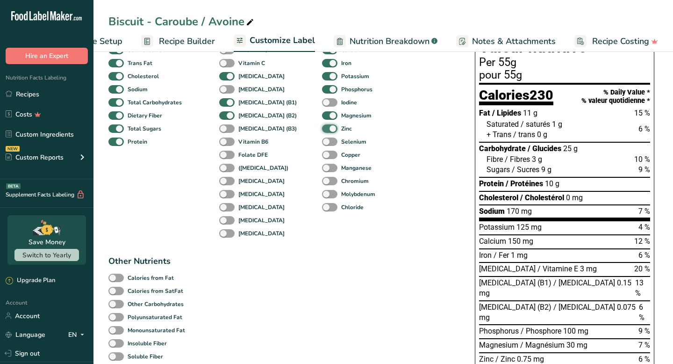
scroll to position [107, 0]
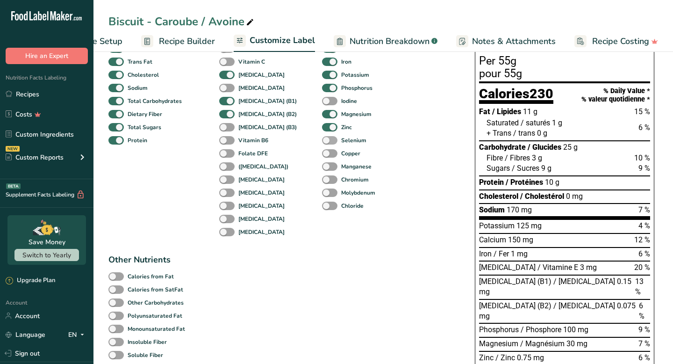
click at [322, 143] on span at bounding box center [329, 140] width 15 height 9
click at [322, 143] on input "Selenium" at bounding box center [325, 140] width 6 height 6
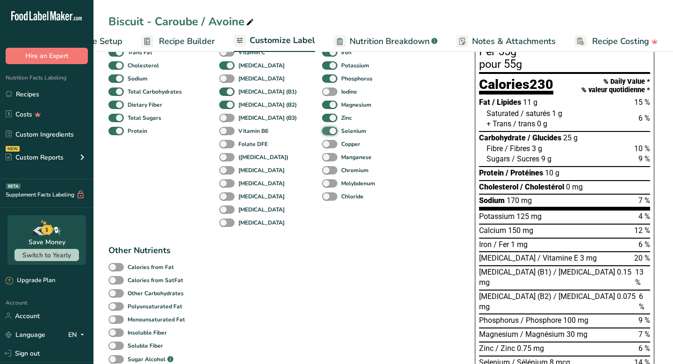
scroll to position [120, 0]
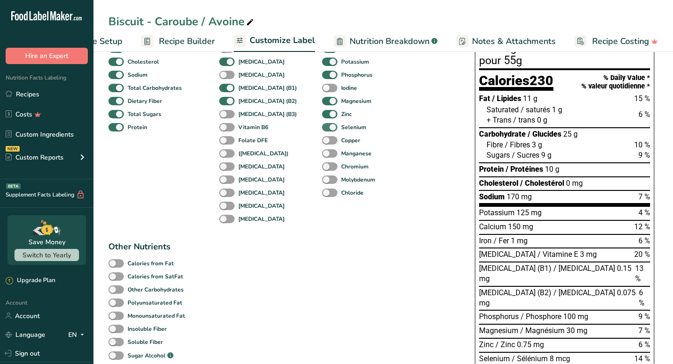
click at [322, 143] on span at bounding box center [329, 140] width 15 height 9
click at [322, 143] on input "Copper" at bounding box center [325, 140] width 6 height 6
click at [322, 154] on span at bounding box center [329, 153] width 15 height 9
click at [322, 154] on input "Manganese" at bounding box center [325, 153] width 6 height 6
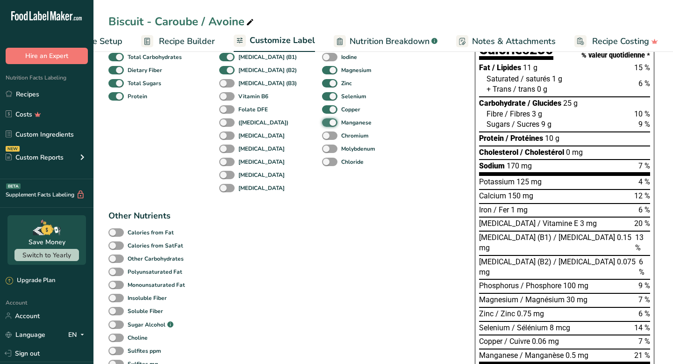
scroll to position [152, 0]
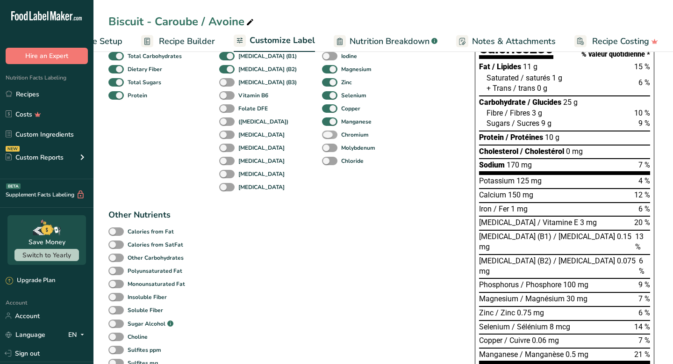
click at [322, 135] on span at bounding box center [329, 134] width 15 height 9
click at [322, 135] on input "Chromium" at bounding box center [325, 134] width 6 height 6
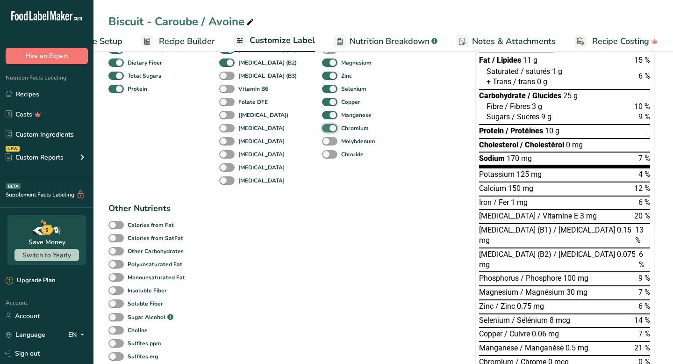
scroll to position [165, 0]
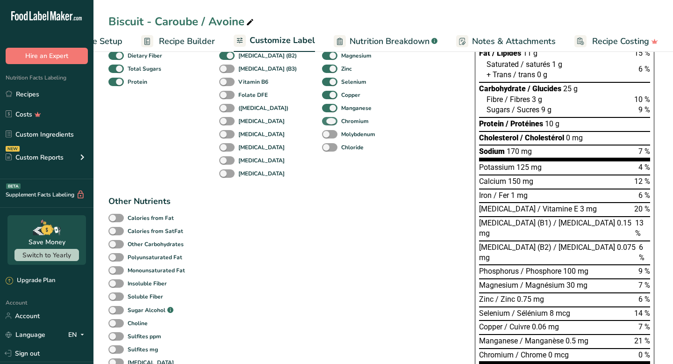
click at [322, 125] on span at bounding box center [329, 121] width 15 height 9
click at [322, 124] on input "Chromium" at bounding box center [325, 121] width 6 height 6
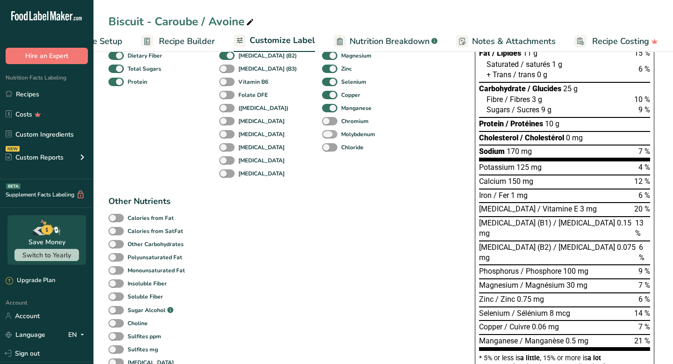
click at [322, 133] on span at bounding box center [329, 134] width 15 height 9
click at [322, 133] on input "Molybdenum" at bounding box center [325, 134] width 6 height 6
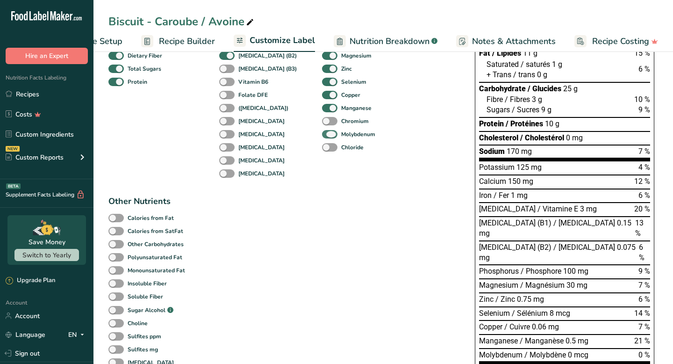
click at [322, 134] on span at bounding box center [329, 134] width 15 height 9
click at [322, 134] on input "Molybdenum" at bounding box center [325, 134] width 6 height 6
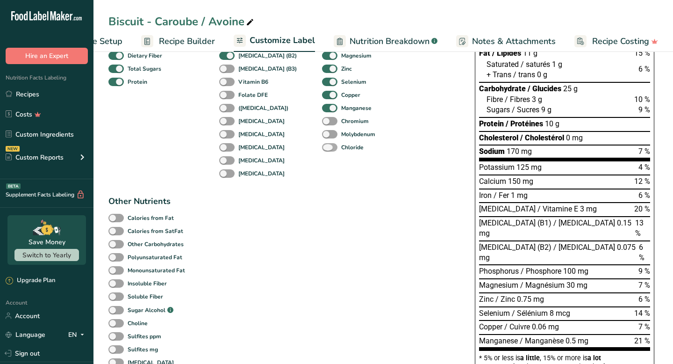
click at [322, 147] on span at bounding box center [329, 147] width 15 height 9
click at [322, 147] on input "Chloride" at bounding box center [325, 147] width 6 height 6
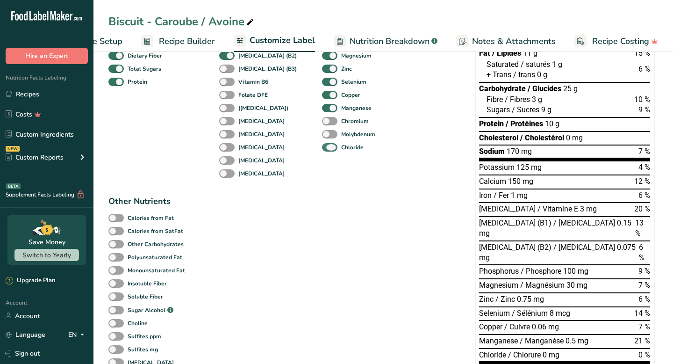
click at [322, 147] on span at bounding box center [329, 147] width 15 height 9
click at [322, 147] on input "Chloride" at bounding box center [325, 147] width 6 height 6
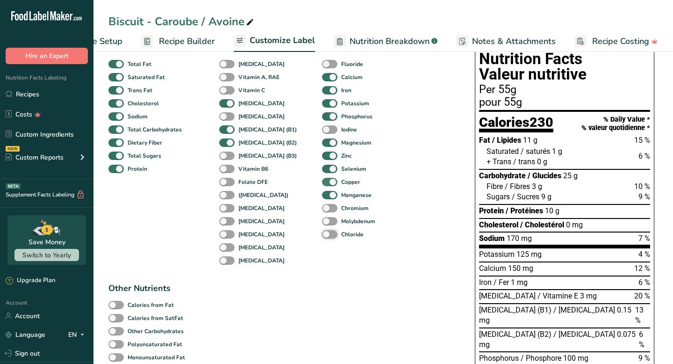
scroll to position [76, 0]
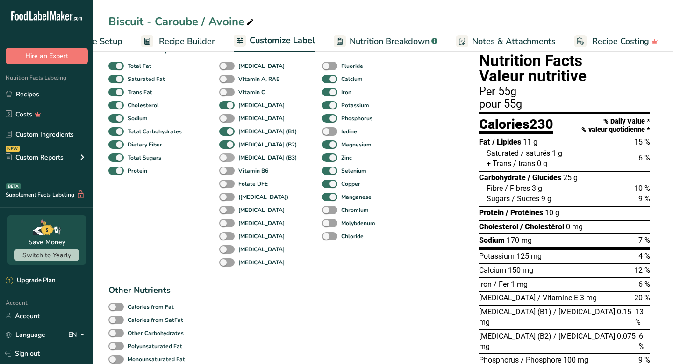
click at [230, 159] on span at bounding box center [226, 157] width 15 height 9
click at [225, 159] on input "[MEDICAL_DATA] (B3)" at bounding box center [222, 157] width 6 height 6
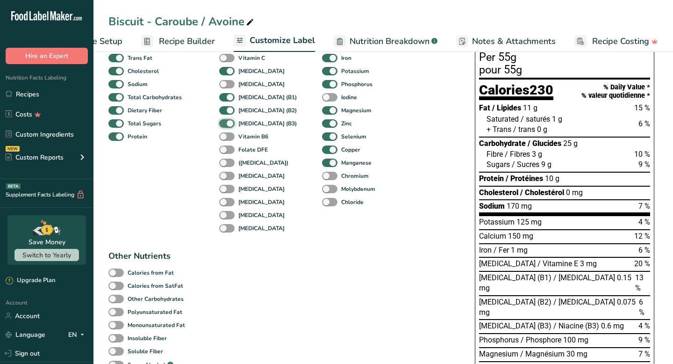
scroll to position [109, 0]
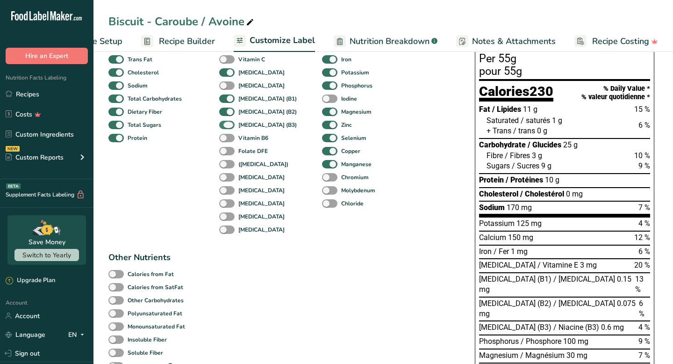
click at [225, 126] on span at bounding box center [226, 125] width 15 height 9
click at [225, 126] on input "[MEDICAL_DATA] (B3)" at bounding box center [222, 125] width 6 height 6
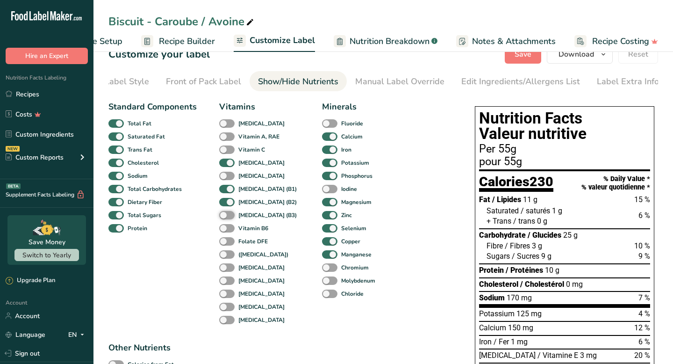
scroll to position [0, 0]
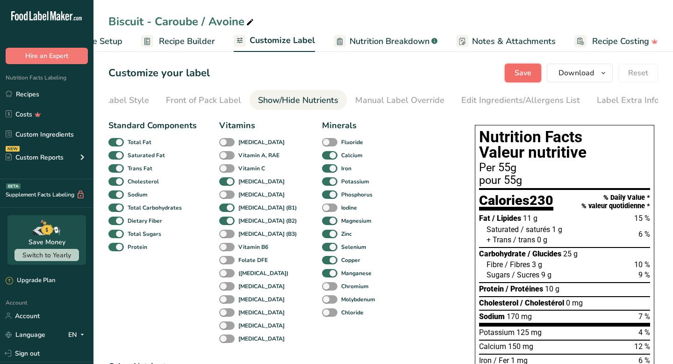
click at [518, 74] on span "Save" at bounding box center [523, 72] width 17 height 11
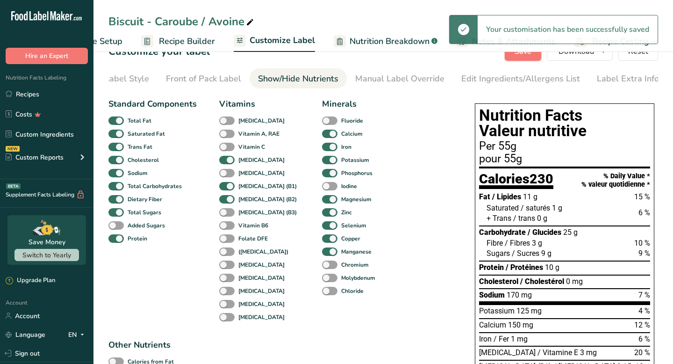
scroll to position [7, 0]
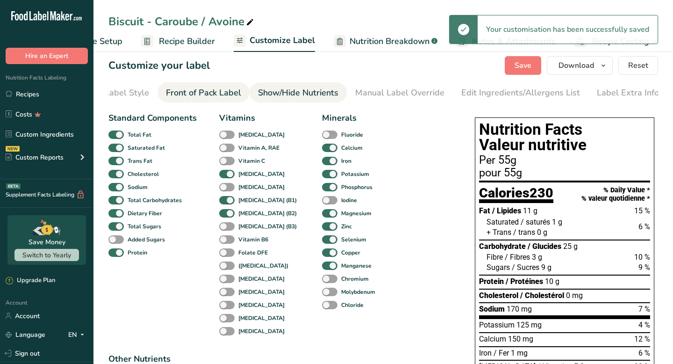
click at [196, 94] on div "Front of Pack Label" at bounding box center [203, 93] width 75 height 13
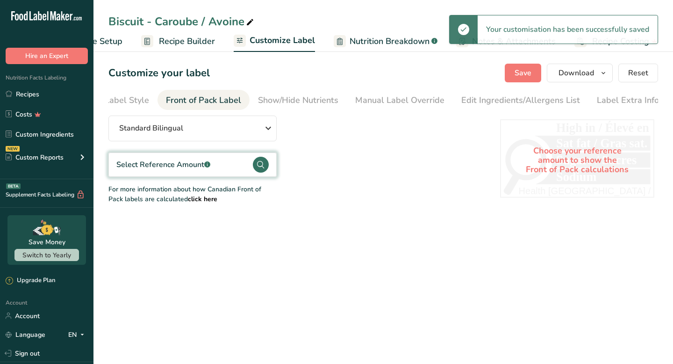
scroll to position [0, 0]
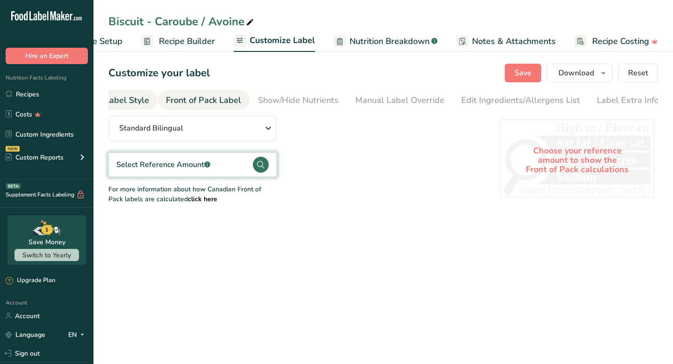
click at [127, 92] on link "Choose Label Style" at bounding box center [111, 100] width 75 height 21
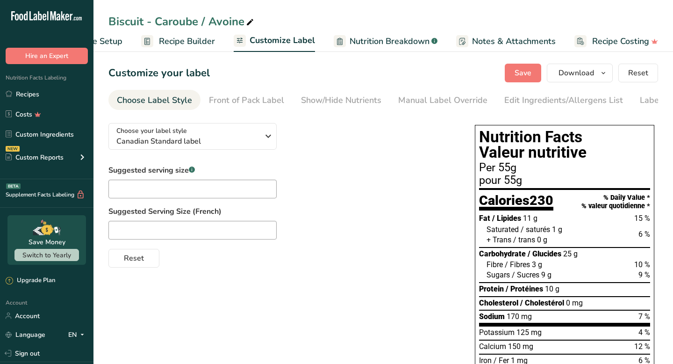
click at [341, 94] on link "Show/Hide Nutrients" at bounding box center [341, 100] width 80 height 21
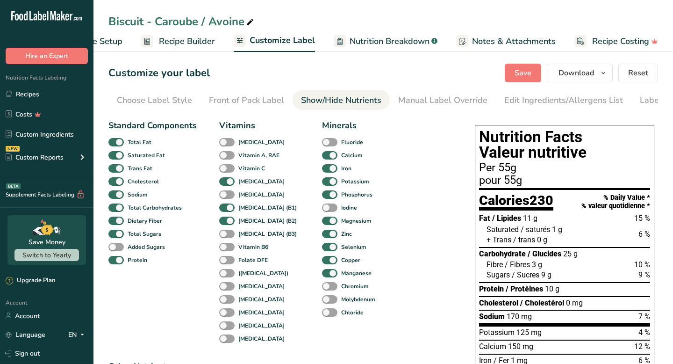
scroll to position [0, 43]
click at [428, 96] on div "Manual Label Override" at bounding box center [399, 100] width 89 height 13
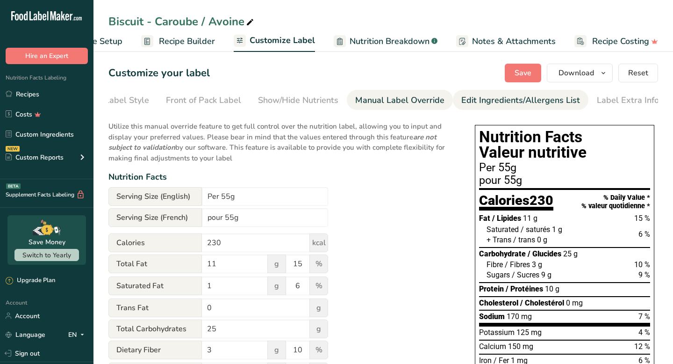
click at [489, 98] on div "Edit Ingredients/Allergens List" at bounding box center [521, 100] width 119 height 13
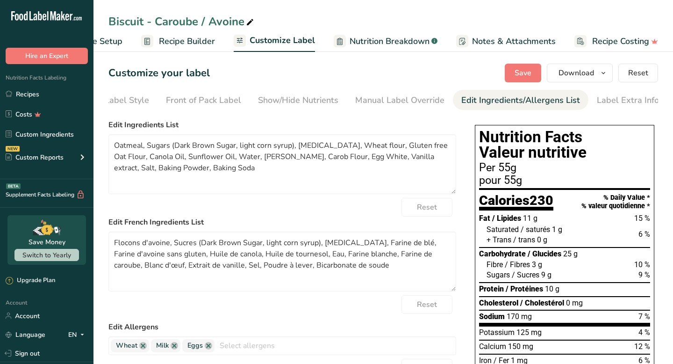
click at [160, 45] on span "Recipe Builder" at bounding box center [187, 41] width 56 height 13
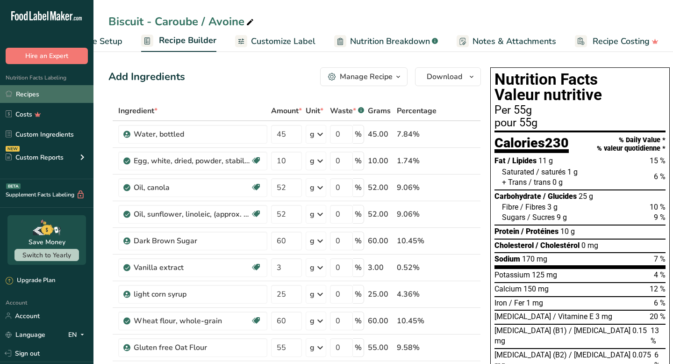
click at [49, 94] on link "Recipes" at bounding box center [47, 94] width 94 height 18
